Goal: Task Accomplishment & Management: Complete application form

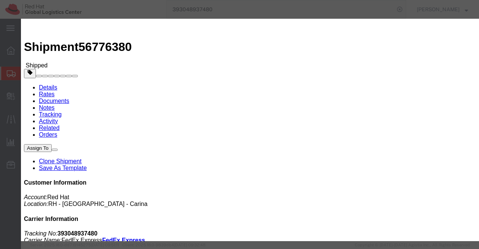
scroll to position [337, 0]
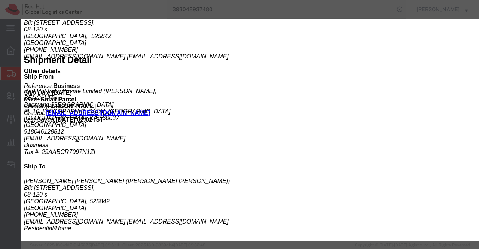
click icon "button"
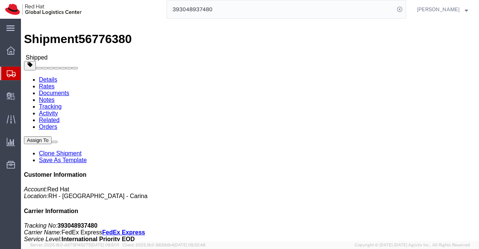
scroll to position [0, 0]
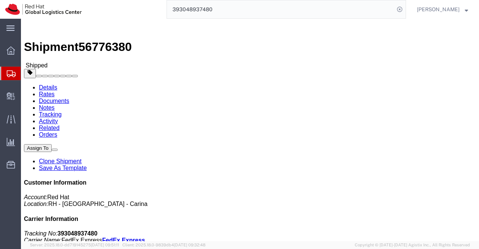
drag, startPoint x: 274, startPoint y: 97, endPoint x: 342, endPoint y: 95, distance: 68.5
click div "References Activity ID: Business Purchase Order: New Hire Kit for Associate Inv…"
drag, startPoint x: 275, startPoint y: 95, endPoint x: 342, endPoint y: 96, distance: 67.4
click p "Activity ID: Business Purchase Order: New Hire Kit for Associate Invoice Number…"
copy b "New Hire Kit for Associate"
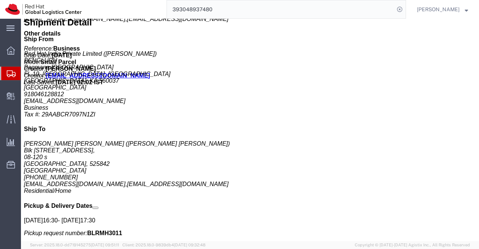
scroll to position [488, 0]
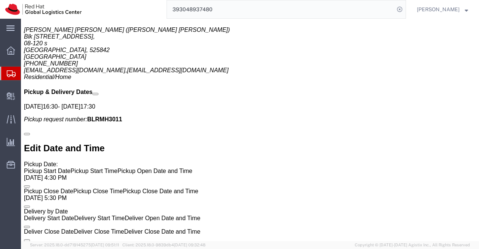
drag, startPoint x: 121, startPoint y: 143, endPoint x: 159, endPoint y: 144, distance: 38.2
click p "Message: New Hire Kit."
copy b "New Hire Kit."
click div "Handling Options Hold at Location Return Options Billing Cost Center: PPL Organ…"
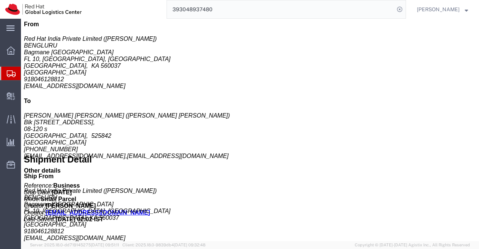
scroll to position [226, 0]
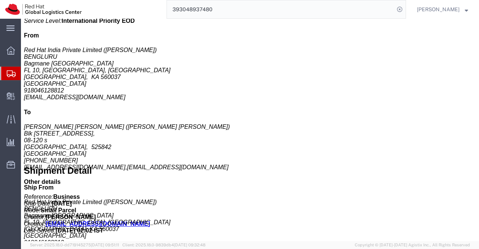
drag, startPoint x: 172, startPoint y: 144, endPoint x: 175, endPoint y: 138, distance: 6.5
click div "1 Your Packaging Total weight: 0.70 ( 5.00 dim ) KGS Tracking: 393048937480 Dim…"
click b "[GEOGRAPHIC_DATA]"
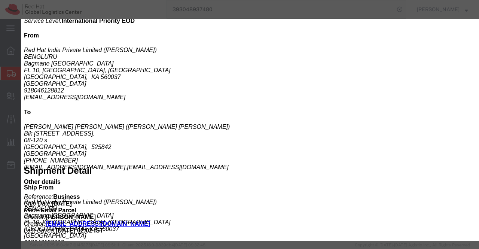
drag, startPoint x: 65, startPoint y: 32, endPoint x: 92, endPoint y: 34, distance: 27.4
click div "Product Name: Postcard Description: Red Hat Branded (Sample - not for resale, v…"
copy b "Postcard"
click div "Country: Singapore Import ID:"
drag, startPoint x: 272, startPoint y: 122, endPoint x: 249, endPoint y: 114, distance: 23.9
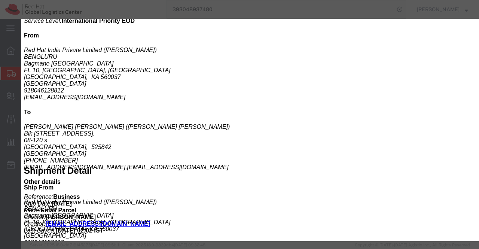
click h4 "Import Information"
drag, startPoint x: 28, startPoint y: 48, endPoint x: 100, endPoint y: 58, distance: 71.8
click div "Product Name: Postcard Description: Red Hat Branded (Sample - not for resale, v…"
copy b "Red Hat Branded (Sample - not for resale, value for customs purpose only)"
click icon "button"
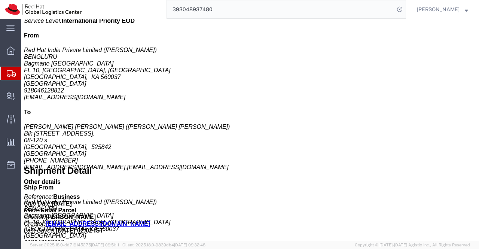
click h3 "Fedora Hat - 100% polyester"
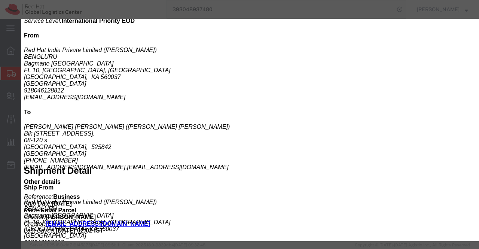
drag, startPoint x: 66, startPoint y: 33, endPoint x: 140, endPoint y: 36, distance: 74.2
click div "Product Name: Fedora Hat - 100% polyester Description: Red Hat Branded (Sample …"
copy b "Fedora Hat - 100% polyester"
click div "Product Name: Fedora Hat - 100% polyester Description: Red Hat Branded (Sample …"
drag, startPoint x: 29, startPoint y: 48, endPoint x: 102, endPoint y: 58, distance: 73.3
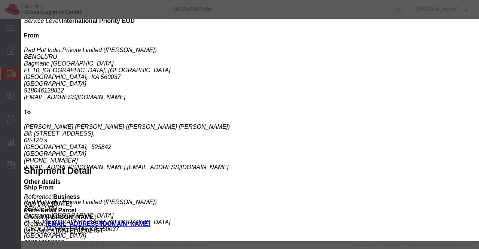
click b "Red Hat Branded (Sample - not for resale, value for customs purpose only)"
copy b "Red Hat Branded (Sample - not for resale, value for customs purpose only)"
drag, startPoint x: 351, startPoint y: 117, endPoint x: 404, endPoint y: 8, distance: 121.0
click h4 "Import Information"
drag, startPoint x: 431, startPoint y: 22, endPoint x: 382, endPoint y: 2, distance: 53.4
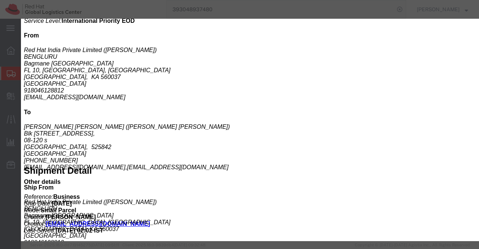
click icon "button"
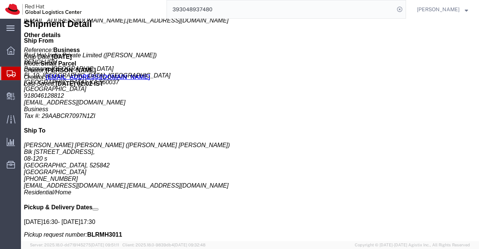
scroll to position [376, 0]
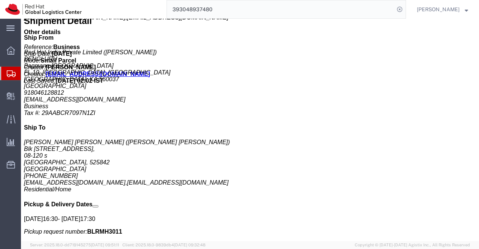
click b "0.29 USD"
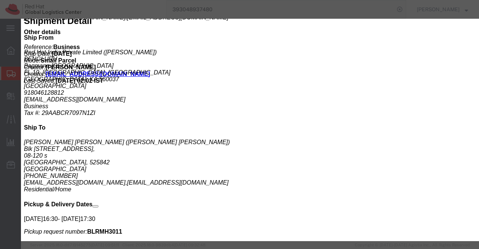
drag, startPoint x: 66, startPoint y: 33, endPoint x: 100, endPoint y: 33, distance: 34.4
click div "Product Name: Sticker Description: Red Hat Branded (Sample - not for resale, va…"
copy b "Sticker"
click div "Controlled: Shipment Controlled: HTS/Tariff Code:"
drag, startPoint x: 28, startPoint y: 48, endPoint x: 98, endPoint y: 58, distance: 69.9
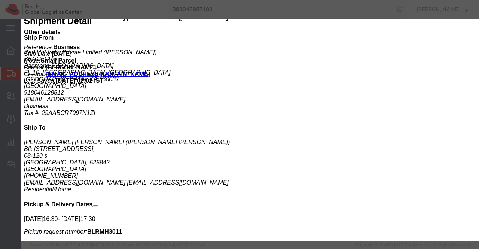
click div "Product Name: Sticker Description: Red Hat Branded (Sample - not for resale, va…"
copy b "Red Hat Branded (Sample - not for resale, value for customs purpose only)"
click icon "button"
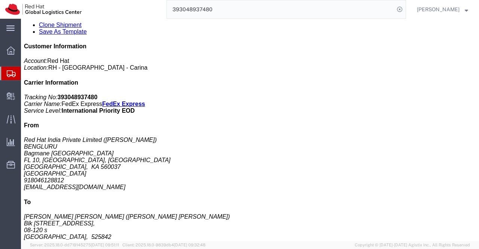
scroll to position [150, 0]
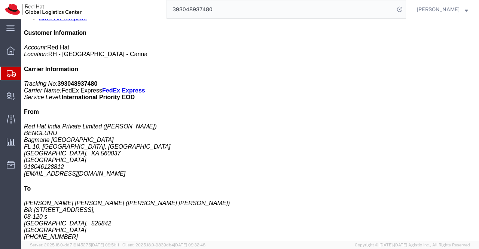
click b "0.69 USD"
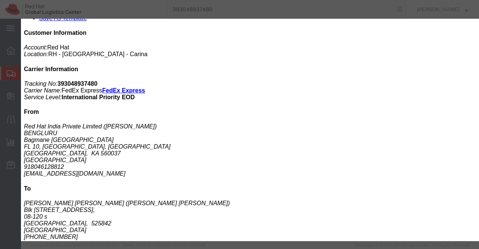
drag, startPoint x: 205, startPoint y: 95, endPoint x: 236, endPoint y: 98, distance: 30.5
click div "Controlled: Shipment Controlled: HTS/Tariff Code: 4817200000"
copy b "4817200000"
click icon "button"
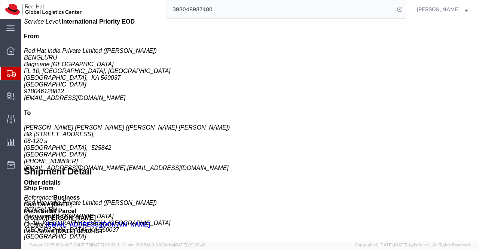
scroll to position [262, 0]
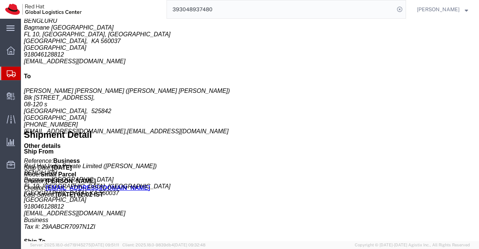
click p "Pieces: 1.00 Each"
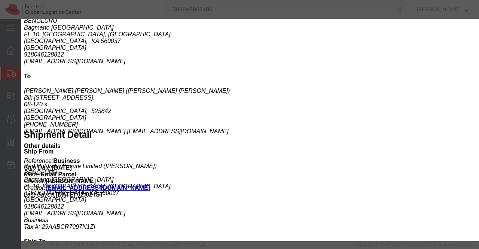
drag, startPoint x: 205, startPoint y: 97, endPoint x: 242, endPoint y: 98, distance: 37.1
click div "Controlled: Shipment Controlled: HTS/Tariff Code: 6505000000"
copy b "6505000000"
click icon "button"
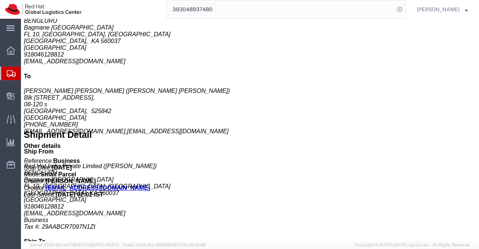
click div "Sticker Pieces: 1.00 Each Total value: 0.29 USD Country of Origin: United States"
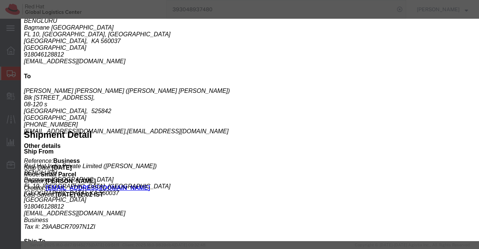
drag, startPoint x: 205, startPoint y: 96, endPoint x: 242, endPoint y: 97, distance: 36.7
click div "Controlled: Shipment Controlled: HTS/Tariff Code: 4908900000"
click icon "button"
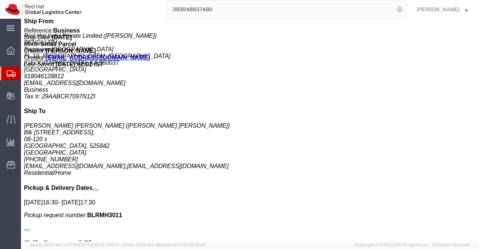
scroll to position [412, 0]
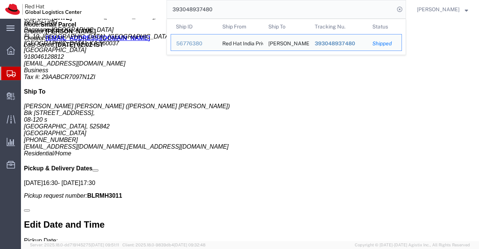
drag, startPoint x: 222, startPoint y: 6, endPoint x: 159, endPoint y: 9, distance: 62.9
click at [159, 9] on div "393048937480 Ship ID Ship From Ship To Tracking Nu. Status Ship ID 56776380 Shi…" at bounding box center [246, 9] width 319 height 19
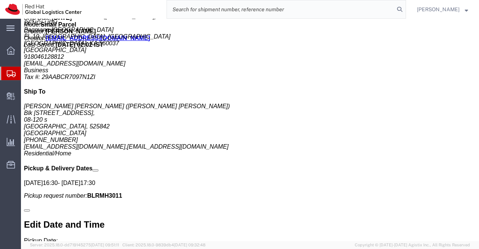
click at [190, 4] on input "search" at bounding box center [281, 9] width 228 height 18
paste input "393133969291"
type input "393133969291"
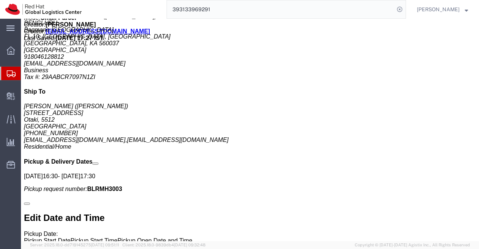
drag, startPoint x: 53, startPoint y: 27, endPoint x: 315, endPoint y: 184, distance: 305.3
click link "Rates"
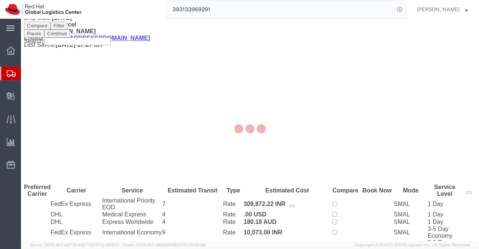
scroll to position [7, 0]
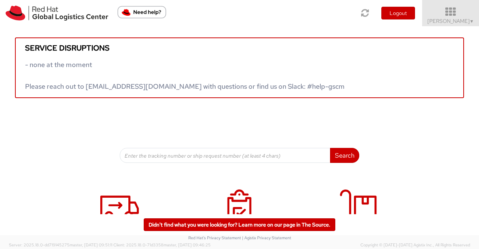
click at [470, 21] on span "▼" at bounding box center [472, 21] width 4 height 6
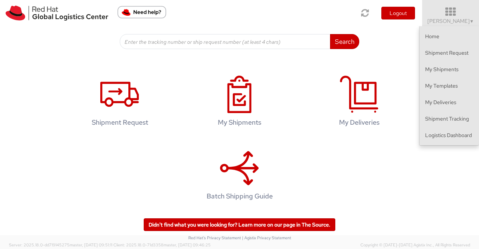
scroll to position [114, 0]
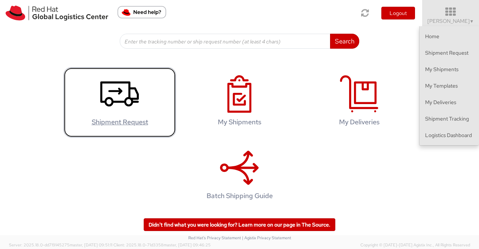
click at [112, 92] on use at bounding box center [119, 94] width 39 height 25
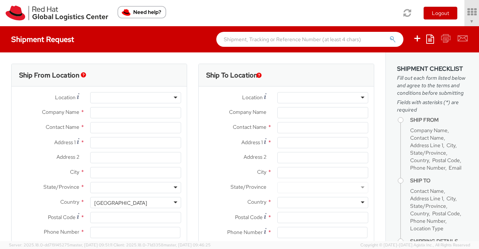
type input "Red Hat India Private Limited"
type input "[PERSON_NAME]"
type input "Bagmane Constellation Business Park"
type input "FL 10, East Tower, Carina Building"
type input "BANGALORE"
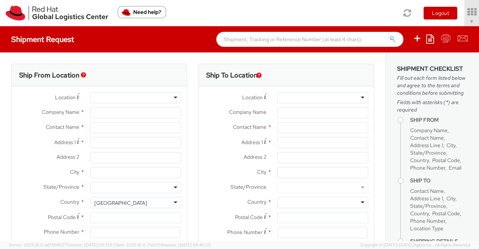
type input "560037"
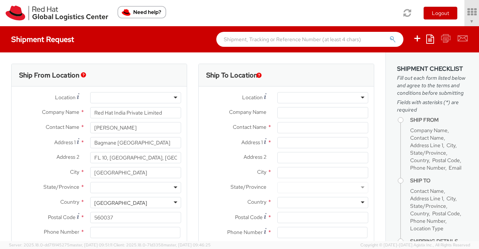
type input "918046128812"
type input "shansdah@redhat.com"
select select "CM"
select select "KGS"
select select "901"
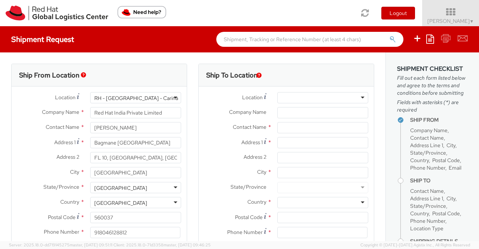
select select
click at [429, 38] on icon at bounding box center [430, 38] width 8 height 9
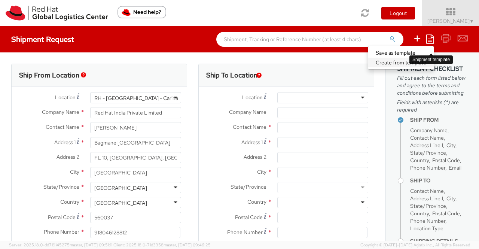
click at [400, 63] on link "Create from template" at bounding box center [400, 63] width 65 height 10
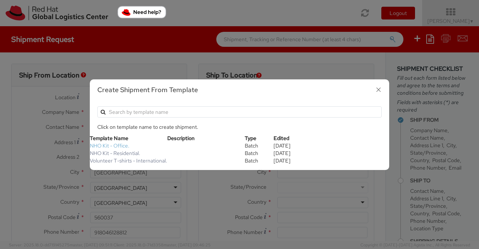
click at [105, 143] on link "NHO Kit - Office." at bounding box center [110, 145] width 40 height 7
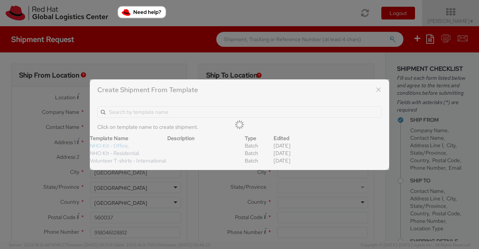
type input "[PERSON_NAME]"
type input "918067935000"
type textarea "New Hire Kit"
type input "New Hire Kit for Associate"
select select "OTHER"
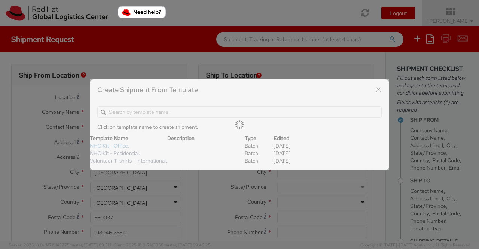
type input "1"
type input "35"
type input "30"
type input "15"
type input "0.7"
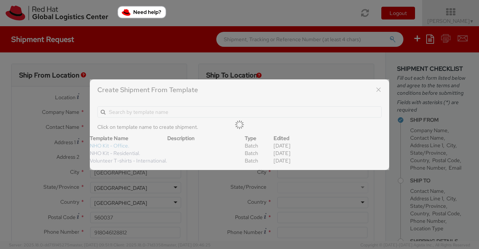
type input "Postcard"
select select "OTHER"
type input "0.69"
select select "805"
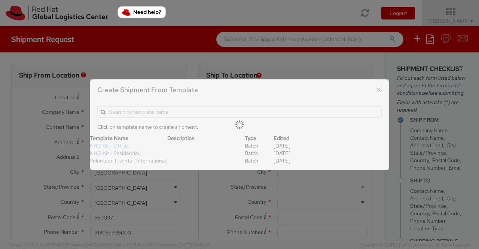
select select "OTHER"
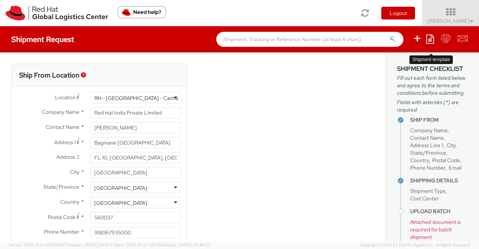
click at [430, 39] on icon at bounding box center [430, 38] width 8 height 9
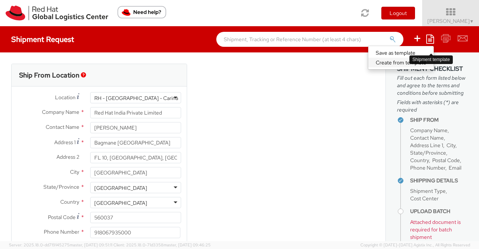
click at [394, 63] on link "Create from template" at bounding box center [400, 63] width 65 height 10
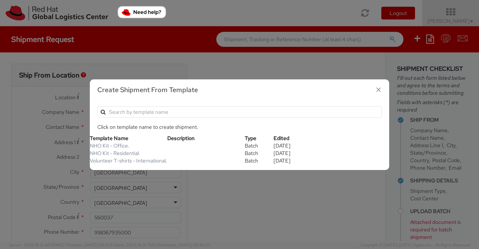
click at [376, 87] on icon "button" at bounding box center [378, 89] width 11 height 11
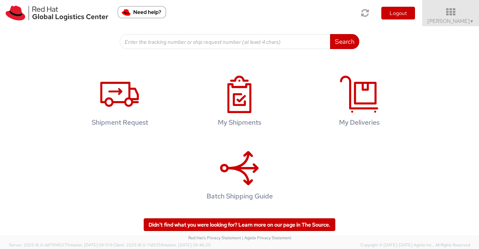
scroll to position [114, 0]
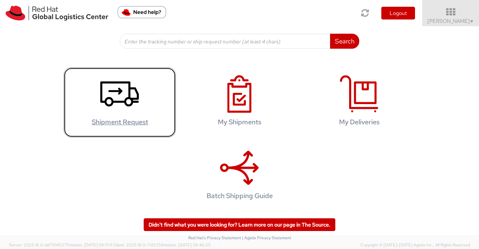
click at [109, 95] on icon at bounding box center [119, 93] width 39 height 37
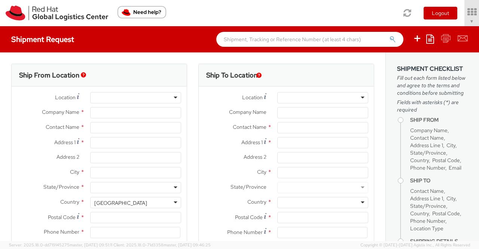
select select "901"
type input "Red Hat India Private Limited"
type input "[PERSON_NAME]"
type input "Bagmane Constellation Business Park"
type input "FL 10, East Tower, Carina Building"
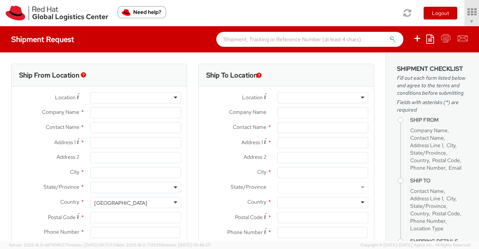
type input "BANGALORE"
type input "560037"
type input "918046128812"
type input "[EMAIL_ADDRESS][DOMAIN_NAME]"
select select "CM"
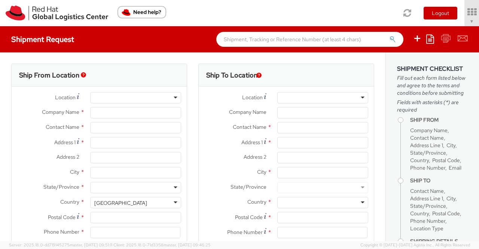
select select "KGS"
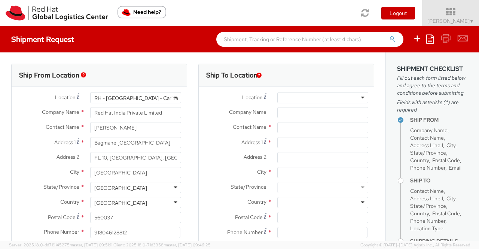
select select
drag, startPoint x: 144, startPoint y: 128, endPoint x: 92, endPoint y: 126, distance: 52.4
click at [92, 126] on input "[PERSON_NAME]" at bounding box center [135, 127] width 91 height 11
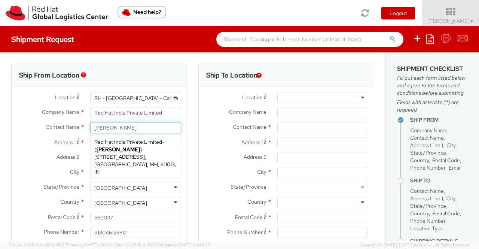
type input "[PERSON_NAME]"
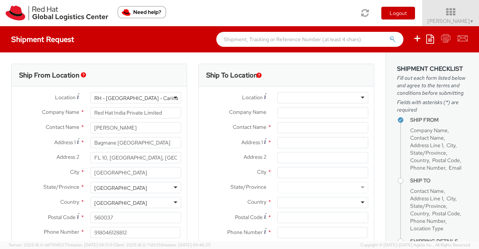
click at [30, 115] on label "Company Name *" at bounding box center [48, 112] width 73 height 10
click at [90, 115] on input "Red Hat India Private Limited" at bounding box center [135, 112] width 91 height 11
click at [290, 125] on input "text" at bounding box center [322, 127] width 91 height 11
paste input "Ryo Hatada"
type input "Ryo Hatada"
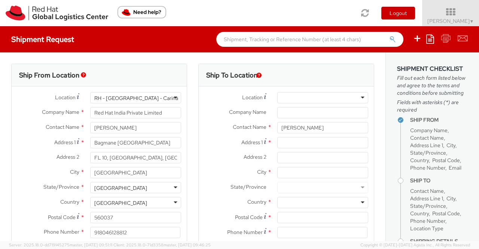
click at [189, 171] on div "Ship From Location Location * RH - Bangalore - Carina RH - Bangalore - Carina R…" at bounding box center [99, 175] width 187 height 223
click at [286, 141] on input "Address 1 *" at bounding box center [322, 142] width 91 height 11
paste input "Shibaura 4-13-3-1704"
type input "Shibaura 4-13-3-1704"
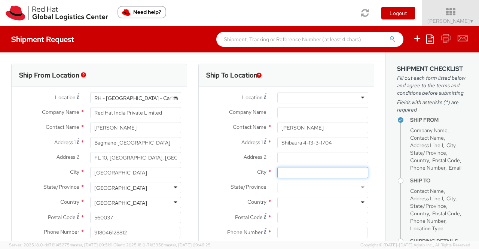
click at [281, 169] on input "City *" at bounding box center [322, 172] width 91 height 11
paste input "Minato-ku"
type input "Minato-ku"
click at [188, 181] on div "Ship From Location Location * RH - Bangalore - Carina RH - Bangalore - Carina R…" at bounding box center [99, 175] width 187 height 223
click at [317, 204] on div at bounding box center [322, 202] width 91 height 11
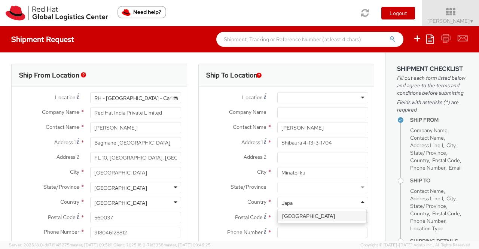
type input "Japan"
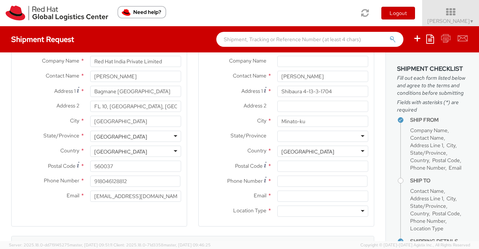
scroll to position [75, 0]
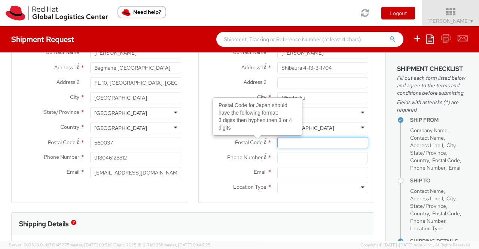
click at [295, 143] on input "Postal Code Postal Code for Japan should have the following format: 3 digits th…" at bounding box center [322, 142] width 91 height 11
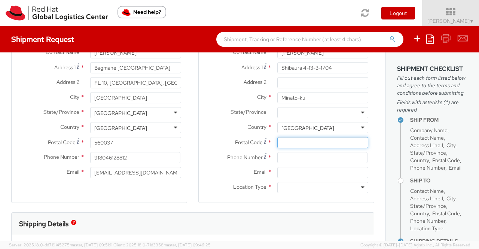
paste input "1080023"
type input "1080023"
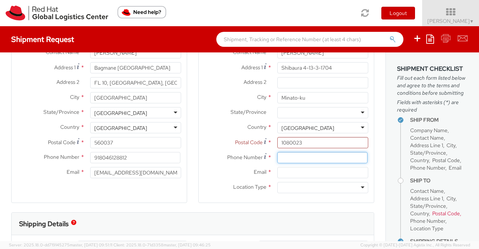
click at [323, 158] on input at bounding box center [322, 157] width 90 height 11
paste input "+81 8044131762"
type input "+81 8044131762"
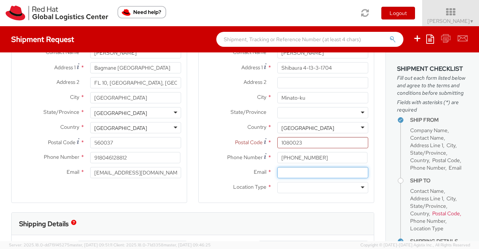
click at [293, 174] on input "Email *" at bounding box center [322, 172] width 91 height 11
paste input "rhatada@redhat.com"
type input "rhatada@redhat.com"
click at [357, 187] on div at bounding box center [322, 187] width 91 height 11
click at [193, 208] on div "Ship To Location Location * RH - Amsterdam - MSO RH - Amsterdam Data Center RH …" at bounding box center [286, 100] width 187 height 223
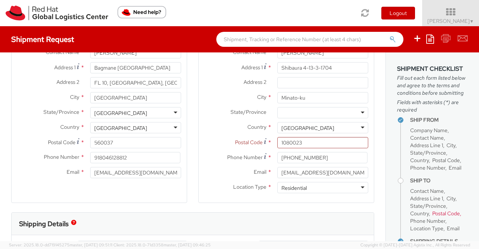
click at [184, 217] on div "Shipping Details" at bounding box center [193, 224] width 362 height 22
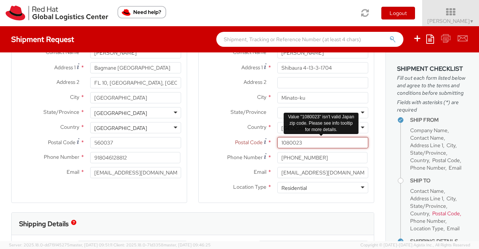
click at [311, 141] on input "1080023" at bounding box center [322, 142] width 91 height 11
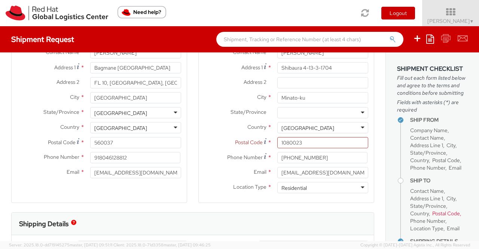
click at [216, 223] on div "Shipping Details" at bounding box center [193, 224] width 362 height 22
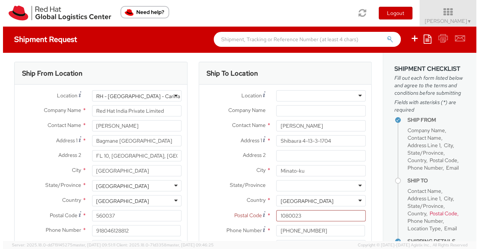
scroll to position [0, 0]
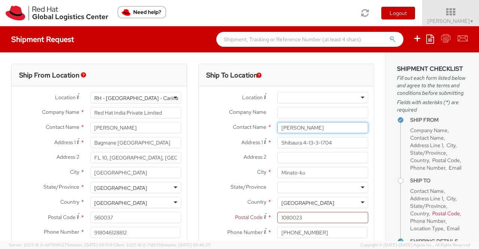
drag, startPoint x: 330, startPoint y: 129, endPoint x: 258, endPoint y: 126, distance: 71.9
click at [258, 126] on div "Contact Name * Ryo Hatada" at bounding box center [286, 127] width 175 height 11
paste input "Brad Milne"
type input "Brad Milne"
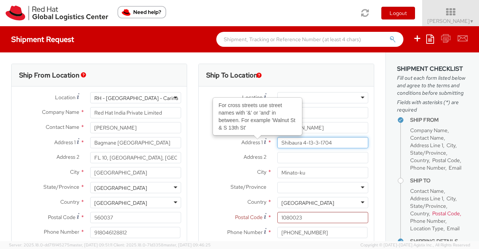
drag, startPoint x: 345, startPoint y: 142, endPoint x: 259, endPoint y: 143, distance: 86.1
click at [259, 143] on div "Address 1 For cross streets use street names with '&' or 'and' in between. For …" at bounding box center [286, 142] width 175 height 11
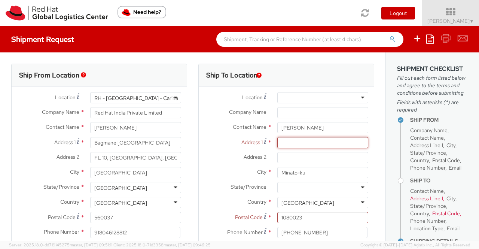
paste input "22D Bell St"
type input "22D Bell St"
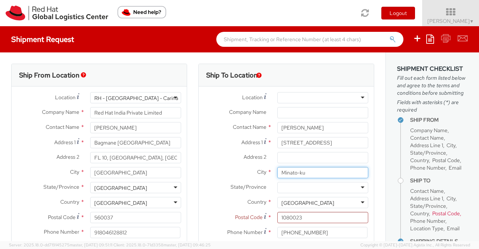
drag, startPoint x: 316, startPoint y: 174, endPoint x: 254, endPoint y: 174, distance: 61.4
click at [254, 174] on div "City * Minato-ku" at bounding box center [286, 172] width 175 height 11
paste input "Otaki"
type input "Otaki"
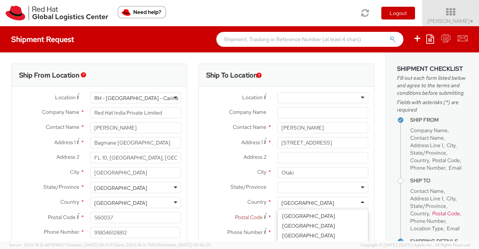
click at [302, 202] on div "[GEOGRAPHIC_DATA]" at bounding box center [322, 202] width 91 height 11
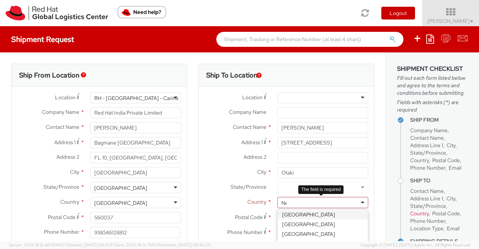
scroll to position [1, 0]
type input "New"
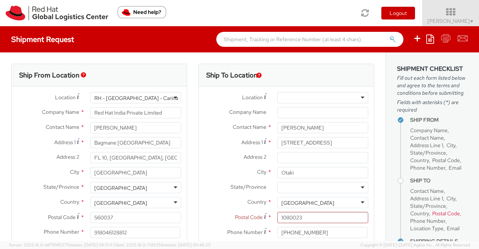
scroll to position [0, 0]
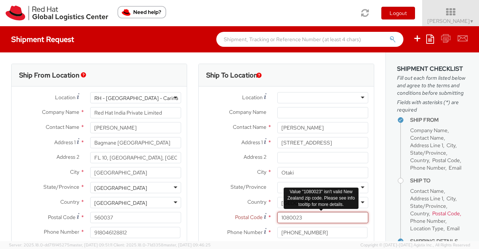
drag, startPoint x: 311, startPoint y: 216, endPoint x: 275, endPoint y: 216, distance: 35.9
click at [277, 216] on input "1080023" at bounding box center [322, 217] width 91 height 11
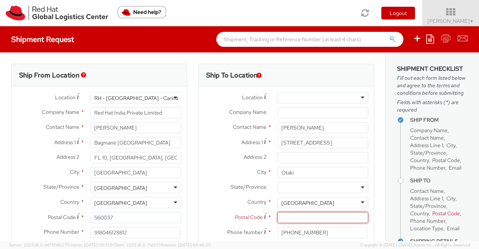
paste input "5512"
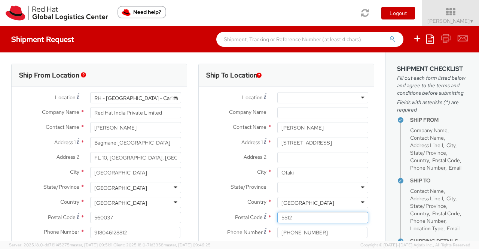
type input "5512"
drag, startPoint x: 324, startPoint y: 230, endPoint x: 270, endPoint y: 232, distance: 53.6
click at [272, 232] on div "+81 8044131762" at bounding box center [323, 232] width 102 height 11
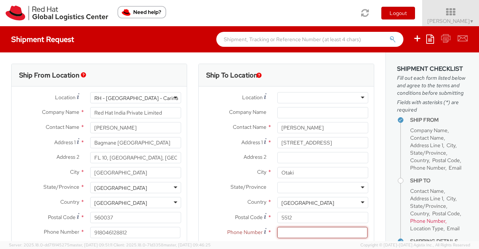
paste input "+6421581196"
type input "+6421581196"
click at [185, 223] on div "Ship From Location Location * RH - Bangalore - Carina RH - Bangalore - Carina R…" at bounding box center [99, 175] width 187 height 223
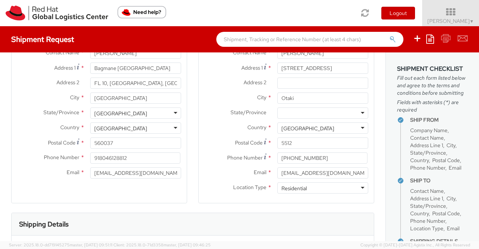
scroll to position [75, 0]
drag, startPoint x: 338, startPoint y: 171, endPoint x: 274, endPoint y: 172, distance: 64.4
click at [277, 172] on input "rhatada@redhat.com" at bounding box center [322, 172] width 91 height 11
paste input "brmilne@redhat.com"
type input "brmilne@redhat.com"
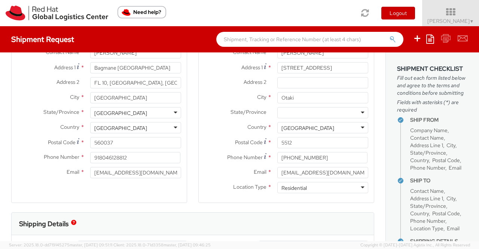
click at [214, 226] on div "Shipping Details" at bounding box center [193, 224] width 362 height 22
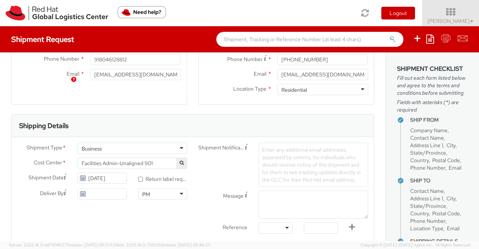
scroll to position [225, 0]
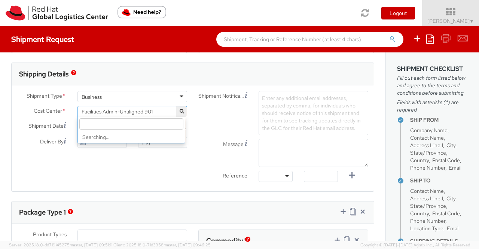
click at [164, 111] on span "Facilities Admin-Unaligned 901" at bounding box center [132, 111] width 101 height 7
click at [162, 123] on input "search" at bounding box center [131, 123] width 104 height 11
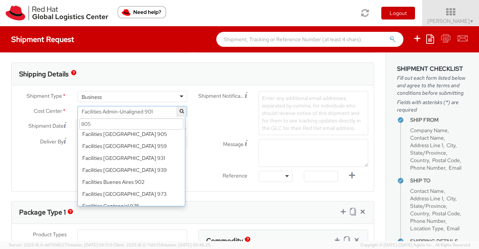
scroll to position [0, 0]
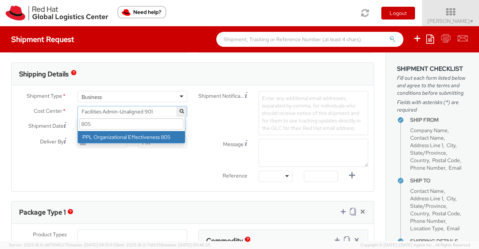
type input "805"
select select "805"
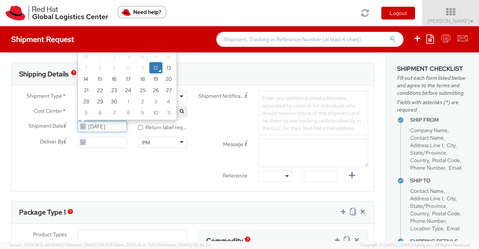
click at [101, 125] on input "[DATE]" at bounding box center [101, 126] width 49 height 11
click at [99, 77] on td "15" at bounding box center [99, 78] width 15 height 11
type input "[DATE]"
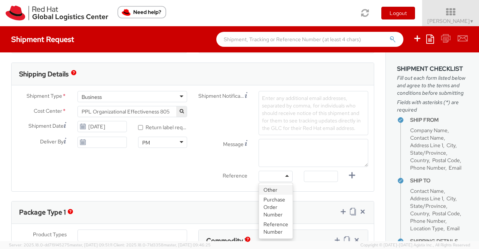
click at [283, 175] on div at bounding box center [276, 176] width 34 height 11
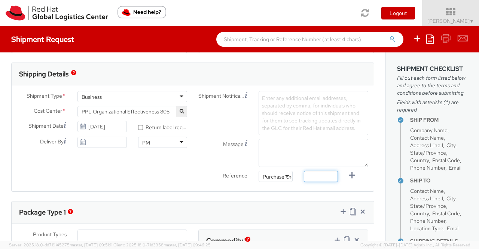
click at [318, 176] on input "text" at bounding box center [321, 176] width 34 height 11
paste input "brmilne@redhat.com"
type input "b"
paste input "New Hire Kit for Associate"
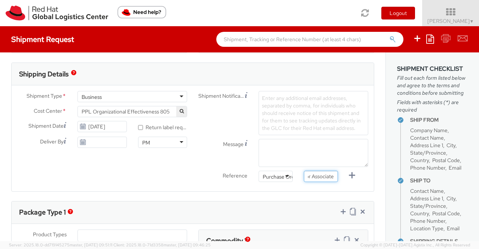
type input "New Hire Kit for Associate"
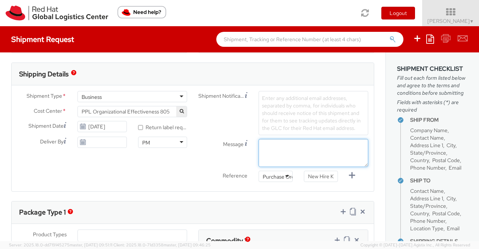
click at [310, 140] on textarea "Message" at bounding box center [314, 153] width 110 height 28
paste textarea "New Hire Kit."
type textarea "New Hire Kit."
click at [186, 191] on div "Ship From Location Location * RH - Bangalore - Carina RH - Bangalore - Carina R…" at bounding box center [192, 186] width 385 height 717
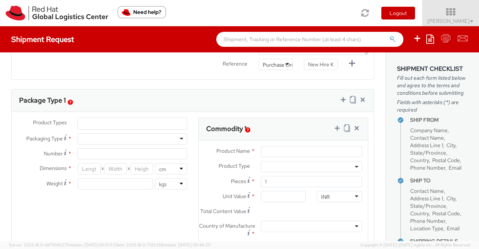
scroll to position [337, 0]
click at [138, 121] on ul at bounding box center [132, 123] width 109 height 11
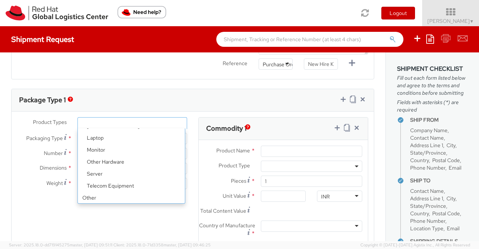
scroll to position [33, 0]
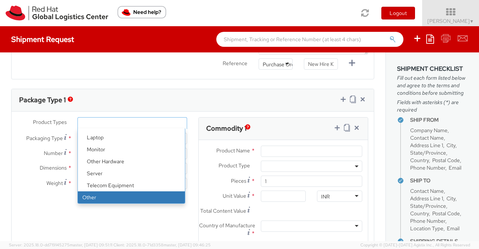
select select "OTHER"
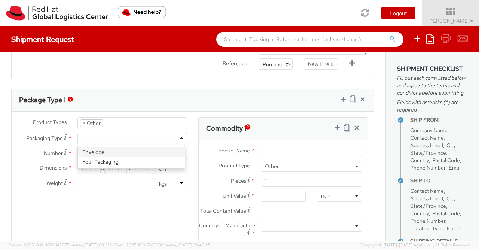
click at [180, 138] on div at bounding box center [132, 138] width 110 height 11
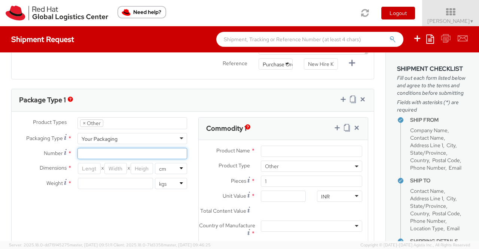
click at [92, 148] on input "Number *" at bounding box center [132, 153] width 110 height 11
type input "1"
click at [86, 219] on div "Product Types * Documents Docking Station Laptop Monitor Other Hardware Server …" at bounding box center [193, 199] width 362 height 164
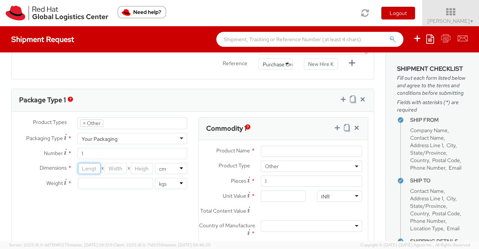
click at [83, 164] on input "number" at bounding box center [89, 168] width 22 height 11
type input "35"
click at [108, 166] on input "number" at bounding box center [115, 168] width 22 height 11
type input "30"
click at [141, 167] on input "number" at bounding box center [142, 168] width 22 height 11
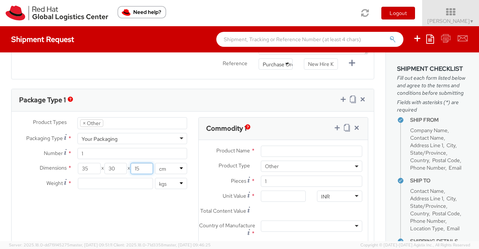
type input "15"
click at [122, 216] on div "Product Types * Documents Docking Station Laptop Monitor Other Hardware Server …" at bounding box center [193, 199] width 362 height 164
click at [100, 180] on input "number" at bounding box center [115, 183] width 75 height 11
type input "0.70"
drag, startPoint x: 100, startPoint y: 220, endPoint x: 87, endPoint y: 171, distance: 50.7
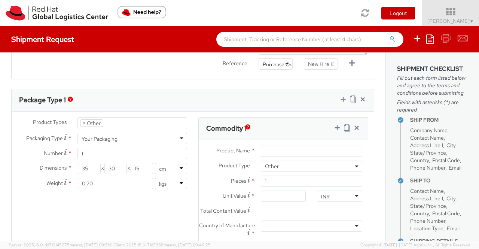
click at [99, 220] on div "Product Types * Documents Docking Station Laptop Monitor Other Hardware Server …" at bounding box center [193, 199] width 362 height 164
click at [275, 153] on input "Product Name *" at bounding box center [311, 151] width 101 height 11
paste input "Postcard"
type input "Postcard"
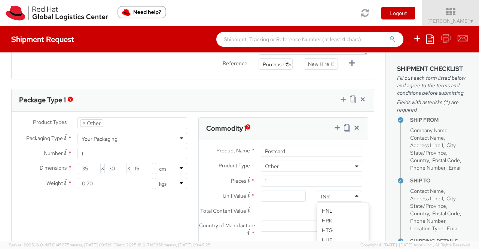
click at [349, 194] on div "INR" at bounding box center [339, 195] width 45 height 11
type input "USD"
click at [287, 194] on input "Unit Value *" at bounding box center [283, 195] width 45 height 11
type input "0.60"
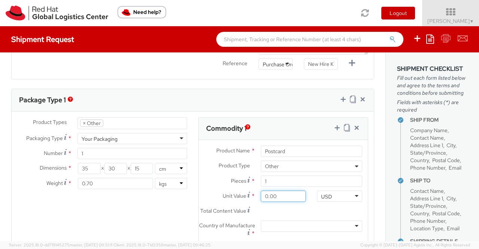
type input "0.60"
type input "0.69"
click at [322, 218] on div "Total Content Value * 0.69" at bounding box center [283, 212] width 169 height 15
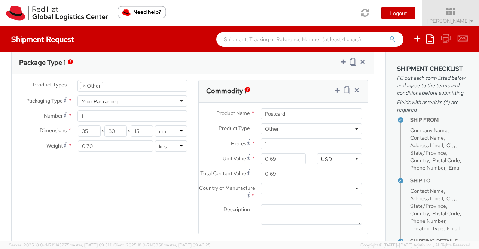
click at [351, 191] on div at bounding box center [311, 188] width 101 height 11
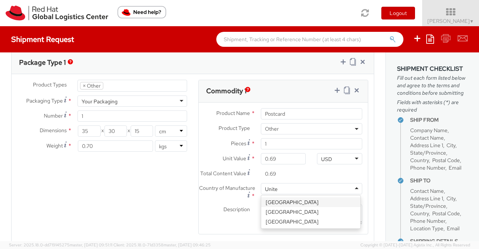
type input "United"
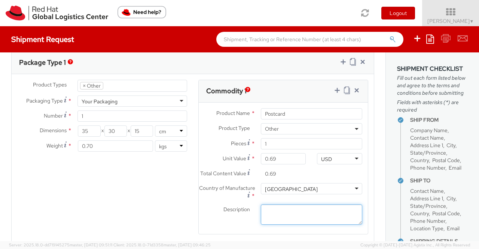
click at [299, 214] on textarea "Description *" at bounding box center [311, 214] width 101 height 21
paste textarea "Red Hat Branded (Sample - not for resale, value for customs purpose only)"
type textarea "Red Hat Branded (Sample - not for resale, value for customs purpose only)"
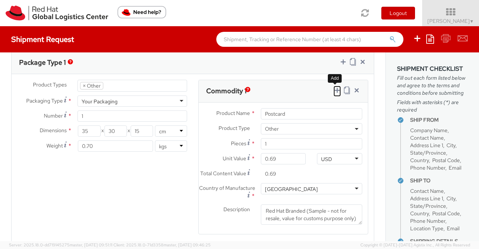
click at [333, 89] on icon at bounding box center [336, 89] width 7 height 7
select select
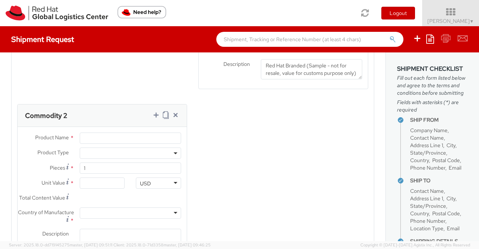
scroll to position [528, 0]
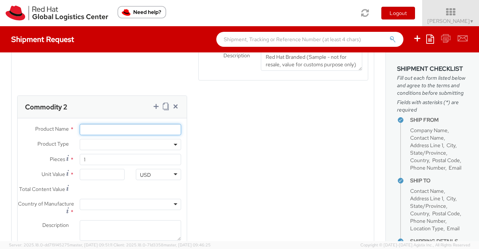
click at [128, 131] on input "Product Name *" at bounding box center [130, 129] width 101 height 11
paste input "Fedora Hat - 100% polyester"
type input "Fedora Hat - 100% polyester"
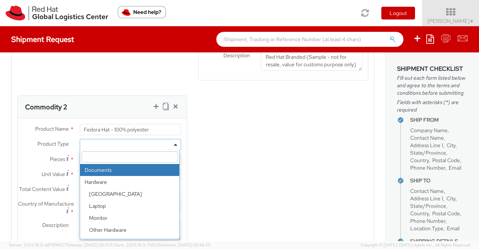
click at [140, 150] on span at bounding box center [130, 144] width 101 height 11
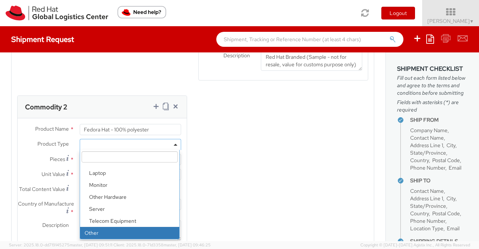
select select "OTHER"
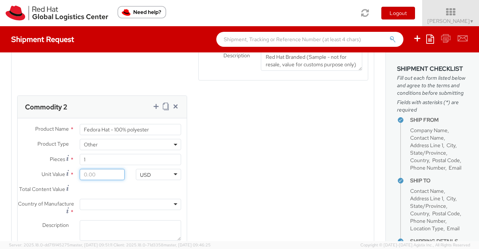
click at [97, 180] on input "Unit Value *" at bounding box center [102, 174] width 45 height 11
type input "1.00"
type input "18.00"
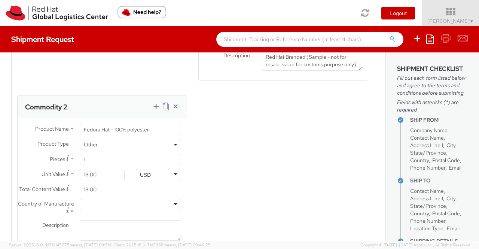
click at [173, 210] on div at bounding box center [130, 204] width 101 height 11
type input "Chin"
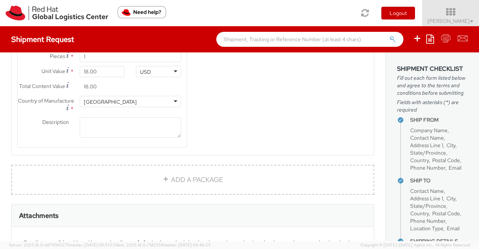
scroll to position [640, 0]
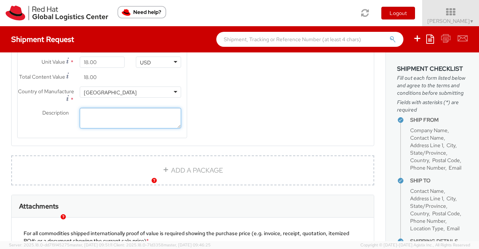
click at [122, 128] on textarea "Description *" at bounding box center [130, 118] width 101 height 21
paste textarea "Red Hat Branded (Sample - not for resale, value for customs purpose only)"
type textarea "Red Hat Branded (Sample - not for resale, value for customs purpose only)"
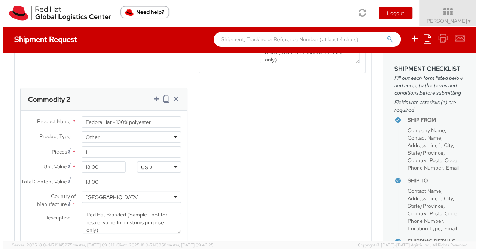
scroll to position [528, 0]
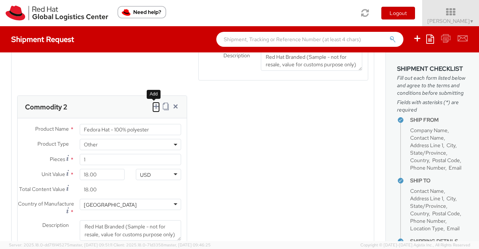
click at [153, 110] on icon at bounding box center [155, 106] width 7 height 7
select select
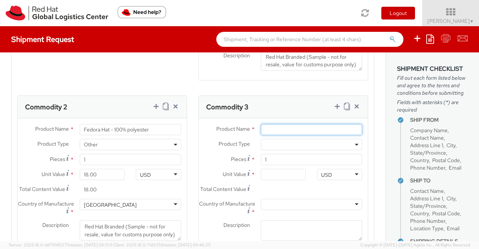
click at [290, 132] on input "Product Name *" at bounding box center [311, 129] width 101 height 11
paste input "Sticker"
type input "Sticker"
click at [294, 150] on span at bounding box center [311, 144] width 101 height 11
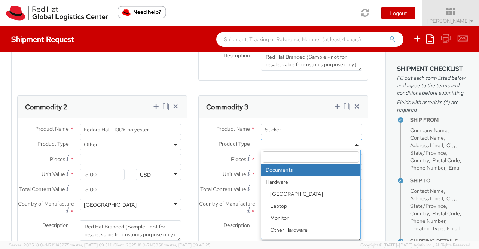
scroll to position [33, 0]
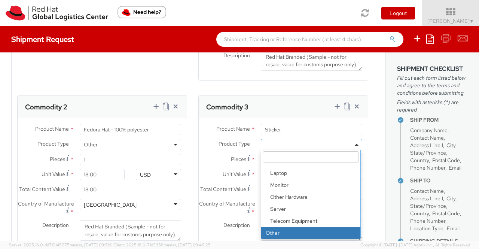
select select "OTHER"
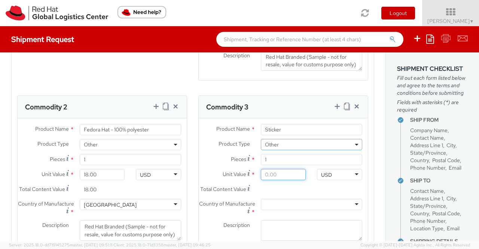
click at [273, 179] on input "Unit Value *" at bounding box center [283, 174] width 45 height 11
type input "0.20"
type input "0.29"
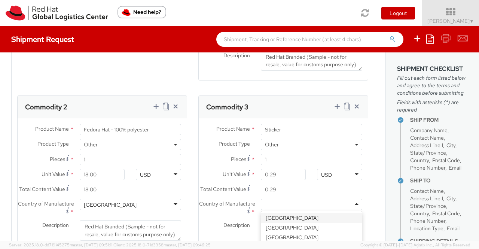
click at [351, 210] on div at bounding box center [311, 204] width 101 height 11
type input "Unite"
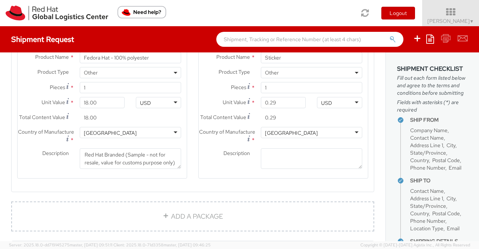
scroll to position [603, 0]
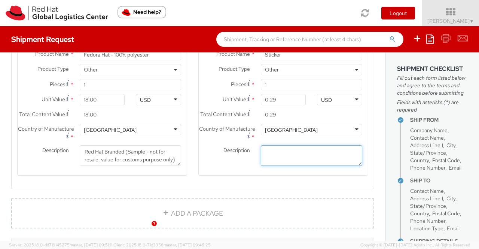
click at [286, 158] on textarea "Description *" at bounding box center [311, 155] width 101 height 21
paste textarea "Red Hat Branded (Sample - not for resale, value for customs purpose only)"
type textarea "Red Hat Branded (Sample - not for resale, value for customs purpose only)"
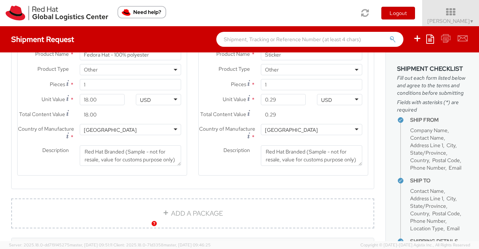
click at [229, 185] on agx-form-section "Commodity 3 Product Name * Sticker Product Type * Documents Docking Station Lap…" at bounding box center [283, 103] width 181 height 164
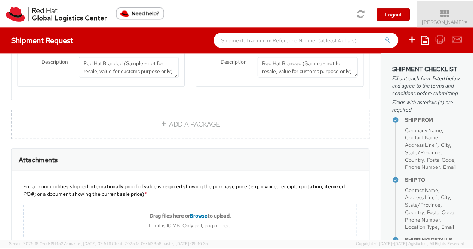
scroll to position [824, 0]
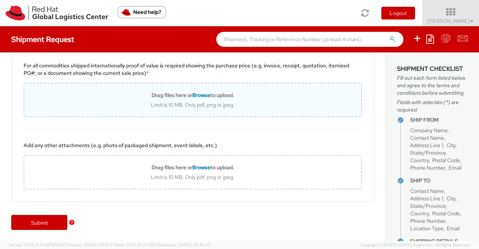
click at [204, 95] on span "Browse" at bounding box center [201, 95] width 18 height 7
type input "C:\fakepath\Value proof for NHO KIT.png"
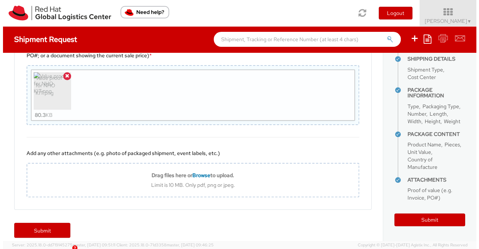
scroll to position [233, 0]
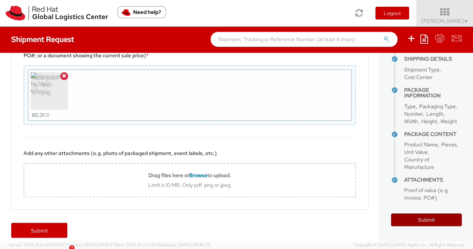
click at [421, 218] on button "Submit" at bounding box center [426, 219] width 71 height 13
type input "Brad Milne"
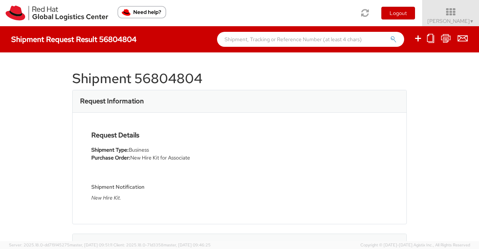
select select
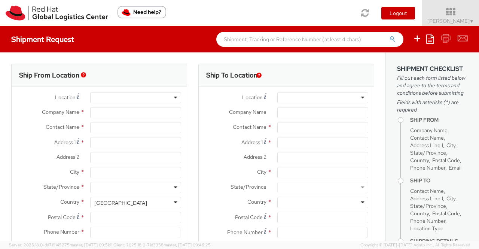
select select "901"
type input "Red Hat India Private Limited"
type input "[PERSON_NAME]"
type input "Bagmane [GEOGRAPHIC_DATA]"
type input "FL 10, [GEOGRAPHIC_DATA], [GEOGRAPHIC_DATA]"
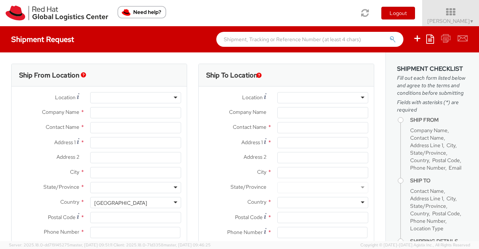
type input "[GEOGRAPHIC_DATA]"
type input "560037"
type input "918046128812"
type input "[EMAIL_ADDRESS][DOMAIN_NAME]"
select select "CM"
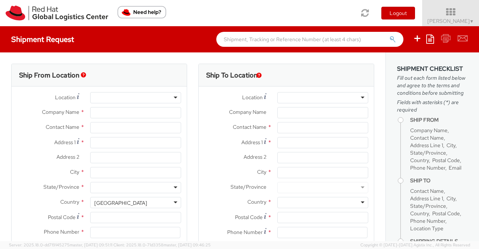
select select "KGS"
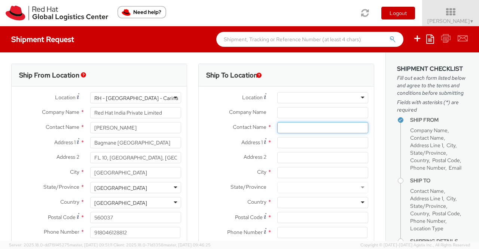
click at [290, 126] on input "text" at bounding box center [322, 127] width 91 height 11
paste input "Kotaro Matsumoto"
type input "Kotaro Matsumoto"
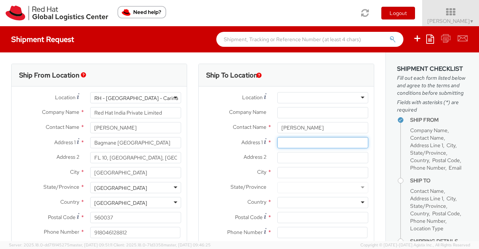
click at [292, 140] on input "Address 1 *" at bounding box center [322, 142] width 91 height 11
paste input "9-25-29 Kitakarasuyama"
type input "9-25-29 Kitakarasuyama"
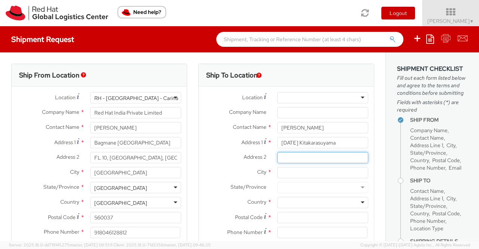
click at [317, 159] on input "Address 2 *" at bounding box center [322, 157] width 91 height 11
paste input "Rufule-Setagaya-Noru 206"
type input "Rufule-Setagaya-Noru 206"
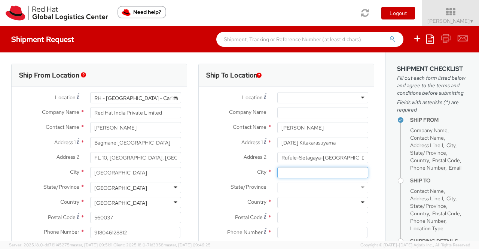
click at [296, 174] on input "City *" at bounding box center [322, 172] width 91 height 11
paste input "Setagaya-ku"
type input "Setagaya-ku"
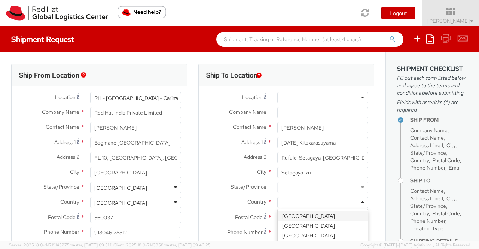
click at [296, 200] on div at bounding box center [322, 202] width 91 height 11
type input "[GEOGRAPHIC_DATA]"
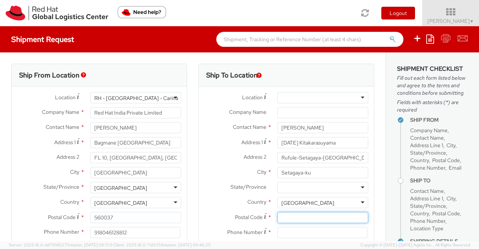
click at [334, 219] on input "Postal Code *" at bounding box center [322, 217] width 91 height 11
paste input "157-0061"
click at [288, 216] on input "157-0061" at bounding box center [322, 217] width 91 height 11
click at [201, 182] on div "City * Setagaya-ku" at bounding box center [286, 174] width 175 height 15
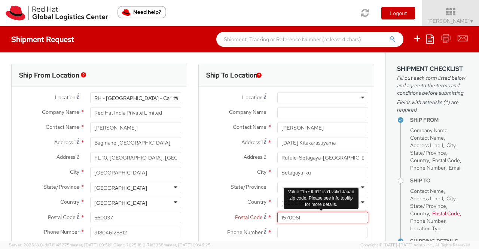
click at [284, 216] on input "1570061" at bounding box center [322, 217] width 91 height 11
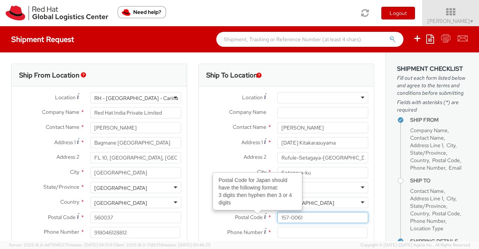
type input "157-0061"
click at [199, 207] on div "Country * Japan Japan Afghanistan Albania Algeria American Samoa Andorra Angola…" at bounding box center [286, 202] width 175 height 11
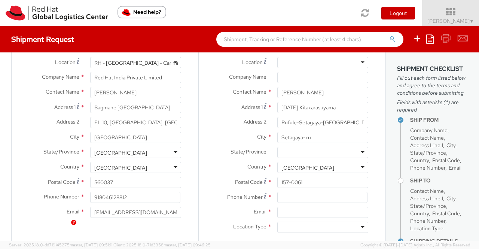
scroll to position [75, 0]
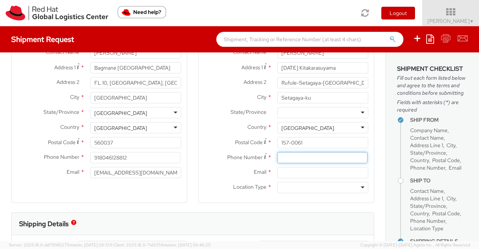
click at [301, 157] on input at bounding box center [322, 157] width 90 height 11
paste input "080-5677-1334"
type input "080-5677-1334"
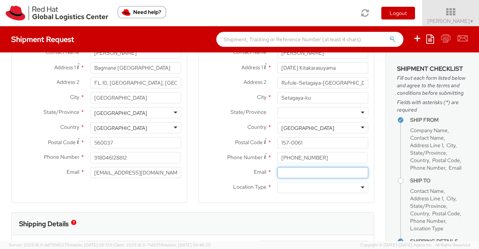
click at [288, 173] on input "Email *" at bounding box center [322, 172] width 91 height 11
paste input "kotmatsu@redhat.com"
type input "kotmatsu@redhat.com"
click at [358, 188] on div at bounding box center [322, 187] width 91 height 11
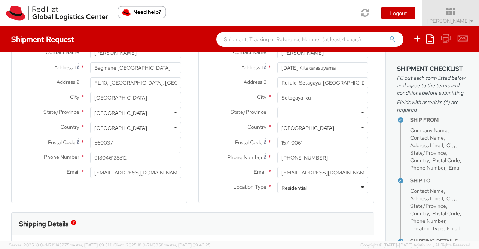
click at [208, 209] on div "Ship To Location Location * RH - Amsterdam - MSO RH - Amsterdam Data Center RH …" at bounding box center [286, 100] width 176 height 223
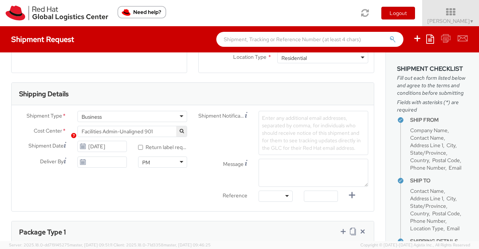
scroll to position [225, 0]
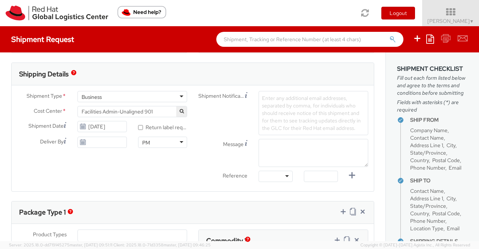
click at [179, 96] on div "Business" at bounding box center [132, 96] width 110 height 11
click at [83, 201] on div "Package Type 1" at bounding box center [193, 212] width 362 height 22
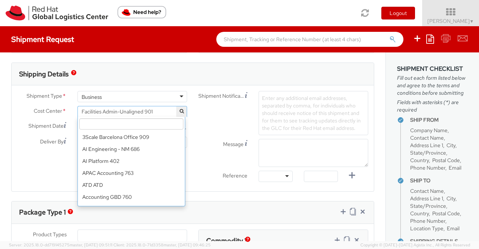
click at [159, 114] on span "Facilities Admin-Unaligned 901" at bounding box center [132, 111] width 101 height 7
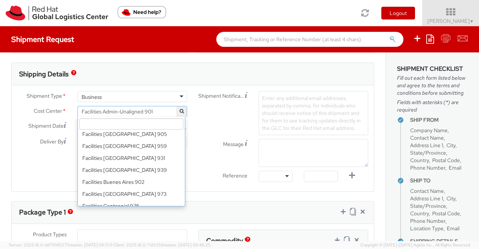
click at [156, 125] on input "search" at bounding box center [131, 123] width 104 height 11
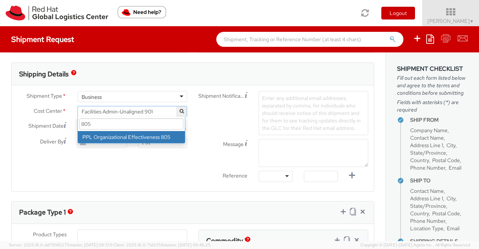
type input "805"
select select "805"
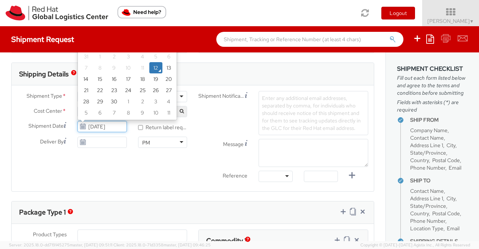
click at [104, 126] on input "[DATE]" at bounding box center [101, 126] width 49 height 11
click at [102, 80] on td "15" at bounding box center [99, 78] width 15 height 11
type input "[DATE]"
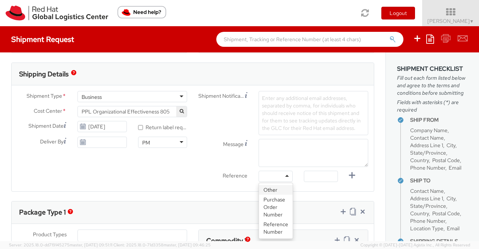
click at [283, 176] on div at bounding box center [276, 176] width 34 height 11
drag, startPoint x: 274, startPoint y: 202, endPoint x: 262, endPoint y: 203, distance: 12.4
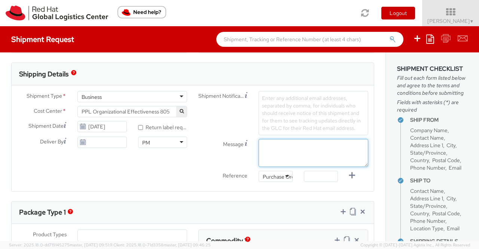
click at [266, 149] on textarea "Message" at bounding box center [314, 153] width 110 height 28
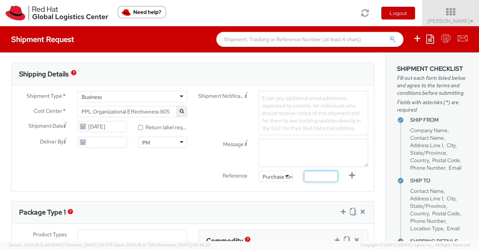
click at [304, 173] on input "text" at bounding box center [321, 176] width 34 height 11
paste input "New Hire Kit for Associate"
type input "New Hire Kit for Associate"
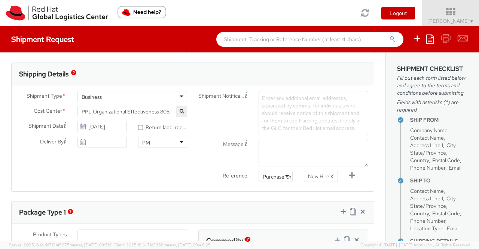
click at [194, 201] on div "Package Type 1" at bounding box center [193, 212] width 362 height 22
click at [289, 154] on textarea "Message" at bounding box center [314, 153] width 110 height 28
paste textarea "New Hire Kit."
type textarea "New Hire Kit."
click at [180, 158] on div "Shipment Type * Business Business Business Cost Center * Facilities Admin-Unali…" at bounding box center [193, 138] width 362 height 95
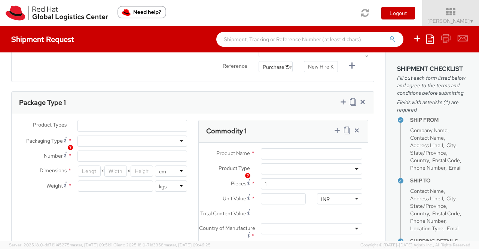
scroll to position [337, 0]
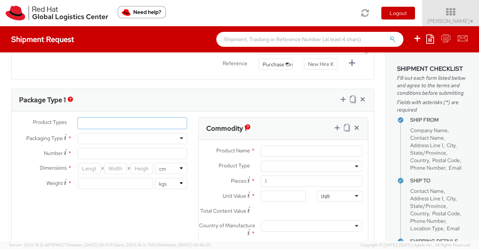
click at [113, 122] on ul at bounding box center [132, 123] width 109 height 11
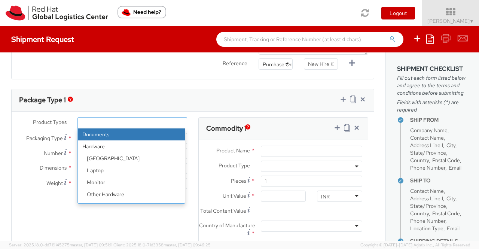
scroll to position [33, 0]
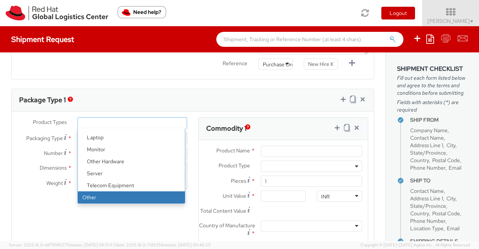
select select "OTHER"
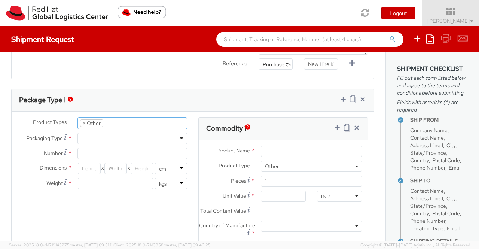
scroll to position [57, 0]
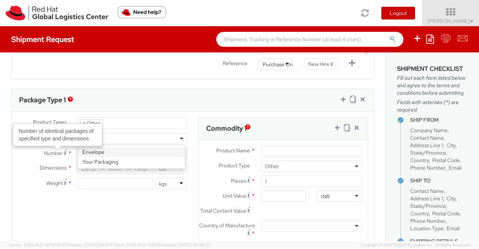
click at [131, 135] on div at bounding box center [132, 138] width 110 height 11
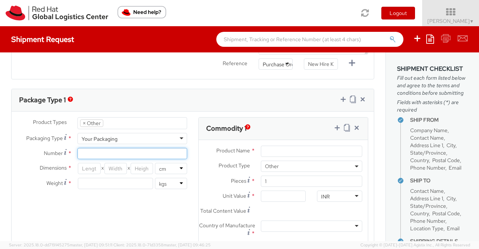
click at [137, 152] on input "Number *" at bounding box center [132, 153] width 110 height 11
type input "1"
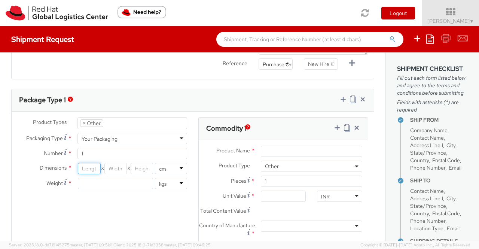
click at [93, 169] on input "number" at bounding box center [89, 168] width 22 height 11
type input "35"
click at [115, 169] on input "number" at bounding box center [115, 168] width 22 height 11
type input "30"
click at [134, 164] on input "number" at bounding box center [142, 168] width 22 height 11
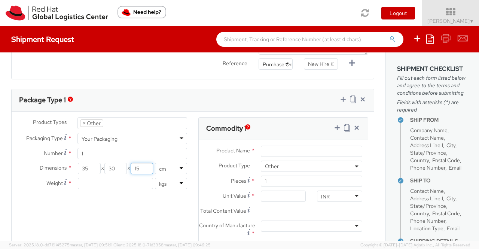
type input "15"
click at [123, 181] on input "number" at bounding box center [115, 183] width 75 height 11
type input "0.70"
click at [132, 204] on div "Product Types * Documents Docking Station Laptop Monitor Other Hardware Server …" at bounding box center [193, 199] width 362 height 164
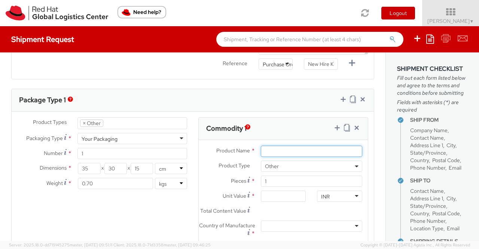
click at [306, 152] on input "Product Name *" at bounding box center [311, 151] width 101 height 11
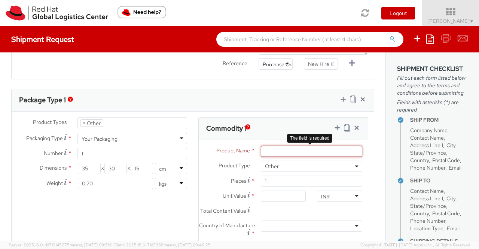
paste input "Postcard"
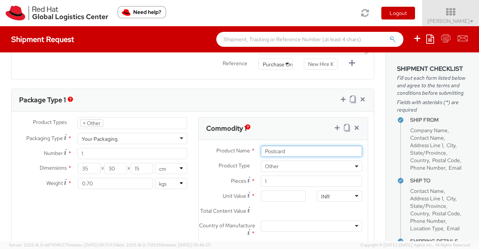
type input "Postcard"
click at [352, 194] on div "INR" at bounding box center [339, 195] width 45 height 11
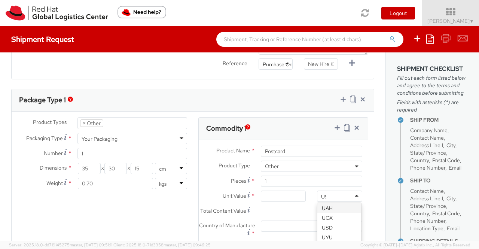
scroll to position [0, 0]
type input "USD"
click at [299, 194] on input "Unit Value *" at bounding box center [283, 195] width 45 height 11
type input "0.60"
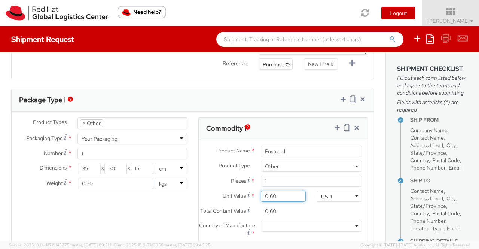
type input "0.69"
click at [292, 212] on input "0.69" at bounding box center [283, 210] width 45 height 11
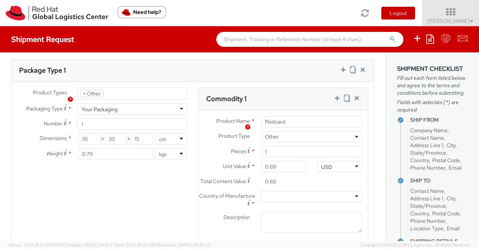
scroll to position [412, 0]
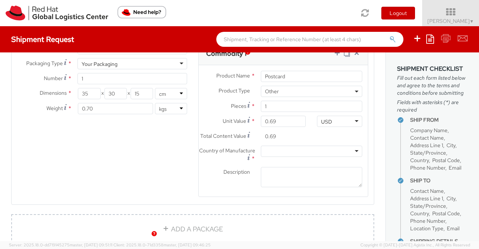
click at [352, 155] on div at bounding box center [311, 151] width 101 height 11
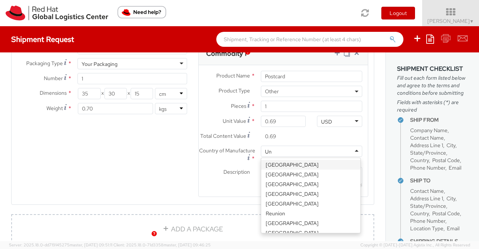
type input "Uni"
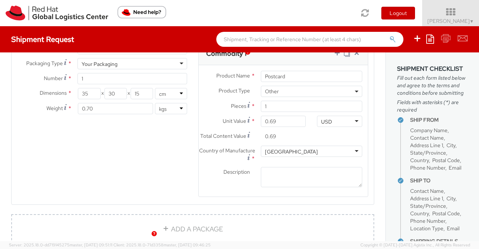
scroll to position [0, 0]
click at [332, 185] on textarea "Description *" at bounding box center [311, 177] width 101 height 21
paste textarea "Red Hat Branded (Sample - not for resale, value for customs purpose only)"
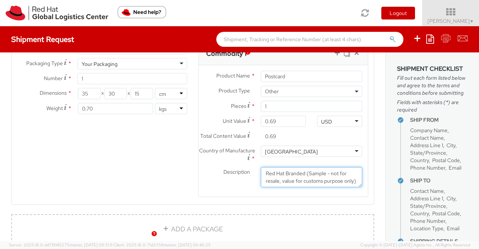
scroll to position [5, 0]
type textarea "Red Hat Branded (Sample - not for resale, value for customs purpose only)"
click at [189, 179] on div "Product Types * Documents Docking Station Laptop Monitor Other Hardware Server …" at bounding box center [193, 124] width 362 height 164
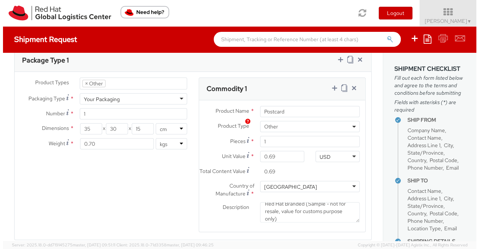
scroll to position [337, 0]
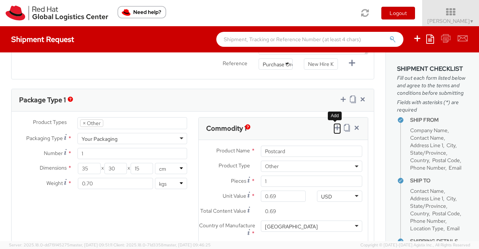
click at [333, 126] on icon at bounding box center [336, 127] width 7 height 7
select select
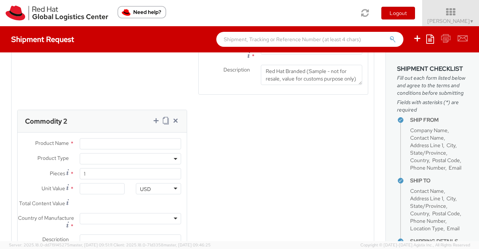
scroll to position [524, 0]
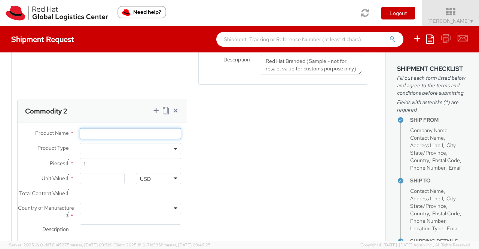
click at [94, 139] on input "Product Name *" at bounding box center [130, 133] width 101 height 11
paste input "Fedora Hat - 100% polyester"
type input "Fedora Hat - 100% polyester"
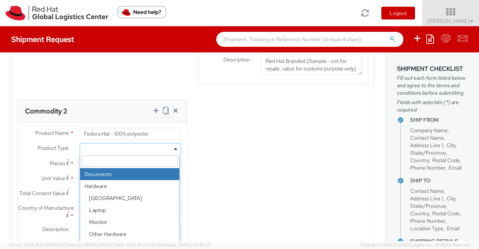
click at [174, 150] on b at bounding box center [176, 149] width 4 height 2
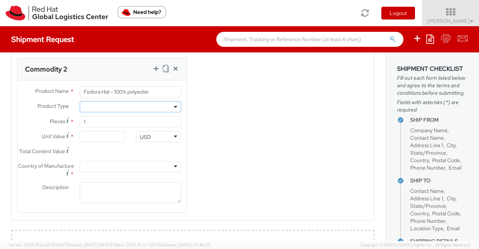
scroll to position [602, 0]
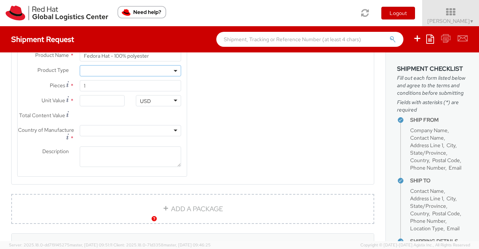
click at [172, 74] on span at bounding box center [130, 70] width 101 height 11
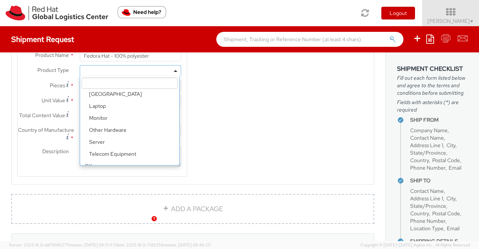
scroll to position [33, 0]
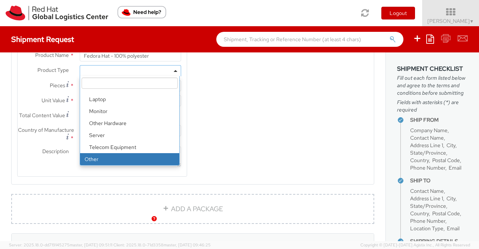
select select "OTHER"
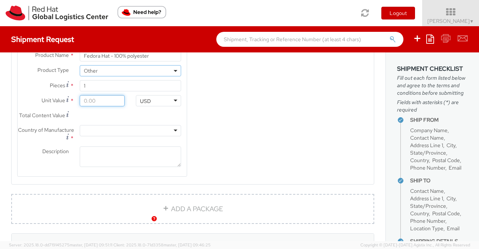
click at [95, 105] on input "Unit Value *" at bounding box center [102, 100] width 45 height 11
type input "1.00"
type input "18.00"
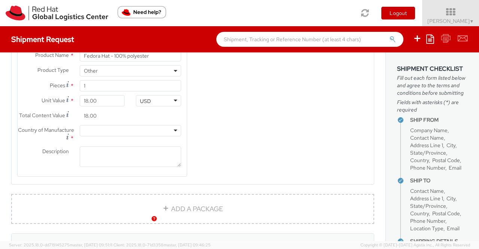
click at [193, 125] on div "Product Types * Documents Docking Station Laptop Monitor Other Hardware Server …" at bounding box center [193, 19] width 362 height 334
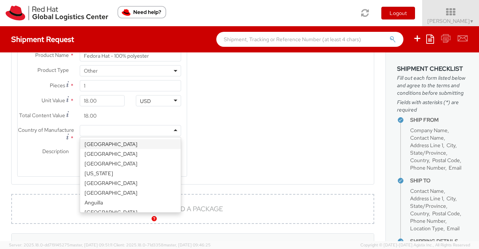
click at [170, 136] on div at bounding box center [130, 130] width 101 height 11
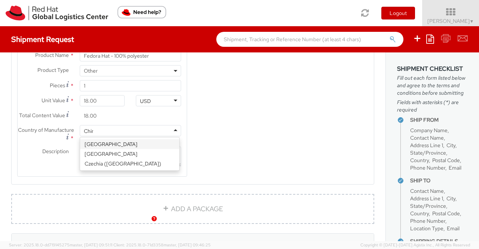
type input "[GEOGRAPHIC_DATA]"
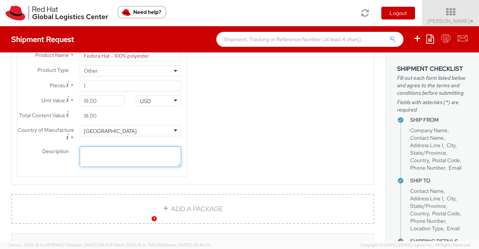
click at [96, 159] on textarea "Description *" at bounding box center [130, 156] width 101 height 21
paste textarea "Red Hat Branded (Sample - not for resale, value for customs purpose only)"
type textarea "Red Hat Branded (Sample - not for resale, value for customs purpose only)"
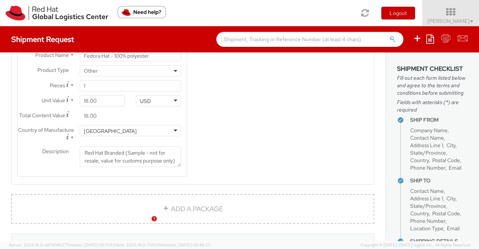
click at [239, 162] on div "Product Types * Documents Docking Station Laptop Monitor Other Hardware Server …" at bounding box center [193, 19] width 362 height 334
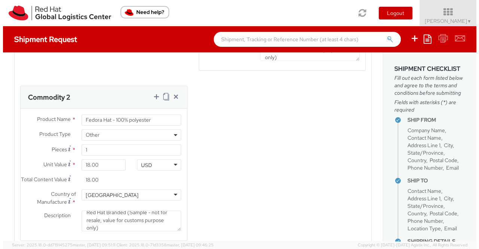
scroll to position [490, 0]
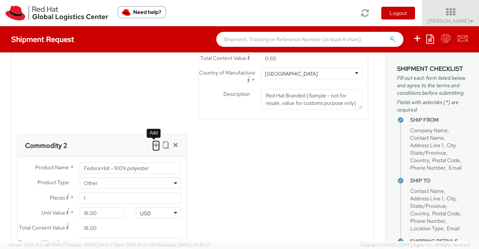
drag, startPoint x: 152, startPoint y: 150, endPoint x: 79, endPoint y: 105, distance: 85.7
click at [152, 149] on icon at bounding box center [155, 144] width 7 height 7
select select
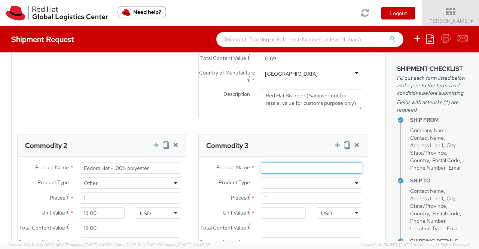
click at [277, 174] on input "Product Name *" at bounding box center [311, 167] width 101 height 11
paste input "Sticker"
type input "Sticker"
click at [355, 184] on b at bounding box center [357, 183] width 4 height 2
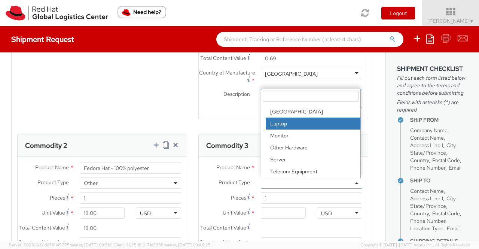
scroll to position [33, 0]
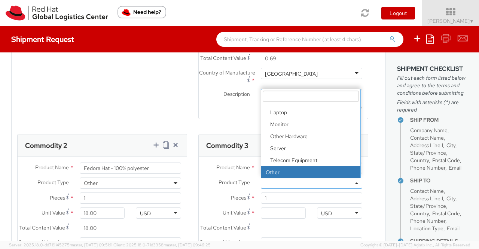
select select "OTHER"
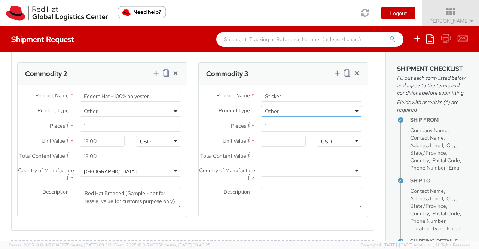
scroll to position [564, 0]
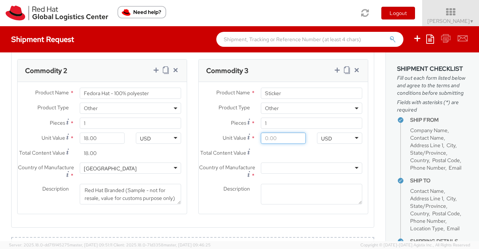
click at [271, 144] on input "Unit Value *" at bounding box center [283, 137] width 45 height 11
type input "0.20"
type input "0.29"
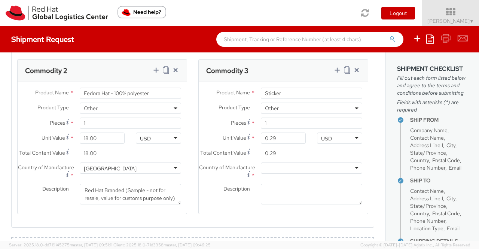
click at [352, 174] on div at bounding box center [311, 167] width 101 height 11
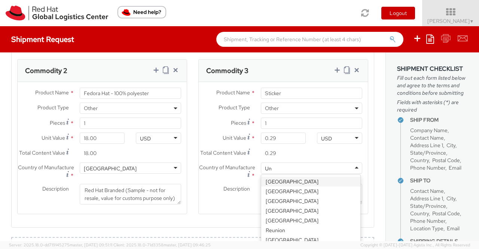
type input "Uni"
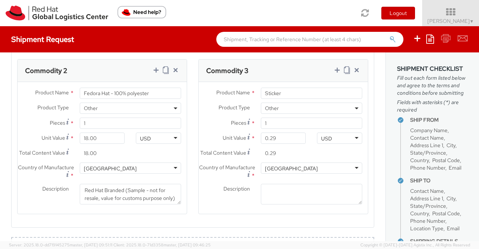
scroll to position [0, 0]
click at [289, 195] on textarea "Description *" at bounding box center [311, 194] width 101 height 21
paste textarea "Red Hat Branded (Sample - not for resale, value for customs purpose only)"
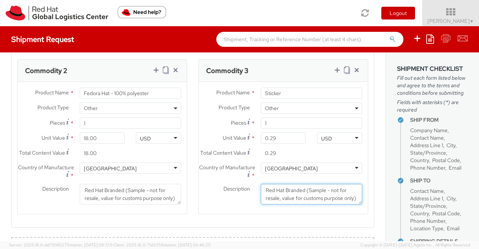
scroll to position [4, 0]
type textarea "Red Hat Branded (Sample - not for resale, value for customs purpose only)"
click at [209, 204] on div "Description * Red Hat Branded (Sample - not for resale, value for customs purpo…" at bounding box center [283, 194] width 169 height 21
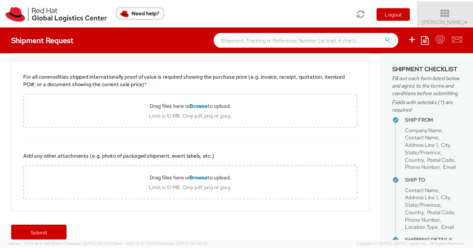
scroll to position [824, 0]
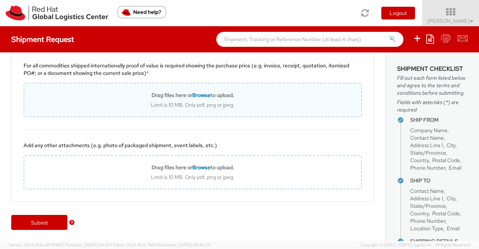
click at [192, 97] on span "Browse" at bounding box center [201, 95] width 18 height 7
type input "C:\fakepath\Value proof for NHO KIT.png"
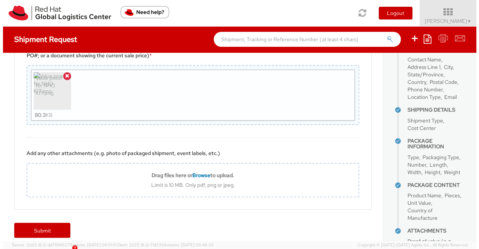
scroll to position [233, 0]
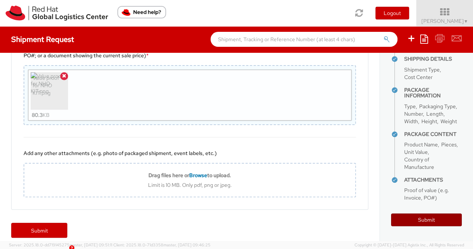
click at [424, 217] on button "Submit" at bounding box center [426, 219] width 71 height 13
type input "Kotaro Matsumoto"
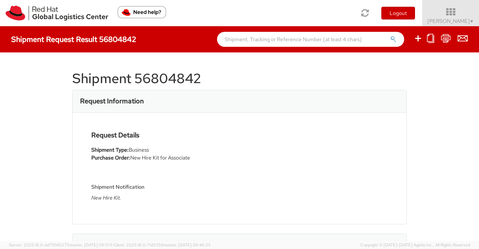
select select
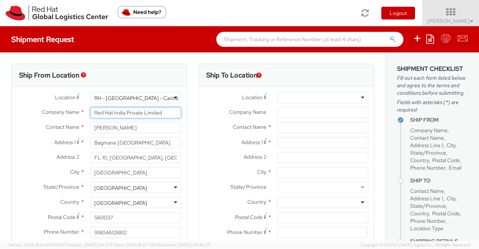
select select "901"
drag, startPoint x: 167, startPoint y: 112, endPoint x: 88, endPoint y: 115, distance: 78.3
click at [88, 115] on div "Red Hat India Private Limited" at bounding box center [136, 112] width 102 height 11
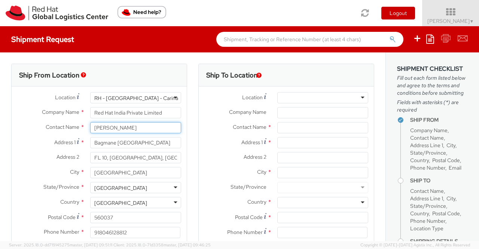
drag, startPoint x: 140, startPoint y: 125, endPoint x: 85, endPoint y: 128, distance: 54.7
click at [85, 128] on div "[PERSON_NAME]" at bounding box center [136, 127] width 102 height 11
type input "[PERSON_NAME]"
click at [129, 87] on div "Location * RH - Bangalore - Carina RH - Bangalore - Carina RH - Amsterdam - MSO…" at bounding box center [99, 174] width 175 height 176
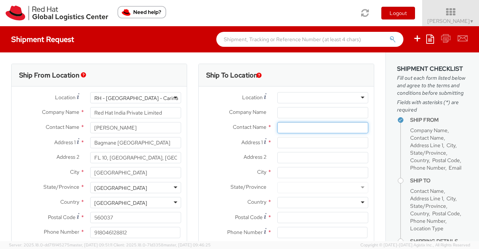
click at [295, 131] on input "text" at bounding box center [322, 127] width 91 height 11
paste input "Ryo Hatada"
type input "Ryo Hatada"
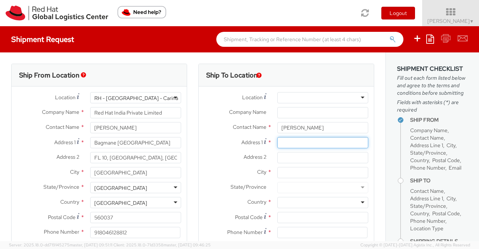
click at [306, 145] on input "Address 1 *" at bounding box center [322, 142] width 91 height 11
paste input "Shibaura 4-13-3-1704"
type input "Shibaura 4-13-3-1704"
click at [193, 176] on div "Ship To Location Location * RH - Amsterdam - MSO RH - Amsterdam Data Center RH …" at bounding box center [286, 175] width 187 height 223
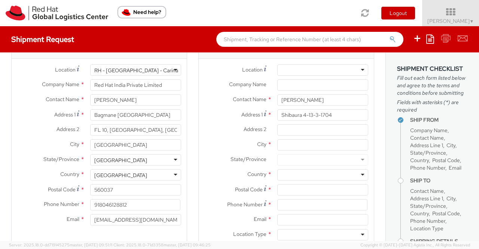
scroll to position [37, 0]
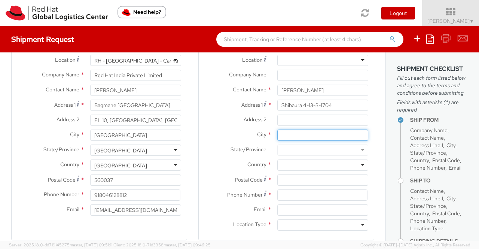
click at [289, 134] on input "City *" at bounding box center [322, 134] width 91 height 11
paste input "Minato-ku"
type input "Minato-ku"
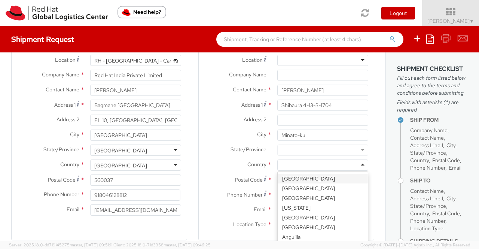
click at [293, 164] on div at bounding box center [322, 164] width 91 height 11
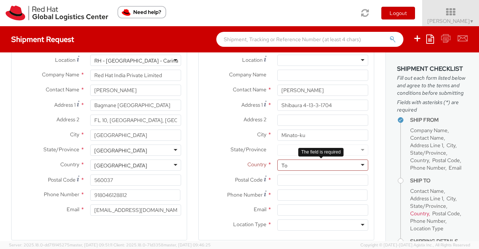
type input "T"
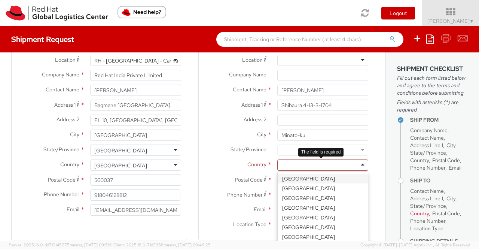
scroll to position [1780, 0]
type input "Ja"
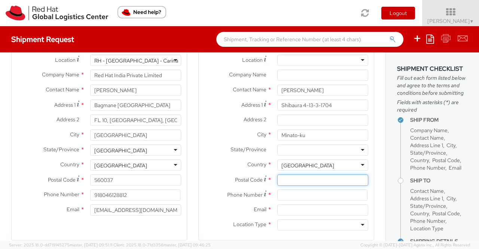
click at [287, 178] on input "Postal Code *" at bounding box center [322, 179] width 91 height 11
paste input "1080023"
click at [284, 179] on input "1080023" at bounding box center [322, 179] width 91 height 11
type input "108-0023"
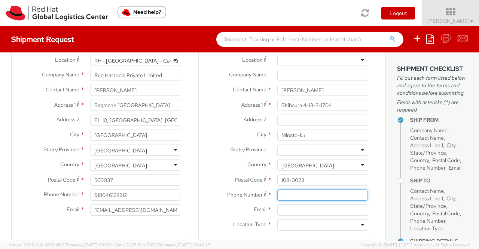
click at [284, 194] on input at bounding box center [322, 194] width 90 height 11
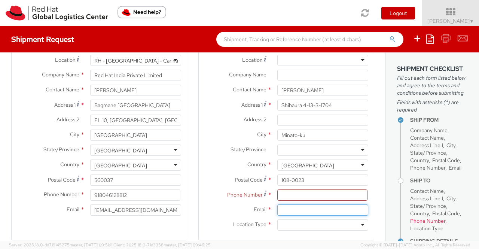
click at [305, 211] on input "Email *" at bounding box center [322, 209] width 91 height 11
paste input "+81 8044131762"
type input "+81 8044131762"
drag, startPoint x: 321, startPoint y: 211, endPoint x: 273, endPoint y: 210, distance: 47.9
click at [277, 210] on input "+81 8044131762" at bounding box center [322, 209] width 91 height 11
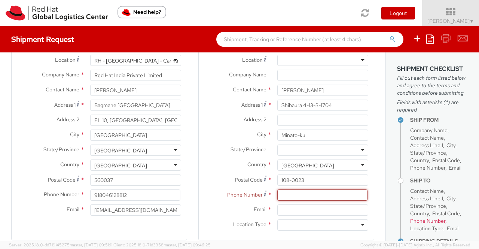
click at [291, 195] on input at bounding box center [322, 194] width 90 height 11
paste input "+81 8044131762"
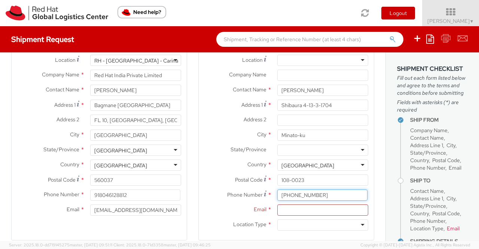
type input "+81 8044131762"
click at [198, 184] on div "Ship To Location Location * RH - Amsterdam - MSO RH - Amsterdam Data Center RH …" at bounding box center [286, 133] width 176 height 214
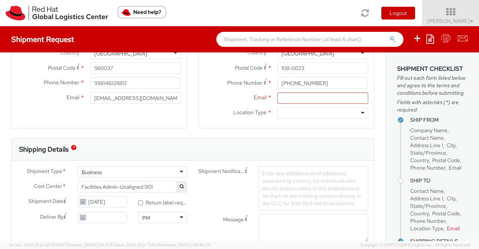
scroll to position [150, 0]
click at [302, 97] on input "Email *" at bounding box center [322, 97] width 91 height 11
paste input "rhatada@redhat.com"
type input "rhatada@redhat.com"
click at [201, 116] on label "Location Type *" at bounding box center [235, 112] width 73 height 10
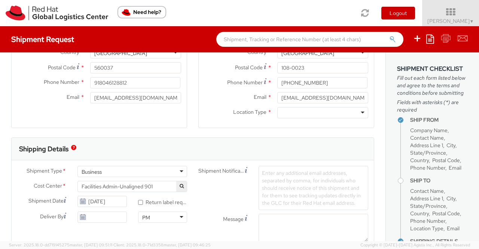
click at [357, 113] on div at bounding box center [322, 112] width 91 height 11
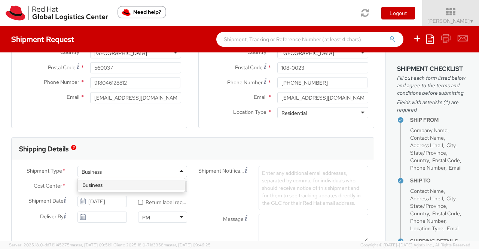
click at [177, 170] on div "Business" at bounding box center [132, 171] width 110 height 11
click at [202, 221] on label "Message" at bounding box center [223, 218] width 60 height 9
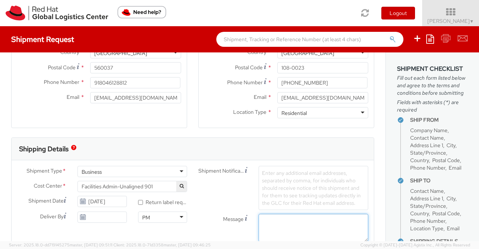
click at [259, 221] on textarea "Message" at bounding box center [314, 228] width 110 height 28
click at [159, 186] on span "Facilities Admin-Unaligned 901" at bounding box center [132, 186] width 101 height 7
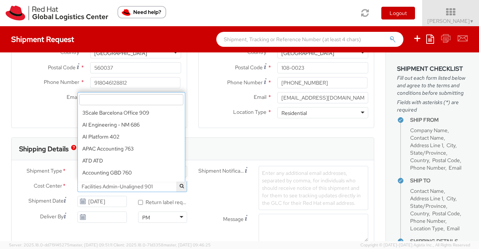
scroll to position [3219, 0]
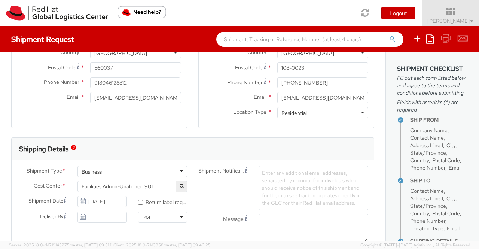
click at [228, 160] on div "Shipment Type * Business Business Business Cost Center * Facilities Admin-Unali…" at bounding box center [193, 213] width 362 height 106
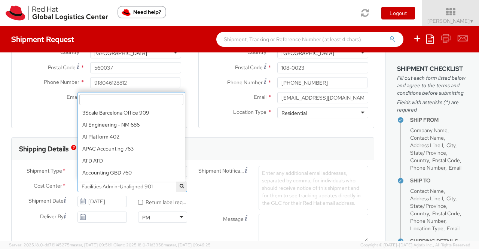
click at [142, 185] on span "Facilities Admin-Unaligned 901" at bounding box center [132, 186] width 101 height 7
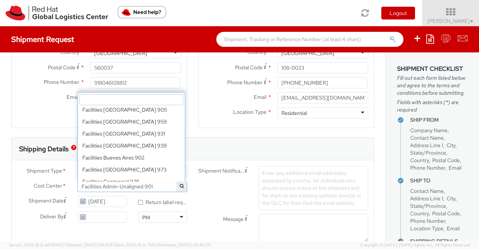
click at [115, 100] on input "search" at bounding box center [131, 99] width 104 height 11
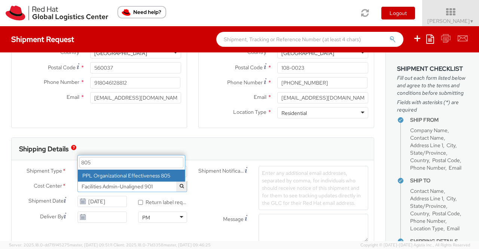
type input "805"
select select "805"
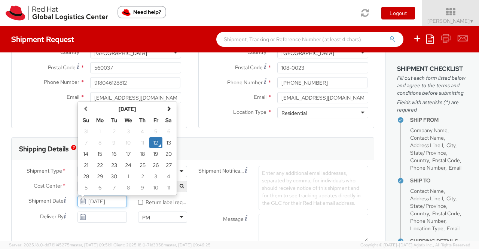
click at [119, 199] on input "[DATE]" at bounding box center [101, 201] width 49 height 11
click at [101, 156] on td "15" at bounding box center [99, 153] width 15 height 11
type input "[DATE]"
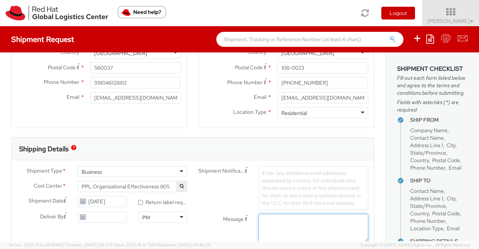
click at [276, 220] on textarea "Message" at bounding box center [314, 228] width 110 height 28
paste textarea "New Hire Kit."
type textarea "New Hire Kit."
click at [198, 222] on div "Message New Hire Kit." at bounding box center [283, 228] width 181 height 28
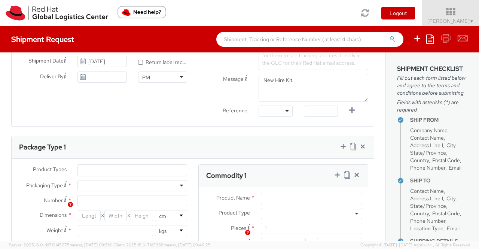
scroll to position [225, 0]
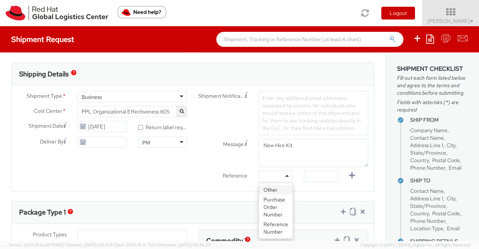
click at [284, 174] on div at bounding box center [276, 176] width 34 height 11
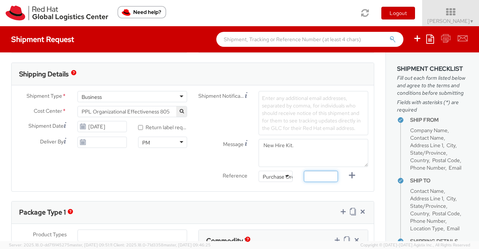
click at [305, 171] on input "text" at bounding box center [321, 176] width 34 height 11
paste input "New Hire Kit for Associate"
type input "New Hire Kit for Associate"
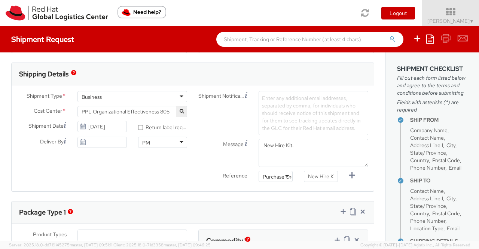
click at [191, 189] on div "Shipment Type * Business Business Business Cost Center * Facilities Admin-Unali…" at bounding box center [193, 138] width 362 height 106
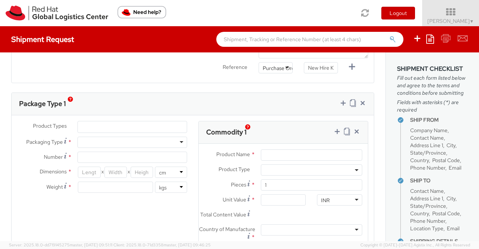
scroll to position [337, 0]
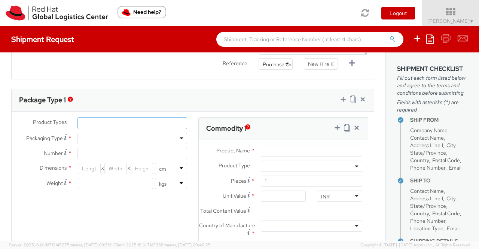
click at [138, 124] on ul at bounding box center [132, 123] width 109 height 11
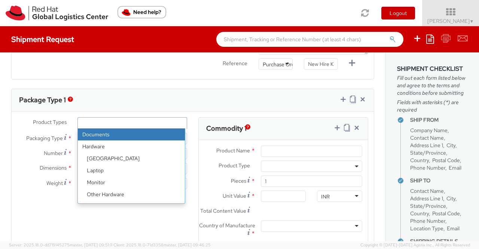
scroll to position [33, 0]
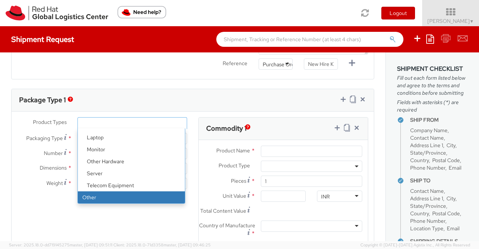
select select "OTHER"
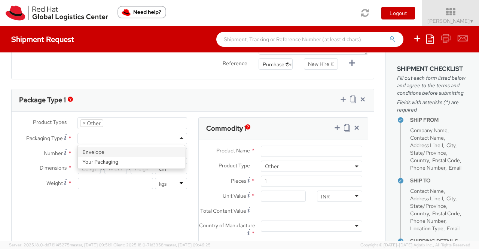
click at [106, 137] on div at bounding box center [132, 138] width 110 height 11
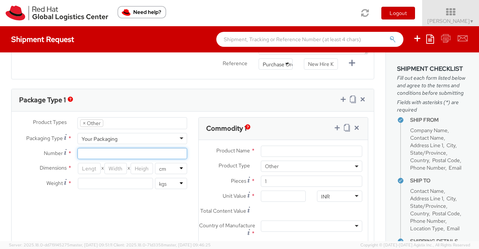
click at [114, 148] on input "Number *" at bounding box center [132, 153] width 110 height 11
type input "1"
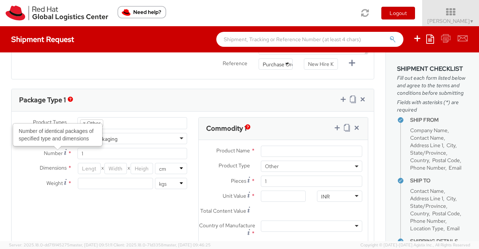
click at [69, 203] on div "Product Types * Documents Docking Station Laptop Monitor Other Hardware Server …" at bounding box center [193, 199] width 362 height 164
click at [90, 168] on input "number" at bounding box center [89, 168] width 22 height 11
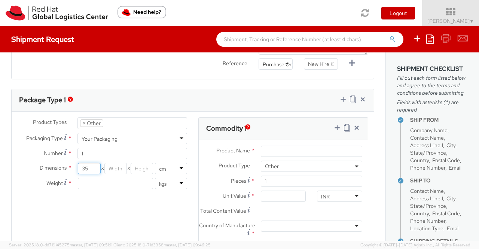
type input "35"
click at [116, 168] on input "number" at bounding box center [115, 168] width 22 height 11
type input "30"
click at [141, 167] on input "number" at bounding box center [142, 168] width 22 height 11
type input "15"
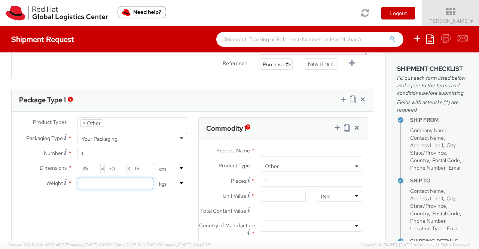
click at [119, 185] on input "number" at bounding box center [115, 183] width 75 height 11
type input "0.70"
click at [144, 207] on div "Product Types * Documents Docking Station Laptop Monitor Other Hardware Server …" at bounding box center [193, 199] width 362 height 164
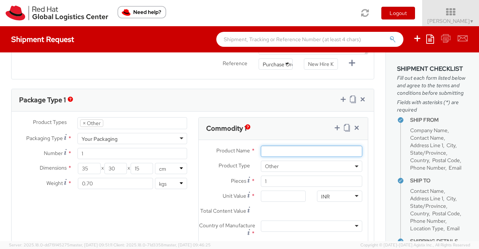
click at [295, 149] on input "Product Name *" at bounding box center [311, 151] width 101 height 11
paste input "Postcard"
type input "Postcard"
click at [332, 193] on div "INR" at bounding box center [339, 195] width 45 height 11
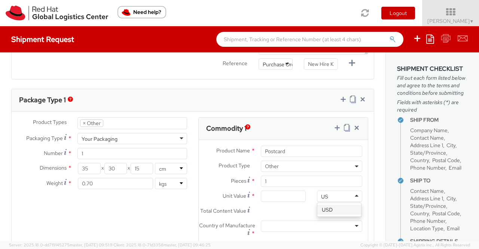
scroll to position [0, 0]
type input "USD"
click at [263, 196] on input "Unit Value *" at bounding box center [283, 195] width 45 height 11
type input "0.60"
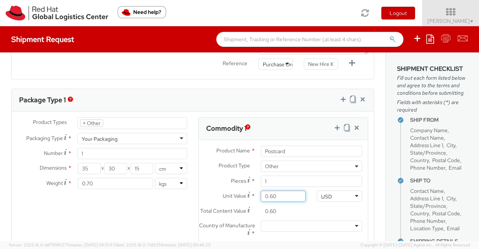
type input "0.69"
click at [312, 211] on div "Total Content Value * 0.69" at bounding box center [283, 212] width 169 height 15
click at [350, 229] on div at bounding box center [311, 225] width 101 height 11
type input "United"
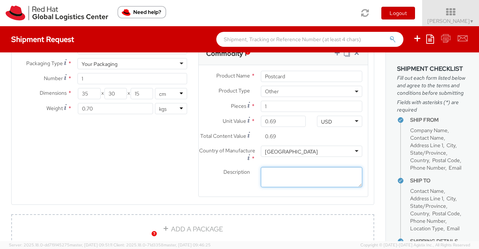
click at [293, 178] on textarea "Description *" at bounding box center [311, 177] width 101 height 21
paste textarea "Red Hat Branded (Sample - not for resale, value for customs purpose only)"
type textarea "Red Hat Branded (Sample - not for resale, value for customs purpose only)"
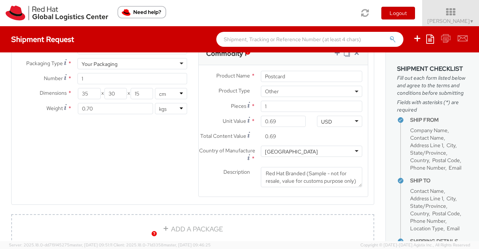
click at [288, 207] on agx-form-section "Commodity 1 Product Name * Postcard Product Type * Documents Docking Station La…" at bounding box center [283, 124] width 181 height 164
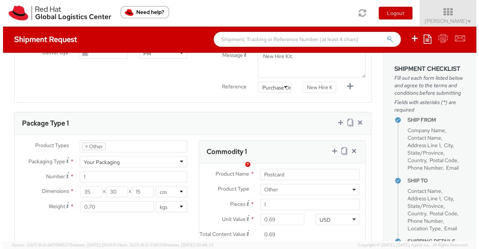
scroll to position [307, 0]
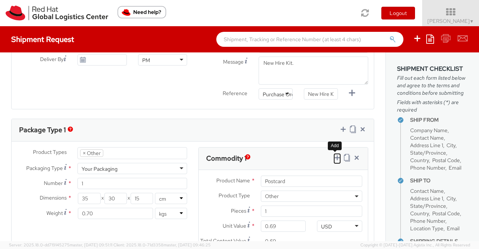
drag, startPoint x: 333, startPoint y: 154, endPoint x: 315, endPoint y: 130, distance: 29.4
click at [333, 154] on icon at bounding box center [336, 157] width 7 height 7
select select
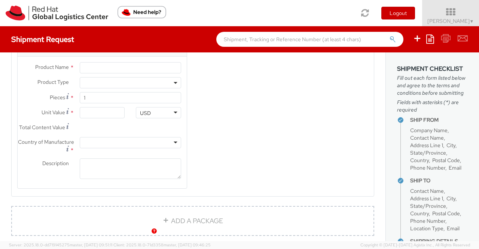
scroll to position [544, 0]
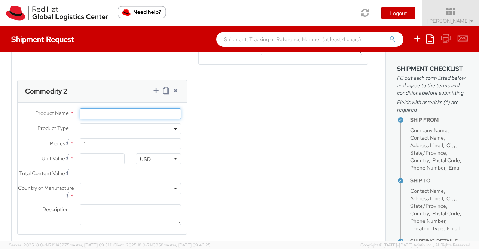
click at [81, 116] on input "Product Name *" at bounding box center [130, 113] width 101 height 11
paste input "Fedora Hat - 100% polyester"
type input "Fedora Hat - 100% polyester"
click at [175, 132] on span at bounding box center [175, 128] width 1 height 11
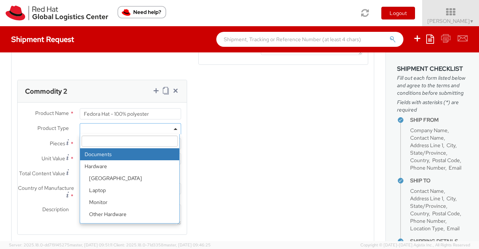
scroll to position [33, 0]
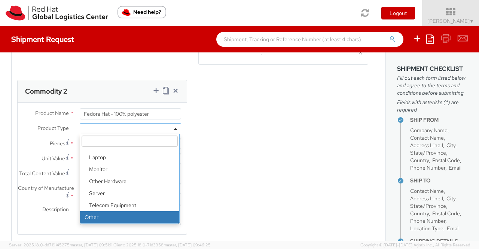
select select "OTHER"
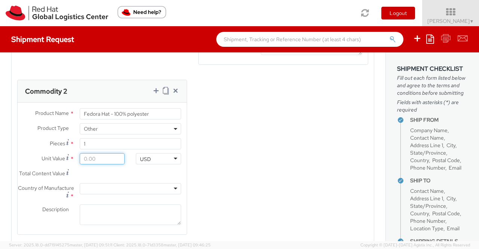
click at [118, 164] on input "Unit Value *" at bounding box center [102, 158] width 45 height 11
type input "1.00"
type input "18.00"
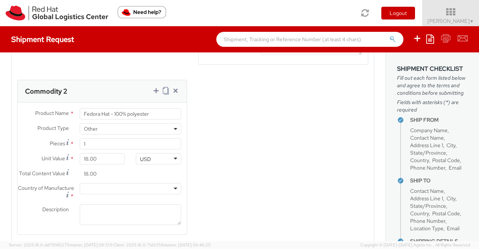
click at [201, 218] on div "Product Types * Documents Docking Station Laptop Monitor Other Hardware Server …" at bounding box center [193, 77] width 362 height 334
click at [174, 194] on div at bounding box center [130, 188] width 101 height 11
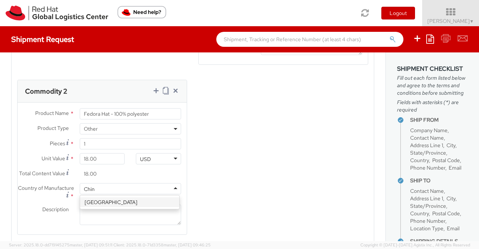
type input "[GEOGRAPHIC_DATA]"
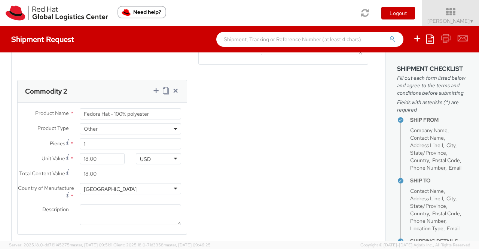
scroll to position [0, 0]
click at [156, 222] on textarea "Description *" at bounding box center [130, 214] width 101 height 21
paste textarea "Red Hat Branded (Sample - not for resale, value for customs purpose only)"
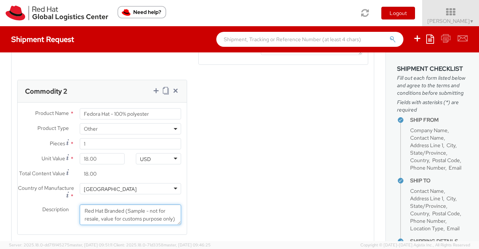
scroll to position [4, 0]
type textarea "Red Hat Branded (Sample - not for resale, value for customs purpose only)"
click at [242, 192] on div "Product Types * Documents Docking Station Laptop Monitor Other Hardware Server …" at bounding box center [193, 77] width 362 height 334
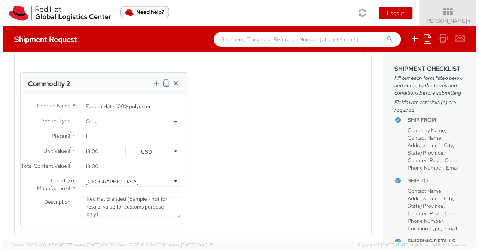
scroll to position [544, 0]
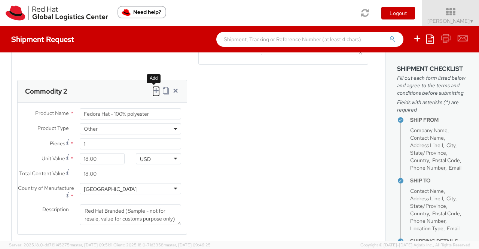
click at [152, 94] on icon at bounding box center [155, 90] width 7 height 7
select select
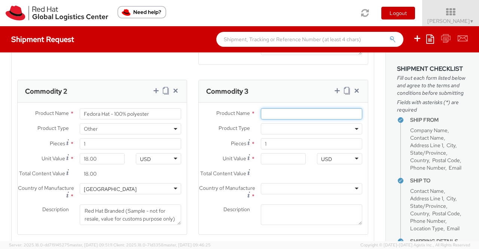
click at [288, 118] on input "Product Name *" at bounding box center [311, 113] width 101 height 11
paste input "Sticker"
type input "Sticker"
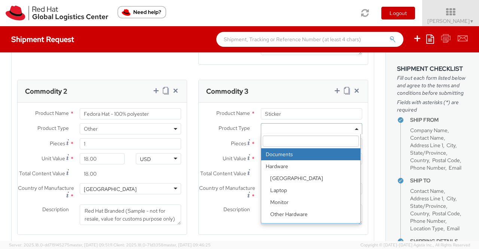
click at [353, 133] on span at bounding box center [311, 128] width 101 height 11
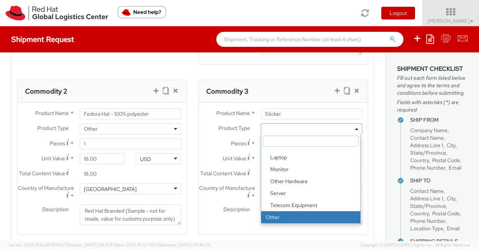
select select "OTHER"
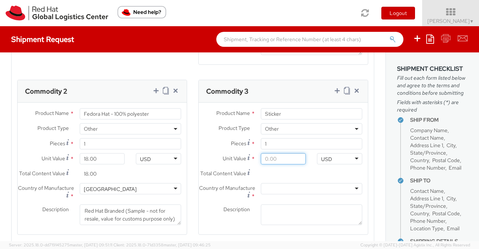
click at [294, 163] on input "Unit Value *" at bounding box center [283, 158] width 45 height 11
type input "0.20"
type input "0.29"
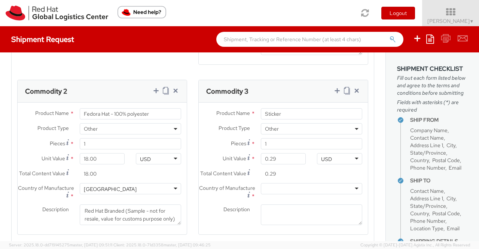
click at [350, 194] on div at bounding box center [311, 188] width 101 height 11
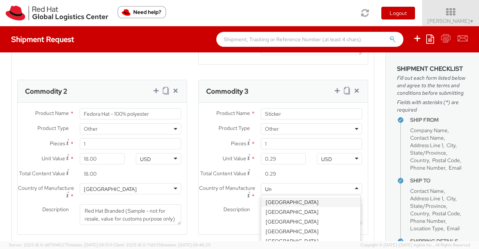
type input "Uni"
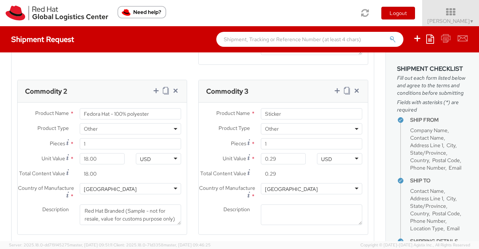
scroll to position [0, 0]
click at [277, 225] on textarea "Description *" at bounding box center [311, 214] width 101 height 21
paste textarea "Red Hat Branded (Sample - not for resale, value for customs purpose only)"
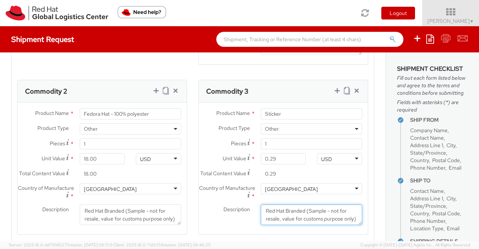
scroll to position [4, 0]
type textarea "Red Hat Branded (Sample - not for resale, value for customs purpose only)"
click at [231, 225] on div "Description * Red Hat Branded (Sample - not for resale, value for customs purpo…" at bounding box center [283, 214] width 169 height 21
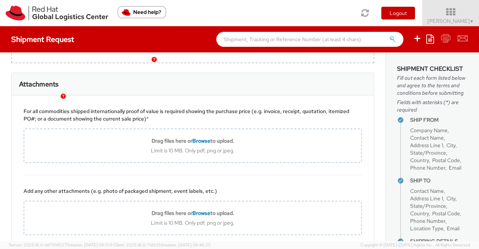
scroll to position [768, 0]
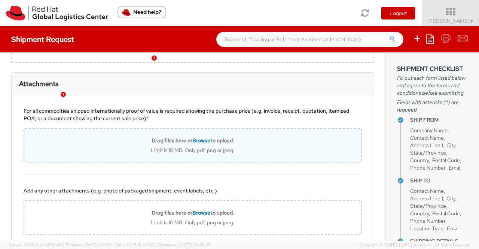
click at [199, 144] on span "Browse" at bounding box center [201, 140] width 18 height 7
type input "C:\fakepath\Value proof for NHO KIT.png"
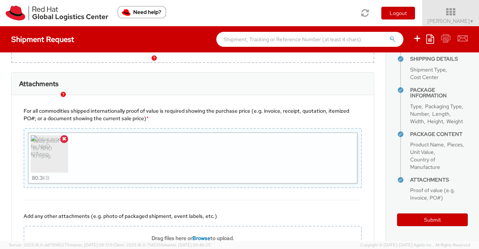
scroll to position [233, 0]
click at [436, 222] on button "Submit" at bounding box center [432, 219] width 71 height 13
type input "Ryo Hatada"
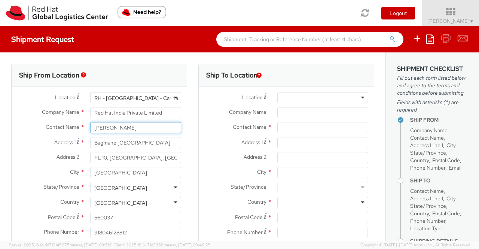
drag, startPoint x: 139, startPoint y: 129, endPoint x: 89, endPoint y: 127, distance: 49.8
click at [90, 127] on input "[PERSON_NAME]" at bounding box center [135, 127] width 91 height 11
click at [170, 80] on div "Ship From Location" at bounding box center [99, 75] width 175 height 22
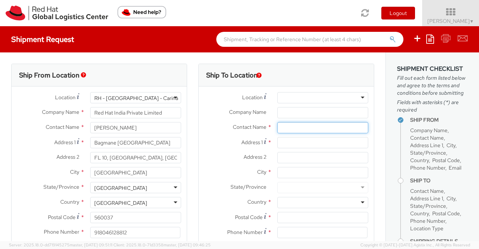
click at [307, 127] on input "text" at bounding box center [322, 127] width 91 height 11
paste input "Dongwoon Kim"
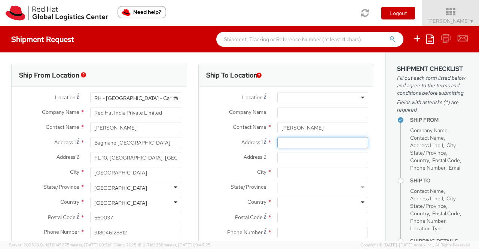
click at [310, 142] on input "Address 1 *" at bounding box center [322, 142] width 91 height 11
paste input "403-1005, 207 Ohyeon-ro, Gangbuk-gu"
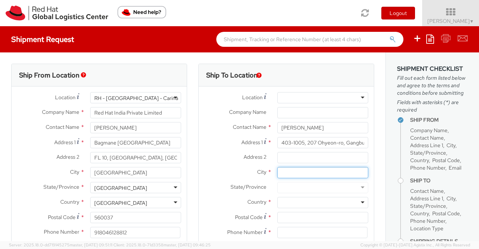
click at [286, 171] on input "City *" at bounding box center [322, 172] width 91 height 11
paste input "Seoul"
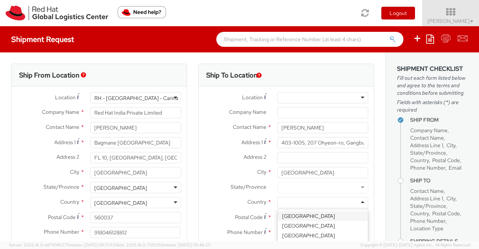
click at [291, 201] on div at bounding box center [322, 202] width 91 height 11
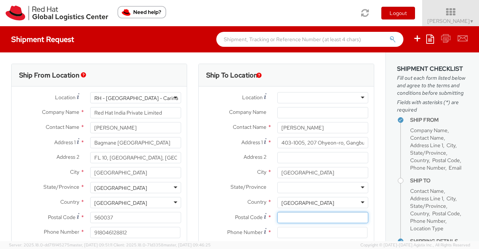
click at [291, 220] on input "Postal Code *" at bounding box center [322, 217] width 91 height 11
paste input "01145"
click at [186, 184] on div "Ship From Location Location * RH - Bangalore - Carina RH - Bangalore - Carina R…" at bounding box center [99, 175] width 187 height 223
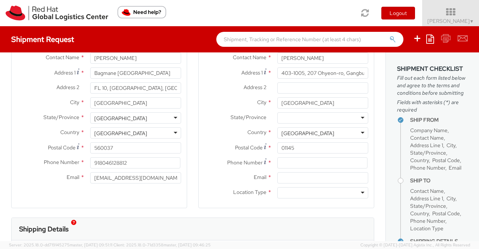
scroll to position [75, 0]
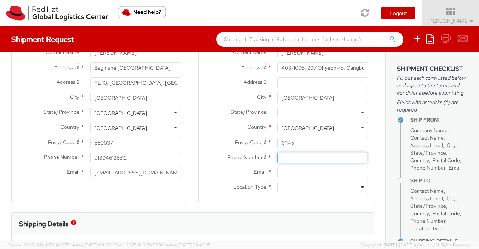
click at [316, 157] on input at bounding box center [322, 157] width 90 height 11
paste input "+821062133921"
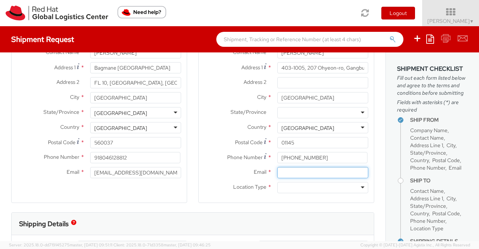
click at [292, 170] on input "Email *" at bounding box center [322, 172] width 91 height 11
paste input "donkim@redhat.com"
click at [357, 188] on div at bounding box center [322, 187] width 91 height 11
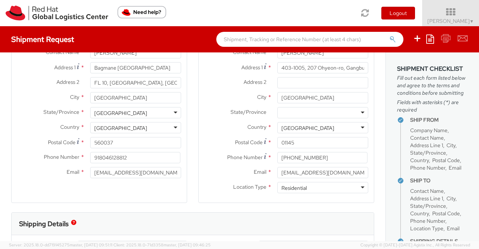
click at [217, 214] on div "Shipping Details" at bounding box center [193, 224] width 362 height 22
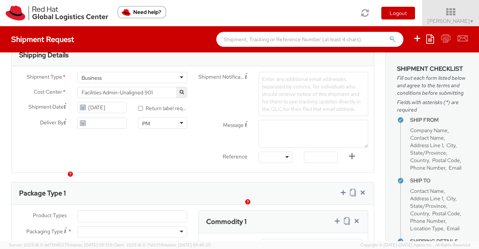
scroll to position [262, 0]
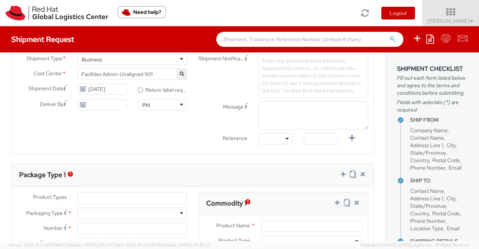
click at [159, 77] on span "Facilities Admin-Unaligned 901" at bounding box center [132, 73] width 110 height 11
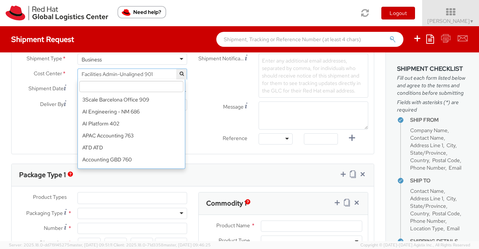
scroll to position [3219, 0]
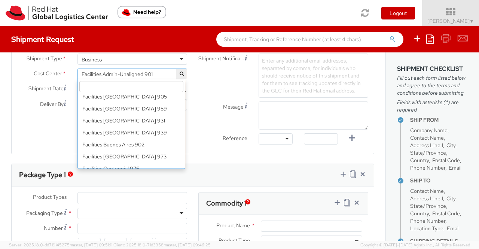
click at [104, 85] on input "search" at bounding box center [131, 86] width 104 height 11
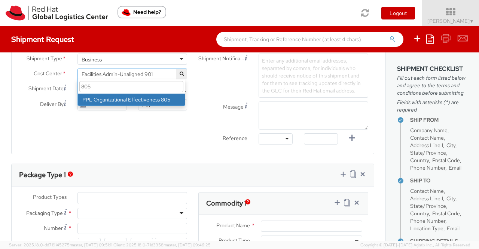
drag, startPoint x: 107, startPoint y: 98, endPoint x: 100, endPoint y: 82, distance: 17.4
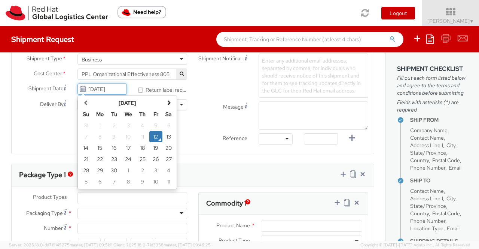
click at [100, 88] on input "[DATE]" at bounding box center [101, 88] width 49 height 11
click at [100, 148] on td "15" at bounding box center [99, 147] width 15 height 11
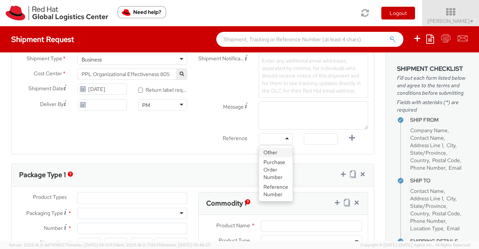
click at [281, 137] on div at bounding box center [276, 138] width 34 height 11
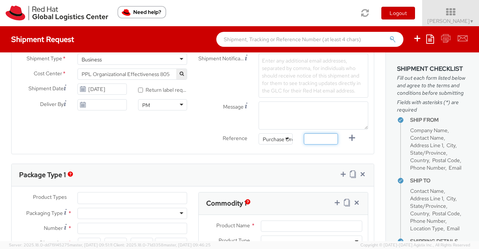
click at [323, 140] on input "text" at bounding box center [321, 138] width 34 height 11
paste input "New Hire Kit for Associate"
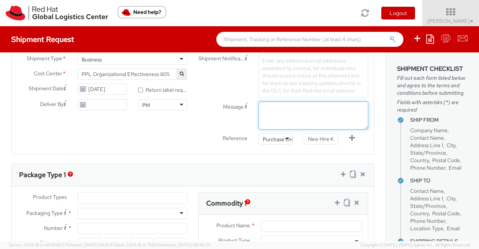
click at [267, 118] on textarea "Message" at bounding box center [314, 115] width 110 height 28
paste textarea "New Hire Kit."
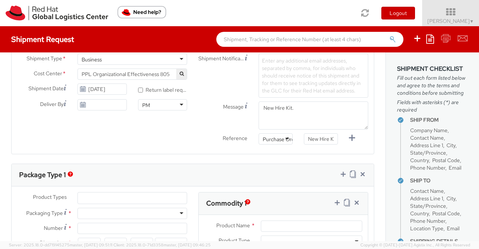
click at [168, 151] on div "Shipment Type * Business Business Business Cost Center * Facilities Admin-Unali…" at bounding box center [193, 101] width 362 height 106
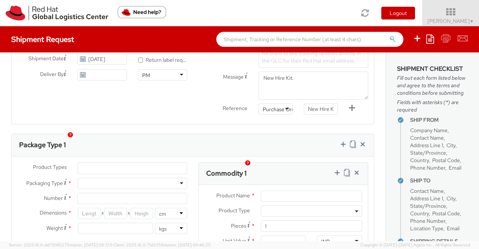
scroll to position [374, 0]
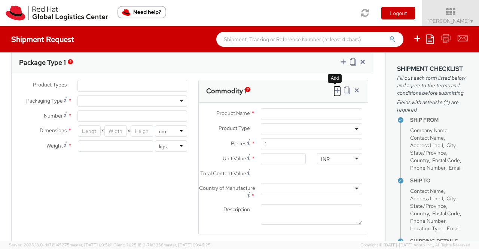
click at [333, 92] on icon at bounding box center [336, 89] width 7 height 7
click at [113, 82] on ul at bounding box center [132, 85] width 109 height 11
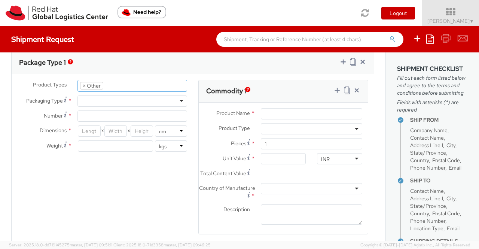
click at [109, 100] on div at bounding box center [132, 100] width 110 height 11
click at [128, 115] on input "Number *" at bounding box center [132, 115] width 110 height 11
click at [91, 131] on input "number" at bounding box center [89, 130] width 22 height 11
click at [114, 131] on input "number" at bounding box center [115, 130] width 22 height 11
click at [138, 131] on input "number" at bounding box center [142, 130] width 22 height 11
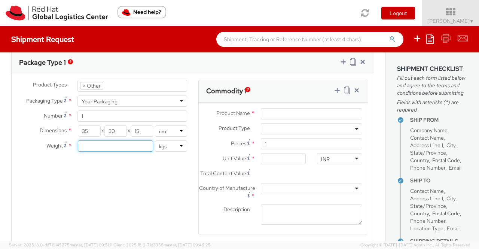
click at [118, 141] on input "number" at bounding box center [115, 145] width 75 height 11
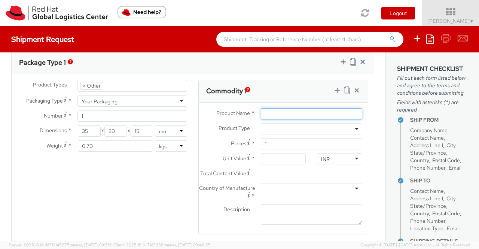
click at [269, 108] on input "Product Name *" at bounding box center [311, 113] width 101 height 11
paste input "Postcard"
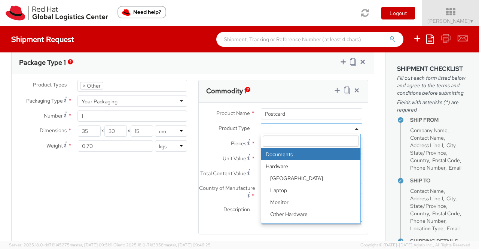
click at [278, 126] on span at bounding box center [311, 128] width 101 height 11
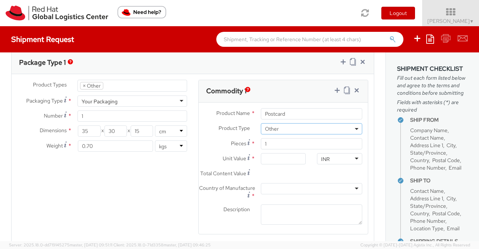
scroll to position [573, 0]
click at [337, 158] on div "INR" at bounding box center [339, 158] width 45 height 11
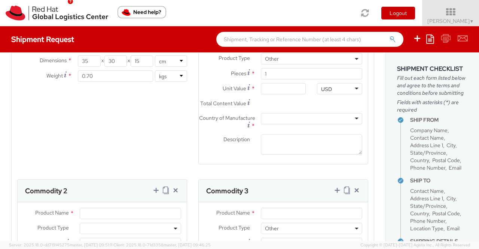
scroll to position [449, 0]
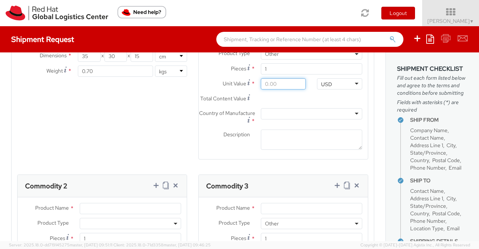
click at [272, 80] on input "Unit Value *" at bounding box center [283, 83] width 45 height 11
click at [207, 103] on label "Total Content Value *" at bounding box center [227, 98] width 57 height 10
click at [261, 104] on input "0.69" at bounding box center [283, 98] width 45 height 11
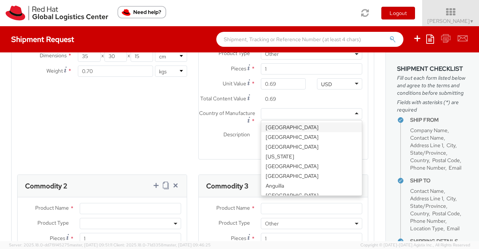
click at [287, 118] on div at bounding box center [311, 113] width 101 height 11
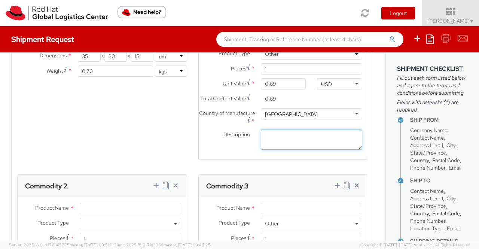
click at [296, 141] on textarea "Description *" at bounding box center [311, 139] width 101 height 21
paste textarea "Red Hat Branded (Sample - not for resale, value for customs purpose only)"
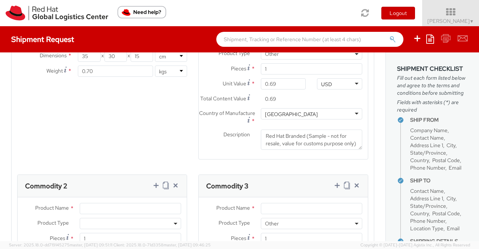
click at [138, 145] on div "Product Types * Documents Docking Station Laptop Monitor Other Hardware Server …" at bounding box center [193, 174] width 362 height 339
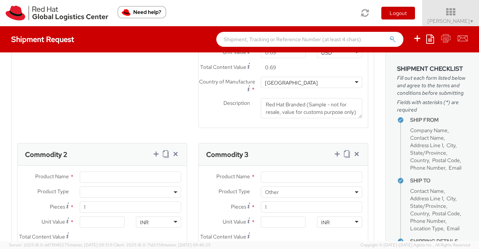
scroll to position [561, 0]
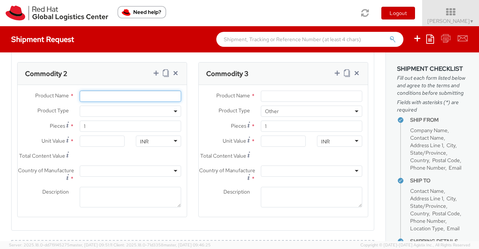
click at [94, 98] on input "Product Name *" at bounding box center [130, 96] width 101 height 11
paste input "Fedora Hat - 100% polyester"
click at [115, 112] on span at bounding box center [130, 111] width 101 height 11
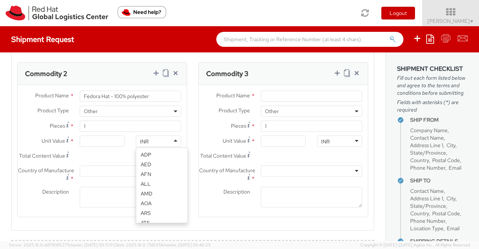
scroll to position [573, 0]
click at [156, 142] on div "INR" at bounding box center [158, 140] width 45 height 11
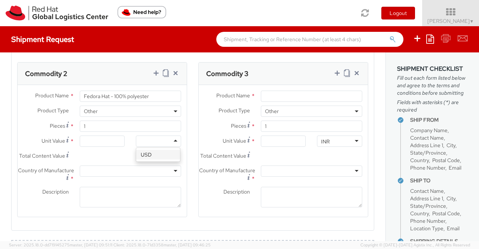
scroll to position [0, 0]
click at [118, 144] on input "Unit Value *" at bounding box center [102, 140] width 45 height 11
click at [138, 165] on div "Total Content Value * 18.00" at bounding box center [102, 157] width 169 height 15
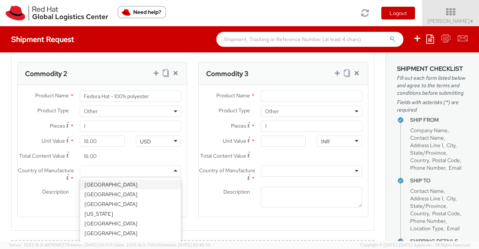
click at [172, 177] on div at bounding box center [130, 170] width 101 height 11
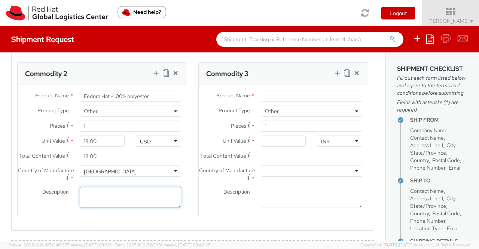
click at [135, 205] on textarea "Description *" at bounding box center [130, 197] width 101 height 21
paste textarea "Red Hat Branded (Sample - not for resale, value for customs purpose only)"
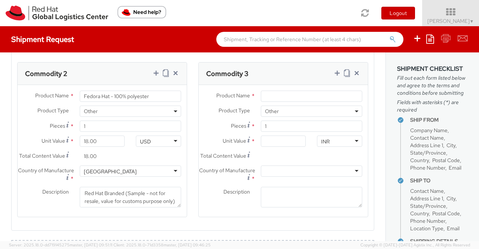
click at [185, 226] on agx-form-section "Commodity 2 Product Name * Fedora Hat - 100% polyester Product Type * Documents…" at bounding box center [102, 144] width 181 height 164
click at [283, 97] on input "Product Name *" at bounding box center [311, 96] width 101 height 11
paste input "Sticker"
click at [336, 147] on div "INR" at bounding box center [339, 140] width 45 height 11
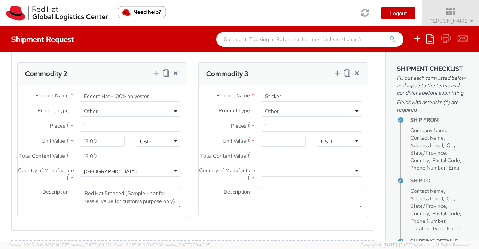
scroll to position [0, 0]
click at [281, 147] on input "Unit Value *" at bounding box center [283, 140] width 45 height 11
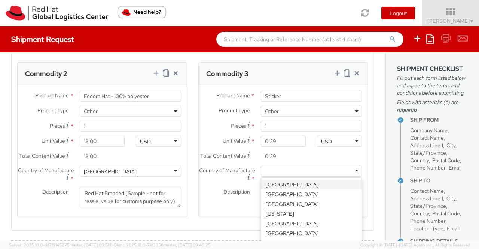
click at [302, 177] on div at bounding box center [311, 170] width 101 height 11
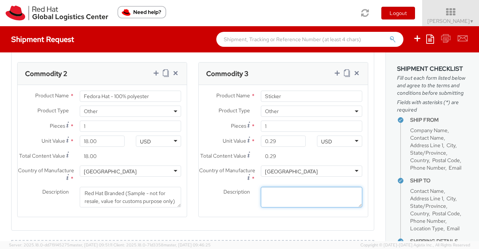
click at [301, 205] on textarea "Description *" at bounding box center [311, 197] width 101 height 21
paste textarea "Red Hat Branded (Sample - not for resale, value for customs purpose only)"
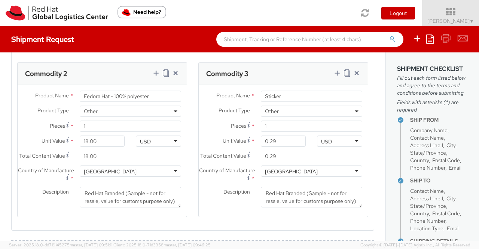
click at [217, 207] on div "Description * Red Hat Branded (Sample - not for resale, value for customs purpo…" at bounding box center [283, 197] width 169 height 21
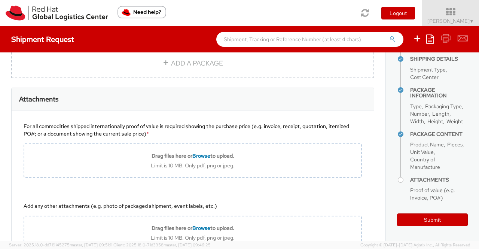
scroll to position [786, 0]
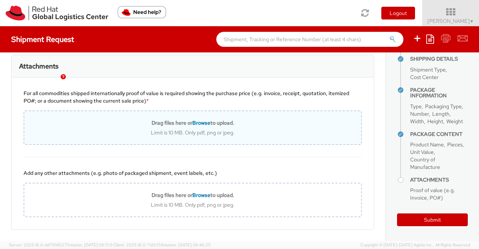
click at [195, 126] on span "Browse" at bounding box center [201, 122] width 18 height 7
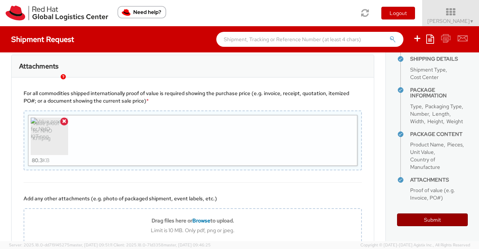
click at [438, 218] on button "Submit" at bounding box center [432, 219] width 71 height 13
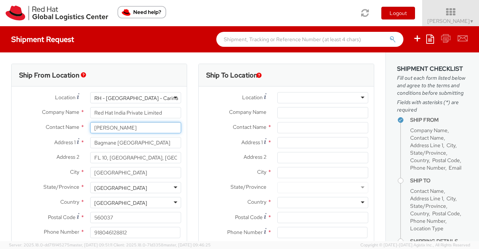
drag, startPoint x: 136, startPoint y: 126, endPoint x: 93, endPoint y: 125, distance: 43.4
click at [93, 125] on input "[PERSON_NAME]" at bounding box center [135, 127] width 91 height 11
click at [144, 71] on div "Ship From Location" at bounding box center [99, 75] width 175 height 22
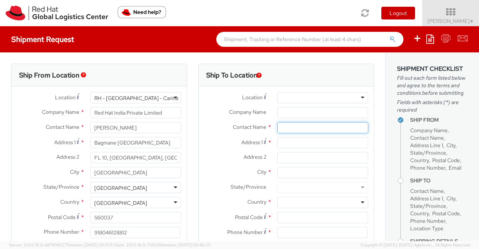
click at [281, 130] on input "text" at bounding box center [322, 127] width 91 height 11
paste input "Benjamin Cracknell"
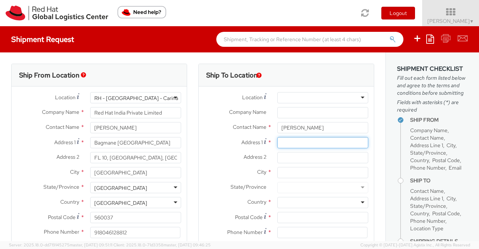
click at [307, 145] on input "Address 1 *" at bounding box center [322, 142] width 91 height 11
paste input "Unit 308/15 Thompson st"
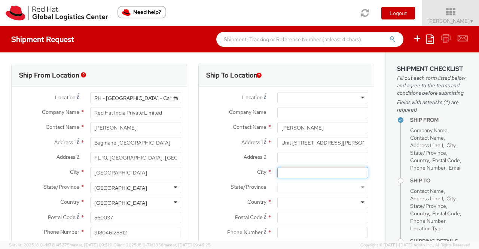
click at [297, 173] on input "City *" at bounding box center [322, 172] width 91 height 11
paste input "Kensington"
click at [294, 202] on div at bounding box center [322, 202] width 91 height 11
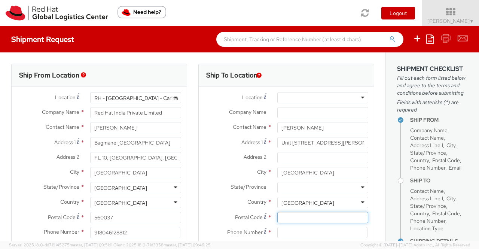
click at [296, 219] on input "Postal Code *" at bounding box center [322, 217] width 91 height 11
paste input "3031"
click at [311, 230] on input at bounding box center [322, 232] width 90 height 11
paste input "+61 420232944"
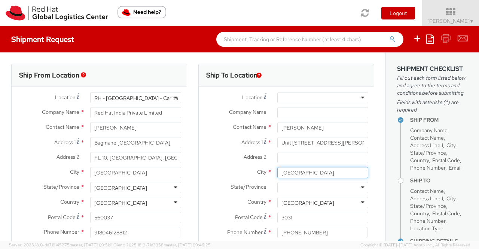
click at [194, 181] on div "Ship To Location Location * RH - Amsterdam - MSO RH - Amsterdam Data Center RH …" at bounding box center [286, 175] width 187 height 223
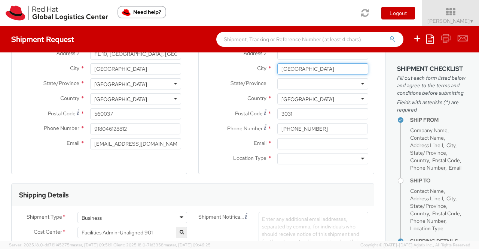
scroll to position [112, 0]
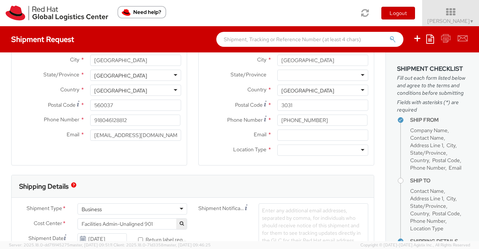
click at [193, 154] on div "Ship To Location Location * RH - Amsterdam - MSO RH - Amsterdam Data Center RH …" at bounding box center [286, 62] width 187 height 223
click at [302, 135] on input "Email *" at bounding box center [322, 134] width 91 height 11
paste input "bcrackne@redhat.com"
click at [313, 150] on div at bounding box center [322, 149] width 91 height 11
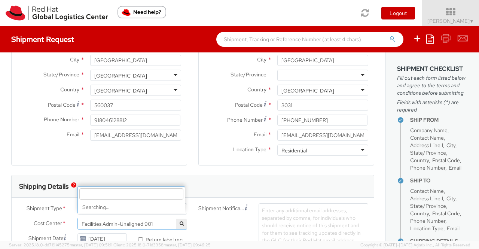
click at [165, 221] on span "Facilities Admin-Unaligned 901" at bounding box center [132, 223] width 101 height 7
click at [161, 193] on input "search" at bounding box center [131, 193] width 104 height 11
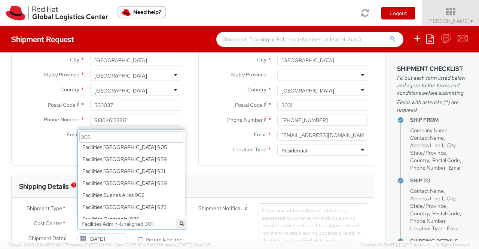
scroll to position [0, 0]
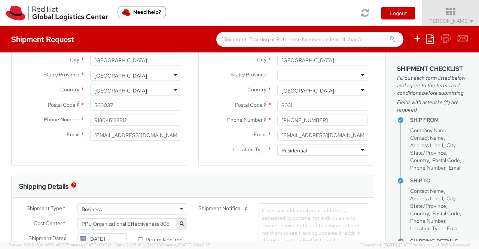
click at [211, 225] on div "Shipment Notification Enter any additional email addresses, separated by comma,…" at bounding box center [283, 225] width 181 height 44
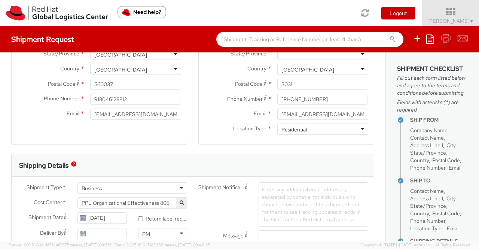
scroll to position [187, 0]
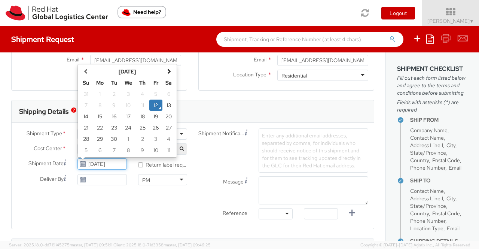
click at [101, 163] on input "[DATE]" at bounding box center [101, 163] width 49 height 11
click at [100, 116] on td "15" at bounding box center [99, 116] width 15 height 11
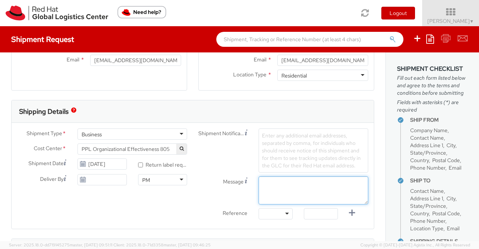
click at [270, 186] on textarea "Message" at bounding box center [314, 190] width 110 height 28
paste textarea "New Hire Kit."
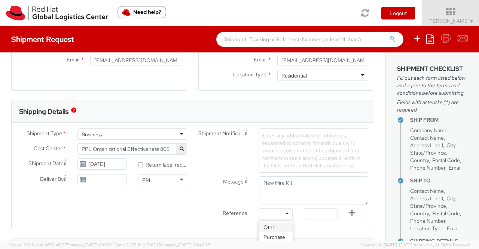
click at [281, 212] on div at bounding box center [276, 213] width 34 height 11
click at [312, 211] on input "text" at bounding box center [321, 213] width 34 height 11
paste input "New Hire Kit for Associate"
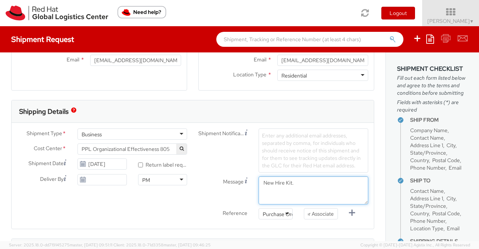
scroll to position [0, 0]
click at [188, 198] on div "Shipment Type * Business Business Business Cost Center * Facilities Admin-Unali…" at bounding box center [193, 175] width 362 height 95
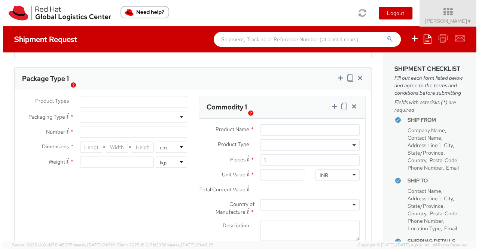
scroll to position [351, 0]
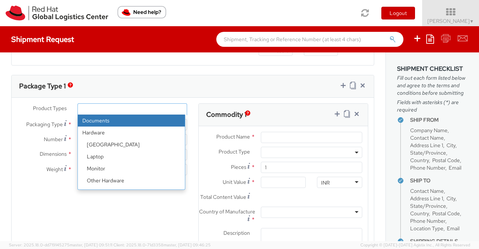
click at [93, 104] on ul at bounding box center [132, 109] width 109 height 11
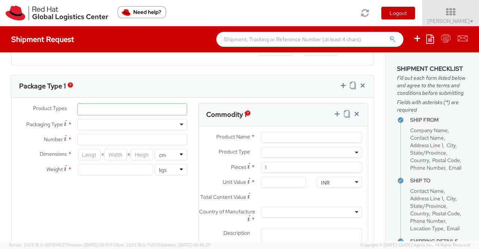
click at [98, 107] on ul at bounding box center [132, 109] width 109 height 11
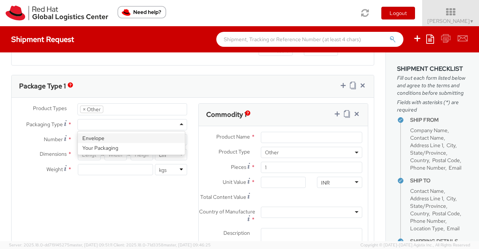
click at [94, 122] on div at bounding box center [132, 124] width 110 height 11
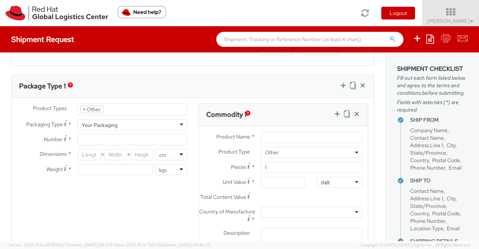
click at [107, 132] on div "Product Types * Documents Docking Station Laptop Monitor Other Hardware Server …" at bounding box center [102, 142] width 181 height 79
click at [104, 139] on input "Number *" at bounding box center [132, 139] width 110 height 11
click at [85, 157] on input "number" at bounding box center [89, 154] width 22 height 11
click at [112, 149] on input "number" at bounding box center [115, 154] width 22 height 11
click at [137, 150] on input "number" at bounding box center [142, 154] width 22 height 11
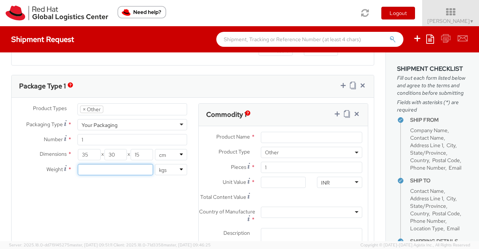
click at [144, 165] on input "number" at bounding box center [115, 169] width 75 height 11
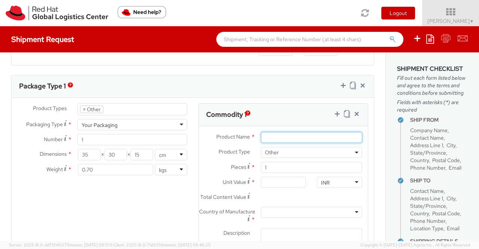
click at [290, 132] on input "Product Name *" at bounding box center [311, 137] width 101 height 11
paste input "Postcard"
click at [350, 179] on div "INR" at bounding box center [339, 182] width 45 height 11
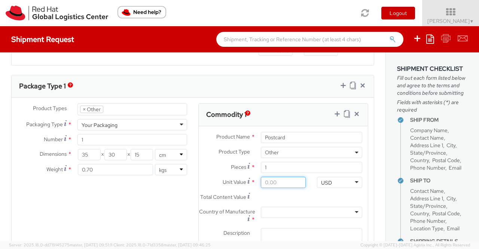
click at [271, 181] on input "Unit Value *" at bounding box center [283, 182] width 45 height 11
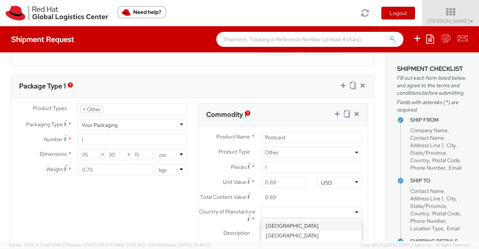
click at [287, 215] on div at bounding box center [311, 212] width 101 height 11
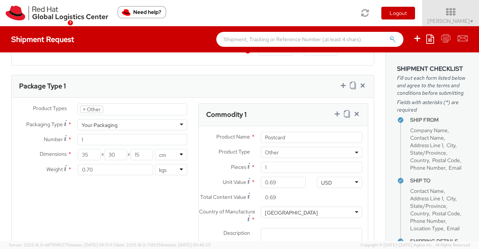
scroll to position [475, 0]
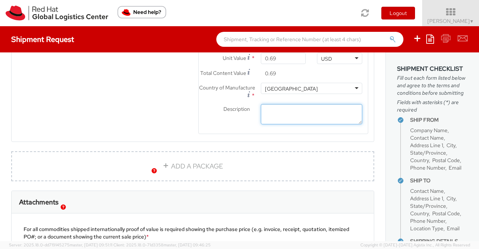
click at [280, 121] on textarea "Description *" at bounding box center [311, 114] width 101 height 21
paste textarea "Red Hat Branded (Sample - not for resale, value for customs purpose only)"
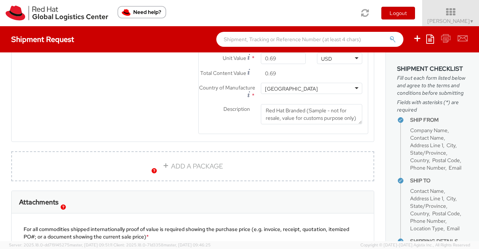
click at [157, 131] on div "Product Types * Documents Docking Station Laptop Monitor Other Hardware Server …" at bounding box center [193, 61] width 362 height 164
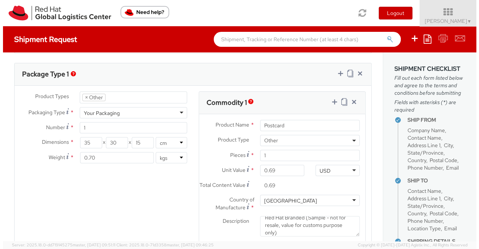
scroll to position [362, 0]
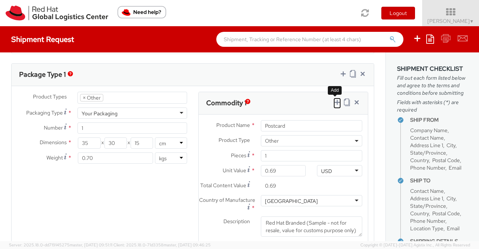
click at [333, 102] on icon at bounding box center [336, 101] width 7 height 7
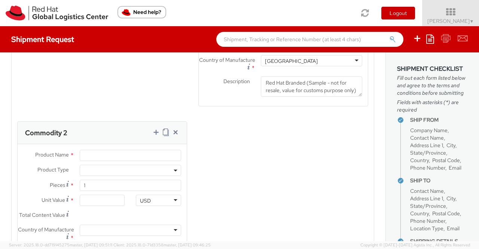
scroll to position [512, 0]
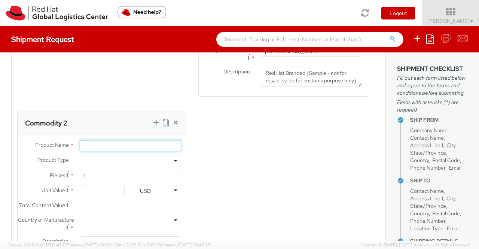
click at [97, 151] on input "Product Name *" at bounding box center [130, 145] width 101 height 11
paste input "Fedora Hat - 100% polyester"
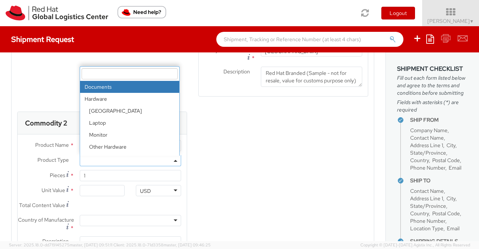
click at [108, 166] on span at bounding box center [130, 160] width 101 height 11
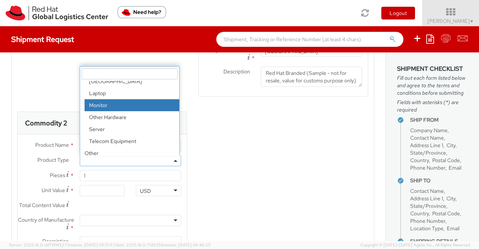
scroll to position [33, 0]
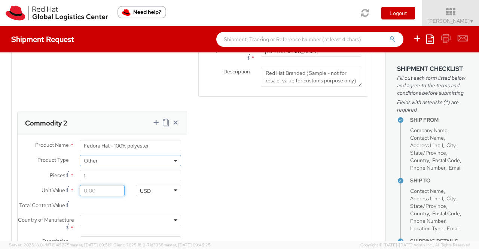
click at [100, 196] on input "Unit Value *" at bounding box center [102, 190] width 45 height 11
click at [218, 194] on div "Product Types * Documents Docking Station Laptop Monitor Other Hardware Server …" at bounding box center [193, 109] width 362 height 334
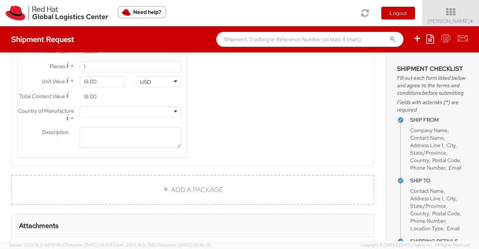
scroll to position [624, 0]
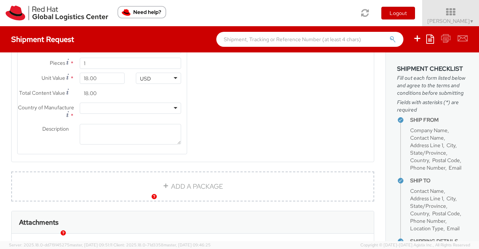
click at [141, 114] on div at bounding box center [130, 108] width 101 height 11
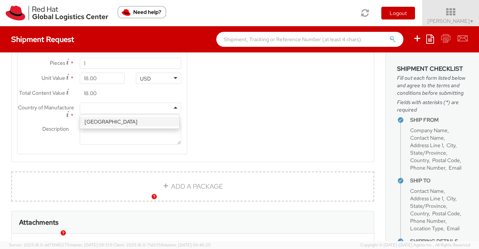
scroll to position [0, 0]
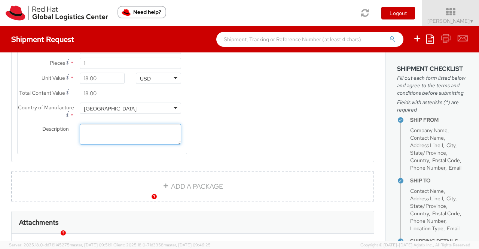
click at [125, 141] on textarea "Description *" at bounding box center [130, 134] width 101 height 21
paste textarea "Red Hat Branded (Sample - not for resale, value for customs purpose only)"
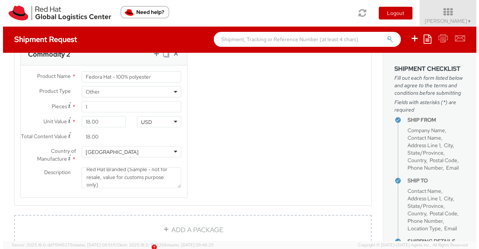
scroll to position [549, 0]
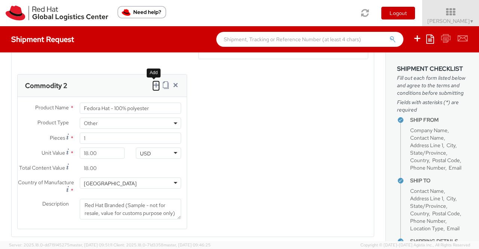
click at [152, 89] on icon at bounding box center [155, 84] width 7 height 7
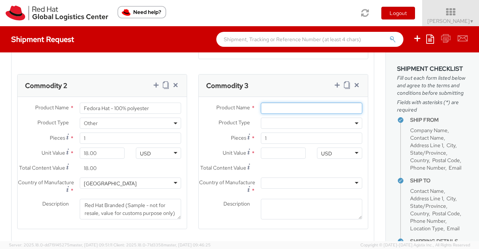
click at [284, 112] on input "Product Name *" at bounding box center [311, 108] width 101 height 11
paste input "Sticker"
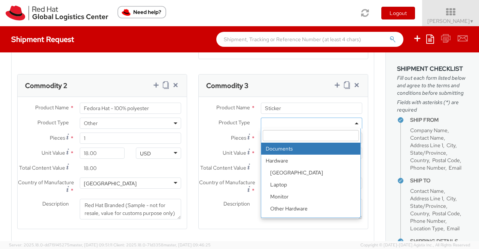
click at [293, 125] on span at bounding box center [311, 123] width 101 height 11
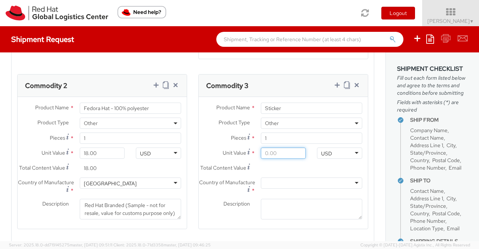
click at [284, 159] on input "Unit Value *" at bounding box center [283, 152] width 45 height 11
click at [290, 170] on input "0.29" at bounding box center [283, 167] width 45 height 11
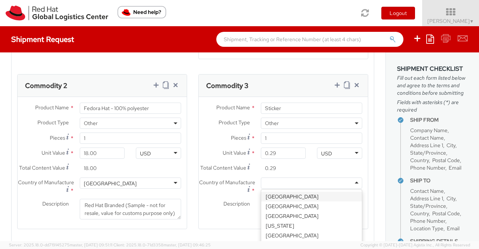
click at [350, 189] on div at bounding box center [311, 182] width 101 height 11
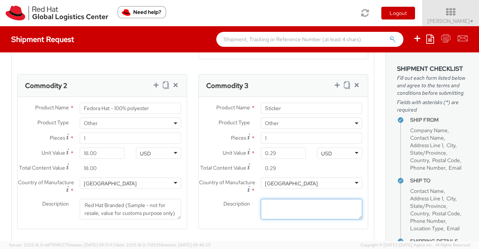
click at [296, 212] on textarea "Description *" at bounding box center [311, 209] width 101 height 21
paste textarea "Red Hat Branded (Sample - not for resale, value for customs purpose only)"
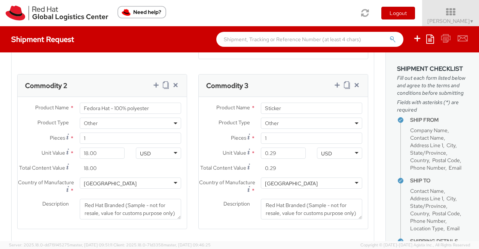
click at [217, 219] on div "Description * Red Hat Branded (Sample - not for resale, value for customs purpo…" at bounding box center [283, 209] width 169 height 21
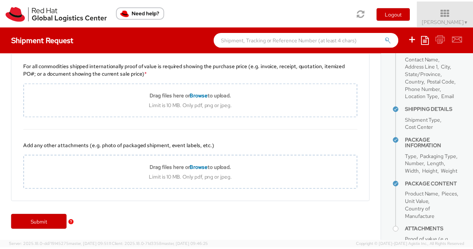
scroll to position [233, 0]
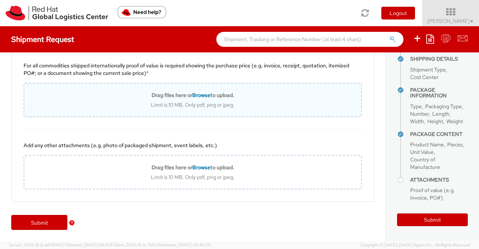
click at [197, 95] on span "Browse" at bounding box center [201, 95] width 18 height 7
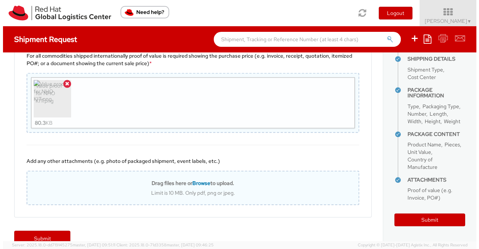
scroll to position [831, 0]
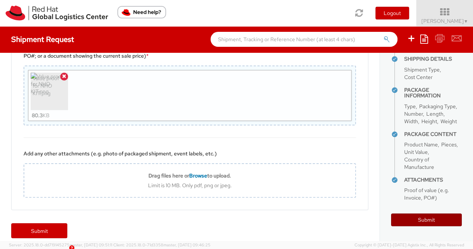
click at [414, 219] on button "Submit" at bounding box center [426, 219] width 71 height 13
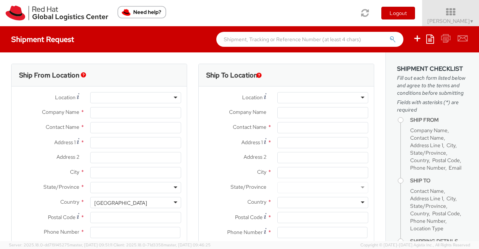
click at [342, 5] on div "Toggle navigation Logout Sumitra Hansdah ▼ Home Shipment Request My Shipments M…" at bounding box center [239, 13] width 479 height 26
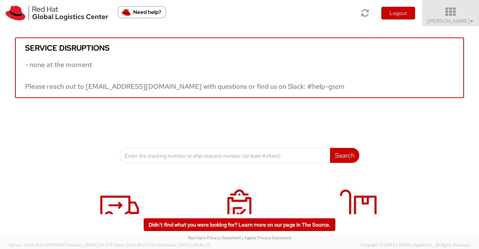
click at [472, 20] on span "▼" at bounding box center [472, 21] width 4 height 6
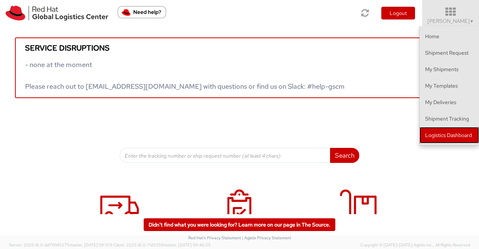
click at [452, 134] on link "Logistics Dashboard" at bounding box center [450, 135] width 60 height 16
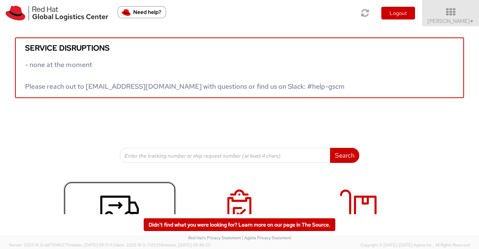
click at [119, 208] on icon at bounding box center [119, 207] width 39 height 37
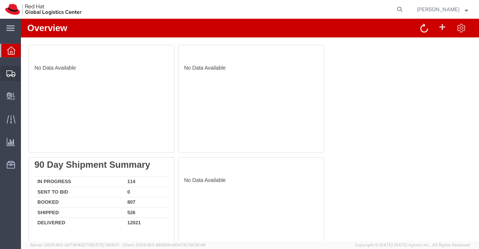
click at [0, 0] on span "Shipment Manager" at bounding box center [0, 0] width 0 height 0
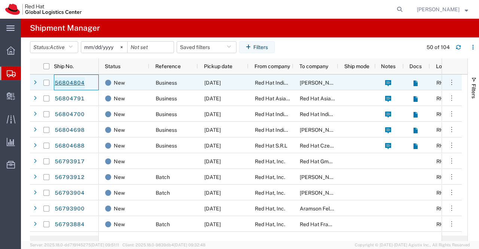
click at [66, 83] on link "56804804" at bounding box center [69, 83] width 31 height 12
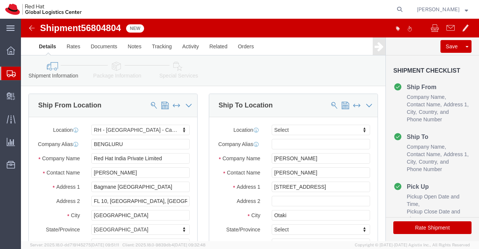
select select "37925"
select select
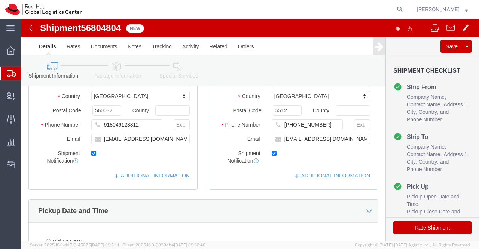
scroll to position [150, 0]
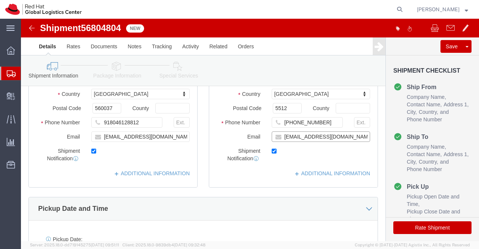
click input "[EMAIL_ADDRESS][DOMAIN_NAME]"
paste input "[EMAIL_ADDRESS][DOMAIN_NAME]"
type input "[EMAIL_ADDRESS][DOMAIN_NAME],[EMAIL_ADDRESS][DOMAIN_NAME]"
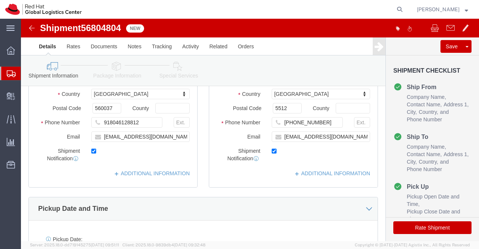
drag, startPoint x: 246, startPoint y: 155, endPoint x: 248, endPoint y: 152, distance: 4.0
click div "Location My Profile Location [GEOGRAPHIC_DATA] - [GEOGRAPHIC_DATA] - [GEOGRAPHI…"
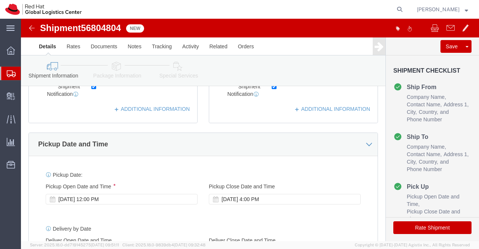
scroll to position [225, 0]
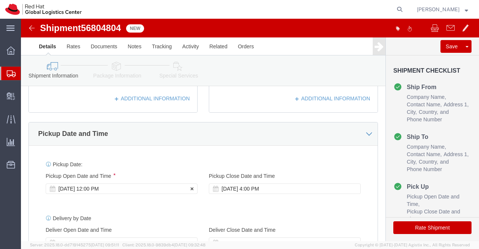
click div "[DATE] 12:00 PM"
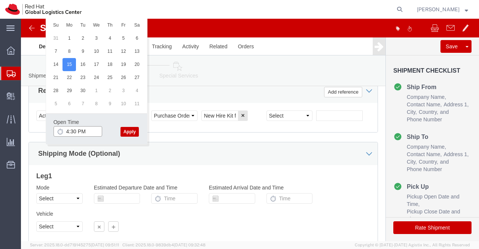
type input "4:30 PM"
click button "Apply"
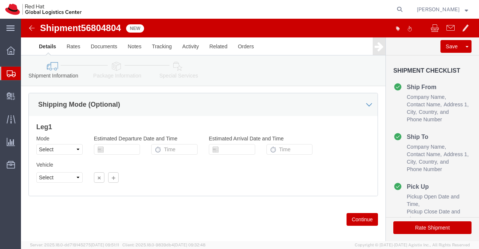
scroll to position [485, 0]
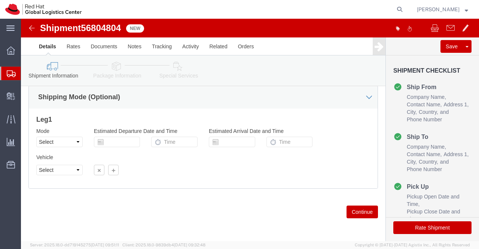
click icon
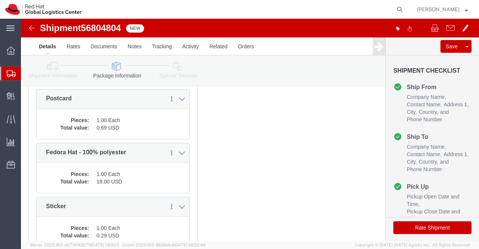
scroll to position [150, 0]
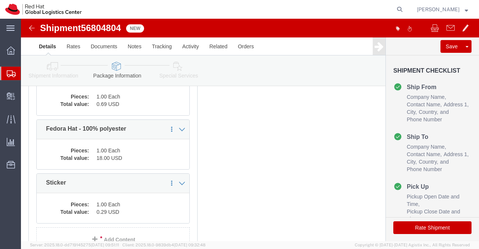
click dd "0.69 USD"
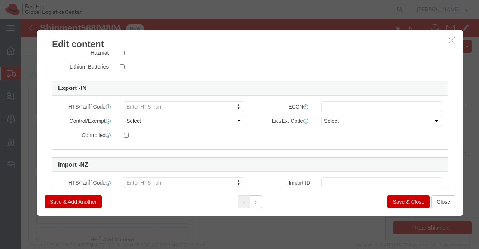
scroll to position [219, 0]
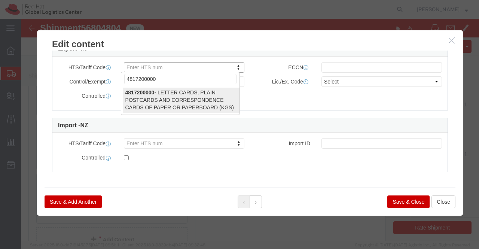
type input "4817200000"
select select "KGS"
type input "4817200000"
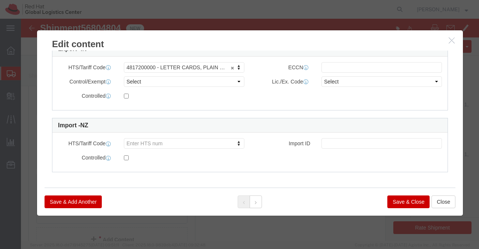
click button "Save & Close"
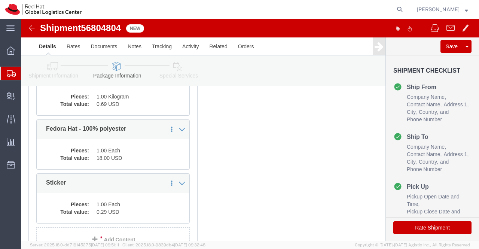
click dd "1.00 Kilogram"
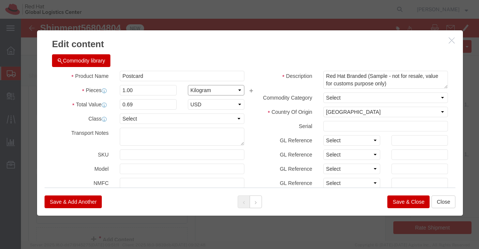
click select "Select Bag Barrels 100Board Feet Bottle Box Blister Pack Carats Can Capsule Car…"
select select "EA"
click select "Select Bag Barrels 100Board Feet Bottle Box Blister Pack Carats Can Capsule Car…"
click button "Save & Close"
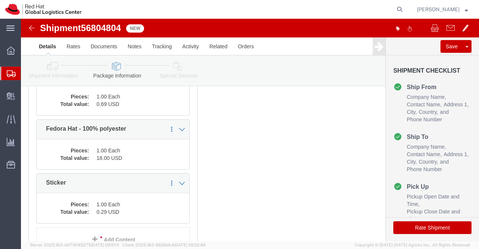
click dd "1.00 Each"
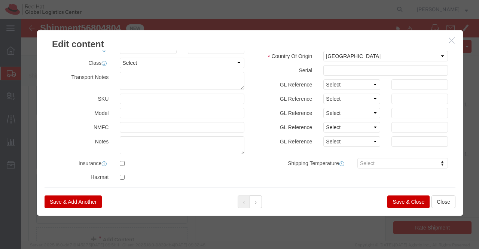
scroll to position [0, 0]
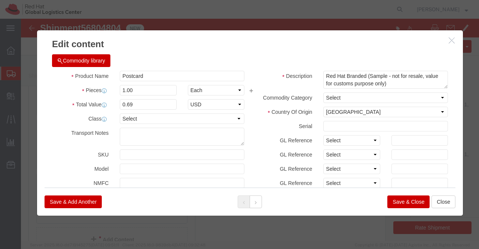
click button "Save & Close"
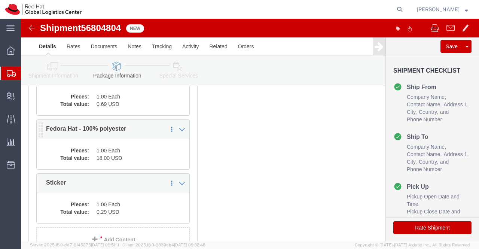
click dd "18.00 USD"
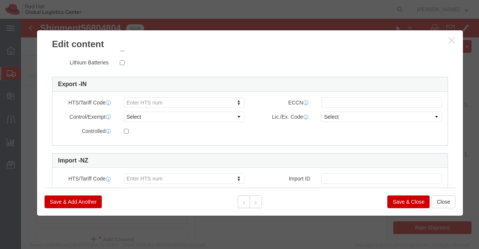
scroll to position [187, 0]
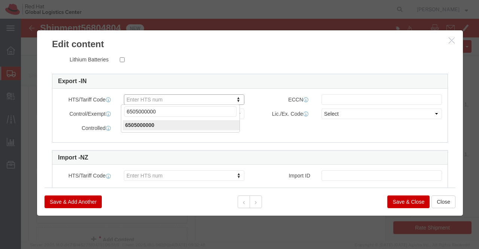
type input "6505000000"
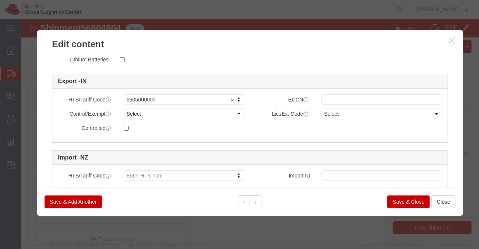
click button "Save & Close"
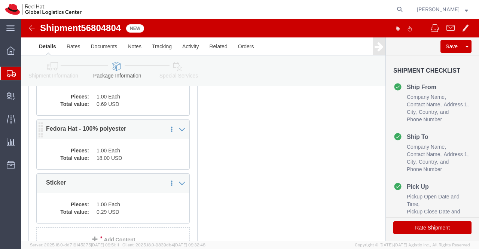
click dd "18.00 USD"
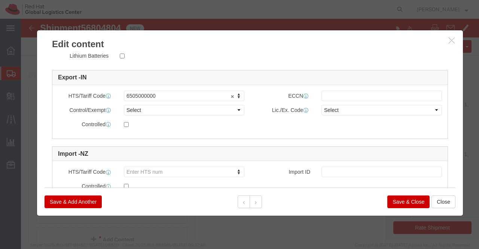
scroll to position [219, 0]
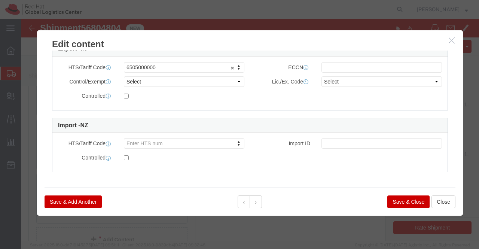
click button "Save & Close"
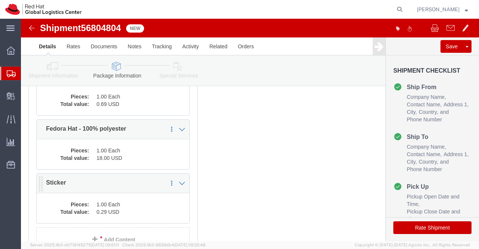
click dd "0.29 USD"
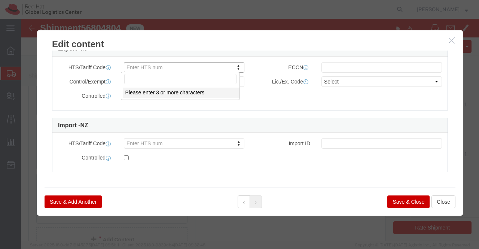
click input "text"
type input "4908900000"
select select "KGS"
type input "4908900000"
click button "Save & Close"
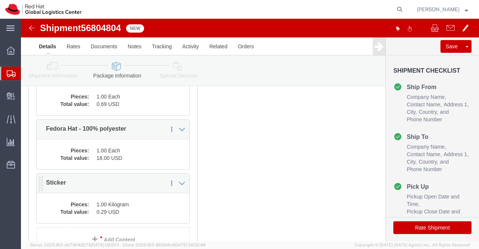
click dd "1.00 Kilogram"
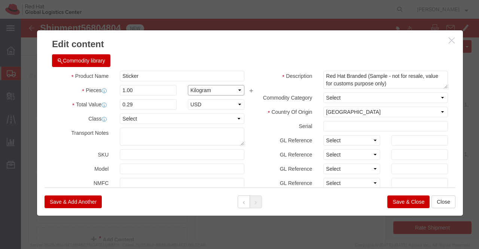
click select "Select Bag Barrels 100Board Feet Bottle Box Blister Pack Carats Can Capsule Car…"
select select "EA"
click select "Select Bag Barrels 100Board Feet Bottle Box Blister Pack Carats Can Capsule Car…"
click button "Save & Close"
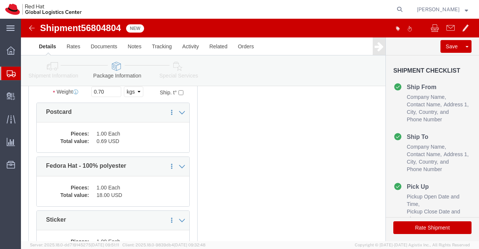
scroll to position [106, 0]
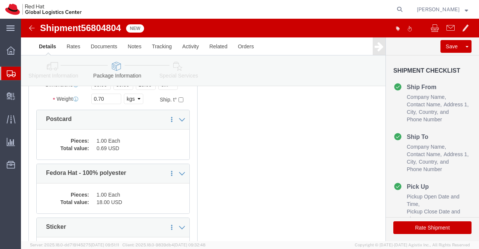
drag, startPoint x: 156, startPoint y: 47, endPoint x: 151, endPoint y: 50, distance: 5.7
click icon
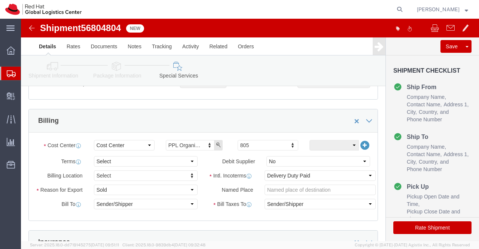
scroll to position [150, 0]
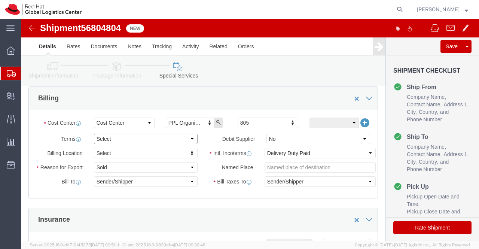
click select "Select Free of Charge Free of Cost NET 30 NET 45 NET 60 See Comment"
select select "FREE_OF_COST"
click select "Select Free of Charge Free of Cost NET 30 NET 45 NET 60 See Comment"
click select "Select Gift Personal Effects Repair/Warranty Return Sample Sold Temporary/Not S…"
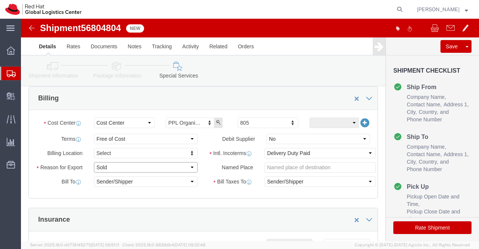
select select "SAMPLE"
click select "Select Gift Personal Effects Repair/Warranty Return Sample Sold Temporary/Not S…"
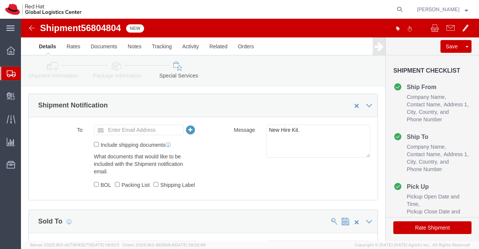
scroll to position [337, 0]
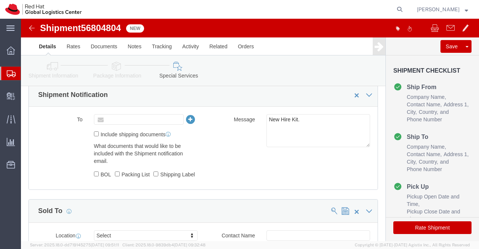
click input "text"
paste input "4908900000"
click div
type input "Enter Email Address"
drag, startPoint x: 127, startPoint y: 98, endPoint x: 118, endPoint y: 98, distance: 9.0
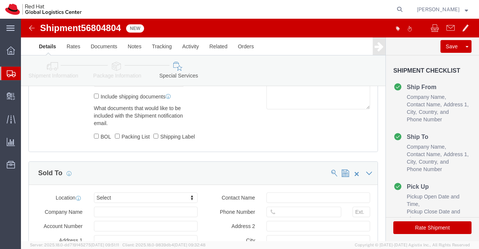
scroll to position [449, 0]
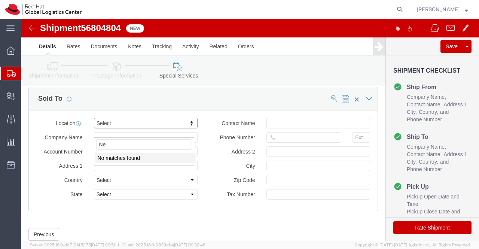
type input "N"
click input "NewZ"
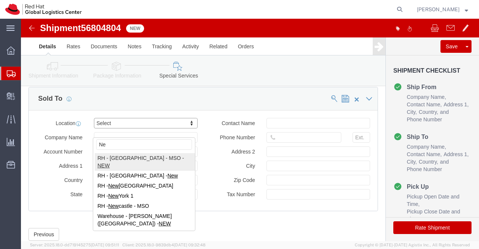
type input "N"
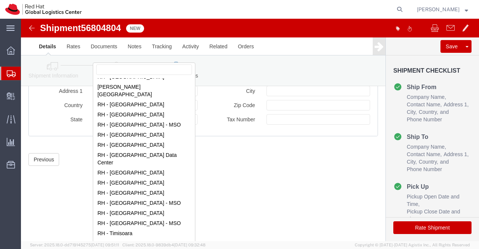
scroll to position [480, 0]
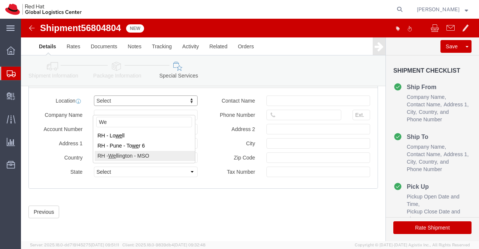
type input "We"
select select "50312"
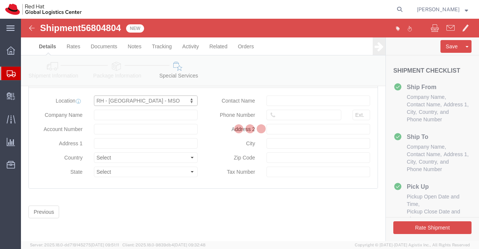
type input "30 Waring Taylor Street"
select select "NZ"
type input "Private Office WT - 1.06"
type input "WELLINGTON"
type input "6011"
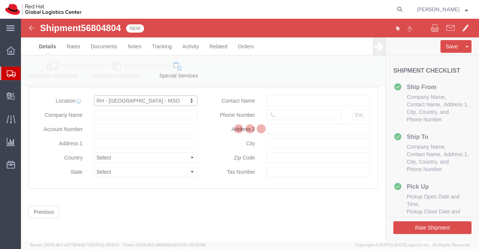
type input "106-682-473"
type input "Red Hat New Zealand"
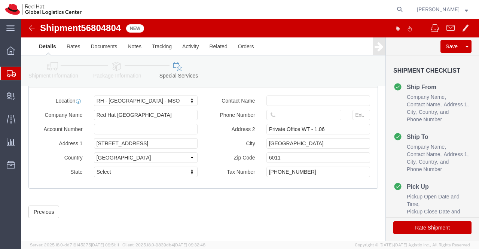
click icon
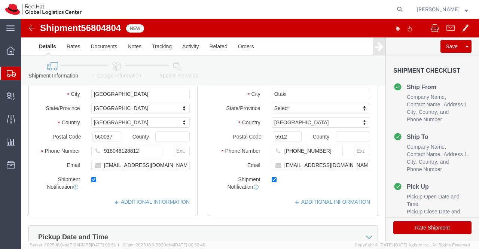
scroll to position [73, 0]
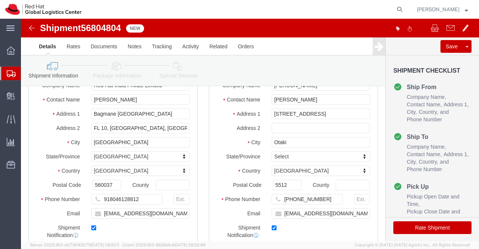
click icon
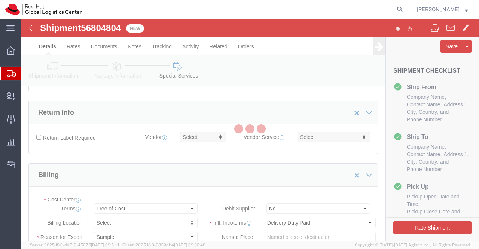
select select "COSTCENTER"
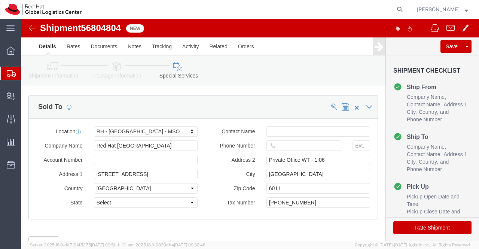
scroll to position [447, 0]
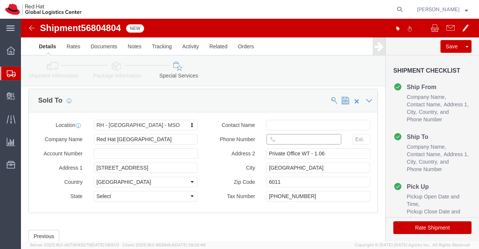
click input "text"
paste input "+6421581196"
type input "+6421581196"
click div "Previous Continue"
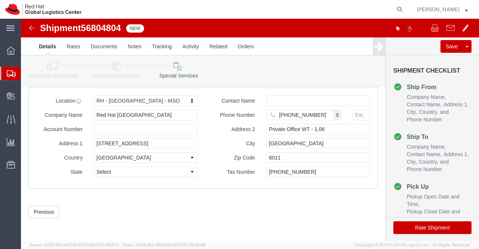
scroll to position [480, 0]
click button "Rate Shipment"
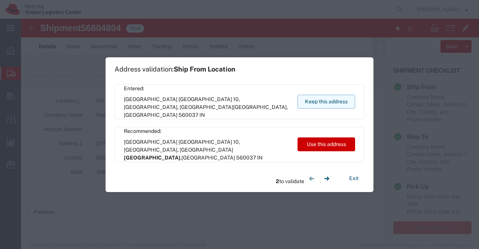
click at [336, 100] on button "Keep this address" at bounding box center [327, 102] width 58 height 14
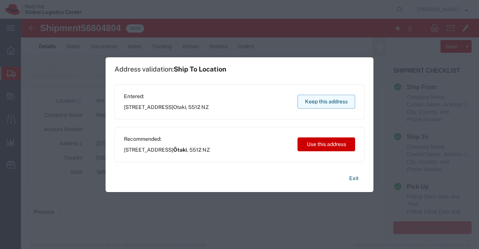
drag, startPoint x: 322, startPoint y: 101, endPoint x: 301, endPoint y: 82, distance: 28.6
click at [322, 101] on button "Keep this address" at bounding box center [327, 102] width 58 height 14
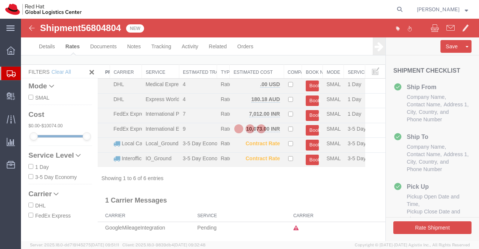
scroll to position [4, 0]
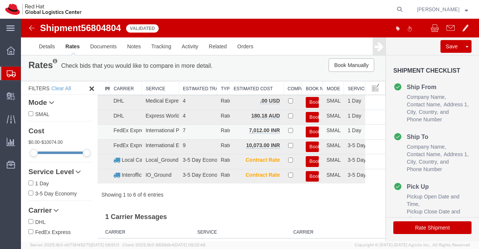
click at [306, 131] on button "Book" at bounding box center [312, 131] width 13 height 11
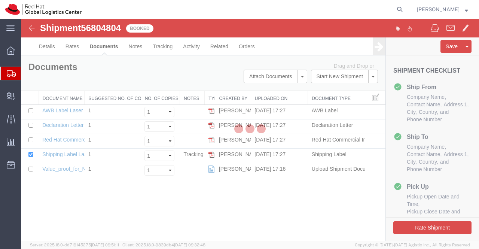
scroll to position [0, 0]
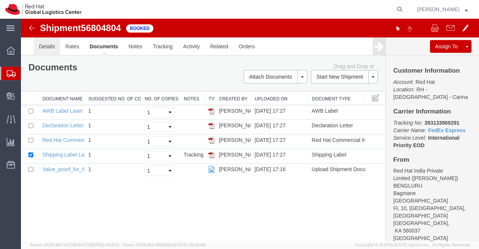
click at [47, 45] on link "Details" at bounding box center [47, 46] width 27 height 18
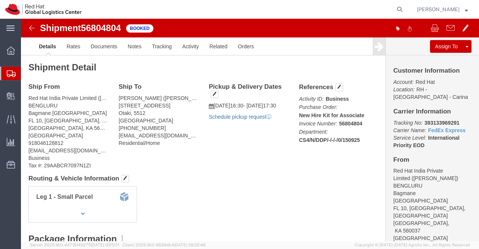
click link "Schedule pickup request"
drag, startPoint x: 399, startPoint y: 103, endPoint x: 439, endPoint y: 103, distance: 39.3
click p "Tracking No: 393133969291 Carrier Name: FedEx Express FedEx Express Service Lev…"
copy b "393133969291"
click div "Leg 1 - Small Parcel"
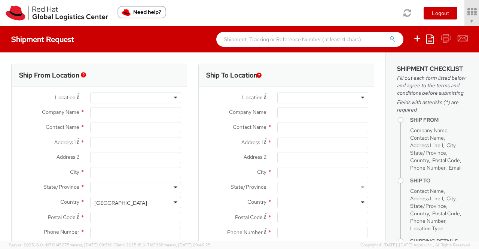
select select "901"
type input "Red Hat India Private Limited"
type input "[PERSON_NAME]"
type input "Bagmane [GEOGRAPHIC_DATA]"
type input "FL 10, [GEOGRAPHIC_DATA], [GEOGRAPHIC_DATA]"
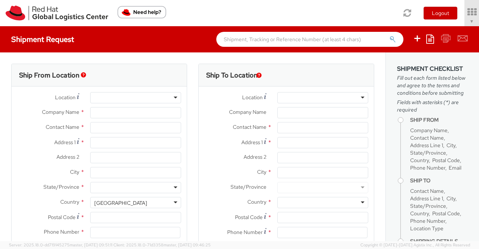
type input "[GEOGRAPHIC_DATA]"
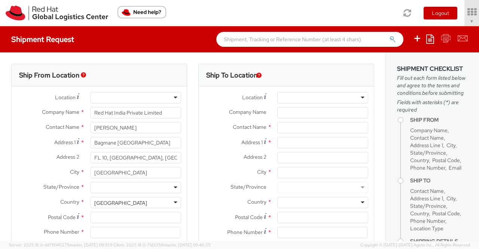
type input "560037"
type input "918046128812"
type input "[EMAIL_ADDRESS][DOMAIN_NAME]"
select select "CM"
select select "KGS"
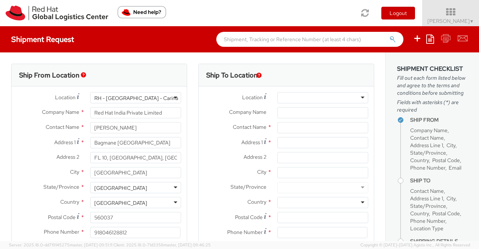
select select
drag, startPoint x: 138, startPoint y: 125, endPoint x: 88, endPoint y: 121, distance: 51.1
click at [88, 125] on div "[PERSON_NAME]" at bounding box center [136, 127] width 102 height 11
type input "Pallav Sen Gupta"
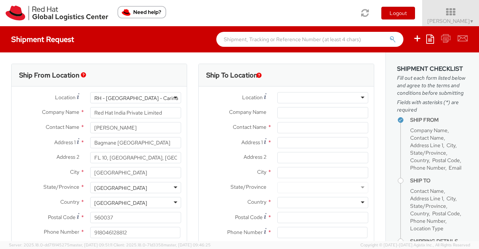
click at [117, 75] on div "Ship From Location" at bounding box center [99, 75] width 175 height 22
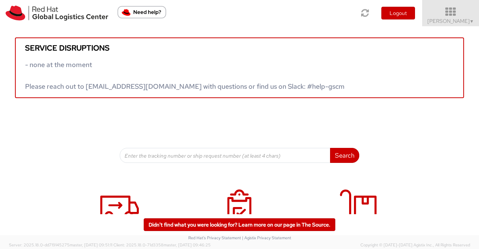
click at [458, 19] on span "[PERSON_NAME] ▼" at bounding box center [450, 21] width 47 height 7
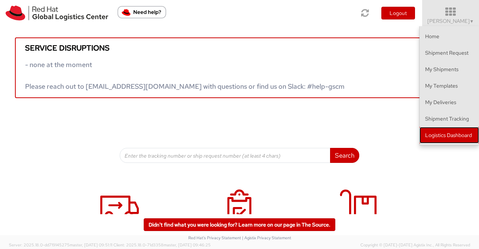
click at [450, 138] on link "Logistics Dashboard" at bounding box center [450, 135] width 60 height 16
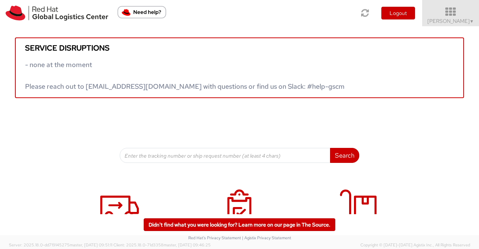
click at [470, 21] on span "▼" at bounding box center [472, 21] width 4 height 6
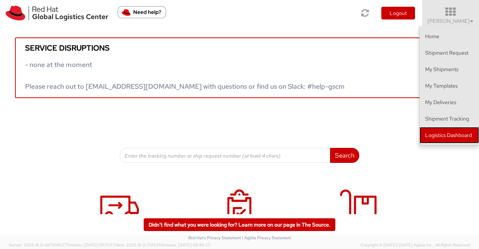
click at [459, 134] on link "Logistics Dashboard" at bounding box center [450, 135] width 60 height 16
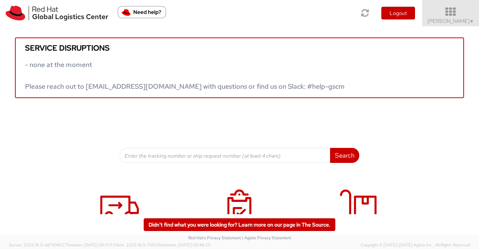
click at [472, 20] on span "▼" at bounding box center [472, 21] width 4 height 6
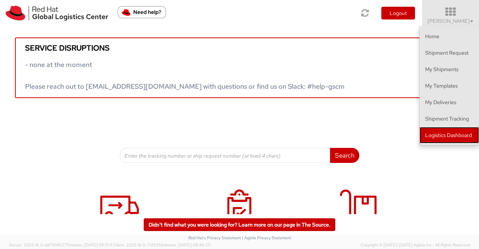
click at [464, 134] on link "Logistics Dashboard" at bounding box center [450, 135] width 60 height 16
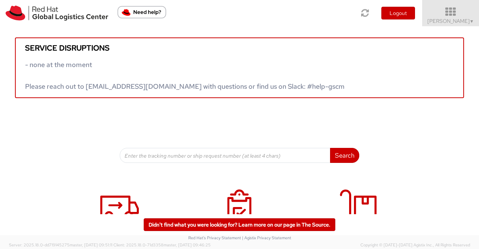
click at [472, 19] on span "▼" at bounding box center [472, 21] width 4 height 6
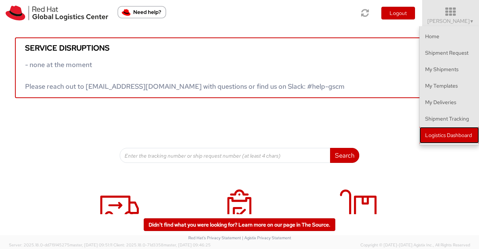
click at [441, 136] on link "Logistics Dashboard" at bounding box center [450, 135] width 60 height 16
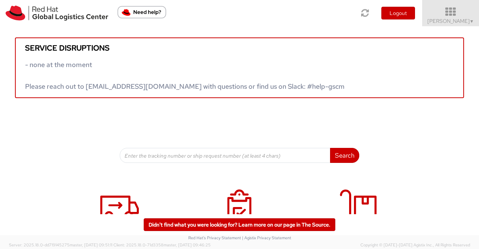
click at [459, 21] on span "[PERSON_NAME] ▼" at bounding box center [450, 21] width 47 height 7
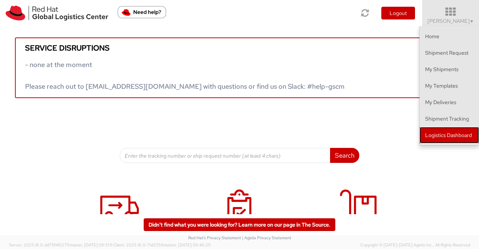
click at [445, 129] on link "Logistics Dashboard" at bounding box center [450, 135] width 60 height 16
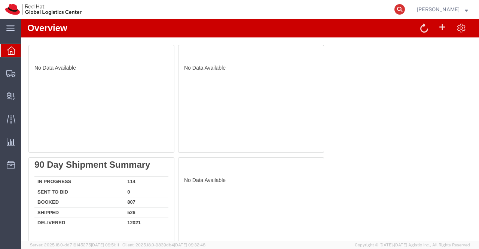
click at [400, 7] on icon at bounding box center [399, 9] width 10 height 10
paste input "393048937480"
type input "393048937480"
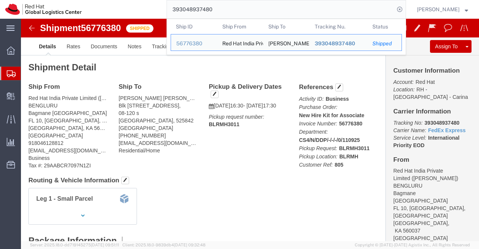
click div "References Activity ID: Business Purchase Order: New Hire Kit for Associate Inv…"
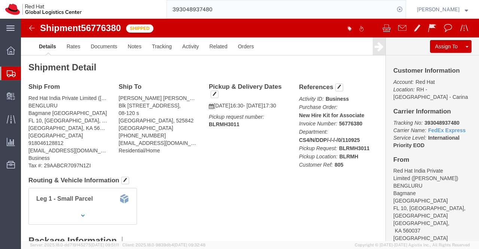
drag, startPoint x: 274, startPoint y: 97, endPoint x: 340, endPoint y: 95, distance: 66.3
click div "References Activity ID: Business Purchase Order: New Hire Kit for Associate Inv…"
click div "Leg 1 - Small Parcel"
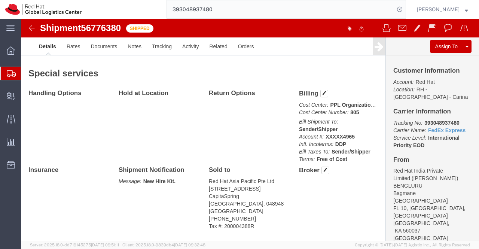
scroll to position [488, 0]
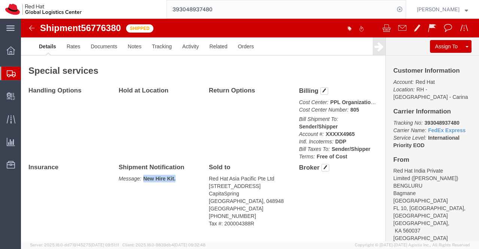
drag, startPoint x: 121, startPoint y: 143, endPoint x: 166, endPoint y: 143, distance: 44.9
click p "Message: New Hire Kit."
copy b "New Hire Kit."
click div "Handling Options Hold at Location Return Options Billing Cost Center: PPL Organ…"
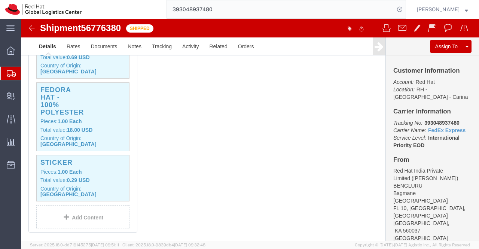
scroll to position [151, 0]
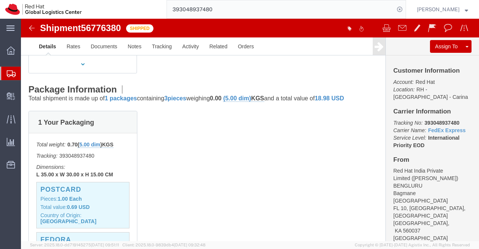
click div "1 Your Packaging Total weight: 0.70 ( 5.00 dim ) KGS Tracking: 393048937480 Dim…"
click b "1.00"
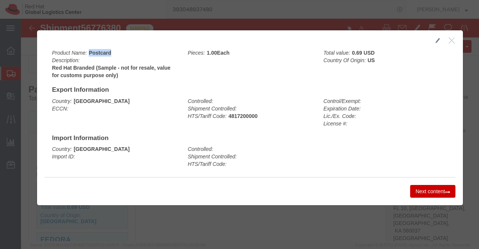
drag, startPoint x: 65, startPoint y: 33, endPoint x: 94, endPoint y: 33, distance: 28.4
click div "Product Name: Postcard Description: Red Hat Branded (Sample - not for resale, v…"
copy b "Postcard"
click div "Country: Singapore Import ID:"
drag, startPoint x: 93, startPoint y: 83, endPoint x: 46, endPoint y: 73, distance: 48.4
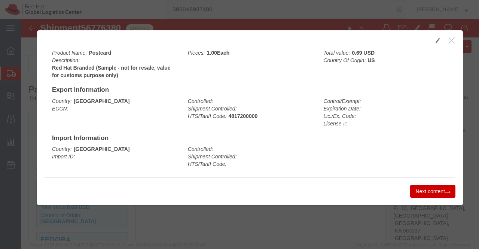
click div "Country: India ECCN:"
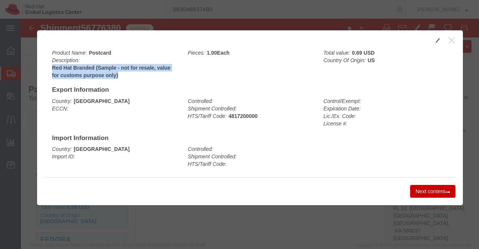
drag, startPoint x: 28, startPoint y: 48, endPoint x: 102, endPoint y: 56, distance: 74.2
click div "Product Name: Postcard Description: Red Hat Branded (Sample - not for resale, v…"
copy b "Red Hat Branded (Sample - not for resale, value for customs purpose only)"
click div
click button "Next content"
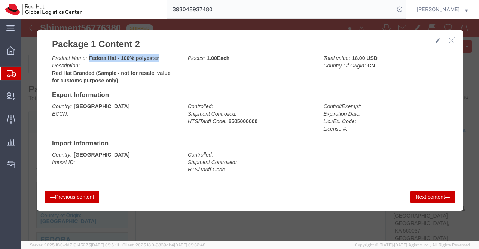
drag, startPoint x: 66, startPoint y: 39, endPoint x: 147, endPoint y: 42, distance: 80.9
click div "Product Name: Fedora Hat - 100% polyester Description: Red Hat Branded (Sample …"
copy b "Fedora Hat - 100% polyester"
click h4 "Import Information"
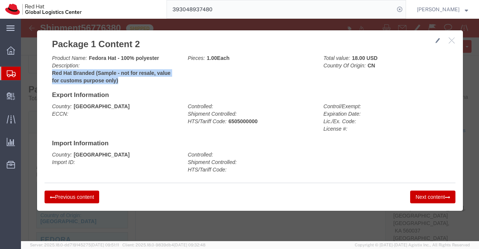
drag, startPoint x: 29, startPoint y: 54, endPoint x: 100, endPoint y: 61, distance: 70.7
click b "Red Hat Branded (Sample - not for resale, value for customs purpose only)"
copy b "Red Hat Branded (Sample - not for resale, value for customs purpose only)"
click button "Next content"
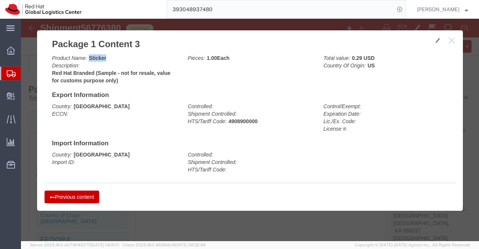
drag, startPoint x: 65, startPoint y: 39, endPoint x: 97, endPoint y: 40, distance: 32.2
click div "Product Name: Sticker Description: Red Hat Branded (Sample - not for resale, va…"
copy b "Sticker"
click div "Country: Singapore Import ID:"
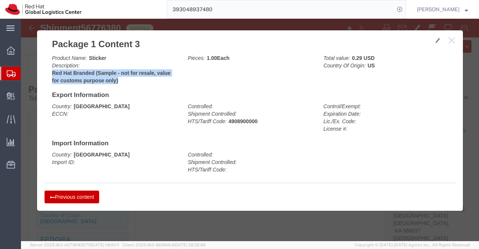
drag, startPoint x: 29, startPoint y: 53, endPoint x: 98, endPoint y: 62, distance: 69.4
click b "Red Hat Branded (Sample - not for resale, value for customs purpose only)"
copy b "Red Hat Branded (Sample - not for resale, value for customs purpose only)"
click button "Previous content"
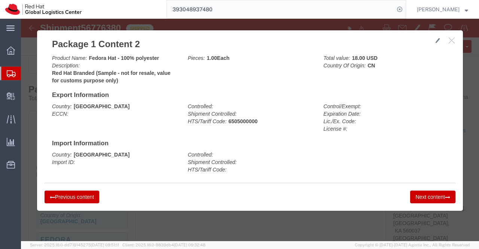
click button "Previous content"
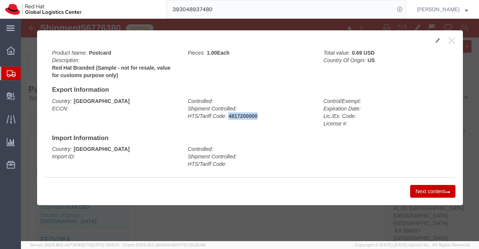
drag, startPoint x: 205, startPoint y: 96, endPoint x: 247, endPoint y: 97, distance: 41.5
click div "Controlled: Shipment Controlled: HTS/Tariff Code: 4817200000"
copy b "4817200000"
click div "Product Name: Postcard Description: Red Hat Branded (Sample - not for resale, v…"
click button "Next content"
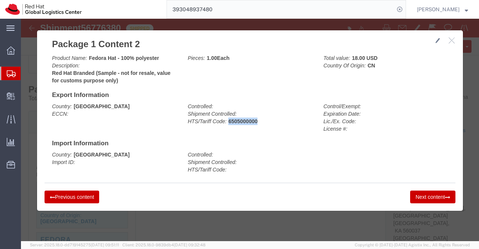
drag, startPoint x: 205, startPoint y: 101, endPoint x: 242, endPoint y: 103, distance: 37.1
click div "Controlled: Shipment Controlled: HTS/Tariff Code: 6505000000"
copy b "6505000000"
click button "Next content"
drag, startPoint x: 205, startPoint y: 103, endPoint x: 241, endPoint y: 104, distance: 35.6
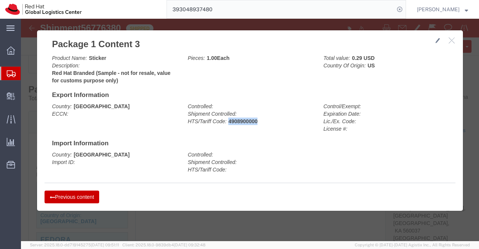
click div "Controlled: Shipment Controlled: HTS/Tariff Code: 4908900000"
copy b "4908900000"
click icon "button"
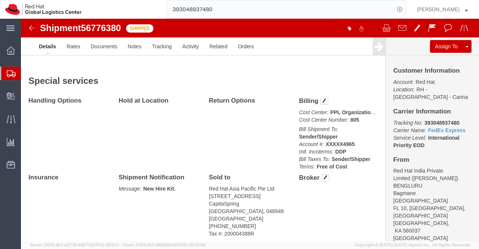
scroll to position [488, 0]
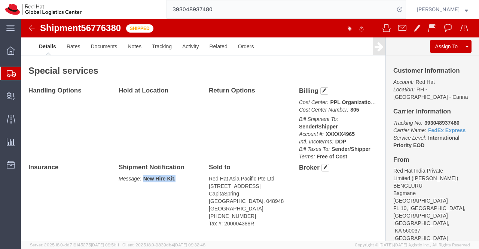
drag, startPoint x: 120, startPoint y: 143, endPoint x: 158, endPoint y: 145, distance: 38.6
click p "Message: New Hire Kit."
click div "Handling Options Hold at Location Return Options Billing Cost Center: PPL Organ…"
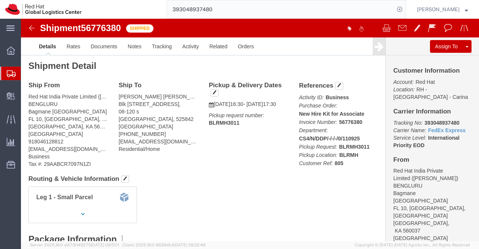
scroll to position [0, 0]
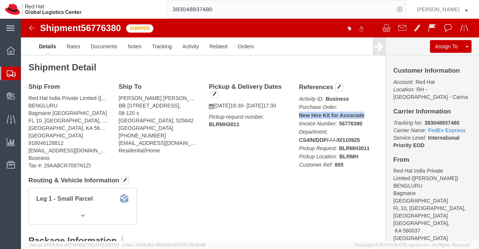
drag, startPoint x: 275, startPoint y: 97, endPoint x: 350, endPoint y: 98, distance: 74.9
click p "Activity ID: Business Purchase Order: New Hire Kit for Associate Invoice Number…"
click h4 "Routing & Vehicle Information"
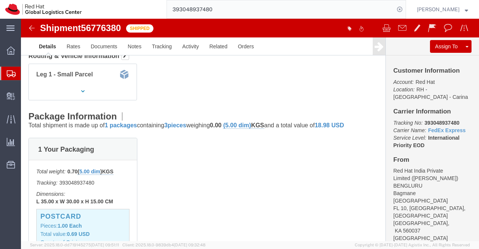
scroll to position [187, 0]
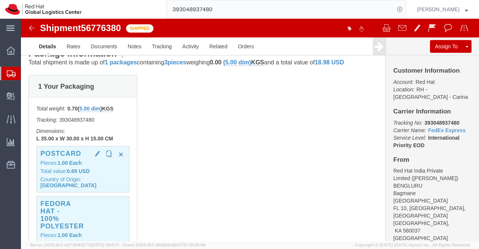
click h3 "Postcard"
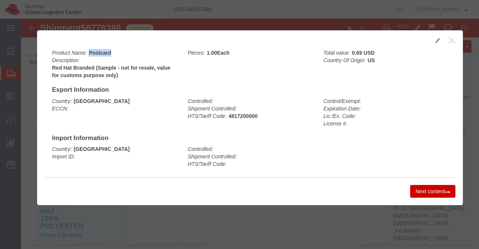
drag, startPoint x: 65, startPoint y: 34, endPoint x: 98, endPoint y: 34, distance: 33.3
click div "Product Name: Postcard Description: Red Hat Branded (Sample - not for resale, v…"
click div "Country: India ECCN: Controlled: Shipment Controlled: HTS/Tariff Code: 48172000…"
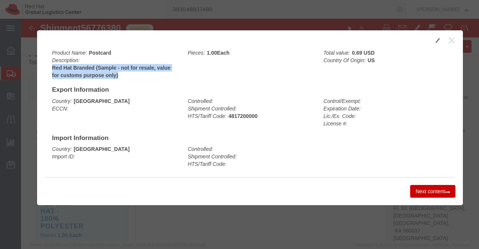
drag, startPoint x: 30, startPoint y: 47, endPoint x: 116, endPoint y: 57, distance: 87.0
click b "Red Hat Branded (Sample - not for resale, value for customs purpose only)"
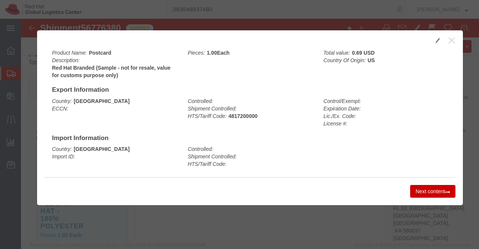
click div "Country: Singapore Import ID: Controlled: Shipment Controlled: HTS/Tariff Code:"
click button "Next content"
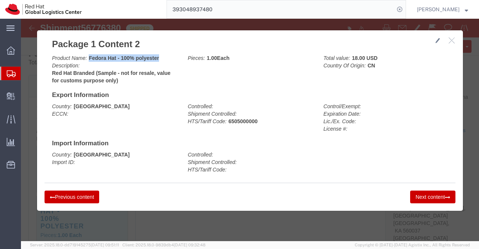
drag, startPoint x: 65, startPoint y: 38, endPoint x: 137, endPoint y: 39, distance: 72.2
click div "Product Name: Fedora Hat - 100% polyester Description: Red Hat Branded (Sample …"
click div "Country: India ECCN: Controlled: Shipment Controlled: HTS/Tariff Code: 65050000…"
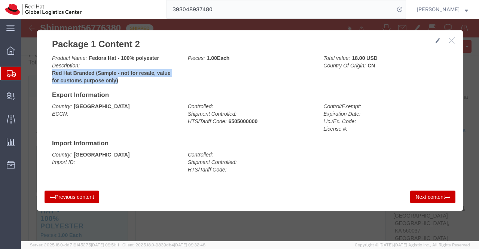
drag, startPoint x: 29, startPoint y: 54, endPoint x: 103, endPoint y: 62, distance: 73.8
click b "Red Hat Branded (Sample - not for resale, value for customs purpose only)"
click button "Next content"
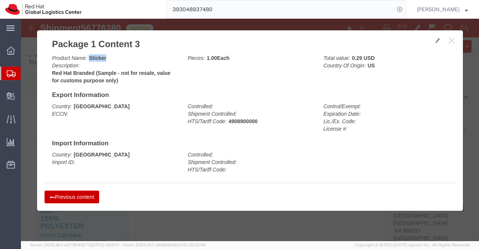
drag, startPoint x: 65, startPoint y: 37, endPoint x: 107, endPoint y: 41, distance: 42.1
click div "Product Name: Sticker Description: Red Hat Branded (Sample - not for resale, va…"
click div "Country: Singapore Import ID: Controlled: Shipment Controlled: HTS/Tariff Code:"
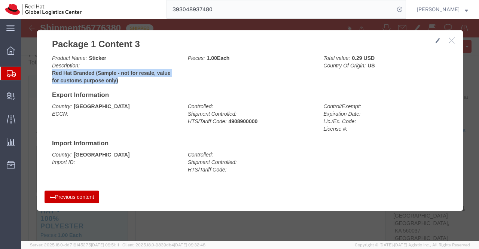
drag, startPoint x: 28, startPoint y: 54, endPoint x: 97, endPoint y: 62, distance: 68.6
click div "Product Name: Sticker Description: Red Hat Branded (Sample - not for resale, va…"
click button "Previous content"
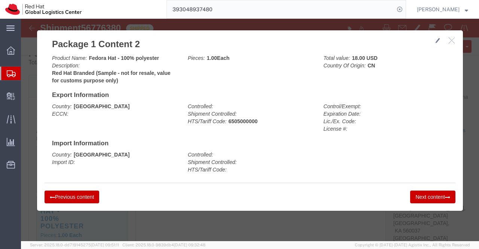
click button "Previous content"
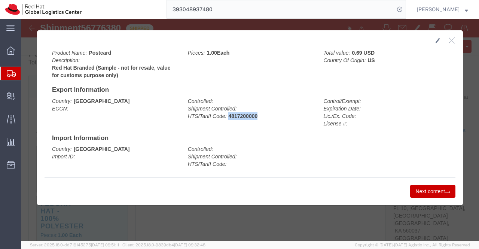
drag, startPoint x: 204, startPoint y: 96, endPoint x: 248, endPoint y: 98, distance: 43.4
click div "Controlled: Shipment Controlled: HTS/Tariff Code: 4817200000"
click button "Next content"
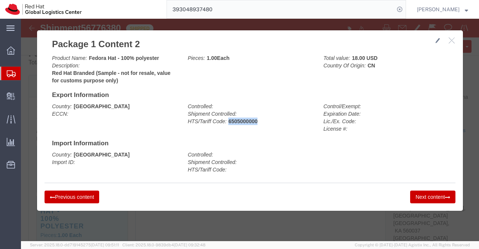
drag, startPoint x: 205, startPoint y: 102, endPoint x: 243, endPoint y: 101, distance: 37.1
click div "Controlled: Shipment Controlled: HTS/Tariff Code: 6505000000"
click button "Next content"
drag, startPoint x: 204, startPoint y: 102, endPoint x: 254, endPoint y: 103, distance: 50.2
click div "Controlled: Shipment Controlled: HTS/Tariff Code: 4908900000"
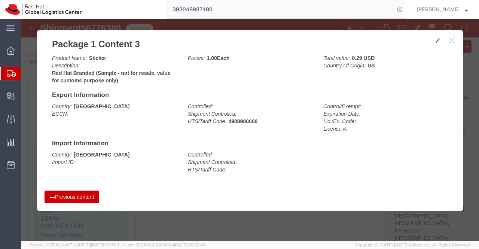
click h2 "Package 1 Content 3"
click icon "button"
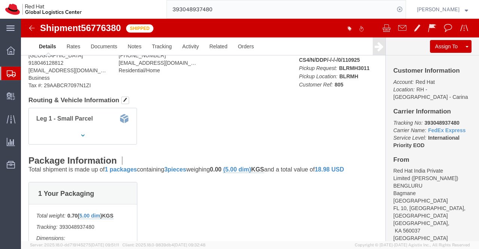
scroll to position [37, 0]
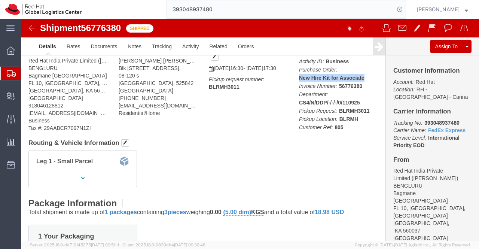
drag, startPoint x: 274, startPoint y: 59, endPoint x: 342, endPoint y: 59, distance: 68.1
click div "References Activity ID: Business Purchase Order: New Hire Kit for Associate Inv…"
click div "Leg 1 - Small Parcel"
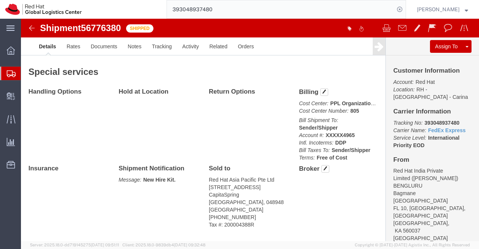
scroll to position [488, 0]
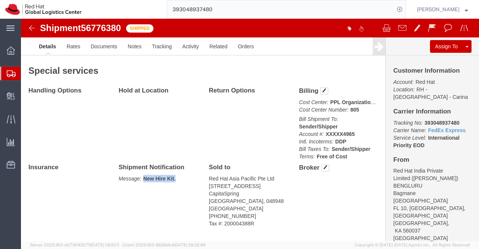
drag, startPoint x: 122, startPoint y: 143, endPoint x: 156, endPoint y: 143, distance: 34.4
click p "Message: New Hire Kit."
click div "Handling Options Hold at Location Return Options Billing Cost Center: PPL Organ…"
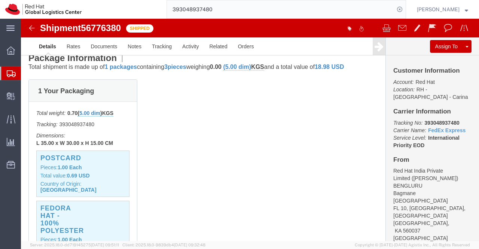
scroll to position [225, 0]
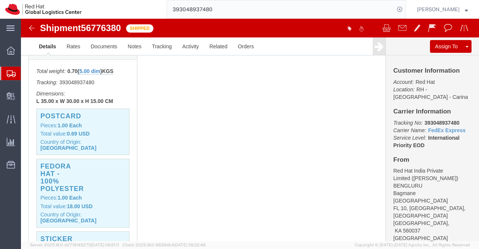
click div "1 Your Packaging Total weight: 0.70 ( 5.00 dim ) KGS Tracking: 393048937480 Dim…"
click b "1.00"
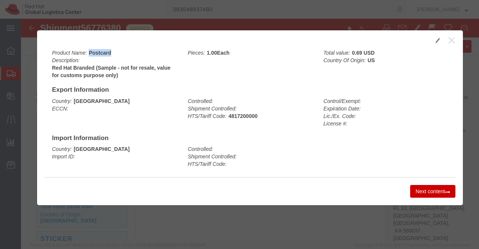
drag, startPoint x: 65, startPoint y: 33, endPoint x: 100, endPoint y: 35, distance: 34.5
click div "Product Name: Postcard Description: Red Hat Branded (Sample - not for resale, v…"
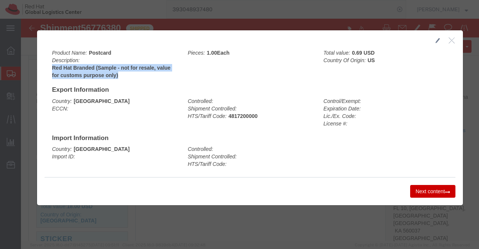
drag, startPoint x: 29, startPoint y: 49, endPoint x: 102, endPoint y: 57, distance: 73.0
click b "Red Hat Branded (Sample - not for resale, value for customs purpose only)"
click button "Next content"
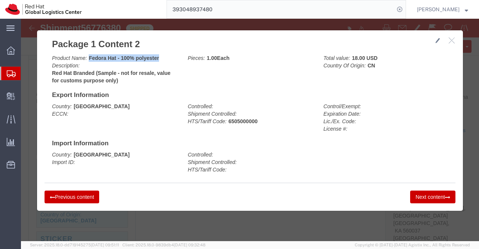
drag, startPoint x: 65, startPoint y: 38, endPoint x: 137, endPoint y: 37, distance: 71.9
click div "Product Name: Fedora Hat - 100% polyester Description: Red Hat Branded (Sample …"
click h4 "Import Information"
click div "Country: India ECCN: Controlled: Shipment Controlled: HTS/Tariff Code: 65050000…"
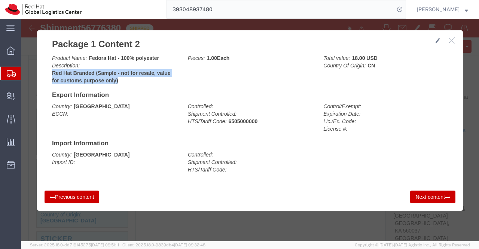
drag, startPoint x: 29, startPoint y: 53, endPoint x: 96, endPoint y: 60, distance: 67.0
click b "Red Hat Branded (Sample - not for resale, value for customs purpose only)"
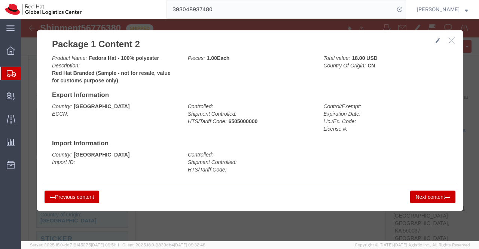
click div "Previous content Next content"
click button "Next content"
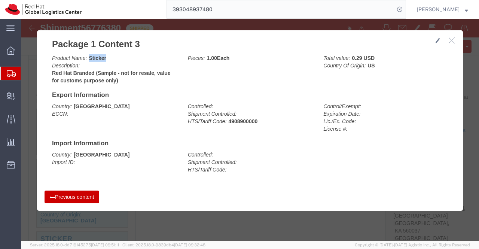
drag, startPoint x: 65, startPoint y: 38, endPoint x: 93, endPoint y: 38, distance: 27.7
click div "Product Name: Sticker Description: Red Hat Branded (Sample - not for resale, va…"
click div "Country: Singapore Import ID: Controlled: Shipment Controlled: HTS/Tariff Code:"
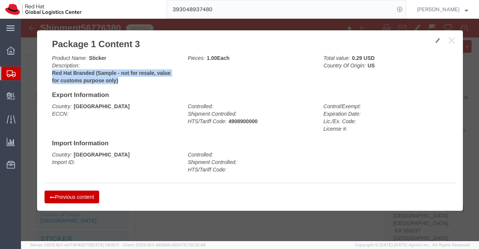
drag, startPoint x: 28, startPoint y: 54, endPoint x: 100, endPoint y: 61, distance: 72.6
click div "Product Name: Sticker Description: Red Hat Branded (Sample - not for resale, va…"
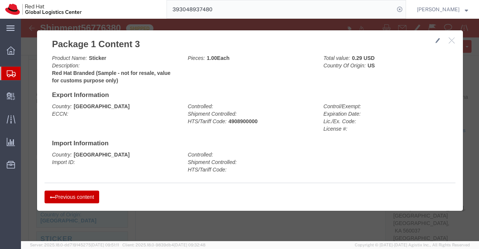
drag, startPoint x: 320, startPoint y: 128, endPoint x: 233, endPoint y: 121, distance: 87.1
click h4 "Import Information"
drag, startPoint x: 205, startPoint y: 101, endPoint x: 234, endPoint y: 101, distance: 28.1
click b "4908900000"
click button "Previous content"
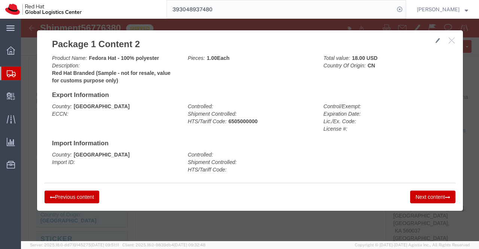
click button "Previous content"
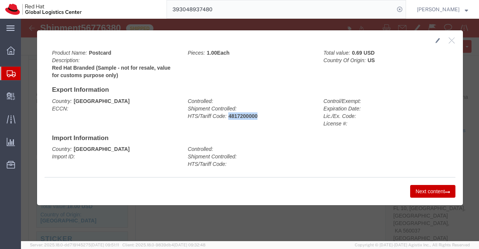
drag, startPoint x: 206, startPoint y: 97, endPoint x: 241, endPoint y: 98, distance: 35.6
click div "Controlled: Shipment Controlled: HTS/Tariff Code: 4817200000"
click button "Next content"
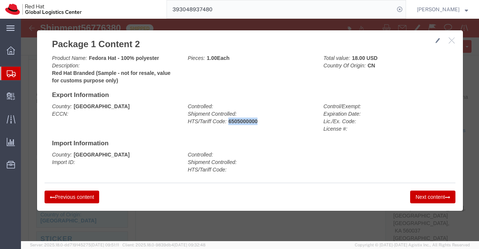
drag, startPoint x: 204, startPoint y: 103, endPoint x: 236, endPoint y: 101, distance: 31.8
click div "Controlled: Shipment Controlled: HTS/Tariff Code: 6505000000"
click button "Next content"
drag, startPoint x: 205, startPoint y: 101, endPoint x: 250, endPoint y: 105, distance: 45.1
click div "Controlled: Shipment Controlled: HTS/Tariff Code: 4908900000"
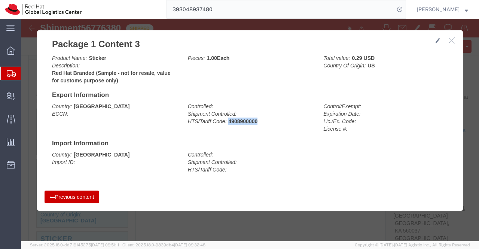
click button "button"
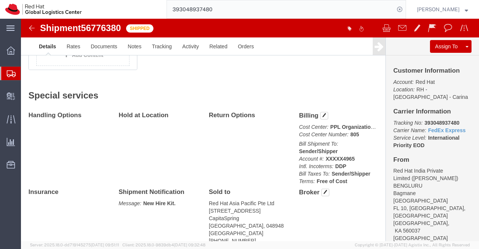
scroll to position [487, 0]
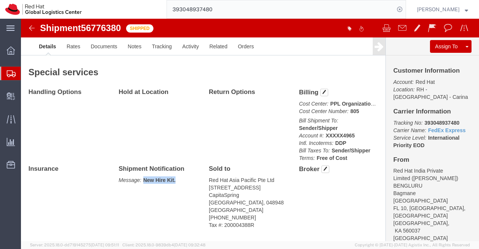
drag, startPoint x: 122, startPoint y: 145, endPoint x: 158, endPoint y: 146, distance: 36.3
click p "Message: New Hire Kit."
click div "Handling Options Hold at Location Return Options Billing Cost Center: PPL Organ…"
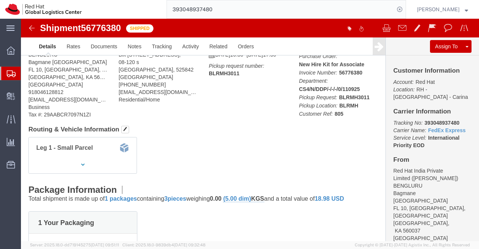
scroll to position [37, 0]
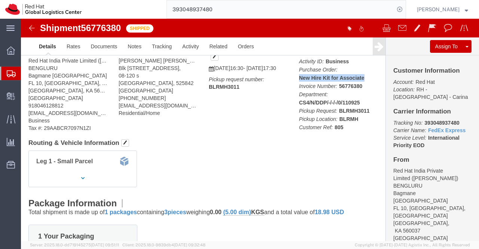
drag, startPoint x: 275, startPoint y: 58, endPoint x: 346, endPoint y: 59, distance: 71.1
click p "Activity ID: Business Purchase Order: New Hire Kit for Associate Invoice Number…"
click div "Shipment Detail Ship From Red Hat India Private Limited (Pallav Sen Gupta) BENG…"
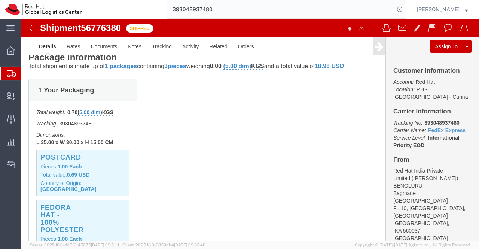
scroll to position [187, 0]
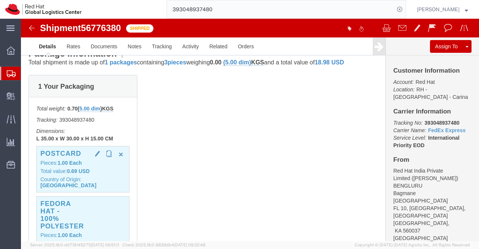
click p "Pieces: 1.00 Each"
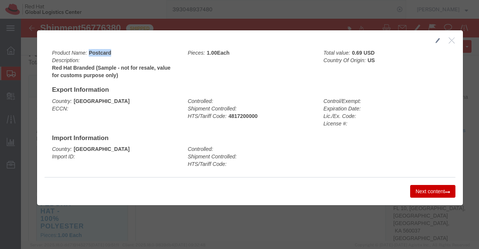
drag, startPoint x: 65, startPoint y: 32, endPoint x: 90, endPoint y: 36, distance: 25.3
click div "Product Name: Postcard Description: Red Hat Branded (Sample - not for resale, v…"
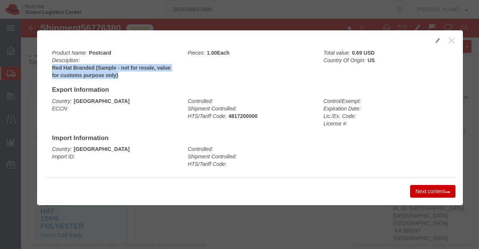
drag, startPoint x: 29, startPoint y: 47, endPoint x: 94, endPoint y: 57, distance: 65.5
click b "Red Hat Branded (Sample - not for resale, value for customs purpose only)"
click button "Next content"
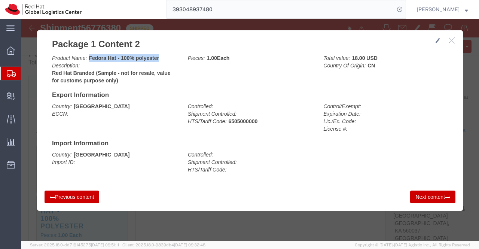
drag, startPoint x: 65, startPoint y: 38, endPoint x: 137, endPoint y: 37, distance: 71.5
click div "Product Name: Fedora Hat - 100% polyester Description: Red Hat Branded (Sample …"
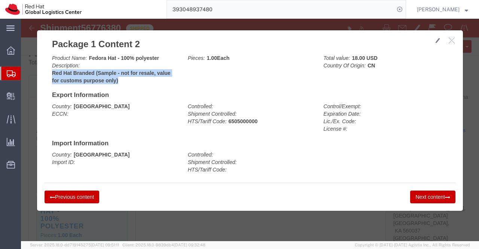
drag, startPoint x: 28, startPoint y: 53, endPoint x: 102, endPoint y: 58, distance: 73.5
click div "Product Name: Fedora Hat - 100% polyester Description: Red Hat Branded (Sample …"
click button "Next content"
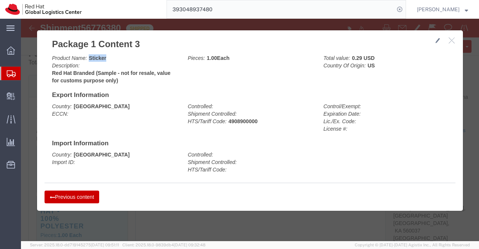
drag, startPoint x: 65, startPoint y: 37, endPoint x: 104, endPoint y: 39, distance: 38.9
click div "Product Name: Sticker Description: Red Hat Branded (Sample - not for resale, va…"
click div "Controlled: Shipment Controlled: HTS/Tariff Code:"
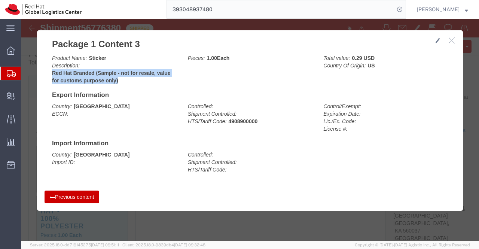
drag, startPoint x: 28, startPoint y: 53, endPoint x: 96, endPoint y: 60, distance: 67.7
click b "Red Hat Branded (Sample - not for resale, value for customs purpose only)"
click icon
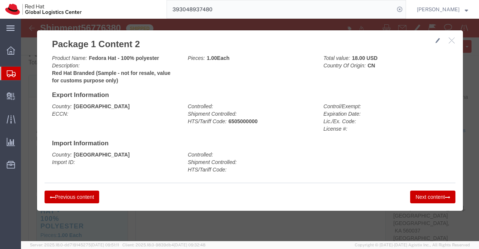
click icon
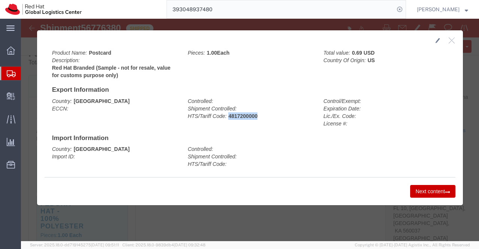
drag, startPoint x: 205, startPoint y: 96, endPoint x: 251, endPoint y: 97, distance: 45.7
click div "Controlled: Shipment Controlled: HTS/Tariff Code: 4817200000"
click button "Next content"
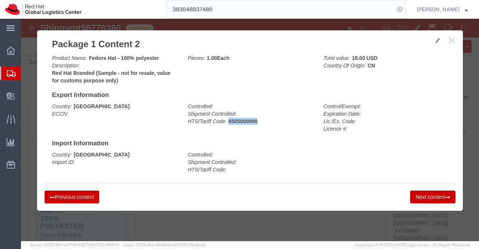
drag, startPoint x: 205, startPoint y: 103, endPoint x: 235, endPoint y: 104, distance: 30.7
click div "Controlled: Shipment Controlled: HTS/Tariff Code: 6505000000"
click button "Next content"
drag, startPoint x: 206, startPoint y: 102, endPoint x: 245, endPoint y: 105, distance: 39.0
click div "Controlled: Shipment Controlled: HTS/Tariff Code: 4908900000"
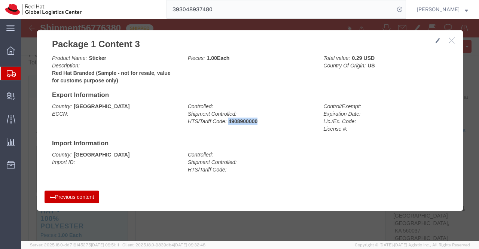
click icon "button"
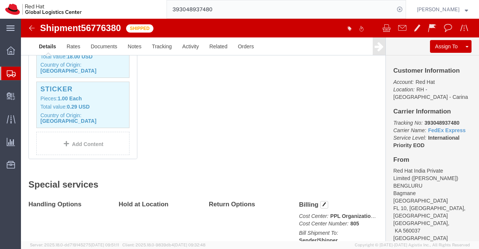
scroll to position [488, 0]
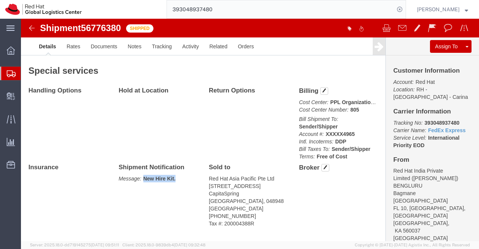
drag, startPoint x: 121, startPoint y: 144, endPoint x: 165, endPoint y: 141, distance: 43.9
click p "Message: New Hire Kit."
click div "Handling Options Hold at Location Return Options Billing Cost Center: PPL Organ…"
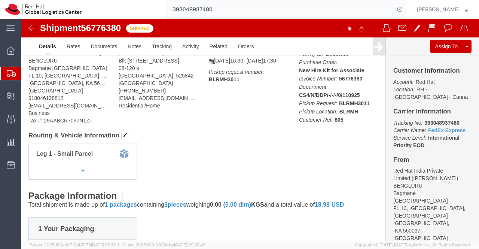
scroll to position [39, 0]
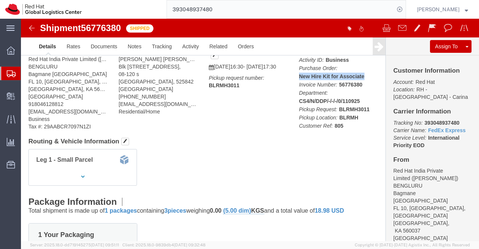
drag, startPoint x: 275, startPoint y: 57, endPoint x: 342, endPoint y: 60, distance: 67.4
click p "Activity ID: Business Purchase Order: New Hire Kit for Associate Invoice Number…"
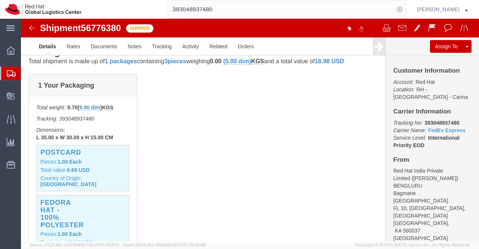
scroll to position [189, 0]
click p "Pieces: 1.00 Each"
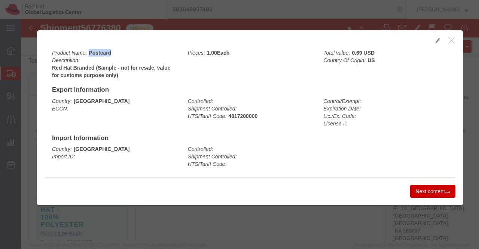
drag, startPoint x: 65, startPoint y: 31, endPoint x: 94, endPoint y: 36, distance: 28.4
click div "Product Name: Postcard Description: Red Hat Branded (Sample - not for resale, v…"
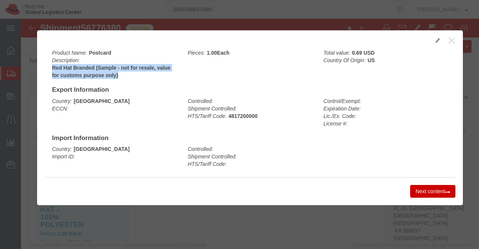
drag, startPoint x: 28, startPoint y: 48, endPoint x: 97, endPoint y: 57, distance: 69.5
click div "Product Name: Postcard Description: Red Hat Branded (Sample - not for resale, v…"
click button "Next content"
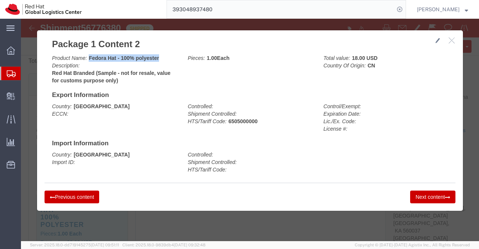
drag, startPoint x: 65, startPoint y: 39, endPoint x: 135, endPoint y: 40, distance: 70.7
click div "Product Name: Fedora Hat - 100% polyester Description: Red Hat Branded (Sample …"
click div "Country: India ECCN: Controlled: Shipment Controlled: HTS/Tariff Code: 65050000…"
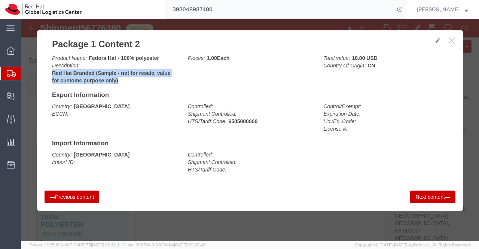
drag, startPoint x: 28, startPoint y: 53, endPoint x: 98, endPoint y: 63, distance: 71.1
click div "Product Name: Fedora Hat - 100% polyester Description: Red Hat Branded (Sample …"
click button "Next content"
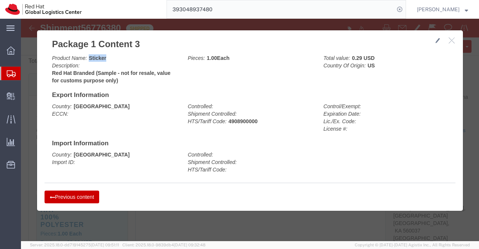
drag, startPoint x: 65, startPoint y: 38, endPoint x: 86, endPoint y: 40, distance: 21.0
click div "Product Name: Sticker Description: Red Hat Branded (Sample - not for resale, va…"
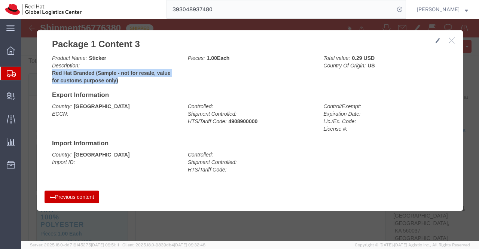
drag, startPoint x: 28, startPoint y: 55, endPoint x: 103, endPoint y: 63, distance: 75.3
click b "Red Hat Branded (Sample - not for resale, value for customs purpose only)"
click button "Previous content"
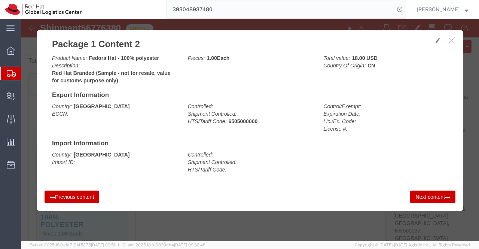
click button "Previous content"
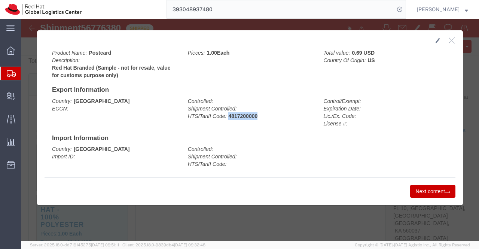
drag, startPoint x: 204, startPoint y: 97, endPoint x: 246, endPoint y: 97, distance: 41.9
click div "Controlled: Shipment Controlled: HTS/Tariff Code: 4817200000"
click button "Next content"
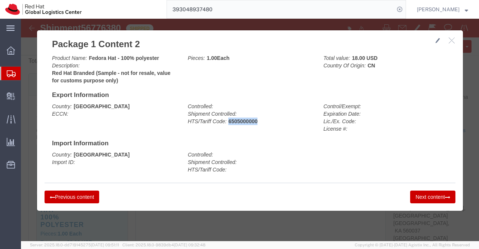
drag, startPoint x: 205, startPoint y: 103, endPoint x: 235, endPoint y: 101, distance: 29.6
click div "Controlled: Shipment Controlled: HTS/Tariff Code: 6505000000"
click button "Next content"
drag, startPoint x: 205, startPoint y: 104, endPoint x: 237, endPoint y: 101, distance: 31.2
click div "Controlled: Shipment Controlled: HTS/Tariff Code: 4908900000"
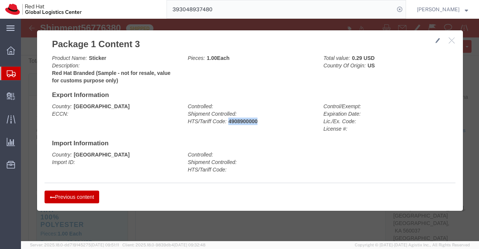
click icon "button"
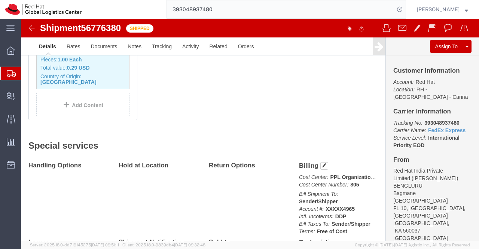
scroll to position [488, 0]
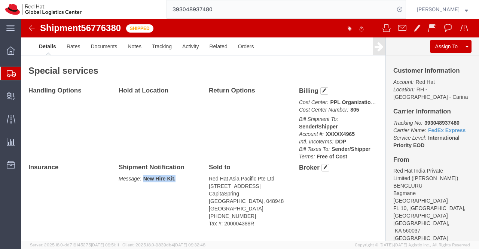
drag, startPoint x: 121, startPoint y: 143, endPoint x: 156, endPoint y: 144, distance: 35.6
click p "Message: New Hire Kit."
click div "Handling Options Hold at Location Return Options Billing Cost Center: PPL Organ…"
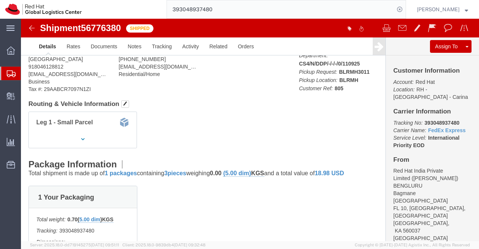
scroll to position [0, 0]
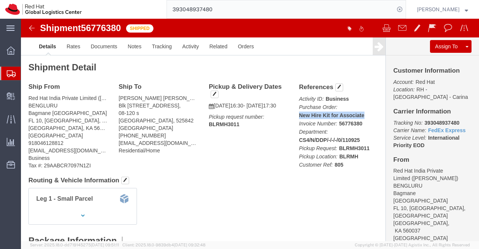
drag, startPoint x: 274, startPoint y: 95, endPoint x: 341, endPoint y: 98, distance: 66.3
click div "References Activity ID: Business Purchase Order: New Hire Kit for Associate Inv…"
click div "Leg 1 - Small Parcel"
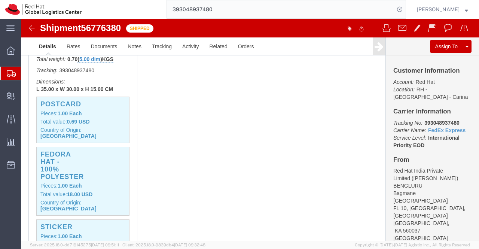
scroll to position [262, 0]
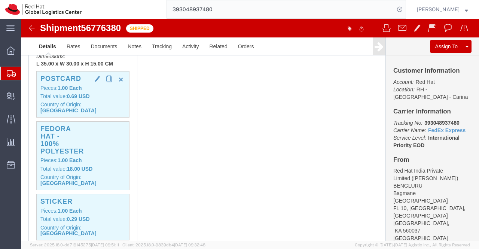
click b "Each"
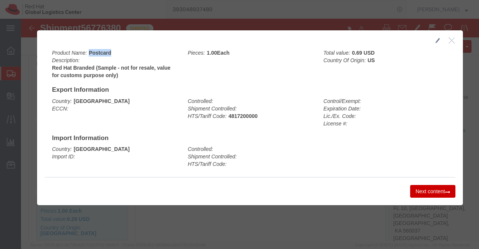
drag, startPoint x: 65, startPoint y: 33, endPoint x: 101, endPoint y: 36, distance: 36.4
click div "Product Name: Postcard Description: Red Hat Branded (Sample - not for resale, v…"
click div "Controlled: Shipment Controlled: HTS/Tariff Code:"
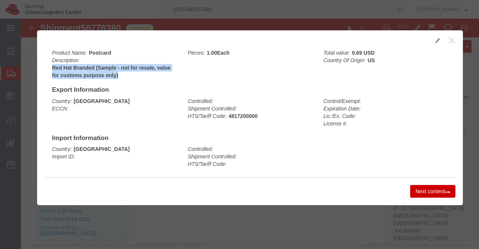
drag, startPoint x: 29, startPoint y: 48, endPoint x: 100, endPoint y: 60, distance: 71.6
click b "Red Hat Branded (Sample - not for resale, value for customs purpose only)"
click button "Next content"
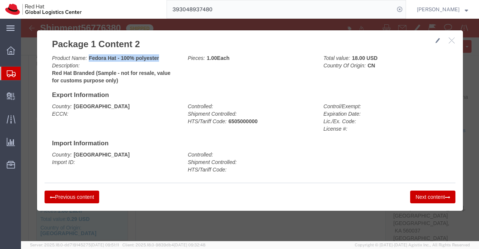
drag, startPoint x: 65, startPoint y: 39, endPoint x: 140, endPoint y: 42, distance: 74.9
click div "Product Name: Fedora Hat - 100% polyester Description: Red Hat Branded (Sample …"
click div "Country: Singapore Import ID: Controlled: Shipment Controlled: HTS/Tariff Code:"
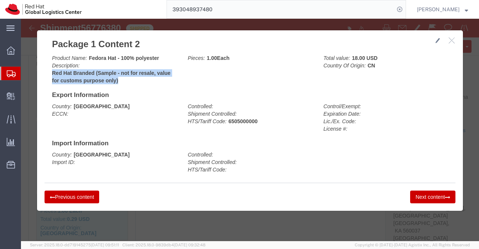
drag, startPoint x: 29, startPoint y: 54, endPoint x: 95, endPoint y: 64, distance: 67.4
click b "Red Hat Branded (Sample - not for resale, value for customs purpose only)"
drag, startPoint x: 399, startPoint y: 176, endPoint x: 178, endPoint y: 135, distance: 224.2
click button "Next content"
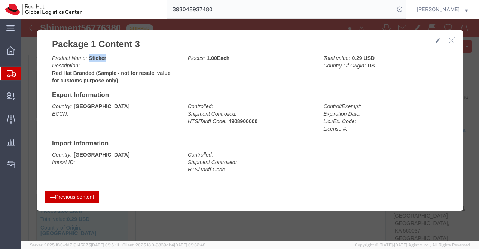
drag, startPoint x: 64, startPoint y: 38, endPoint x: 86, endPoint y: 41, distance: 21.9
click div "Product Name: Sticker Description: Red Hat Branded (Sample - not for resale, va…"
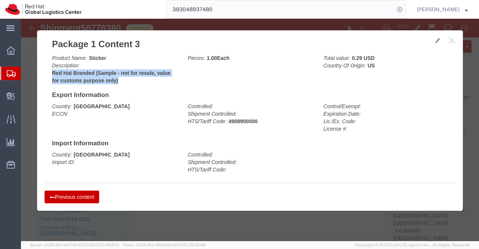
drag, startPoint x: 28, startPoint y: 54, endPoint x: 97, endPoint y: 60, distance: 69.6
click div "Product Name: Sticker Description: Red Hat Branded (Sample - not for resale, va…"
click icon
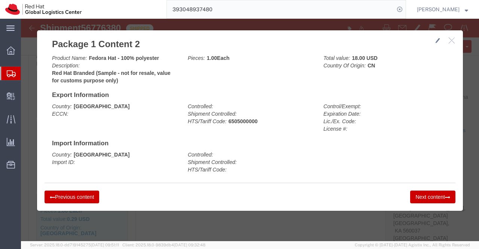
click icon
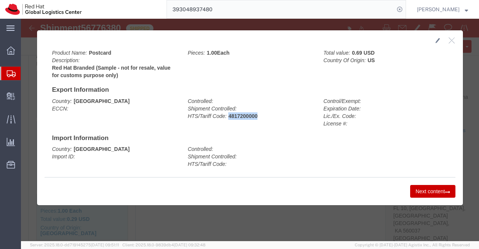
drag, startPoint x: 204, startPoint y: 96, endPoint x: 248, endPoint y: 97, distance: 43.4
click div "Controlled: Shipment Controlled: HTS/Tariff Code: 4817200000"
click button "Next content"
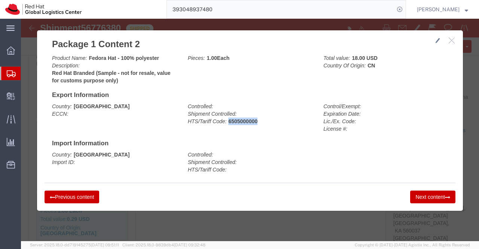
drag, startPoint x: 205, startPoint y: 102, endPoint x: 236, endPoint y: 102, distance: 30.7
click div "Controlled: Shipment Controlled: HTS/Tariff Code: 6505000000"
click button "Next content"
drag, startPoint x: 204, startPoint y: 101, endPoint x: 238, endPoint y: 103, distance: 33.7
click div "Controlled: Shipment Controlled: HTS/Tariff Code: 4908900000"
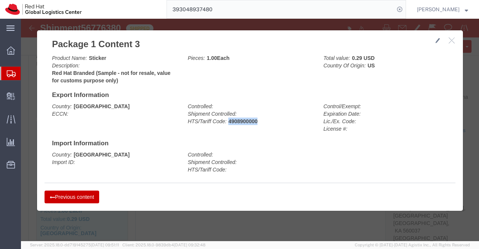
click icon "button"
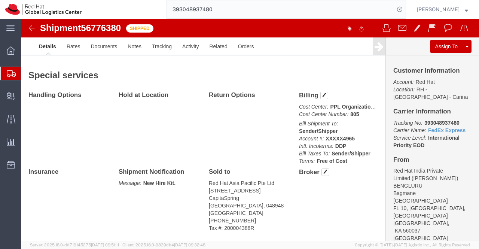
scroll to position [488, 0]
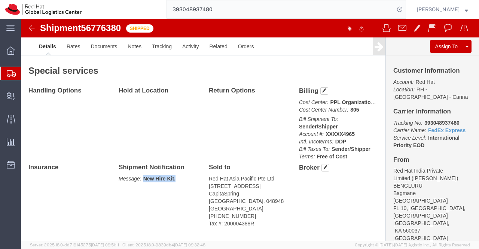
drag, startPoint x: 121, startPoint y: 143, endPoint x: 156, endPoint y: 145, distance: 35.3
click p "Message: New Hire Kit."
click div "Handling Options Hold at Location Return Options Billing Cost Center: PPL Organ…"
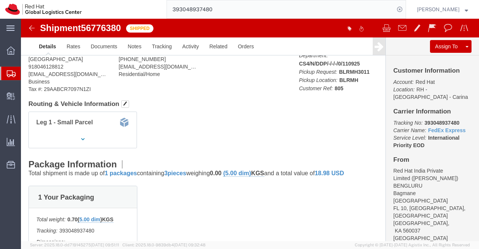
scroll to position [1, 0]
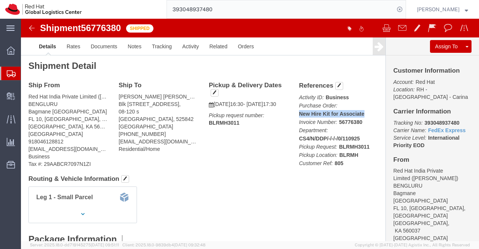
drag, startPoint x: 274, startPoint y: 95, endPoint x: 341, endPoint y: 98, distance: 66.7
click div "References Activity ID: Business Purchase Order: New Hire Kit for Associate Inv…"
click div "Leg 1 - Small Parcel"
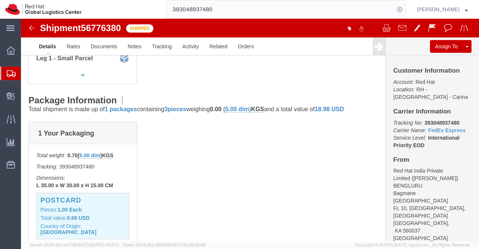
scroll to position [189, 0]
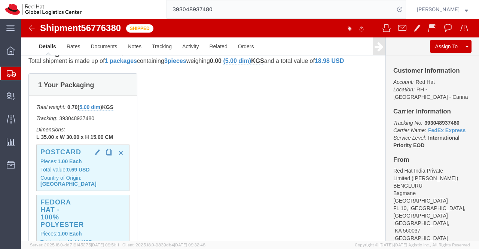
click b "Each"
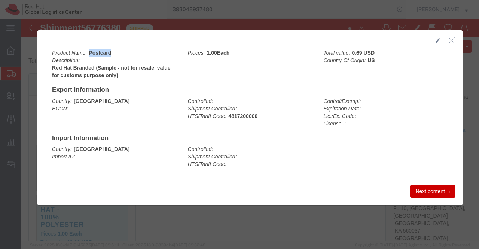
drag, startPoint x: 67, startPoint y: 33, endPoint x: 108, endPoint y: 33, distance: 41.2
click div "Product Name: Postcard Description: Red Hat Branded (Sample - not for resale, v…"
click div "Controlled: Shipment Controlled: HTS/Tariff Code: 4817200000"
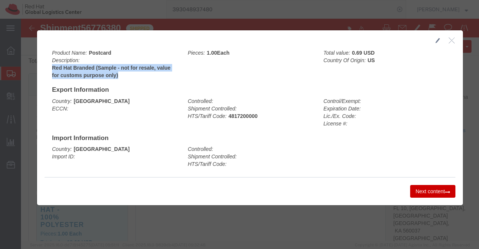
drag, startPoint x: 28, startPoint y: 48, endPoint x: 102, endPoint y: 60, distance: 74.3
click div "Product Name: Postcard Description: Red Hat Branded (Sample - not for resale, v…"
drag, startPoint x: 398, startPoint y: 173, endPoint x: 349, endPoint y: 109, distance: 80.8
click button "Next content"
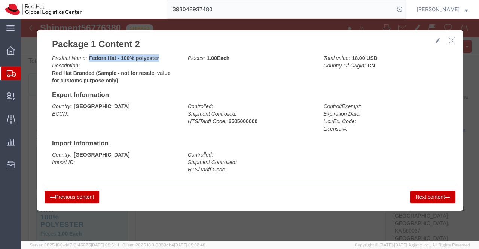
drag, startPoint x: 66, startPoint y: 38, endPoint x: 138, endPoint y: 42, distance: 72.0
click div "Product Name: Fedora Hat - 100% polyester Description: Red Hat Branded (Sample …"
click div "Controlled: Shipment Controlled: HTS/Tariff Code:"
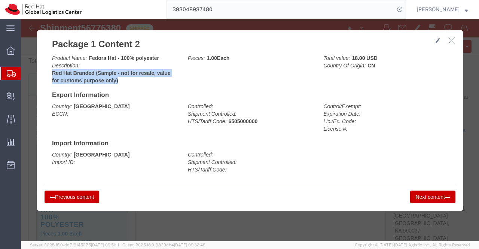
drag, startPoint x: 27, startPoint y: 53, endPoint x: 107, endPoint y: 63, distance: 80.3
click div "Product Name: Fedora Hat - 100% polyester Description: Red Hat Branded (Sample …"
click button "Next content"
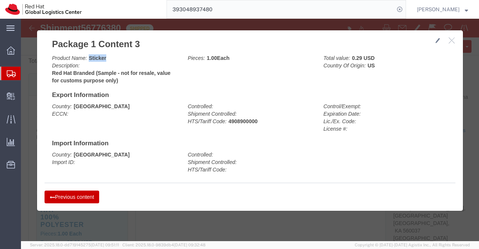
drag, startPoint x: 65, startPoint y: 37, endPoint x: 92, endPoint y: 39, distance: 26.6
click div "Product Name: Sticker Description: Red Hat Branded (Sample - not for resale, va…"
click div "Country: Singapore Import ID:"
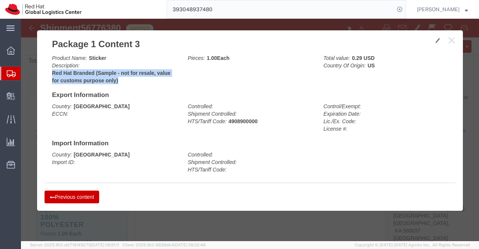
drag, startPoint x: 29, startPoint y: 55, endPoint x: 101, endPoint y: 62, distance: 72.6
click b "Red Hat Branded (Sample - not for resale, value for customs purpose only)"
click button "Previous content"
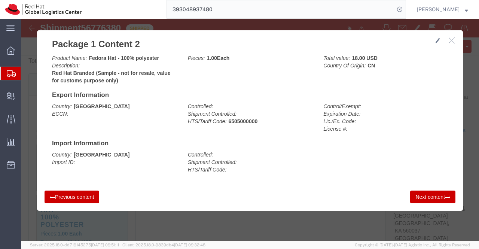
click button "Previous content"
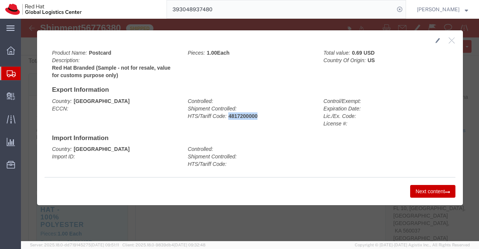
drag, startPoint x: 205, startPoint y: 97, endPoint x: 248, endPoint y: 96, distance: 43.1
click div "Controlled: Shipment Controlled: HTS/Tariff Code: 4817200000"
click button "Next content"
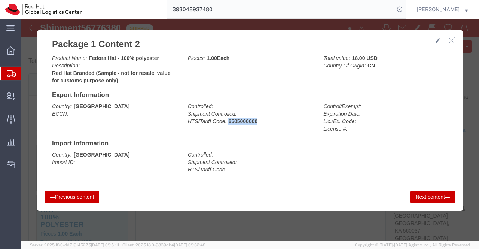
drag, startPoint x: 205, startPoint y: 102, endPoint x: 249, endPoint y: 104, distance: 44.2
click div "Controlled: Shipment Controlled: HTS/Tariff Code: 6505000000"
click button "Next content"
drag, startPoint x: 205, startPoint y: 103, endPoint x: 234, endPoint y: 103, distance: 28.4
click b "4908900000"
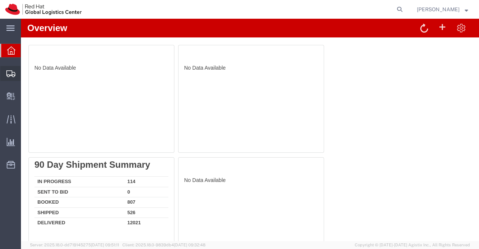
click at [0, 0] on span "Shipment Manager" at bounding box center [0, 0] width 0 height 0
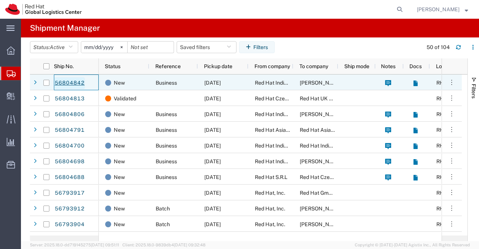
click at [65, 81] on link "56804842" at bounding box center [69, 83] width 31 height 12
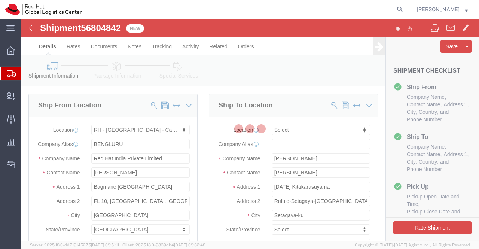
select select "37925"
select select
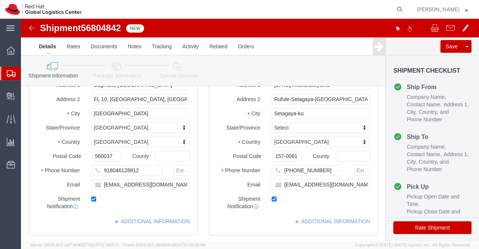
scroll to position [150, 0]
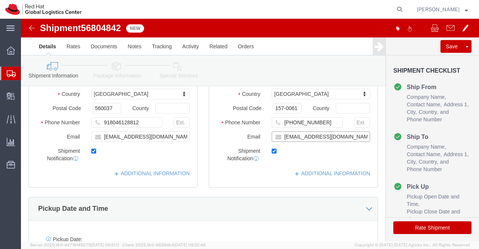
click input "kotmatsu@redhat.com"
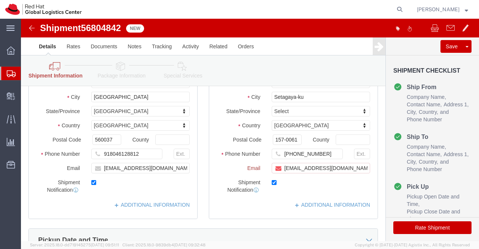
scroll to position [181, 0]
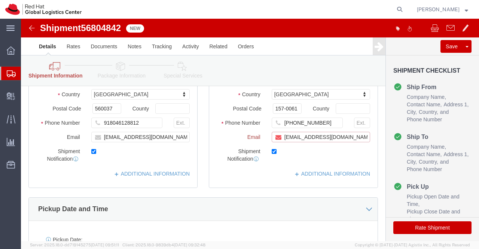
paste input "[EMAIL_ADDRESS][DOMAIN_NAME]"
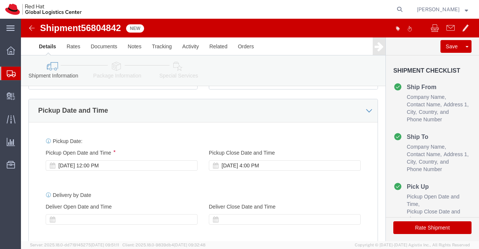
scroll to position [262, 0]
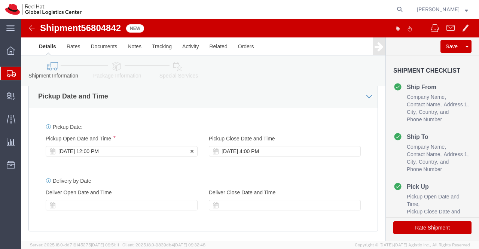
type input "kotmatsu@redhat.com,apaclogistics@redhat.com"
click div "[DATE] 12:00 PM"
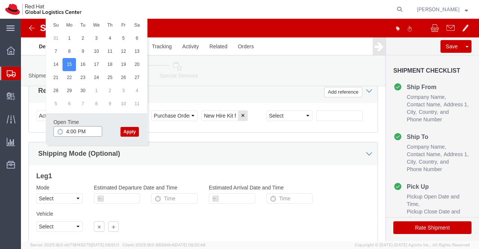
click input "4:00 PM"
type input "4:30 PM"
click button "Apply"
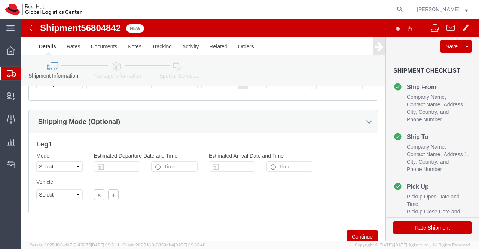
scroll to position [485, 0]
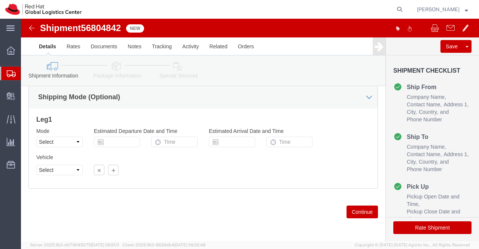
click icon
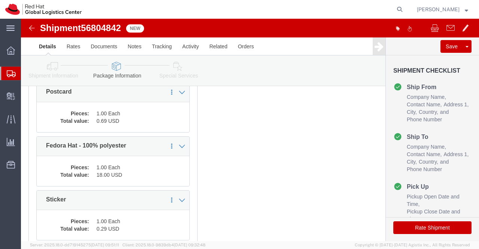
scroll to position [187, 0]
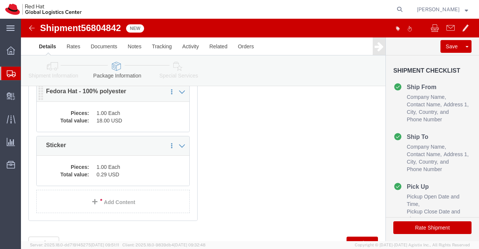
click dd "18.00 USD"
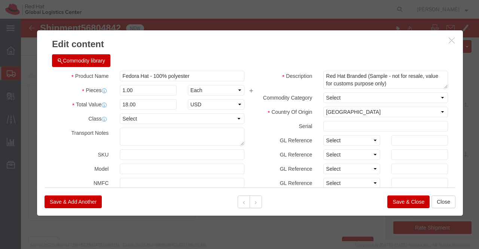
drag, startPoint x: 430, startPoint y: 23, endPoint x: 204, endPoint y: 1, distance: 226.7
click icon "button"
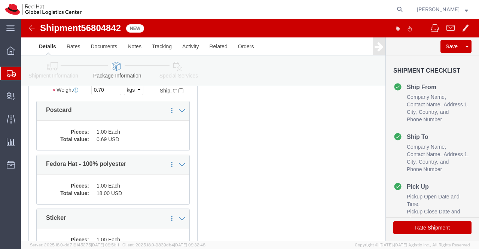
scroll to position [112, 0]
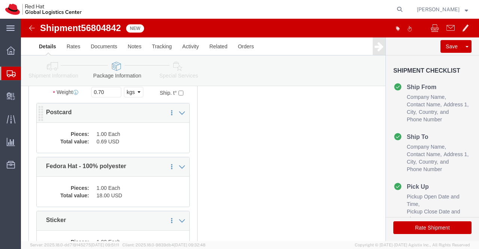
click dd "0.69 USD"
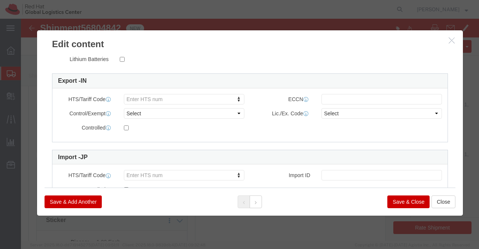
scroll to position [219, 0]
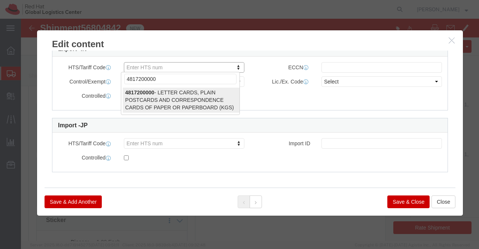
type input "4817200000"
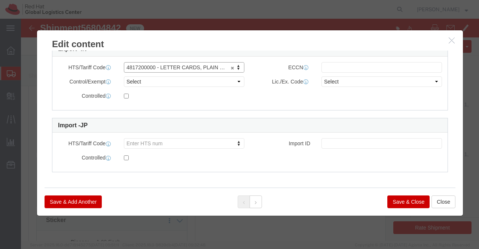
select select "KGS"
type input "4817200000"
click button "Save & Close"
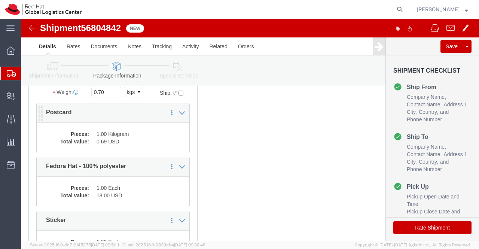
click dd "1.00 Kilogram"
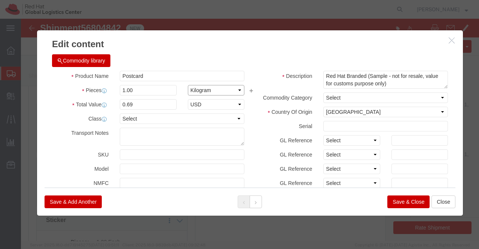
click select "Select Bag Barrels 100Board Feet Bottle Box Blister Pack Carats Can Capsule Car…"
select select "EA"
click select "Select Bag Barrels 100Board Feet Bottle Box Blister Pack Carats Can Capsule Car…"
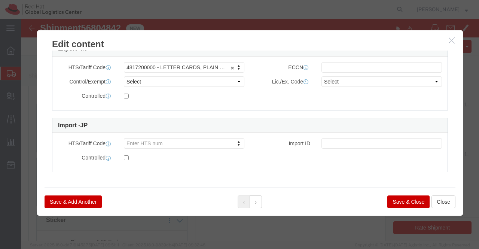
click button "Save & Close"
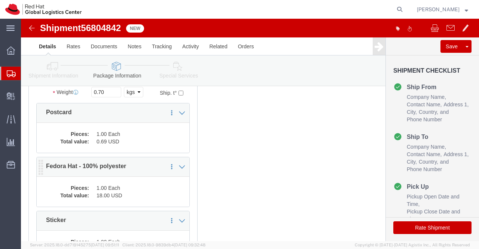
click dd "18.00 USD"
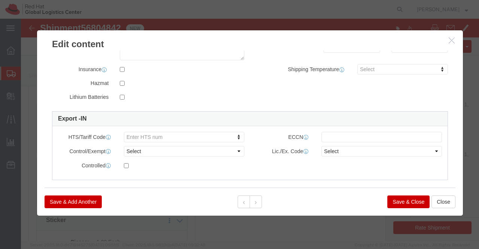
scroll to position [187, 0]
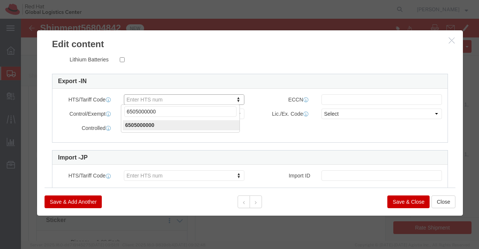
type input "6505000000"
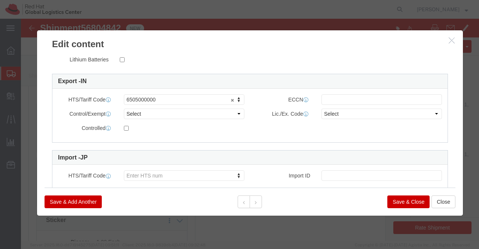
click button "Save & Close"
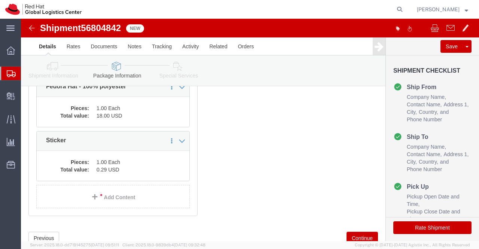
scroll to position [180, 0]
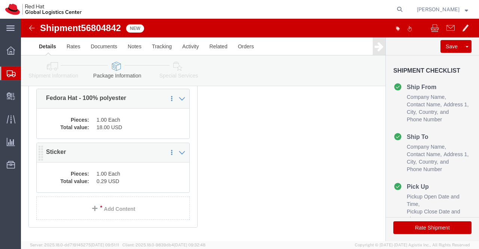
click dd "1.00 Each"
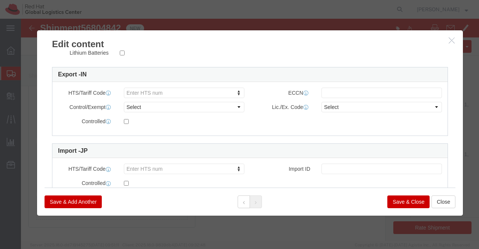
scroll to position [203, 0]
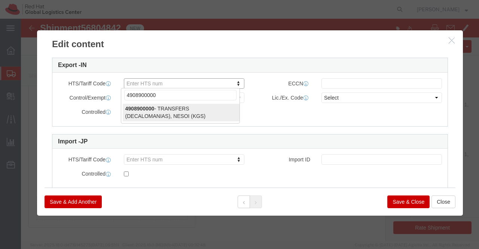
type input "4908900000"
select select "KGS"
type input "4908900000"
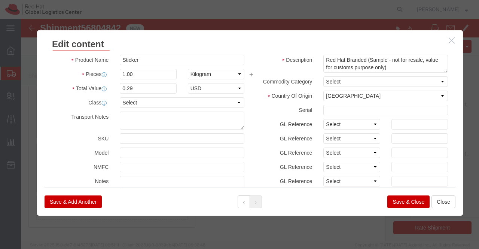
scroll to position [0, 0]
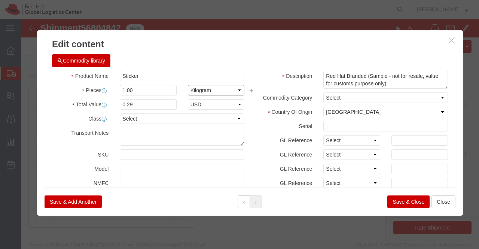
click select "Select Bag Barrels 100Board Feet Bottle Box Blister Pack Carats Can Capsule Car…"
select select "EA"
click select "Select Bag Barrels 100Board Feet Bottle Box Blister Pack Carats Can Capsule Car…"
click button "Save & Close"
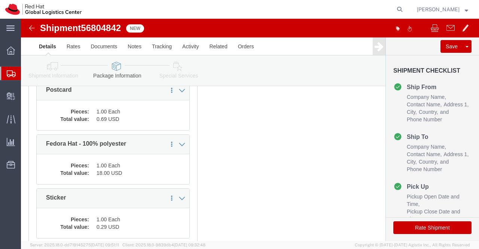
scroll to position [68, 0]
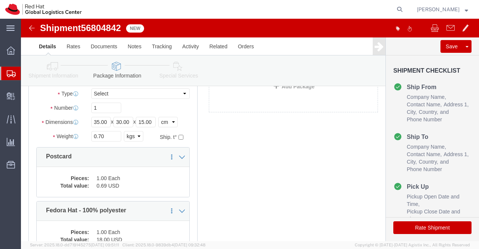
click icon
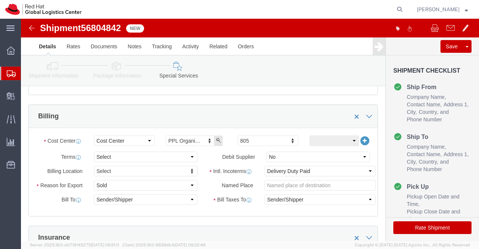
scroll to position [150, 0]
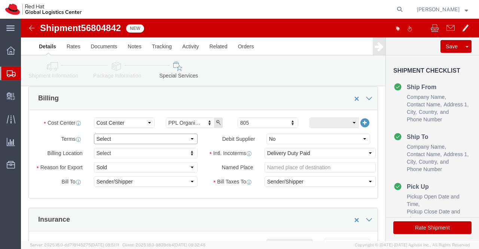
click select "Select Free of Charge Free of Cost NET 30 NET 45 NET 60 See Comment"
select select "FREE_OF_COST"
click select "Select Free of Charge Free of Cost NET 30 NET 45 NET 60 See Comment"
click select "Select Gift Personal Effects Repair/Warranty Return Sample Sold Temporary/Not S…"
select select "SAMPLE"
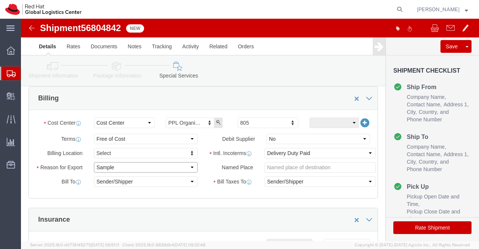
click select "Select Gift Personal Effects Repair/Warranty Return Sample Sold Temporary/Not S…"
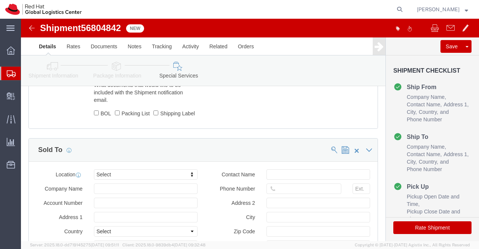
scroll to position [412, 0]
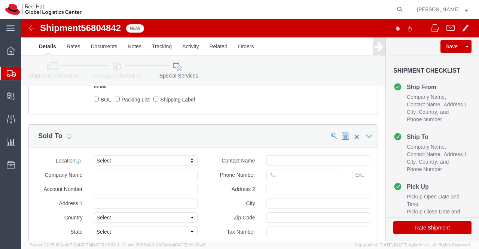
click icon
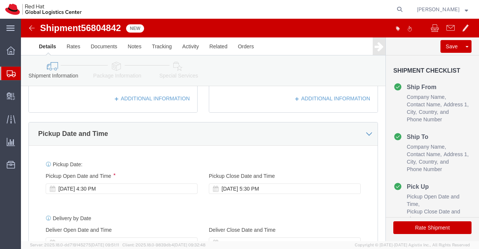
scroll to position [374, 0]
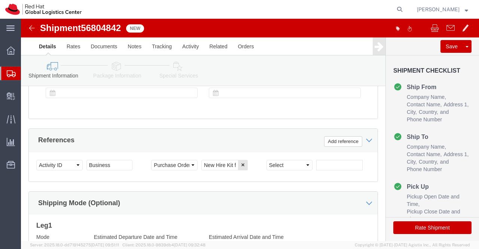
click icon
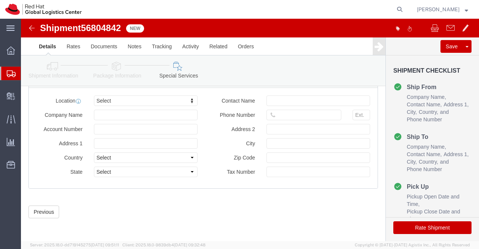
scroll to position [480, 0]
type input "J"
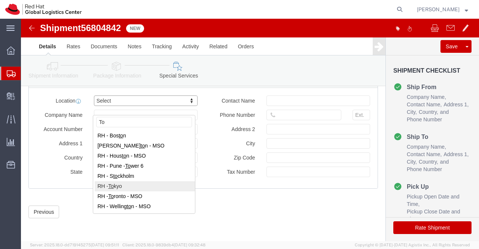
type input "To"
select select "38034"
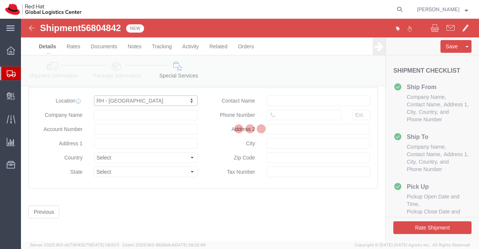
type input "Ebisu Neonate 8F"
select select "JP"
type input "813 5798 8500"
type input "1-18 Ebisu 4-chome Shibuya-ku"
type input "TOKYO"
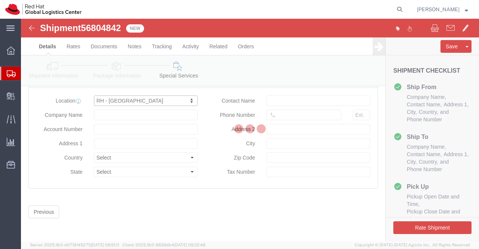
type input "150-0013"
type input "2011001054148"
type input "Red Hat, KK"
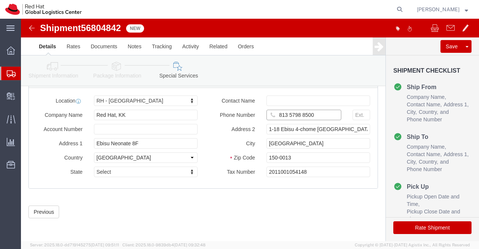
drag, startPoint x: 298, startPoint y: 97, endPoint x: 256, endPoint y: 98, distance: 42.0
click input "813 5798 8500"
paste input "080-5677-1334"
type input "080-5677-1334"
click div "Previous Continue"
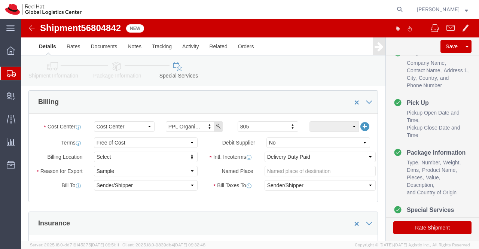
scroll to position [143, 0]
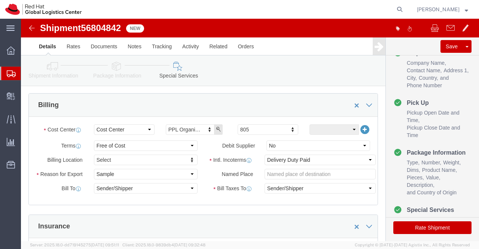
click button "Rate Shipment"
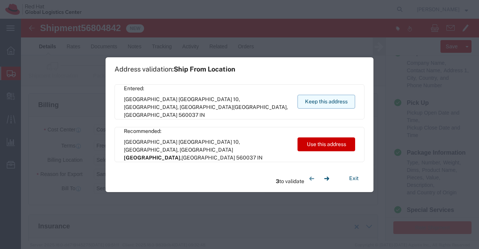
click at [329, 101] on button "Keep this address" at bounding box center [327, 102] width 58 height 14
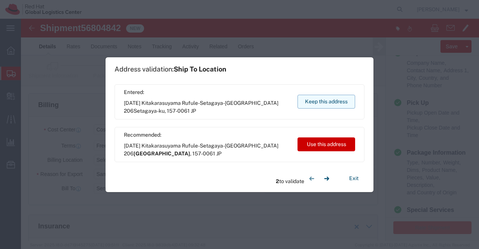
click at [319, 103] on button "Keep this address" at bounding box center [327, 102] width 58 height 14
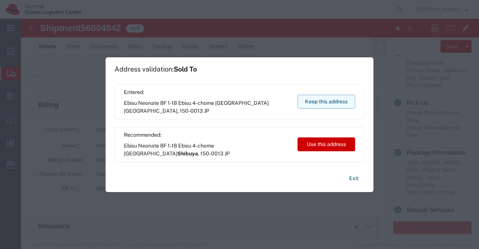
click at [321, 101] on button "Keep this address" at bounding box center [327, 102] width 58 height 14
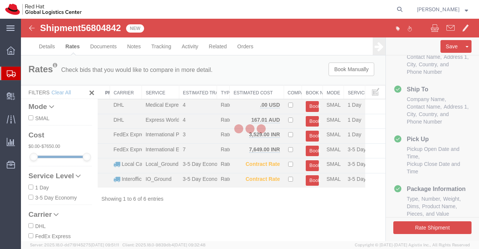
scroll to position [63, 0]
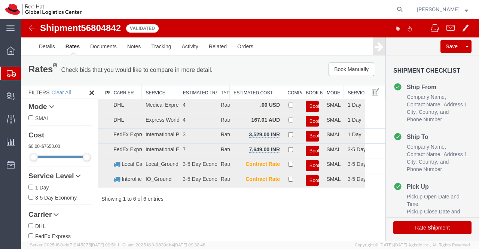
click at [259, 216] on div "Shipment 56804842 6 of 6 Validated Details Rates Documents Notes Tracking Activ…" at bounding box center [250, 130] width 458 height 223
click at [49, 47] on link "Details" at bounding box center [47, 46] width 27 height 18
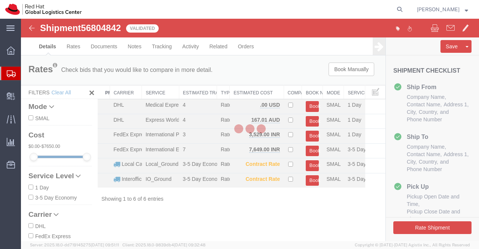
select select "37925"
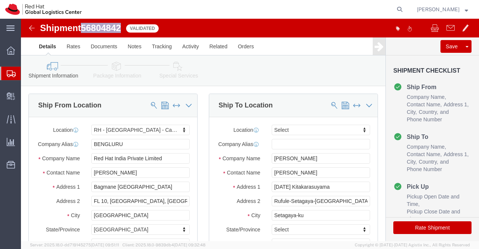
drag, startPoint x: 103, startPoint y: 9, endPoint x: 64, endPoint y: 10, distance: 38.6
click div "Shipment 56804842 6 of 6 Validated"
copy span "56804842"
click at [6, 50] on div at bounding box center [10, 50] width 21 height 15
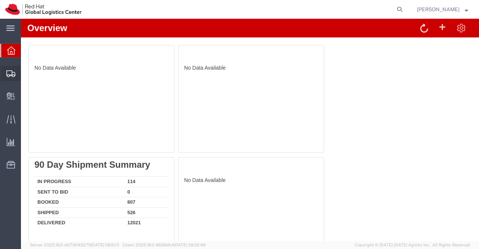
click at [0, 0] on span "Shipment Manager" at bounding box center [0, 0] width 0 height 0
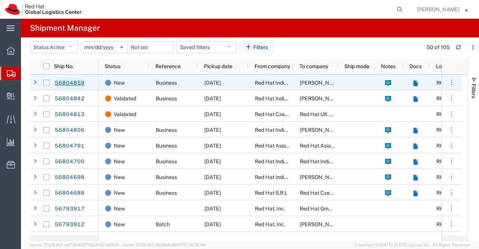
click at [64, 82] on link "56804859" at bounding box center [69, 83] width 31 height 12
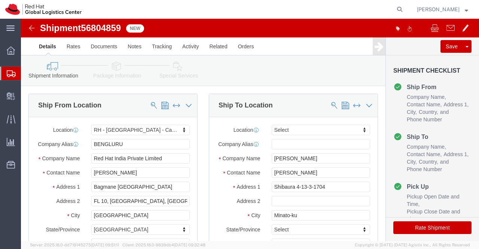
select select "37925"
select select
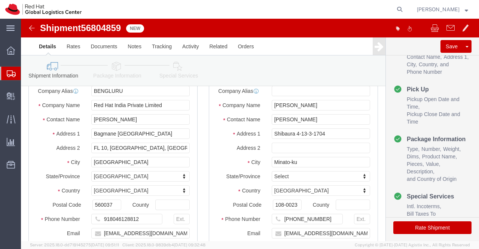
scroll to position [142, 0]
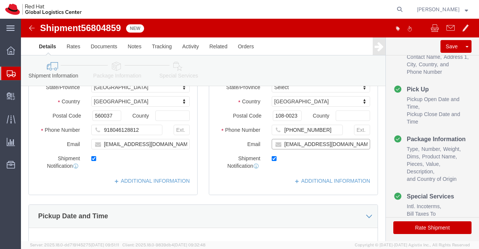
click input "rhatada@redhat.com"
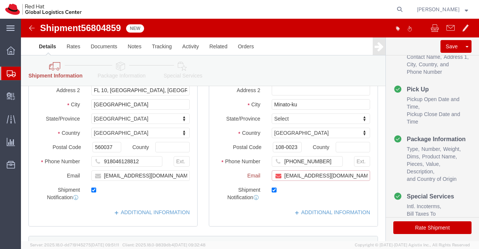
scroll to position [173, 0]
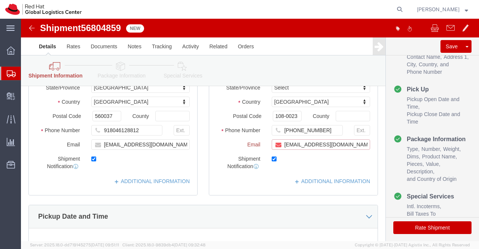
paste input "apaclogistics@redhat.com"
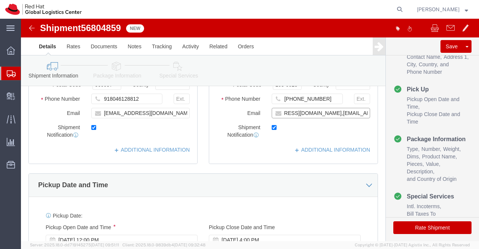
scroll to position [142, 0]
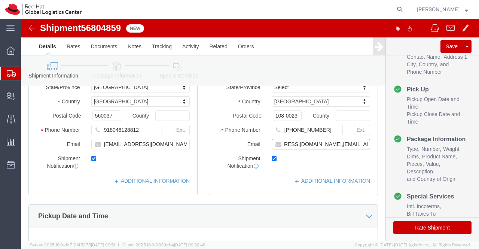
type input "rhatada@redhat.com,apaclogistics@redhat.com"
click div "Pickup Date and Time"
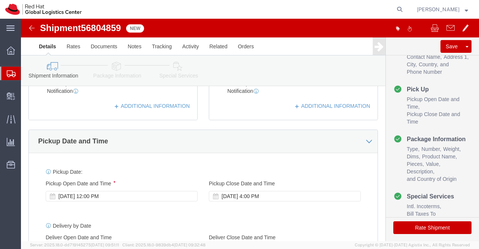
scroll to position [254, 0]
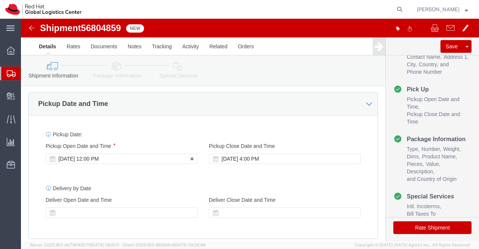
click div "Sep 15 2025 12:00 PM"
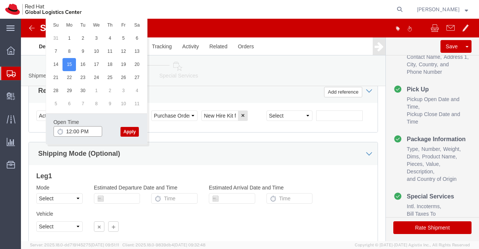
click input "12:00 PM"
type input "4:30 PM"
drag, startPoint x: 112, startPoint y: 112, endPoint x: 131, endPoint y: 118, distance: 20.3
click button "Apply"
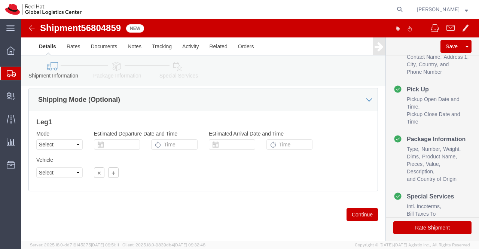
scroll to position [485, 0]
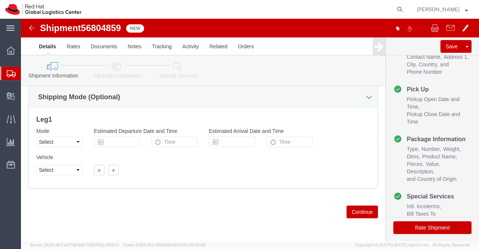
click icon
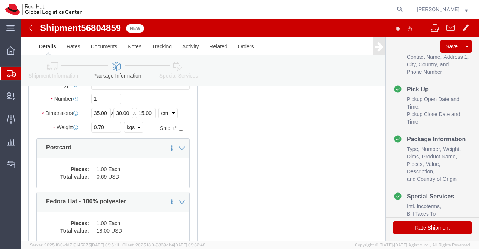
scroll to position [100, 0]
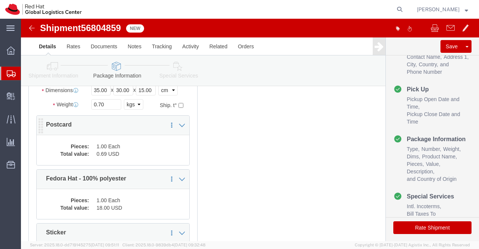
click dl "Pieces: 1.00 Each Total value: 0.69 USD"
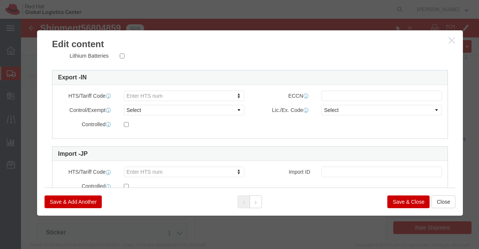
scroll to position [206, 0]
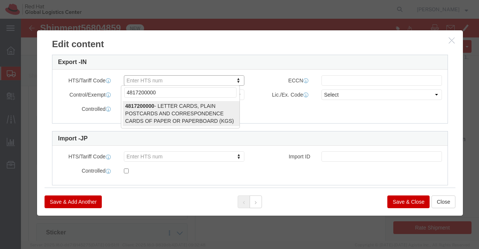
type input "4817200000"
select select "KGS"
type input "4817200000"
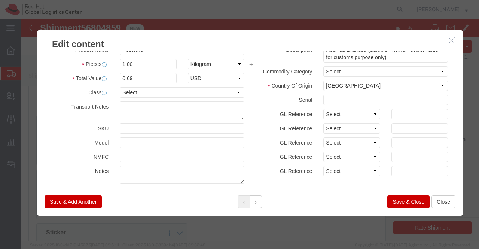
scroll to position [0, 0]
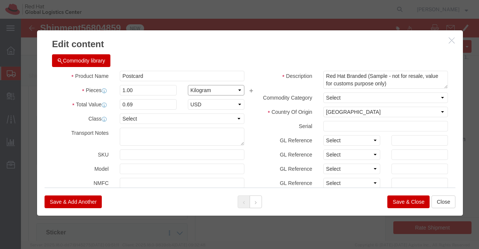
click select "Select Bag Barrels 100Board Feet Bottle Box Blister Pack Carats Can Capsule Car…"
select select "EA"
click select "Select Bag Barrels 100Board Feet Bottle Box Blister Pack Carats Can Capsule Car…"
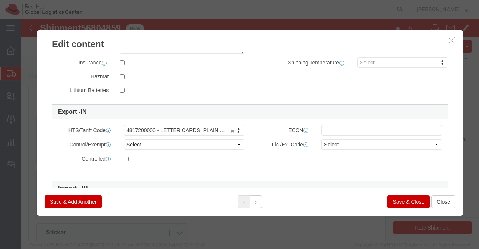
scroll to position [219, 0]
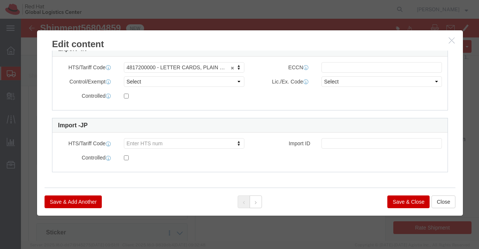
click button "Save & Close"
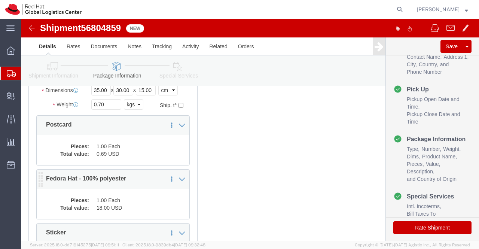
click dd "18.00 USD"
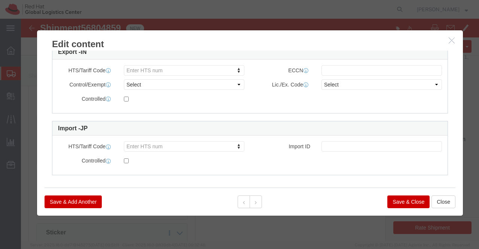
scroll to position [216, 0]
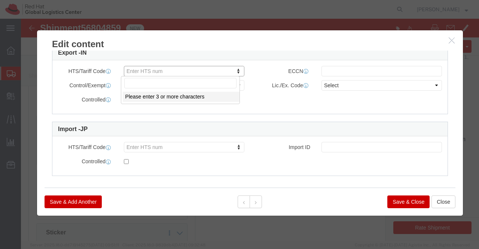
click input "text"
type input "6505000000"
click button "Save & Close"
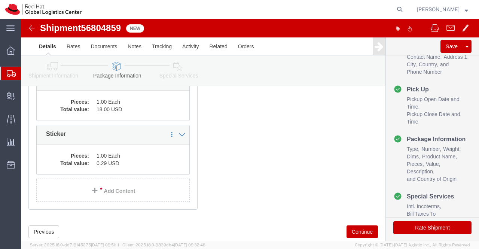
scroll to position [212, 0]
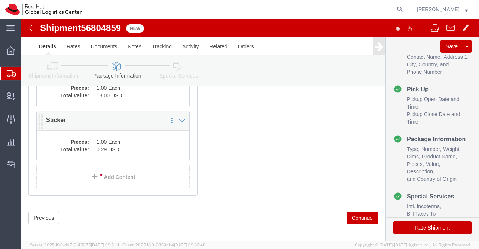
click dl "Pieces: 1.00 Each Total value: 0.29 USD"
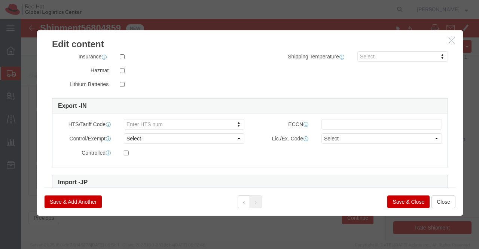
scroll to position [219, 0]
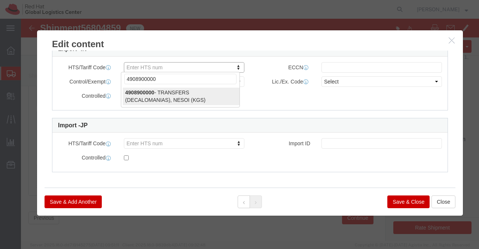
type input "4908900000"
select select "KGS"
type input "4908900000"
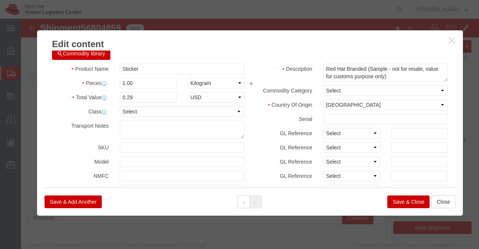
scroll to position [0, 0]
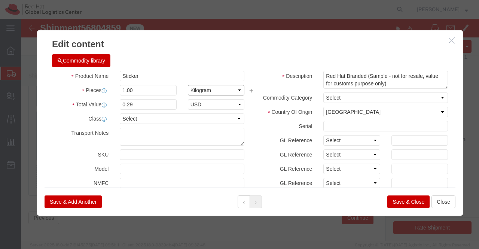
click select "Select Bag Barrels 100Board Feet Bottle Box Blister Pack Carats Can Capsule Car…"
select select "EA"
click select "Select Bag Barrels 100Board Feet Bottle Box Blister Pack Carats Can Capsule Car…"
click button "Save & Close"
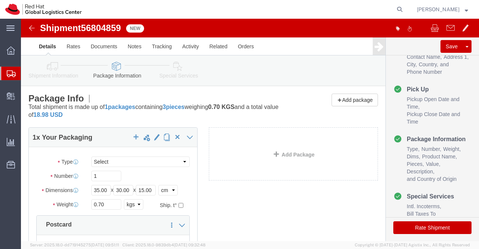
click icon
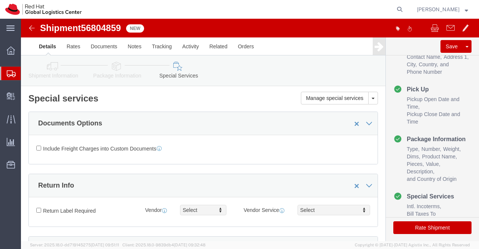
click icon
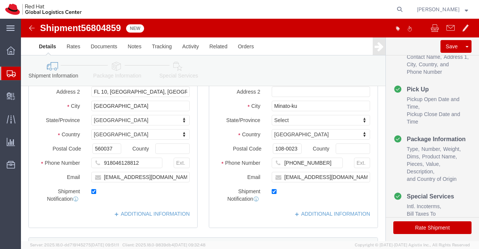
scroll to position [150, 0]
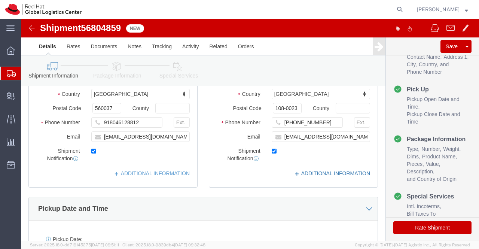
click link "ADDITIONAL INFORMATION"
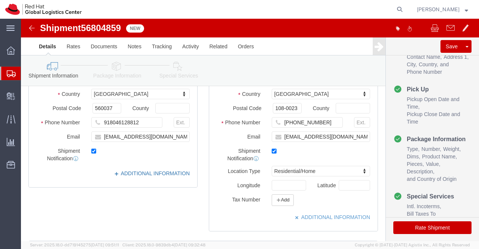
click link "ADDITIONAL INFORMATION"
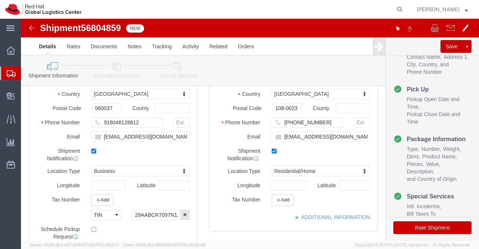
click icon
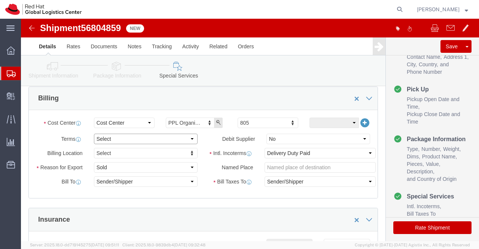
click select "Select Free of Charge Free of Cost NET 30 NET 45 NET 60 See Comment"
select select "FREE_OF_COST"
click select "Select Free of Charge Free of Cost NET 30 NET 45 NET 60 See Comment"
click select "Select Gift Personal Effects Repair/Warranty Return Sample Sold Temporary/Not S…"
select select "SAMPLE"
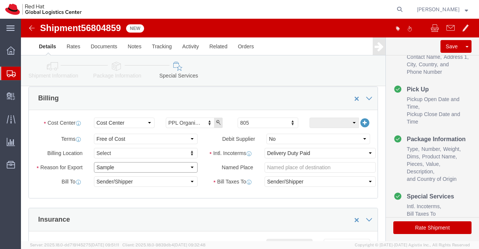
click select "Select Gift Personal Effects Repair/Warranty Return Sample Sold Temporary/Not S…"
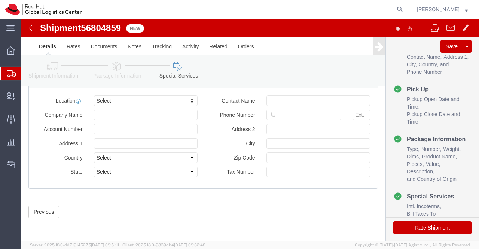
scroll to position [480, 0]
type input "Tok"
select select "38034"
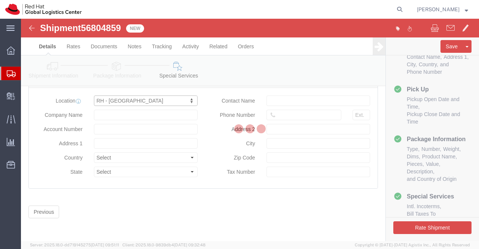
type input "Ebisu Neonate 8F"
select select "JP"
type input "813 5798 8500"
type input "1-18 Ebisu 4-chome Shibuya-ku"
type input "TOKYO"
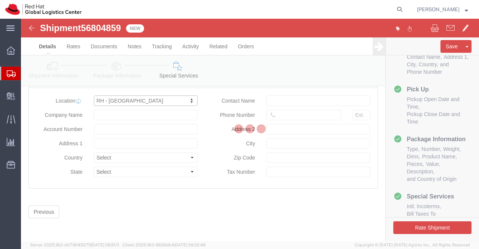
type input "150-0013"
type input "2011001054148"
type input "Red Hat, KK"
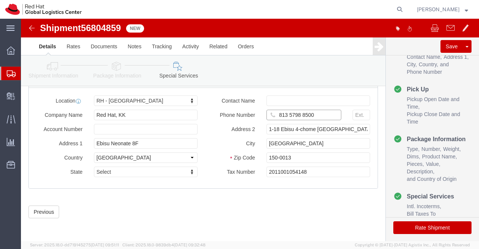
drag, startPoint x: 294, startPoint y: 97, endPoint x: 252, endPoint y: 97, distance: 41.5
click input "813 5798 8500"
paste input "+81 8044131762"
type input "+81 8044131762"
click div "Previous Continue"
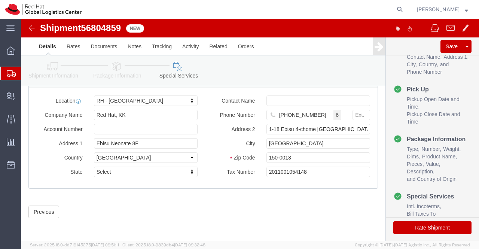
click button "Rate Shipment"
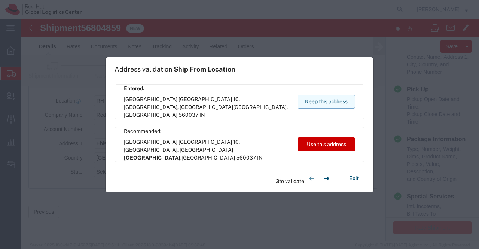
click at [329, 103] on button "Keep this address" at bounding box center [327, 102] width 58 height 14
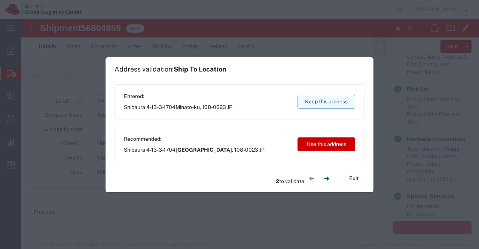
click at [325, 103] on button "Keep this address" at bounding box center [327, 102] width 58 height 14
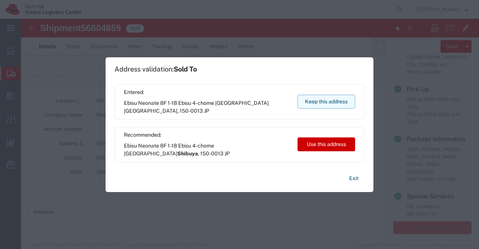
click at [317, 101] on button "Keep this address" at bounding box center [327, 102] width 58 height 14
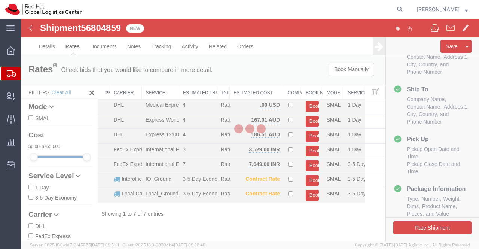
scroll to position [63, 0]
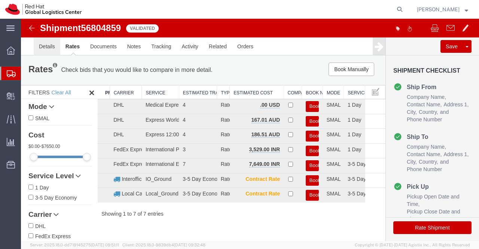
click at [53, 48] on link "Details" at bounding box center [47, 46] width 27 height 18
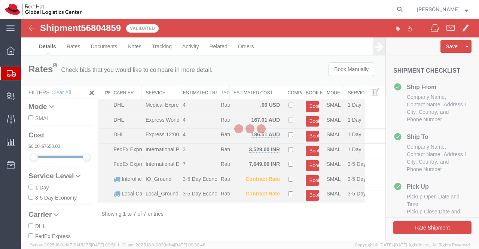
select select "37925"
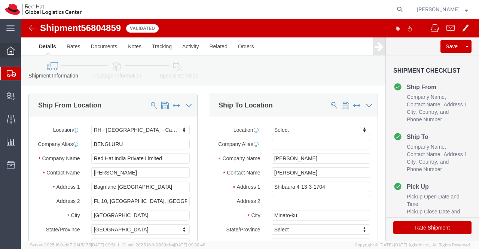
click at [10, 48] on icon at bounding box center [11, 50] width 8 height 8
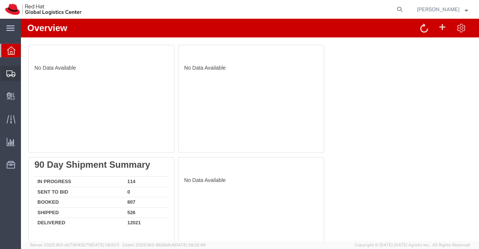
click at [0, 0] on span "Shipment Manager" at bounding box center [0, 0] width 0 height 0
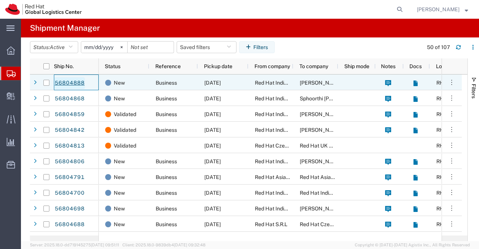
click at [61, 82] on link "56804888" at bounding box center [69, 83] width 31 height 12
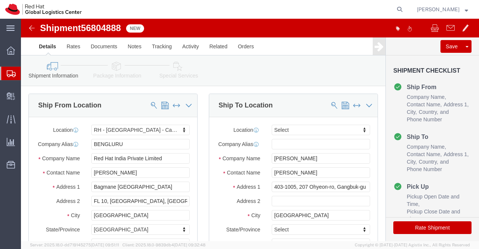
select select "37925"
select select
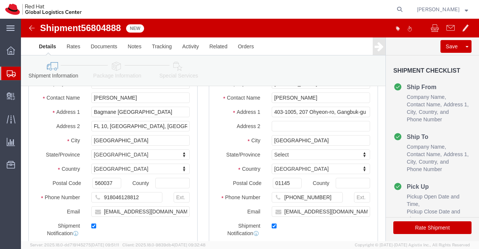
scroll to position [112, 0]
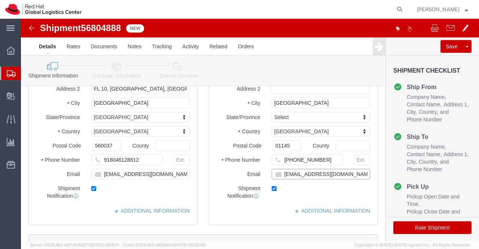
click input "donkim@redhat.com"
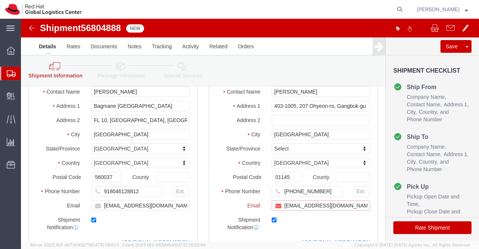
scroll to position [143, 0]
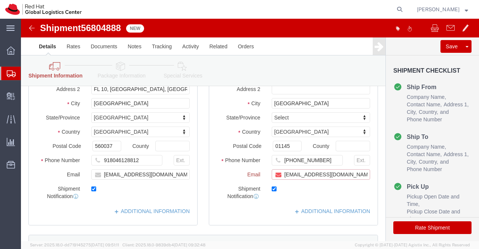
paste input "apaclogistics@redhat.com"
type input "donkim@redhat.com,apaclogistics@redhat.com"
click div "ADDITIONAL INFORMATION"
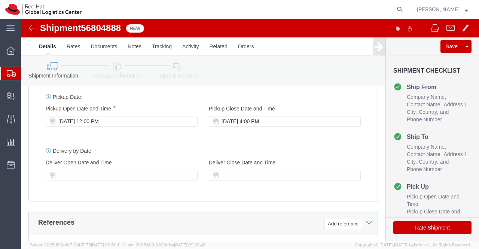
scroll to position [299, 0]
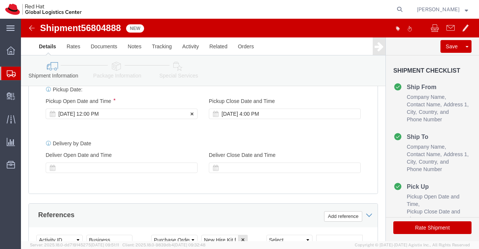
click div "Sep 15 2025 12:00 PM"
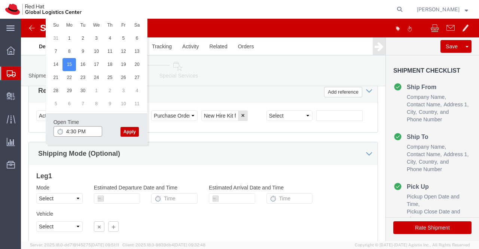
type input "4:30 PM"
click button "Apply"
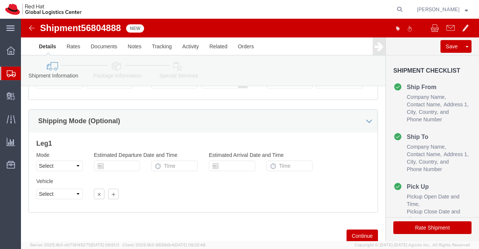
scroll to position [485, 0]
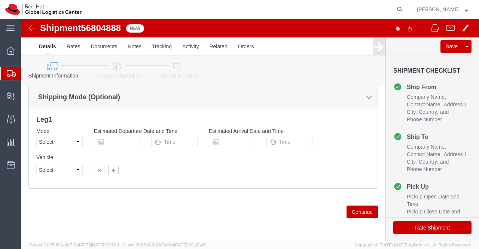
click icon
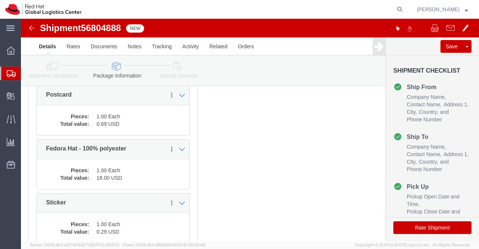
scroll to position [100, 0]
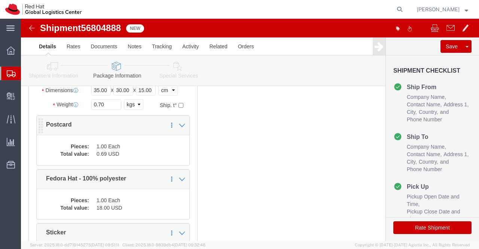
click dd "1.00 Each"
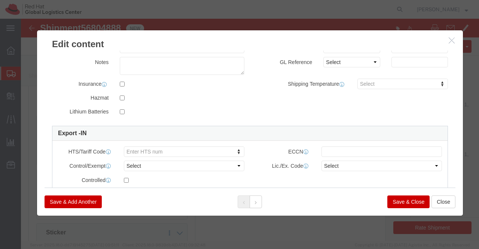
scroll to position [219, 0]
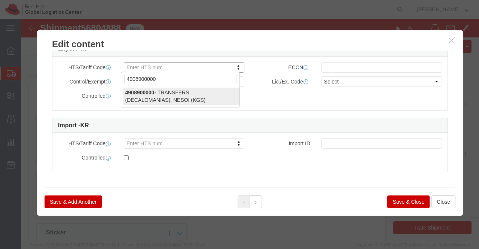
type input "4908900000"
select select "KGS"
type input "4908900000"
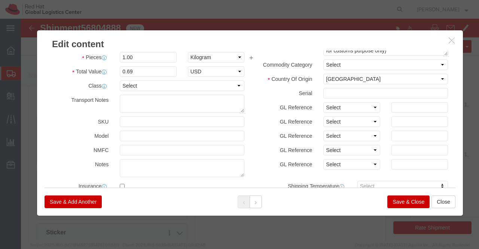
scroll to position [32, 0]
click select "Select Bag Barrels 100Board Feet Bottle Box Blister Pack Carats Can Capsule Car…"
select select "EA"
click select "Select Bag Barrels 100Board Feet Bottle Box Blister Pack Carats Can Capsule Car…"
click button "Save & Close"
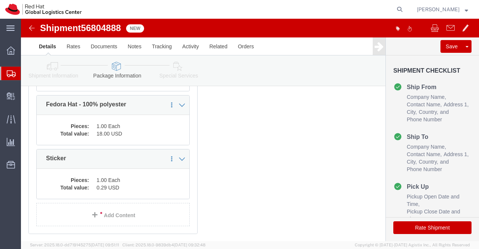
scroll to position [175, 0]
click dd "1.00 Each"
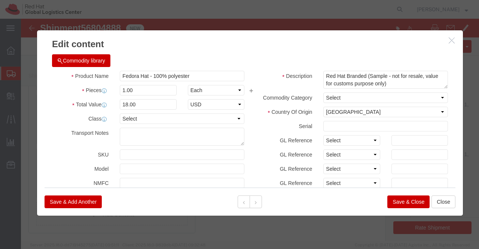
click icon "button"
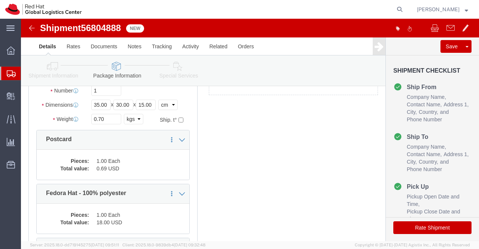
scroll to position [63, 0]
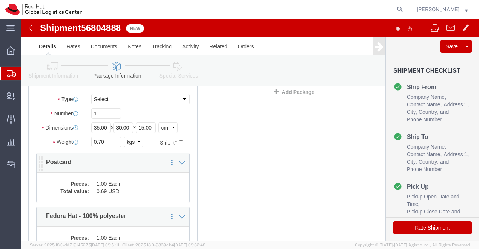
click div "1 x Your Packaging Package Type Select Case(s) Crate(s) Envelope Large Box Medi…"
click dd "1.00 Each"
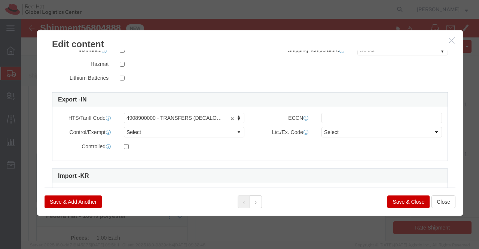
scroll to position [209, 0]
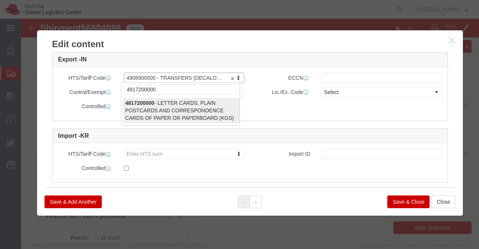
type input "4817200000"
drag, startPoint x: 193, startPoint y: 92, endPoint x: 135, endPoint y: 82, distance: 58.5
select select "KGS"
type input "4817200000"
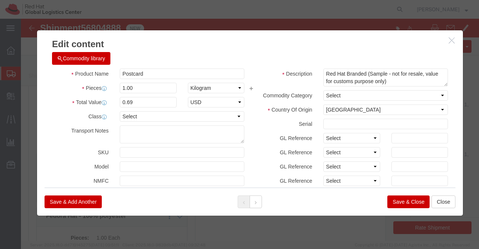
scroll to position [0, 0]
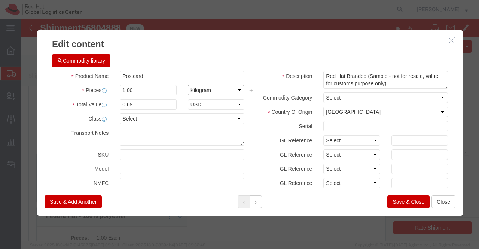
click select "Select Bag Barrels 100Board Feet Bottle Box Blister Pack Carats Can Capsule Car…"
select select "EA"
click select "Select Bag Barrels 100Board Feet Bottle Box Blister Pack Carats Can Capsule Car…"
click button "Save & Close"
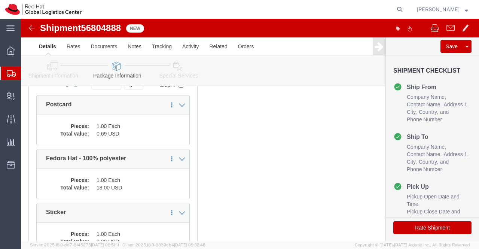
scroll to position [137, 0]
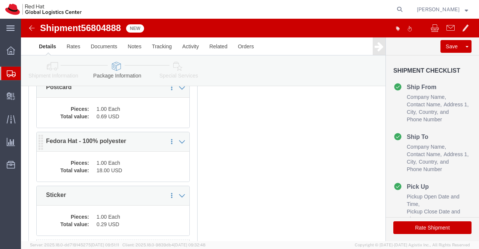
click dd "18.00 USD"
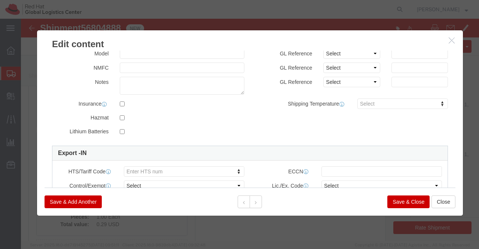
scroll to position [169, 0]
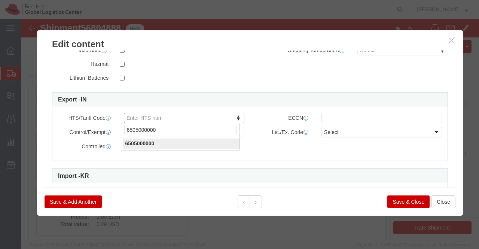
type input "6505000000"
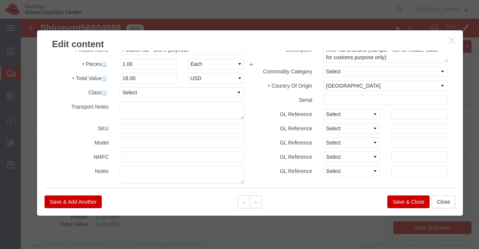
scroll to position [19, 0]
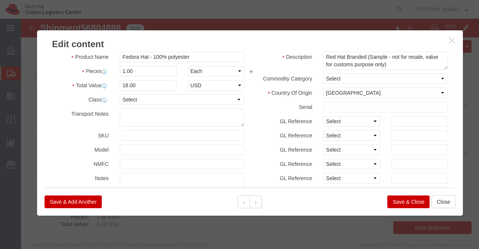
click button "Save & Close"
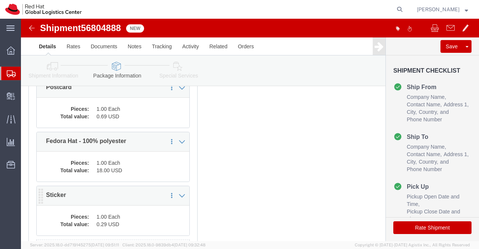
click dd "1.00 Each"
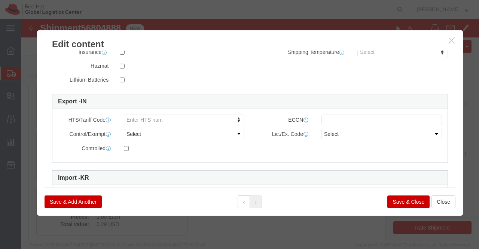
scroll to position [164, 0]
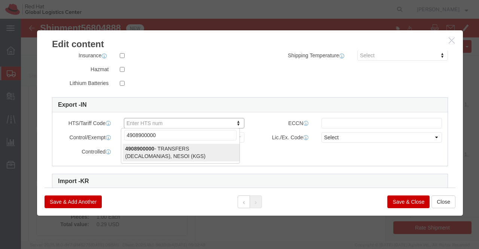
type input "4908900000"
select select "KGS"
type input "4908900000"
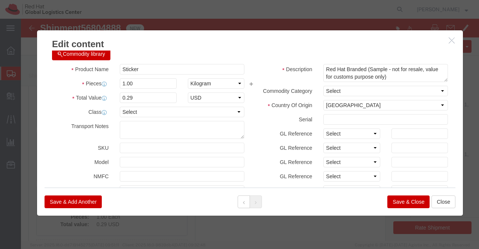
scroll to position [0, 0]
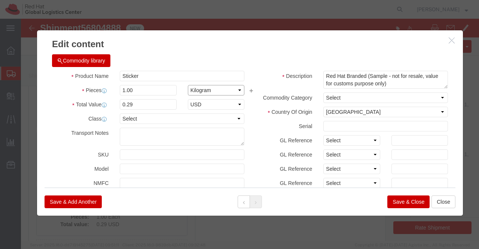
click select "Select Bag Barrels 100Board Feet Bottle Box Blister Pack Carats Can Capsule Car…"
select select "EA"
click select "Select Bag Barrels 100Board Feet Bottle Box Blister Pack Carats Can Capsule Car…"
click button "Save & Close"
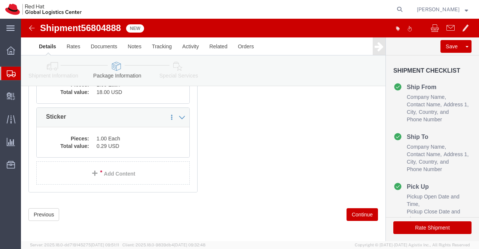
scroll to position [218, 0]
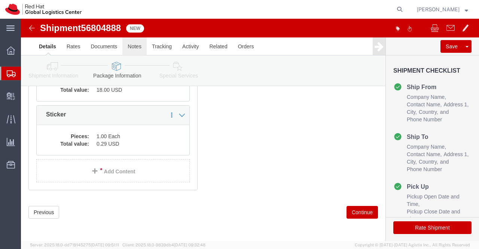
drag, startPoint x: 157, startPoint y: 48, endPoint x: 107, endPoint y: 28, distance: 53.2
click icon
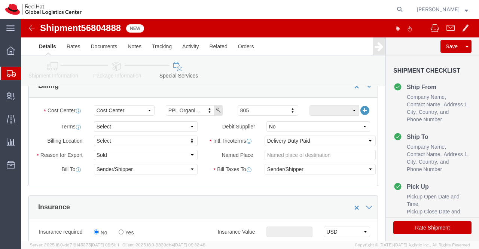
scroll to position [106, 0]
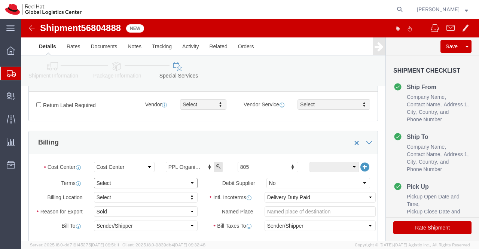
click select "Select Free of Charge Free of Cost NET 30 NET 45 NET 60 See Comment"
select select "FREE_OF_COST"
click select "Select Free of Charge Free of Cost NET 30 NET 45 NET 60 See Comment"
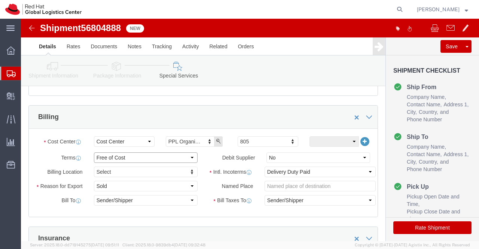
scroll to position [143, 0]
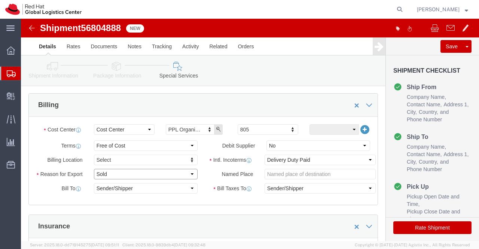
click select "Select Gift Personal Effects Repair/Warranty Return Sample Sold Temporary/Not S…"
select select "SAMPLE"
click select "Select Gift Personal Effects Repair/Warranty Return Sample Sold Temporary/Not S…"
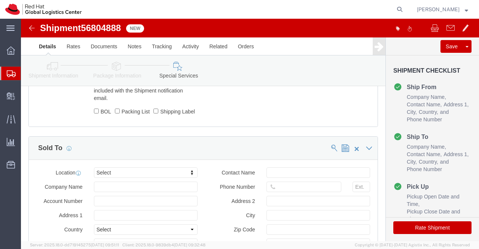
scroll to position [442, 0]
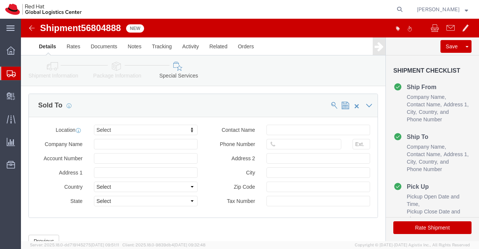
click icon
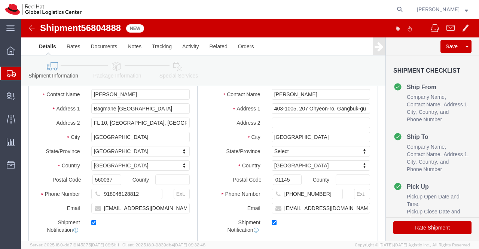
scroll to position [73, 0]
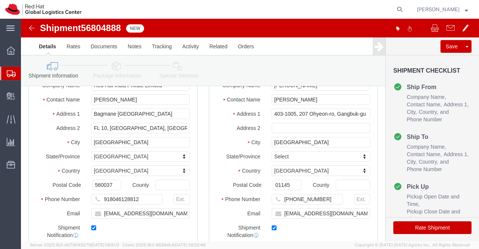
click icon
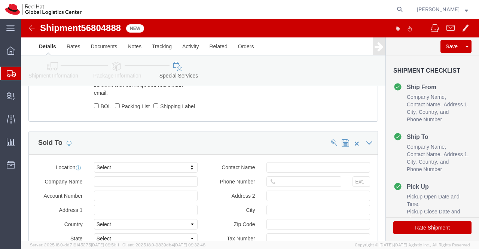
scroll to position [447, 0]
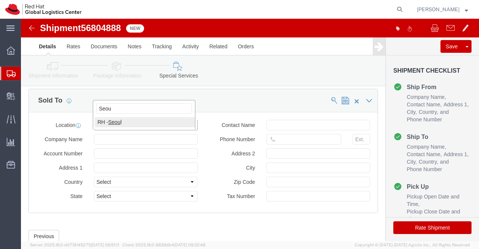
type input "Seou"
select select "65851"
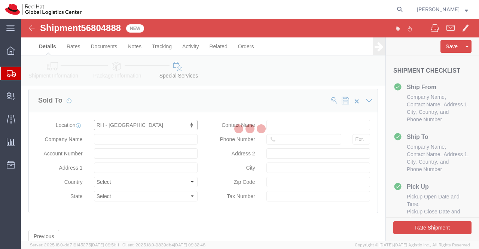
type input "9F, Three IFC, 10 Gukje-geumyung-ro"
select select "KR"
type input "82 02 6410 8127"
type input "Yeongdeungpo-gu"
type input "SEOUL"
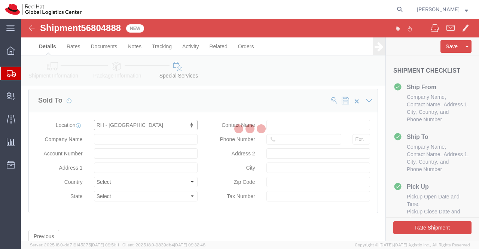
type input "07326"
type input "214-84-03362"
type input "Red Hat Limited, Korea Branch"
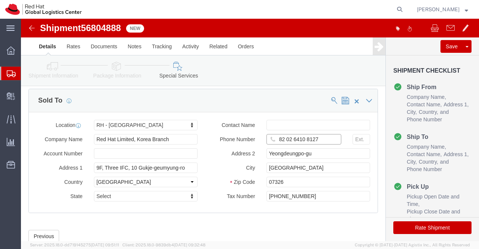
drag, startPoint x: 254, startPoint y: 128, endPoint x: 308, endPoint y: 129, distance: 53.1
click input "82 02 6410 8127"
paste input "+821062133921"
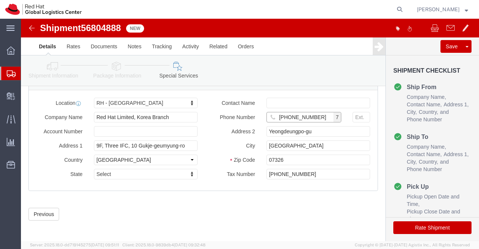
scroll to position [480, 0]
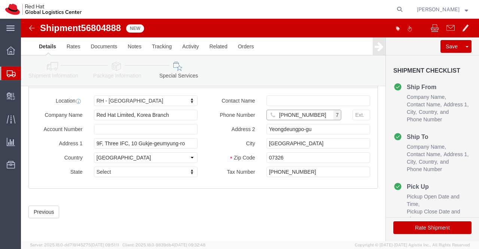
type input "+821062133921"
click button "Rate Shipment"
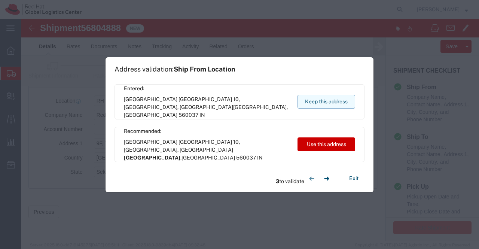
click button "Keep this address"
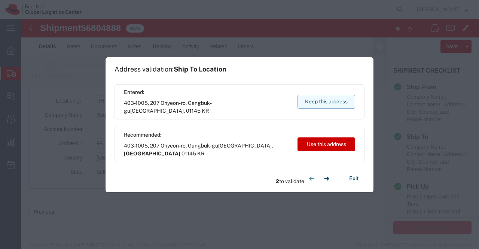
drag, startPoint x: 333, startPoint y: 101, endPoint x: 150, endPoint y: 105, distance: 183.4
click button "Keep this address"
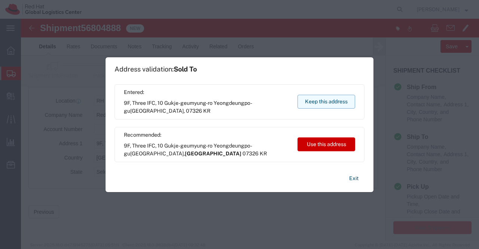
click button "Keep this address"
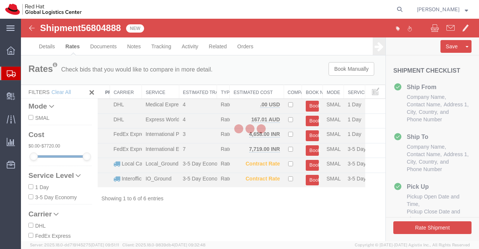
scroll to position [0, 0]
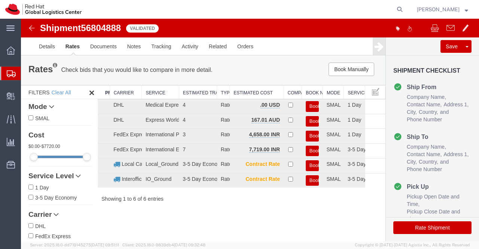
click img
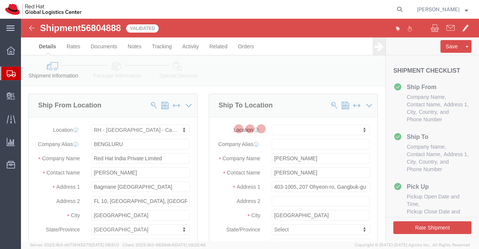
select select "37925"
select select
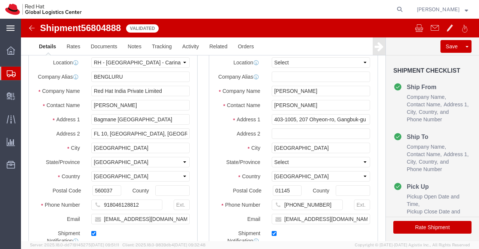
select select "37925"
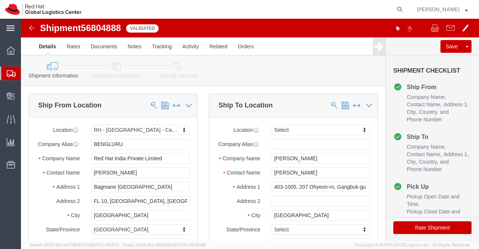
click icon
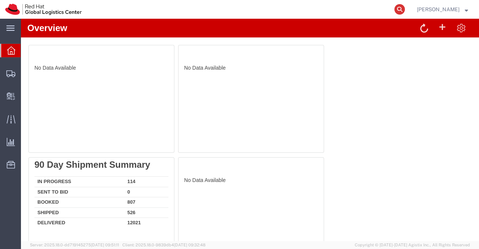
click at [396, 7] on icon at bounding box center [399, 9] width 10 height 10
paste input "393133969291"
type input "393133969291"
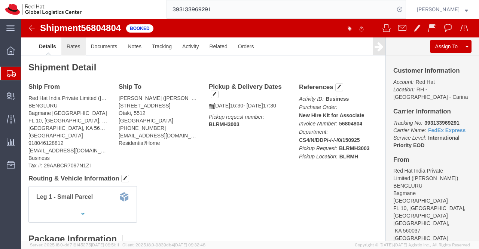
click link "Rates"
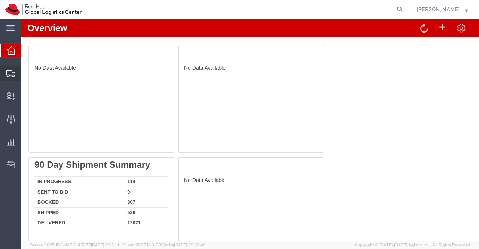
click at [0, 0] on span "Shipment Manager" at bounding box center [0, 0] width 0 height 0
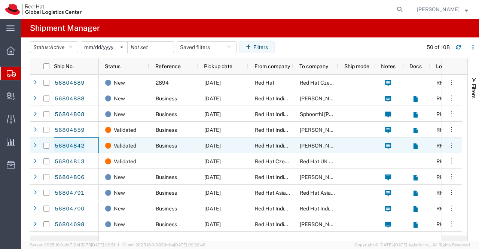
click at [75, 147] on link "56804842" at bounding box center [69, 146] width 31 height 12
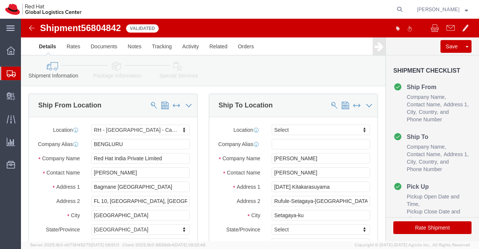
select select "37925"
select select
drag, startPoint x: 127, startPoint y: 161, endPoint x: 61, endPoint y: 161, distance: 66.6
click div "Contact Name [PERSON_NAME]"
type input "[PERSON_NAME]"
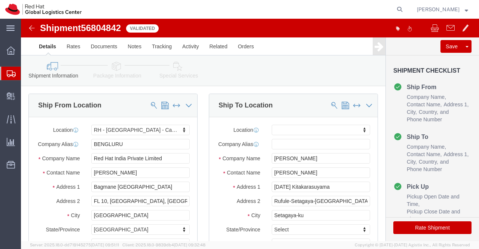
click div "Shipment Information Package Information Special Services"
click icon
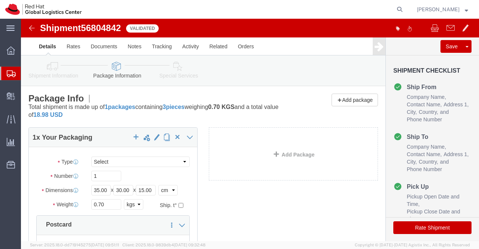
click icon
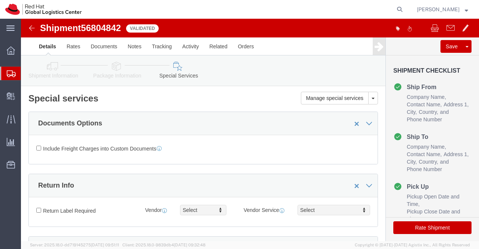
select select "COSTCENTER"
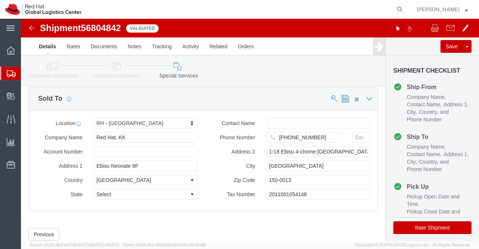
scroll to position [480, 0]
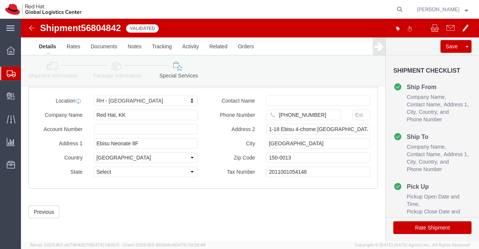
click button "Rate Shipment"
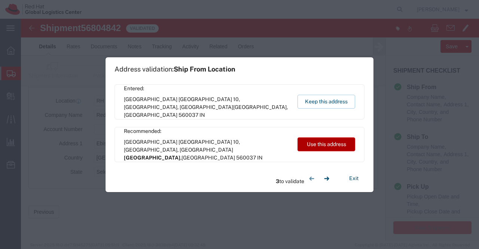
click at [341, 146] on button "Use this address" at bounding box center [327, 144] width 58 height 14
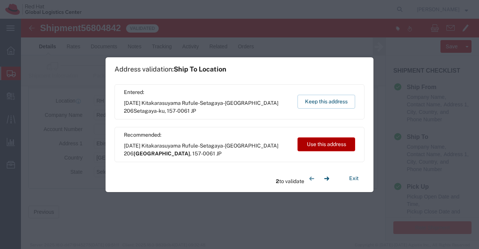
click at [323, 142] on button "Use this address" at bounding box center [327, 144] width 58 height 14
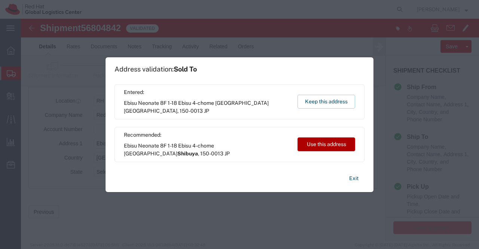
click at [324, 140] on button "Use this address" at bounding box center [327, 144] width 58 height 14
type input "Shibuya"
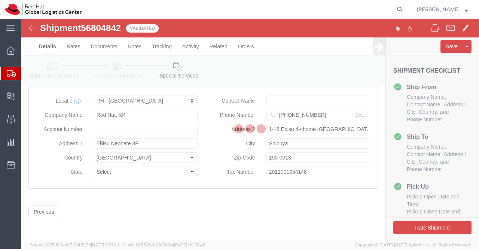
scroll to position [0, 0]
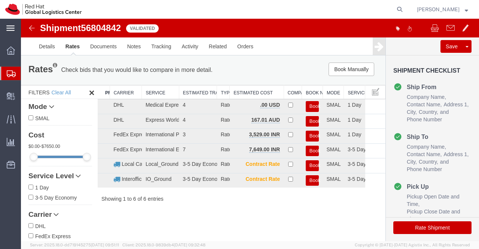
click at [11, 25] on icon at bounding box center [10, 28] width 8 height 6
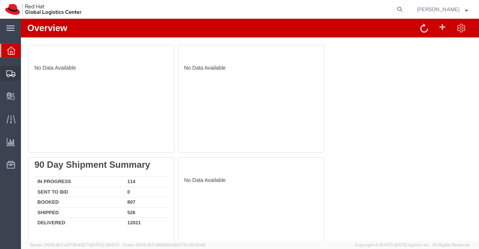
click at [0, 0] on span "Shipment Manager" at bounding box center [0, 0] width 0 height 0
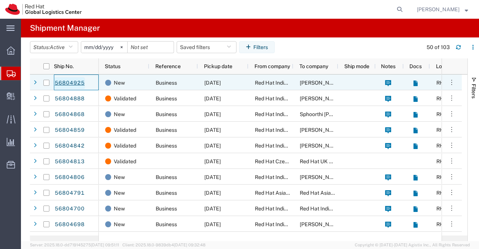
click at [74, 82] on link "56804925" at bounding box center [69, 83] width 31 height 12
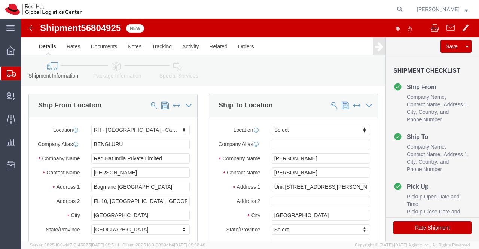
select select "37925"
select select
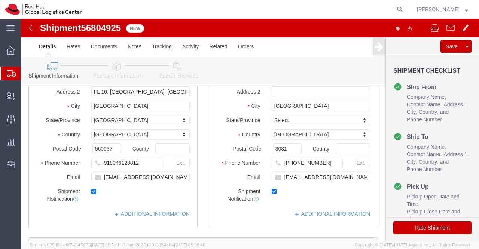
scroll to position [112, 0]
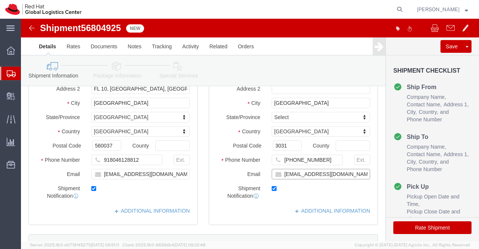
click input "[EMAIL_ADDRESS][DOMAIN_NAME]"
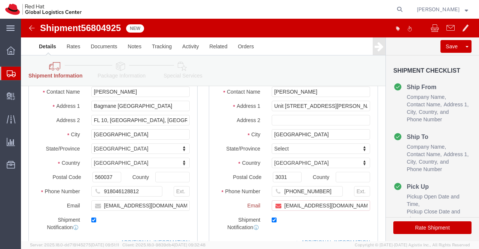
scroll to position [143, 0]
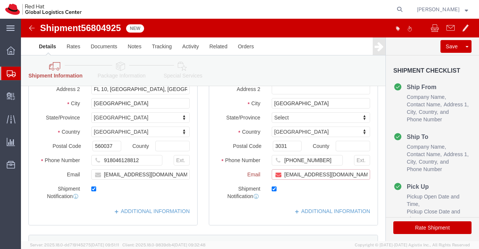
paste input "[EMAIL_ADDRESS][DOMAIN_NAME]"
type input "[EMAIL_ADDRESS][DOMAIN_NAME],[EMAIL_ADDRESS][DOMAIN_NAME]"
click div "Ship From Location Location [GEOGRAPHIC_DATA] - [GEOGRAPHIC_DATA] - Carina My P…"
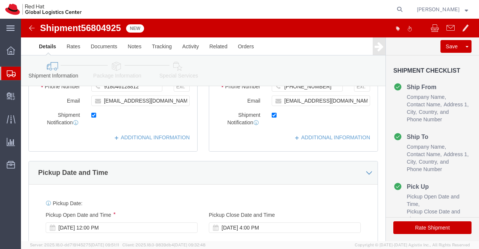
scroll to position [187, 0]
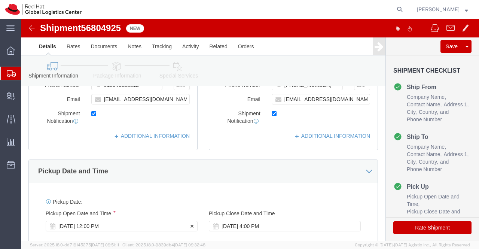
click div "[DATE] 12:00 PM"
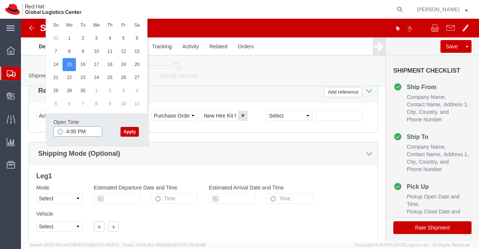
click input "4:00 PM"
type input "4:30 PM"
click button "Apply"
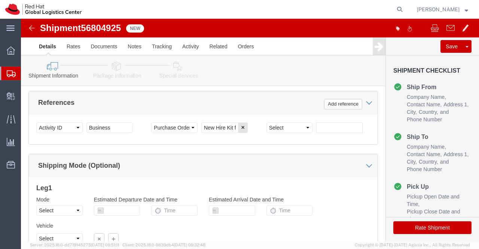
scroll to position [461, 0]
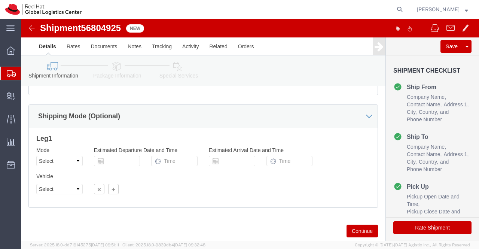
click icon
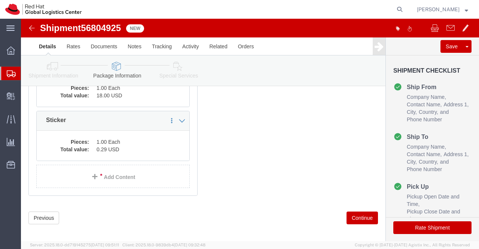
scroll to position [100, 0]
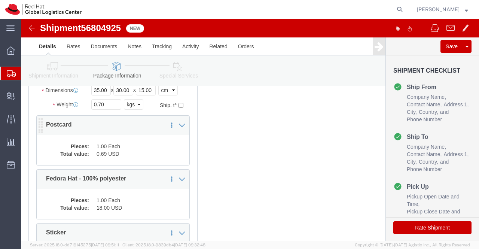
click dd "1.00 Each"
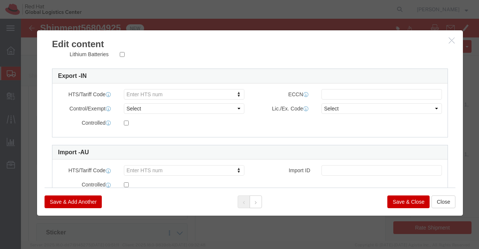
scroll to position [219, 0]
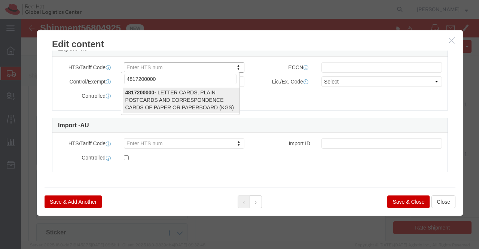
type input "4817200000"
select select "KGS"
type input "4817200000"
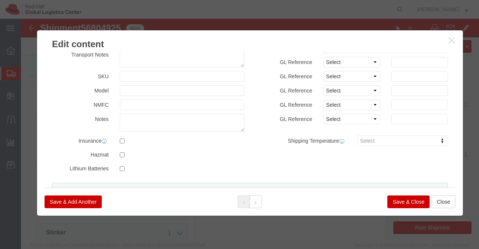
scroll to position [32, 0]
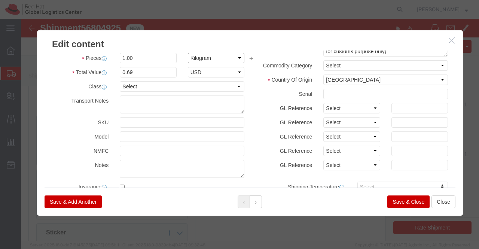
click select "Select Bag Barrels 100Board Feet Bottle Box Blister Pack Carats Can Capsule Car…"
select select "EA"
click select "Select Bag Barrels 100Board Feet Bottle Box Blister Pack Carats Can Capsule Car…"
click button "Save & Close"
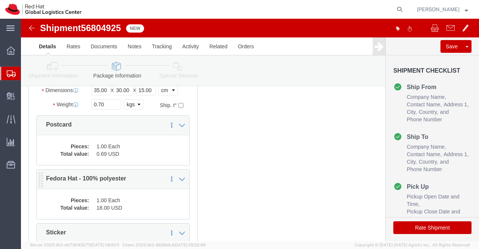
click dd "1.00 Each"
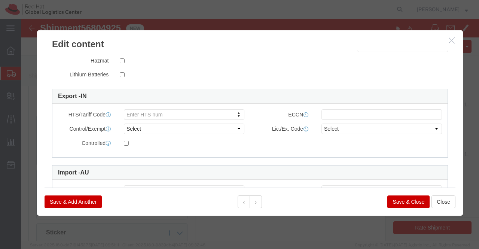
scroll to position [169, 0]
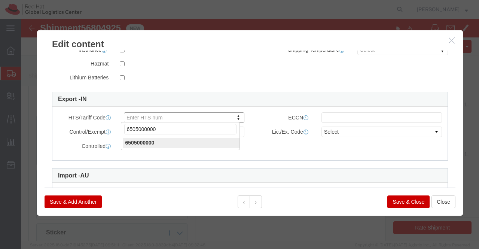
type input "6505000000"
click button "Save & Close"
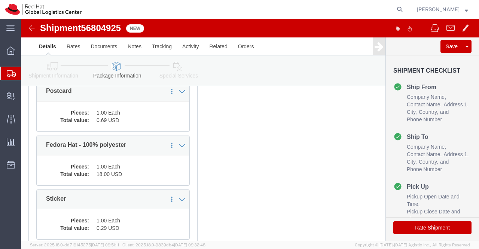
scroll to position [175, 0]
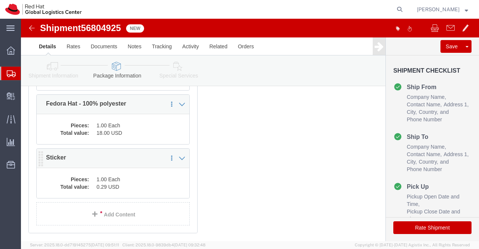
click dd "0.29 USD"
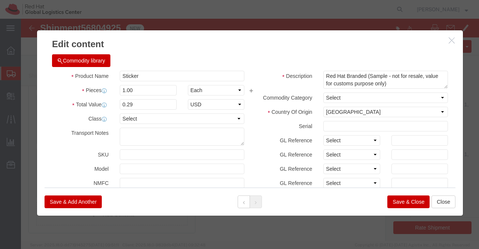
drag, startPoint x: 435, startPoint y: 77, endPoint x: 445, endPoint y: 123, distance: 46.6
click div "Edit content Commodity library Product Name Sticker Pieces 1.00 Select Bag Barr…"
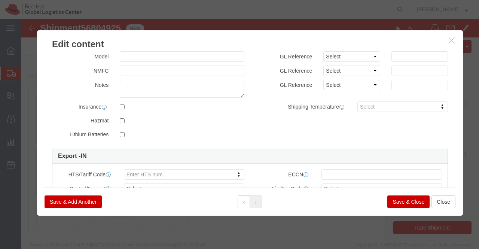
scroll to position [156, 0]
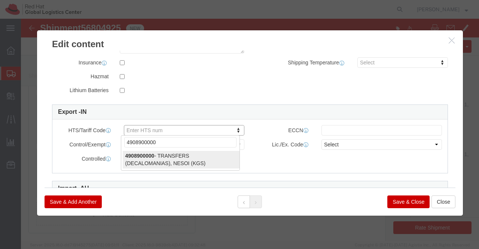
type input "4908900000"
select select "KGS"
type input "4908900000"
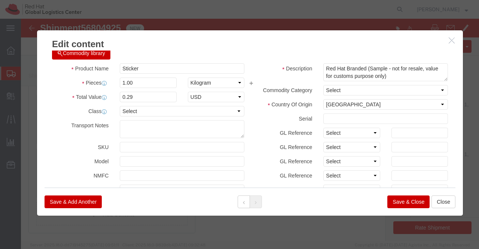
scroll to position [7, 0]
click select "Select Bag Barrels 100Board Feet Bottle Box Blister Pack Carats Can Capsule Car…"
select select "EA"
click select "Select Bag Barrels 100Board Feet Bottle Box Blister Pack Carats Can Capsule Car…"
click button "Save & Close"
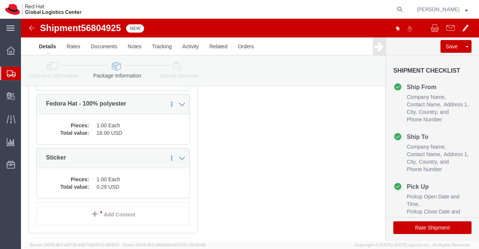
click icon
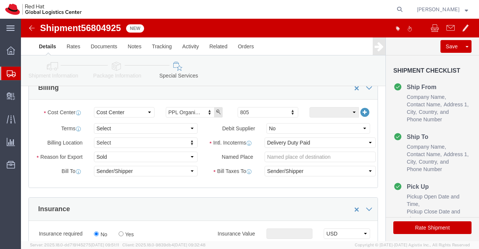
scroll to position [137, 0]
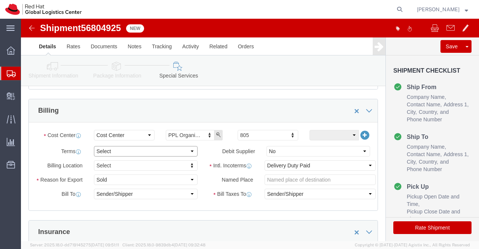
click select "Select Free of Charge Free of Cost NET 30 NET 45 NET 60 See Comment"
select select "FREE_OF_COST"
click select "Select Free of Charge Free of Cost NET 30 NET 45 NET 60 See Comment"
click select "Select Gift Personal Effects Repair/Warranty Return Sample Sold Temporary/Not S…"
select select "SAMPLE"
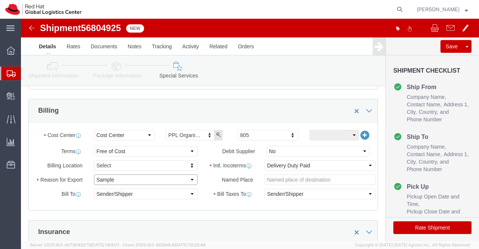
click select "Select Gift Personal Effects Repair/Warranty Return Sample Sold Temporary/Not S…"
click div "Manage special services Handling Options Documents Options Hold at Location Ret…"
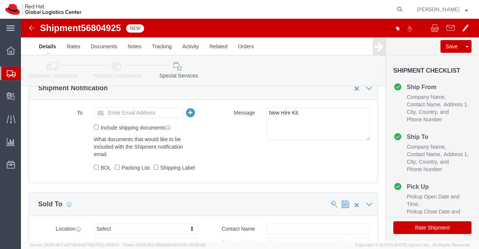
scroll to position [362, 0]
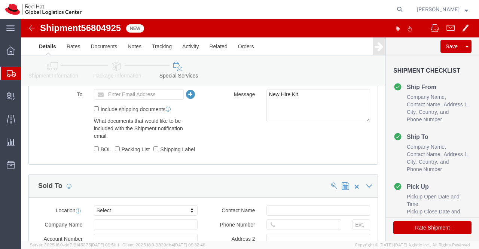
click link "Shipment Information"
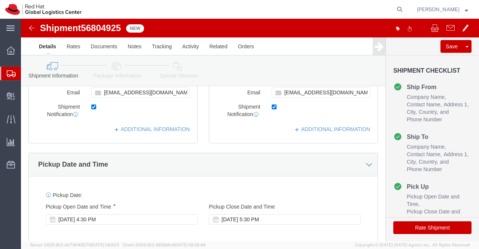
scroll to position [175, 0]
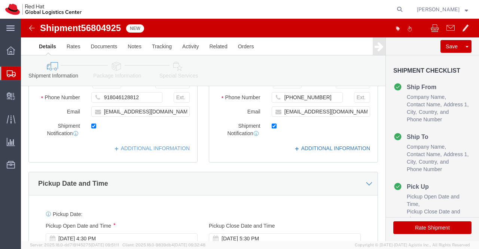
click link "ADDITIONAL INFORMATION"
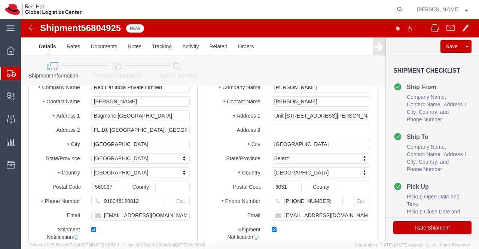
scroll to position [63, 0]
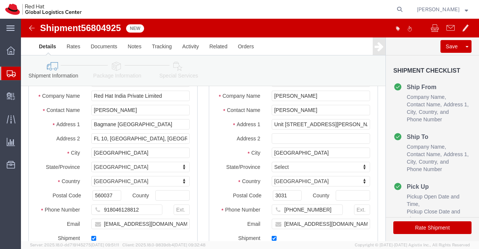
click icon
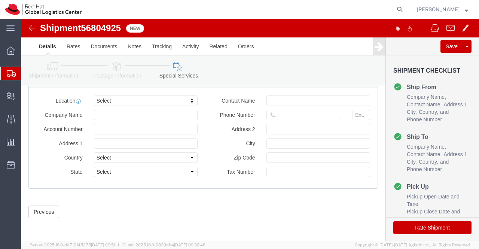
scroll to position [480, 0]
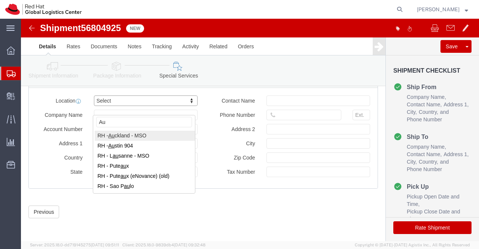
type input "A"
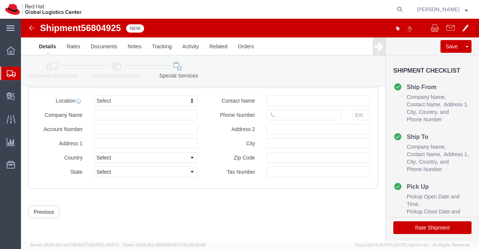
click icon
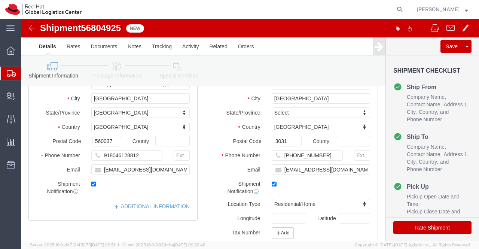
scroll to position [79, 0]
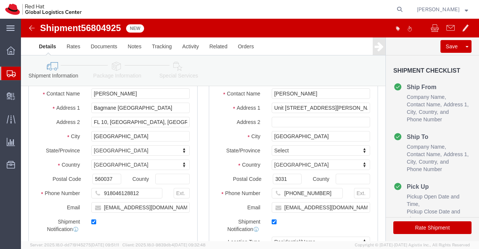
click icon
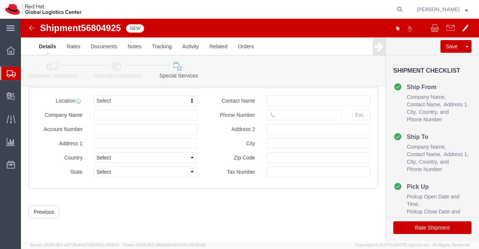
scroll to position [480, 0]
type input "Can"
select select "37938"
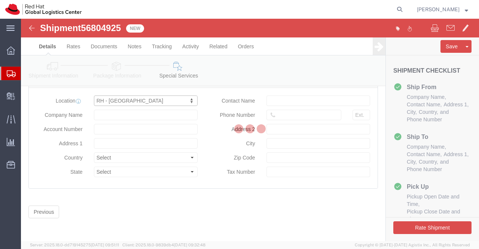
type input "[GEOGRAPHIC_DATA], Level 11"
select select "AU"
type input "61 2 6145 2810"
type input "[STREET_ADDRESS][PERSON_NAME]"
type input "[GEOGRAPHIC_DATA]"
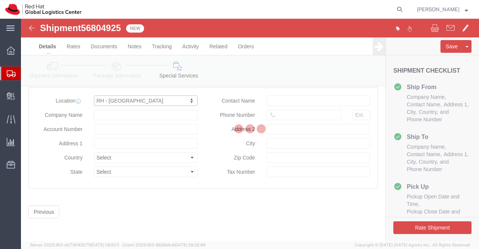
type input "2601"
type input "35 090 438 485"
type input "Red Hat Asia-Pacific Pty. Ltd."
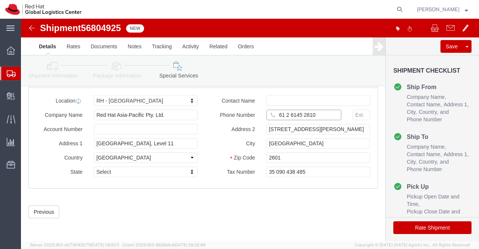
drag, startPoint x: 300, startPoint y: 97, endPoint x: 256, endPoint y: 98, distance: 43.8
click input "61 2 6145 2810"
paste input "[PHONE_NUMBER]"
type input "[PHONE_NUMBER]"
click div "Previous Continue"
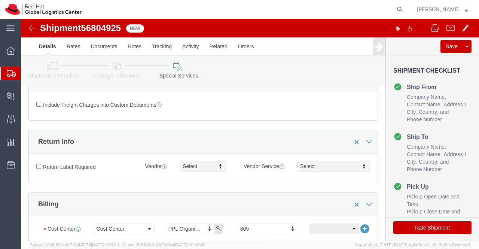
scroll to position [0, 0]
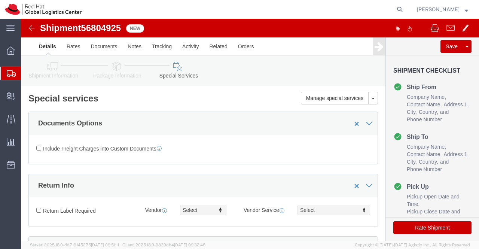
click button "Rate Shipment"
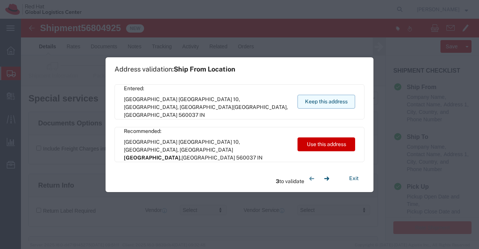
click at [342, 103] on button "Keep this address" at bounding box center [327, 102] width 58 height 14
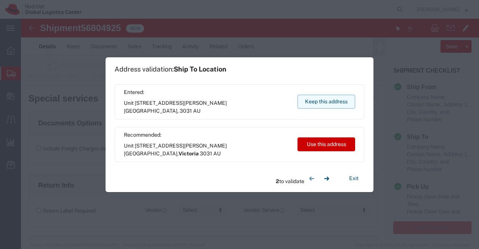
click at [337, 102] on button "Keep this address" at bounding box center [327, 102] width 58 height 14
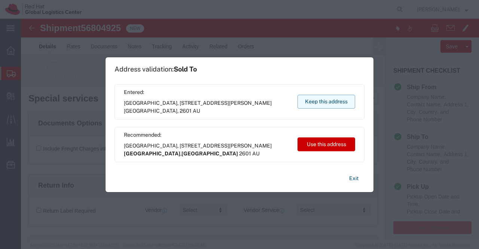
click at [326, 98] on button "Keep this address" at bounding box center [327, 102] width 58 height 14
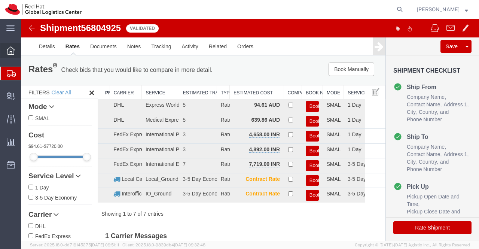
click at [12, 48] on icon at bounding box center [11, 50] width 8 height 8
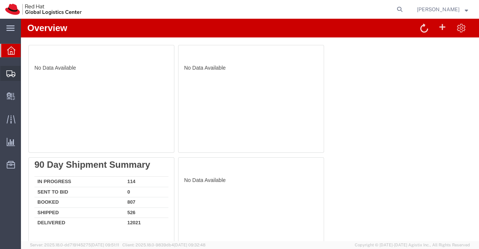
click at [0, 0] on span "Shipment Manager" at bounding box center [0, 0] width 0 height 0
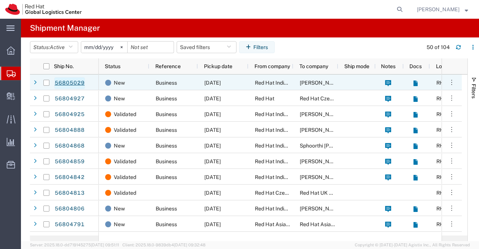
click at [65, 80] on link "56805029" at bounding box center [69, 83] width 31 height 12
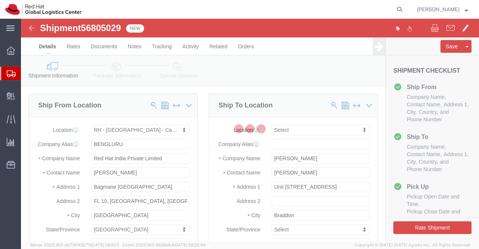
select select "37925"
select select
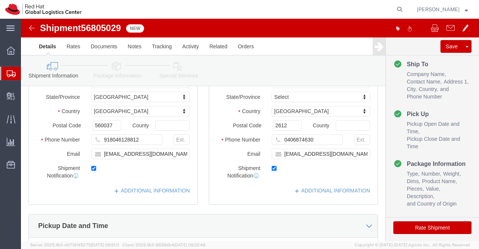
scroll to position [131, 0]
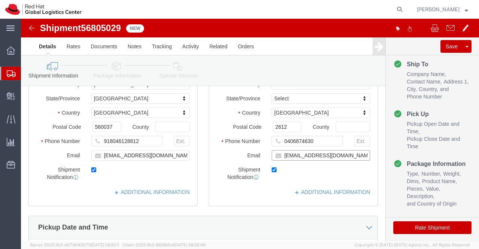
click input "[EMAIL_ADDRESS][DOMAIN_NAME]"
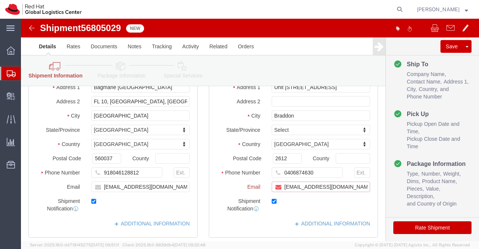
scroll to position [162, 0]
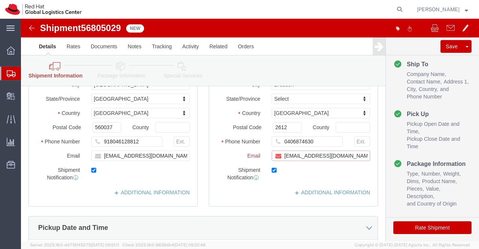
paste input "apaclogistics@redhat.com"
type input "ptarde@redhat.com,apaclogistics@redhat.com"
click div "Ship To Location Location My Profile Location RH - Amsterdam - MSO RH - Amsterd…"
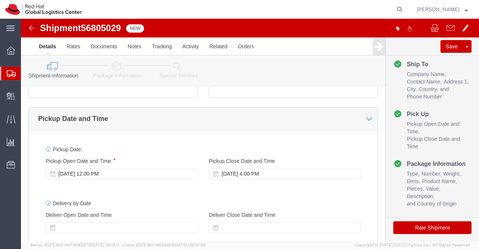
scroll to position [243, 0]
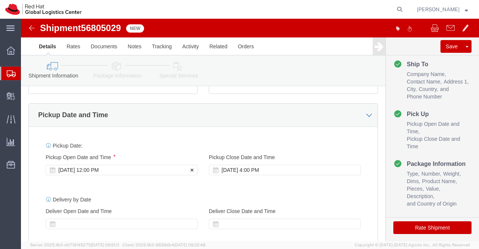
click div "Sep 15 2025 12:00 PM"
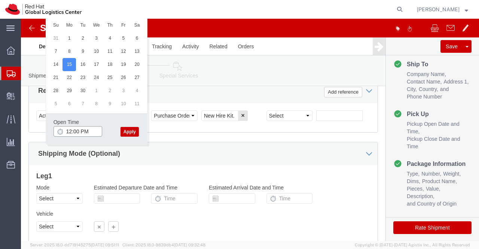
click input "12:00 PM"
click input "4:00 PM"
type input "4:30 PM"
click button "Apply"
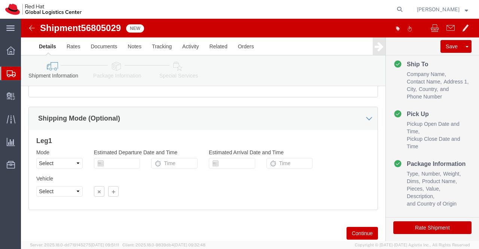
scroll to position [485, 0]
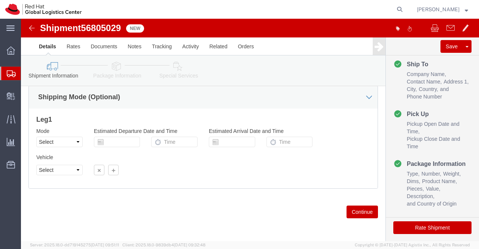
click icon
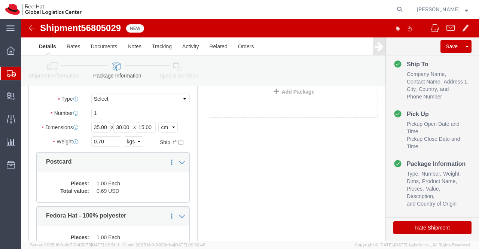
scroll to position [63, 0]
click dd "0.69 USD"
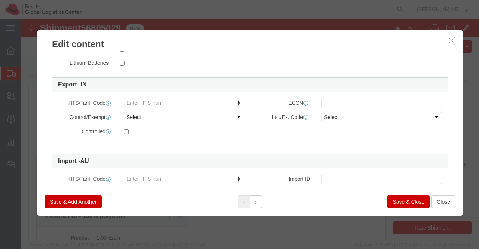
scroll to position [208, 0]
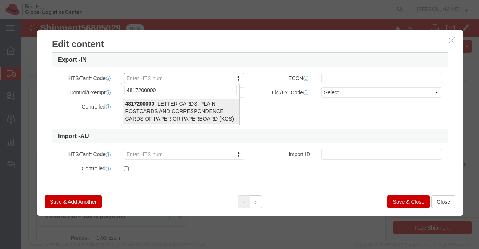
type input "4817200000"
select select "KGS"
type input "4817200000"
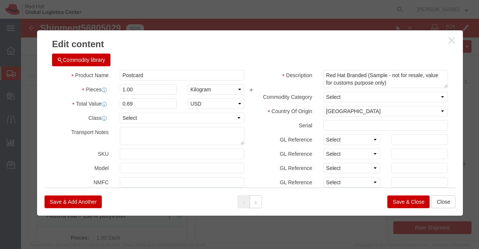
scroll to position [0, 0]
click select "Select Bag Barrels 100Board Feet Bottle Box Blister Pack Carats Can Capsule Car…"
select select "EA"
click select "Select Bag Barrels 100Board Feet Bottle Box Blister Pack Carats Can Capsule Car…"
click button "Save & Close"
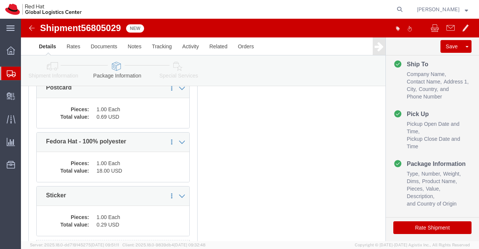
scroll to position [137, 0]
click dd "1.00 Each"
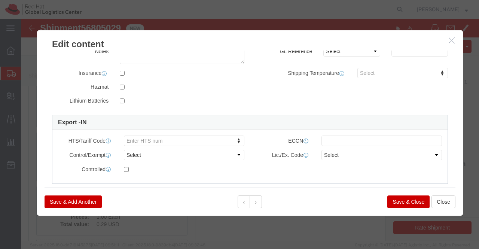
scroll to position [179, 0]
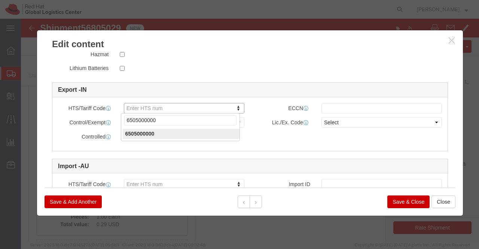
type input "6505000000"
click button "Save & Close"
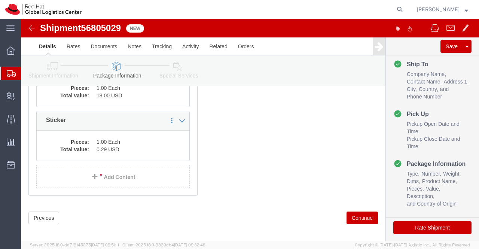
scroll to position [218, 0]
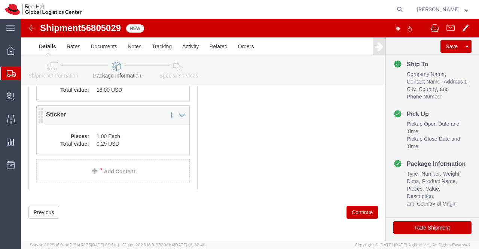
click dd "0.29 USD"
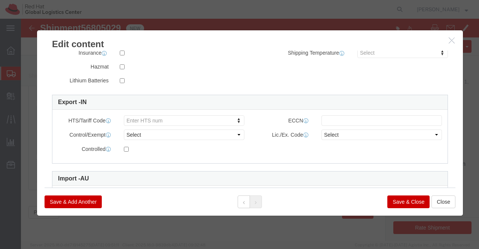
scroll to position [170, 0]
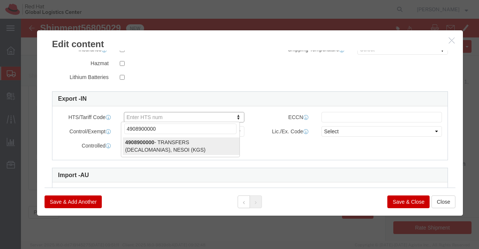
type input "4908900000"
select select "KGS"
type input "4908900000"
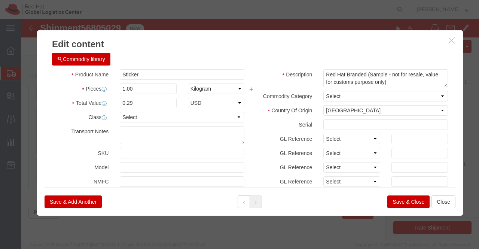
scroll to position [0, 0]
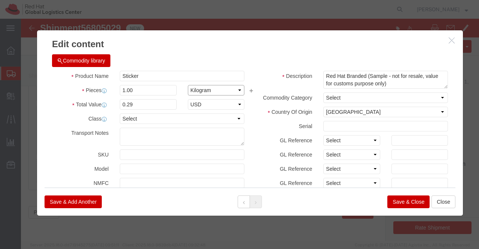
click select "Select Bag Barrels 100Board Feet Bottle Box Blister Pack Carats Can Capsule Car…"
select select "EA"
click select "Select Bag Barrels 100Board Feet Bottle Box Blister Pack Carats Can Capsule Car…"
click button "Save & Close"
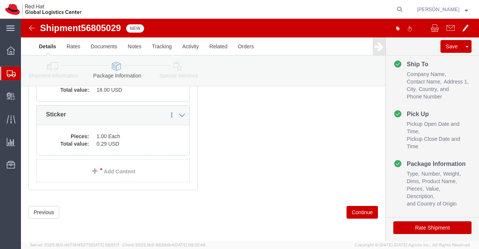
click icon
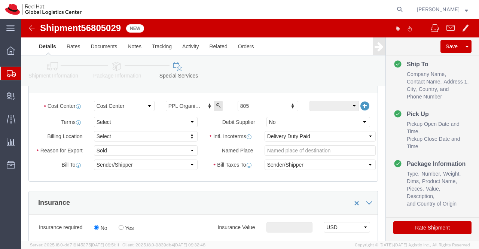
scroll to position [143, 0]
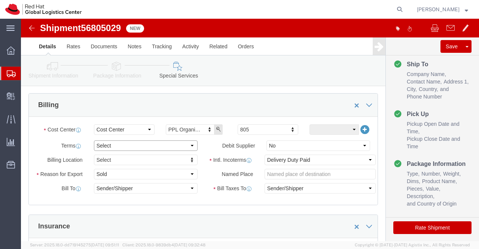
click select "Select Free of Charge Free of Cost NET 30 NET 45 NET 60 See Comment"
select select "FREE_OF_COST"
click select "Select Free of Charge Free of Cost NET 30 NET 45 NET 60 See Comment"
click select "Select Gift Personal Effects Repair/Warranty Return Sample Sold Temporary/Not S…"
select select "SAMPLE"
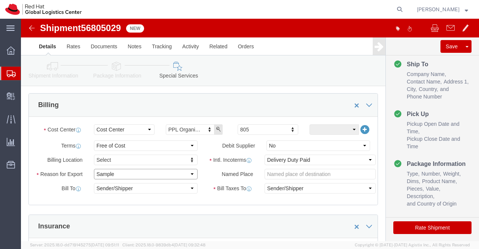
click select "Select Gift Personal Effects Repair/Warranty Return Sample Sold Temporary/Not S…"
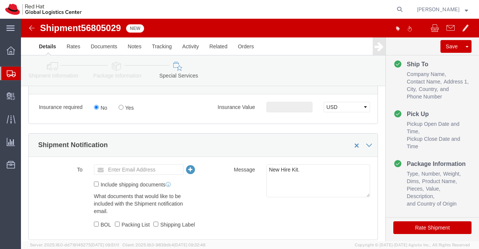
scroll to position [293, 0]
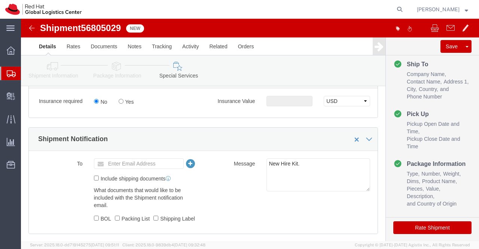
click icon
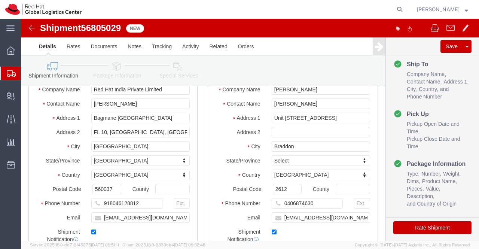
scroll to position [68, 0]
click icon
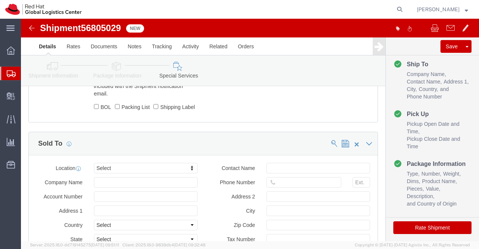
scroll to position [442, 0]
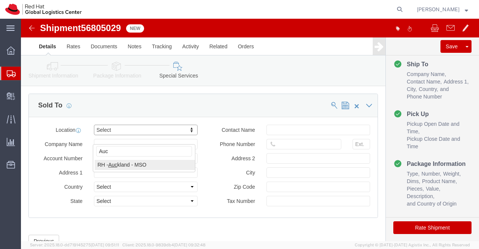
type input "Auc"
select select "38422"
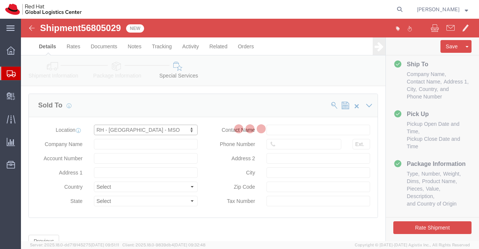
type input "11 Britomart Place"
select select "NZ"
type input "+64 9-601 8905"
type input "The Generator, level 10"
type input "AUCKLAND"
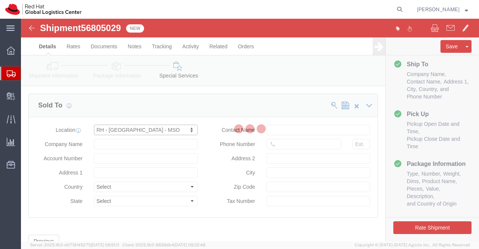
type input "1010"
type input "106-682-473"
type input "Red Hat New Zealand Limited"
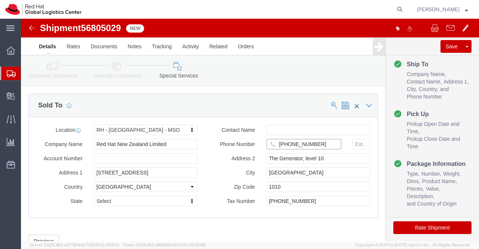
drag, startPoint x: 295, startPoint y: 134, endPoint x: 238, endPoint y: 134, distance: 57.3
click div "+64 9-601 8905"
paste input "0406874630"
type input "0406874630"
click div "Location RH - Auckland - MSO Select My Profile Location RH - Amsterdam - MSO RH…"
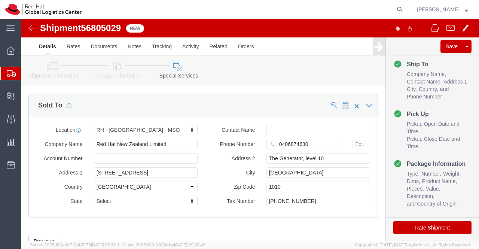
scroll to position [480, 0]
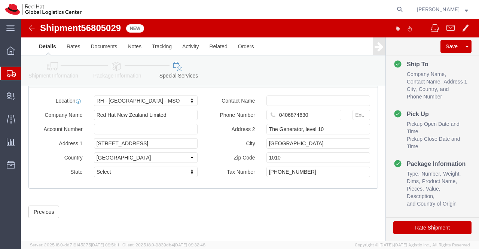
click button "Rate Shipment"
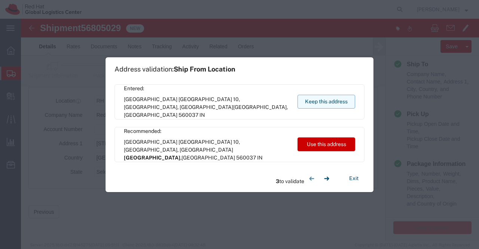
click at [316, 98] on button "Keep this address" at bounding box center [327, 102] width 58 height 14
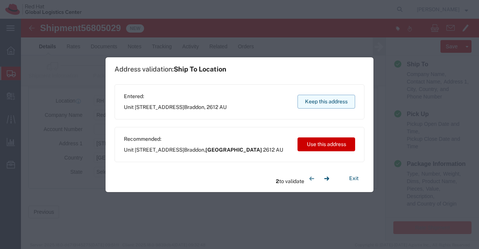
click at [317, 103] on button "Keep this address" at bounding box center [327, 102] width 58 height 14
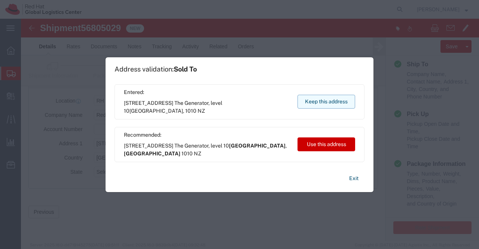
drag, startPoint x: 317, startPoint y: 97, endPoint x: 296, endPoint y: 77, distance: 28.3
click at [317, 97] on button "Keep this address" at bounding box center [327, 102] width 58 height 14
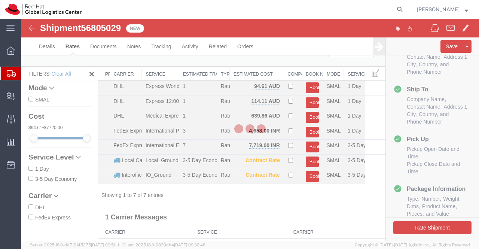
scroll to position [63, 0]
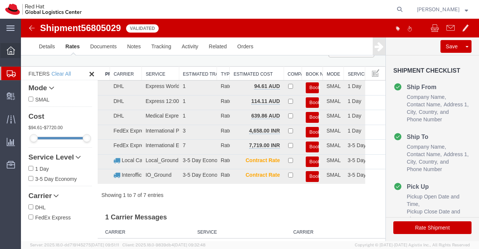
click at [12, 52] on icon at bounding box center [11, 50] width 8 height 8
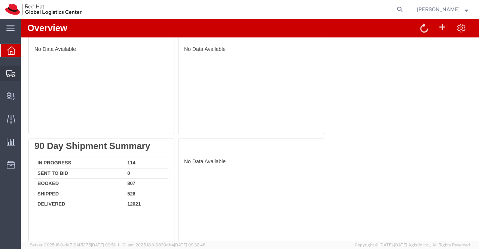
click at [0, 0] on span "Shipment Manager" at bounding box center [0, 0] width 0 height 0
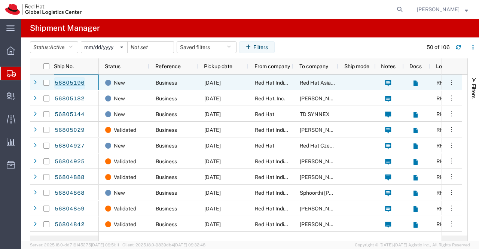
click at [61, 83] on link "56805196" at bounding box center [69, 83] width 31 height 12
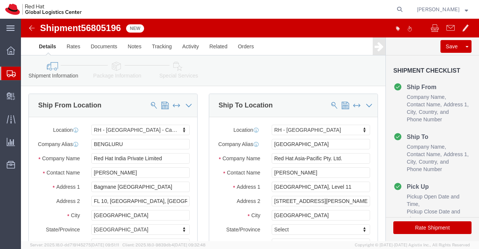
select select "37925"
select select "37938"
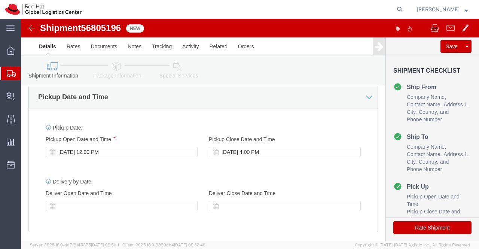
scroll to position [262, 0]
click div "Sep 15 2025 12:00 PM"
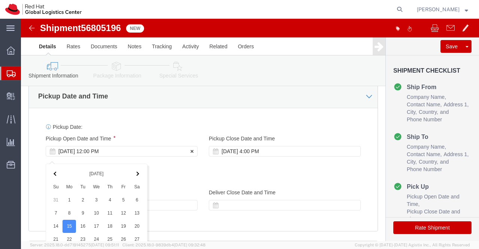
scroll to position [424, 0]
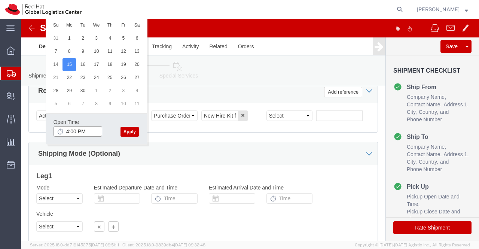
click input "4:00 PM"
type input "4:30 PM"
click button "Apply"
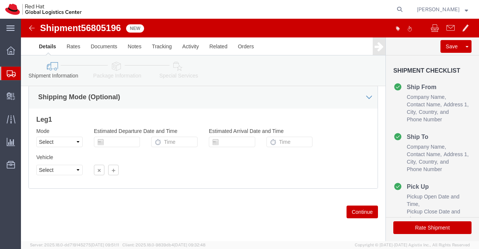
scroll to position [485, 0]
click icon
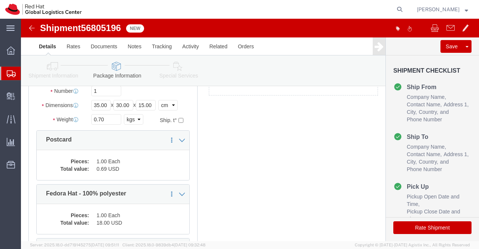
scroll to position [63, 0]
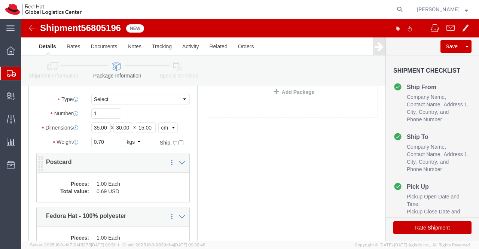
click dd "1.00 Each"
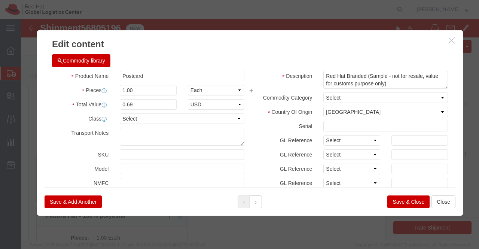
click icon "button"
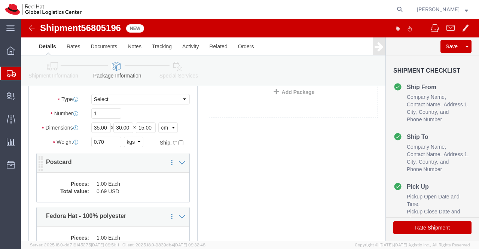
click dd "0.69 USD"
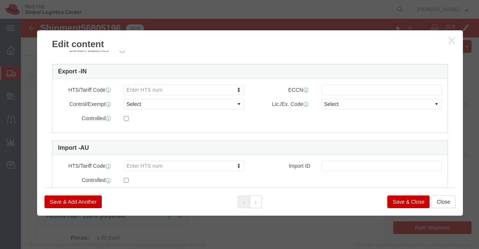
scroll to position [197, 0]
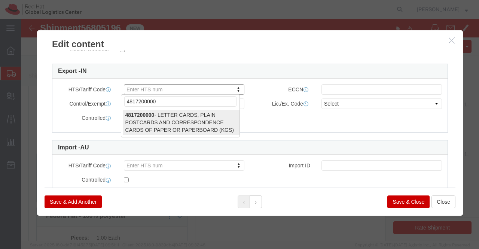
type input "4817200000"
select select "KGS"
type input "4817200000"
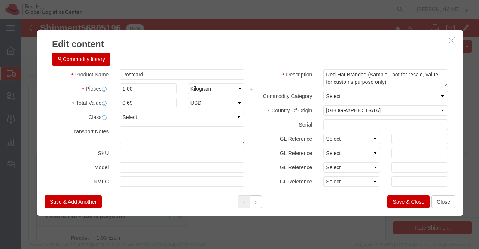
scroll to position [0, 0]
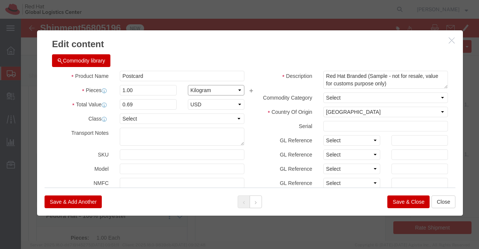
click select "Select Bag Barrels 100Board Feet Bottle Box Blister Pack Carats Can Capsule Car…"
select select "EA"
click select "Select Bag Barrels 100Board Feet Bottle Box Blister Pack Carats Can Capsule Car…"
click button "Save & Close"
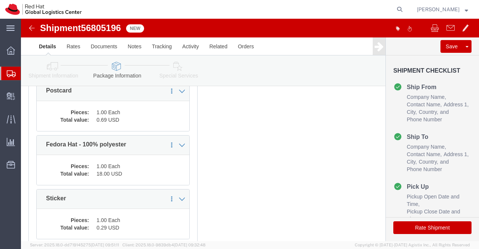
scroll to position [137, 0]
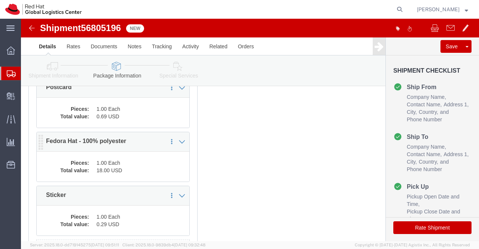
click div "Pieces: 1.00 Each Total value: 18.00 USD"
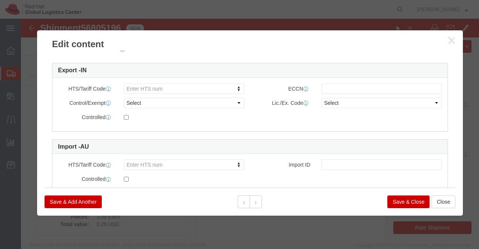
scroll to position [219, 0]
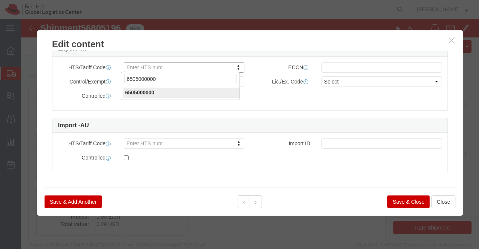
type input "6505000000"
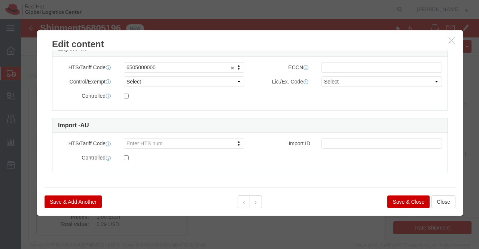
click button "Save & Close"
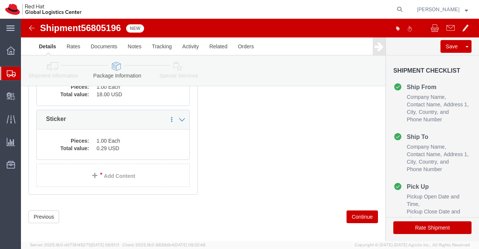
scroll to position [218, 0]
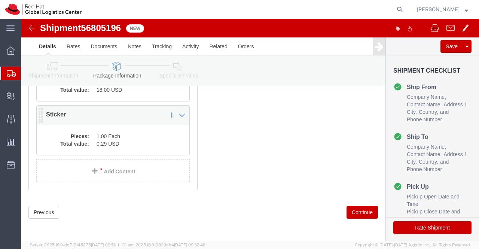
click dt "Total value:"
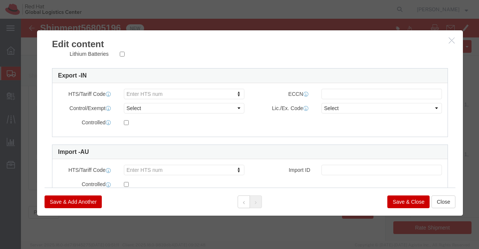
scroll to position [219, 0]
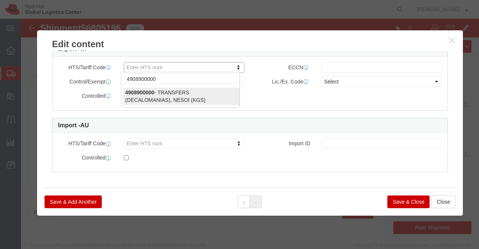
type input "4908900000"
select select "KGS"
type input "4908900000"
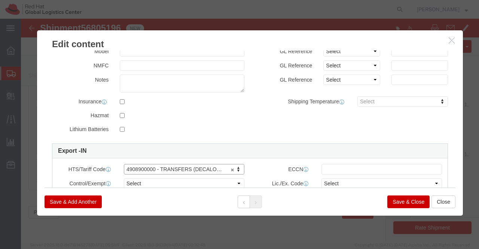
scroll to position [0, 0]
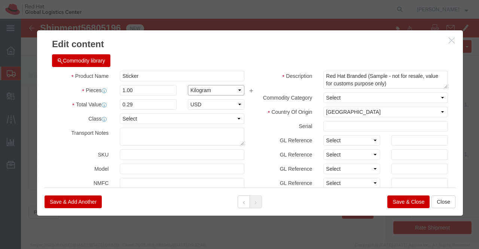
click select "Select Bag Barrels 100Board Feet Bottle Box Blister Pack Carats Can Capsule Car…"
select select "EA"
click select "Select Bag Barrels 100Board Feet Bottle Box Blister Pack Carats Can Capsule Car…"
click button "Save & Close"
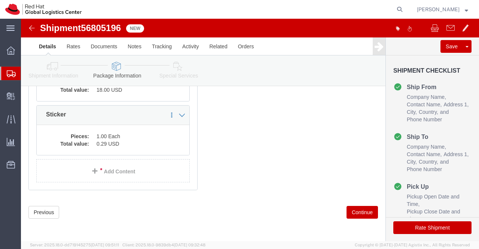
click icon
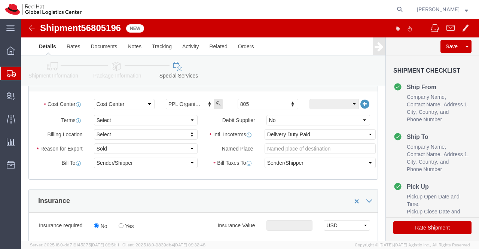
scroll to position [143, 0]
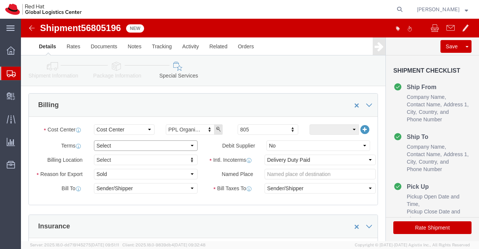
click select "Select Free of Charge Free of Cost NET 30 NET 45 NET 60 See Comment"
select select "FREE_OF_COST"
click select "Select Free of Charge Free of Cost NET 30 NET 45 NET 60 See Comment"
click select "Select Gift Personal Effects Repair/Warranty Return Sample Sold Temporary/Not S…"
select select "SAMPLE"
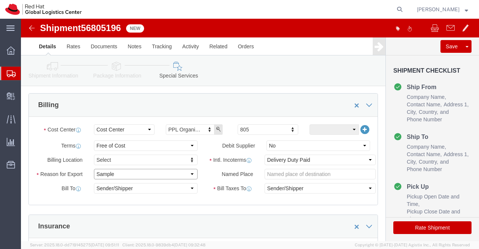
click select "Select Gift Personal Effects Repair/Warranty Return Sample Sold Temporary/Not S…"
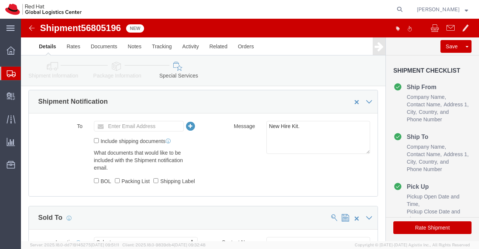
scroll to position [480, 0]
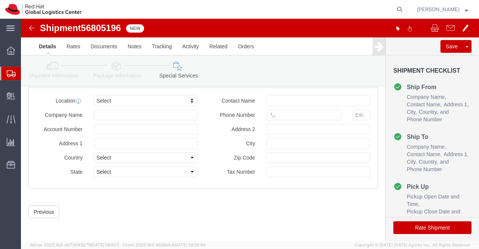
click button "Rate Shipment"
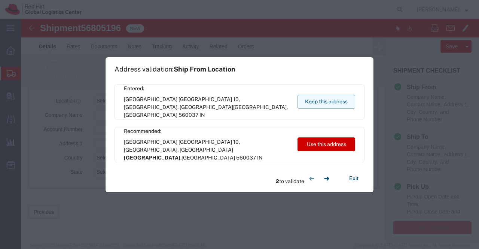
click at [319, 99] on button "Keep this address" at bounding box center [327, 102] width 58 height 14
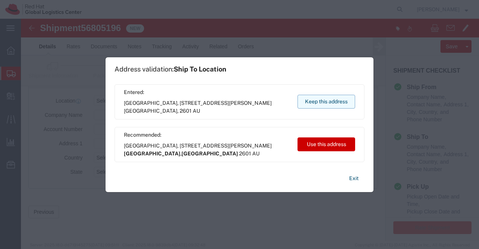
click at [312, 99] on button "Keep this address" at bounding box center [327, 102] width 58 height 14
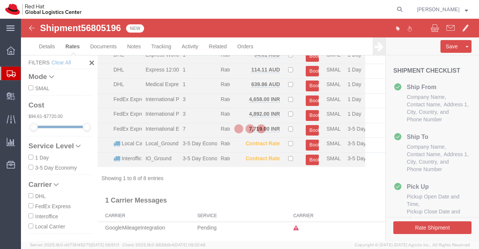
scroll to position [34, 0]
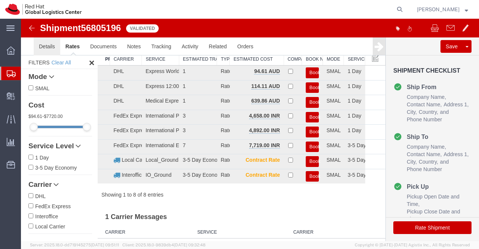
click at [47, 46] on link "Details" at bounding box center [47, 46] width 27 height 18
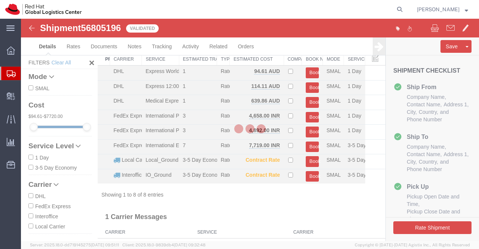
select select "37925"
select select "37938"
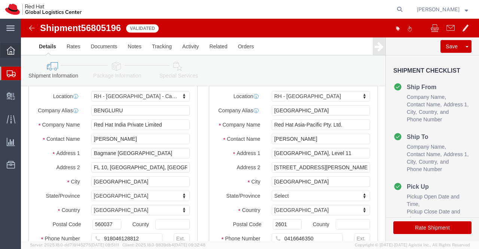
click at [8, 46] on div at bounding box center [10, 50] width 21 height 15
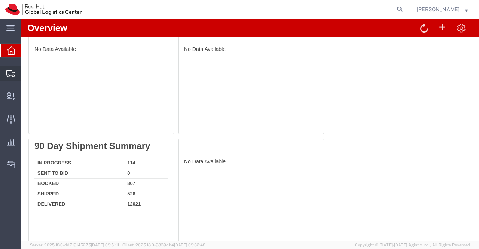
click at [0, 0] on span "Shipment Manager" at bounding box center [0, 0] width 0 height 0
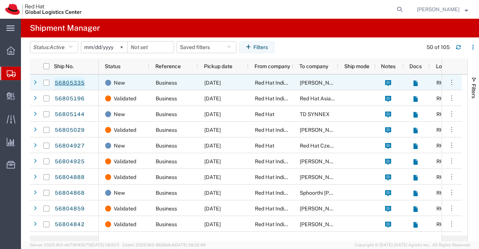
click at [67, 82] on link "56805335" at bounding box center [69, 83] width 31 height 12
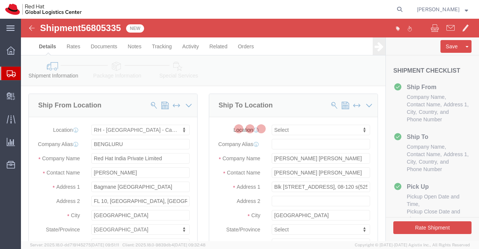
select select "37925"
select select
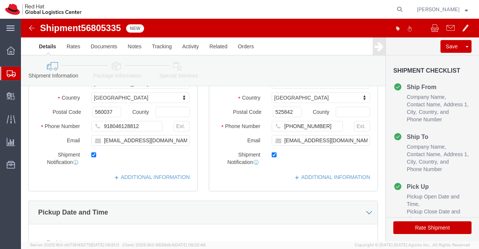
scroll to position [150, 0]
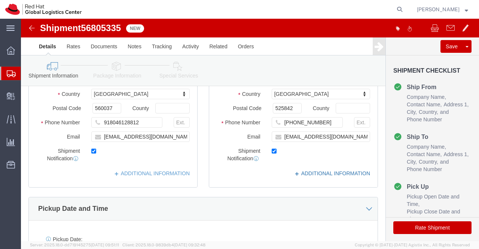
click link "ADDITIONAL INFORMATION"
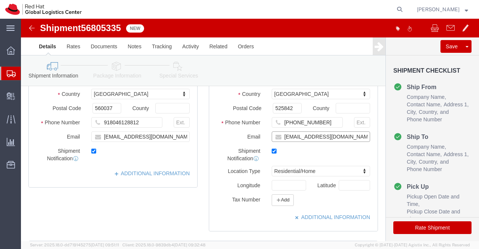
click input "[EMAIL_ADDRESS][DOMAIN_NAME]"
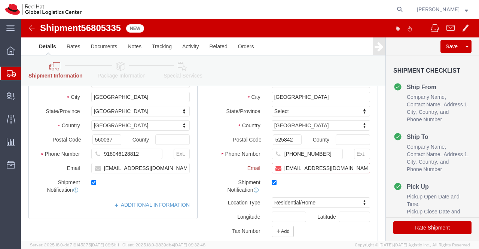
scroll to position [181, 0]
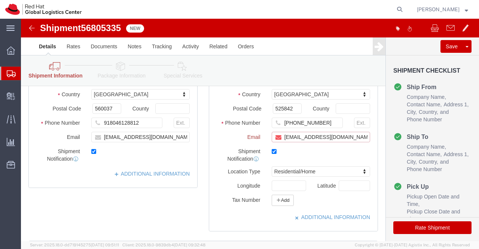
paste input "apaclogistics@redhat.com"
type input "gong@redhat.com,apaclogistics@redhat.com"
click div "ADDITIONAL INFORMATION"
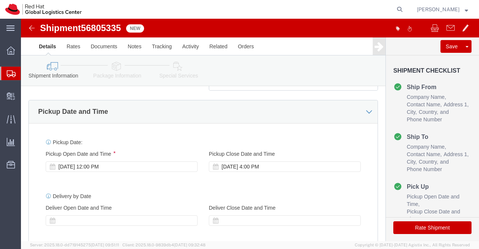
scroll to position [299, 0]
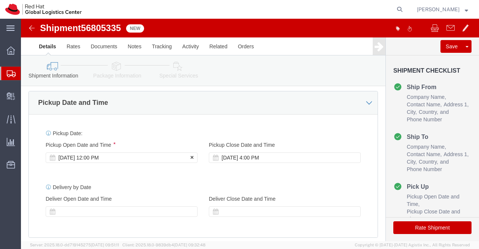
click div "Sep 15 2025 12:00 PM"
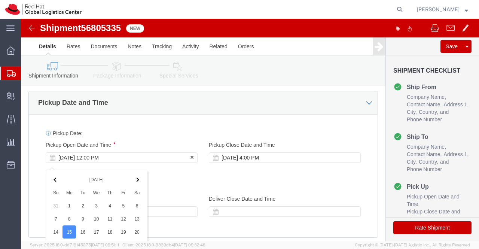
scroll to position [467, 0]
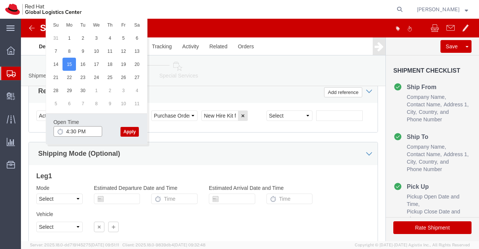
type input "4:30 PM"
click button "Apply"
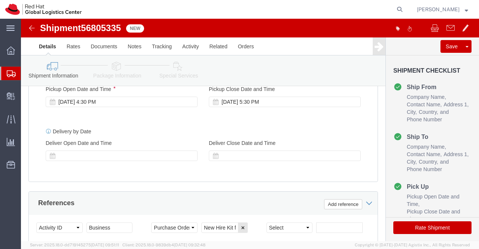
scroll to position [355, 0]
click icon
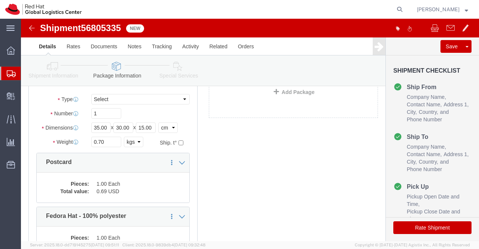
scroll to position [25, 0]
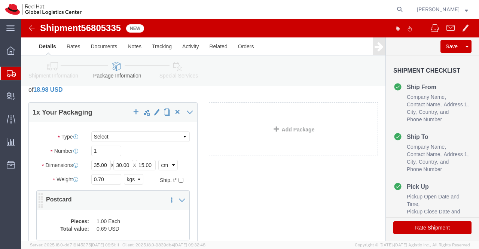
click dd "1.00 Each"
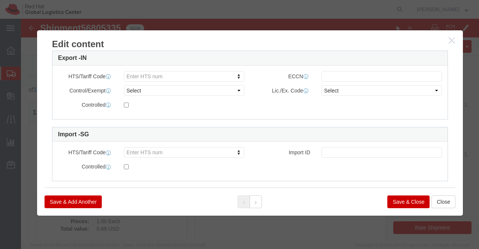
scroll to position [210, 0]
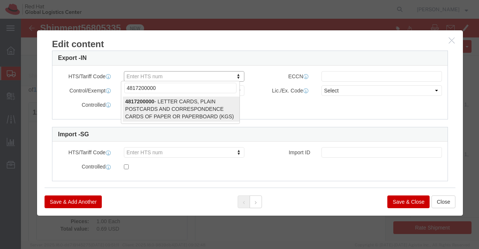
type input "4817200000"
select select "KGS"
type input "4817200000"
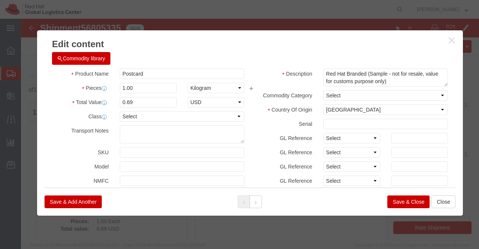
scroll to position [0, 0]
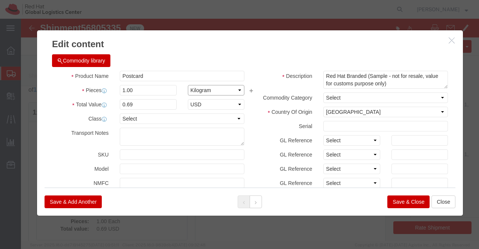
click select "Select Bag Barrels 100Board Feet Bottle Box Blister Pack Carats Can Capsule Car…"
select select "EA"
click select "Select Bag Barrels 100Board Feet Bottle Box Blister Pack Carats Can Capsule Car…"
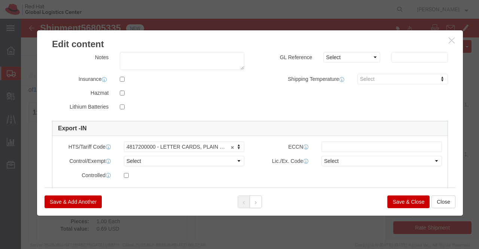
scroll to position [190, 0]
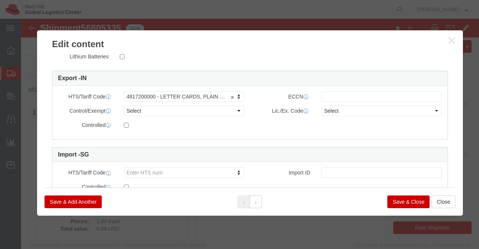
click button "Save & Close"
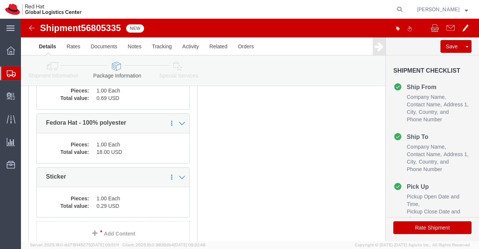
scroll to position [175, 0]
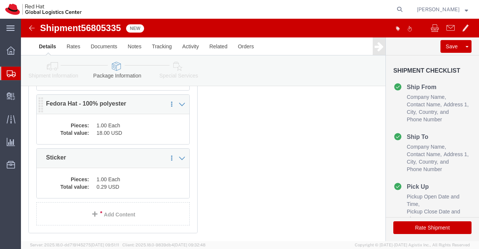
click dd "1.00 Each"
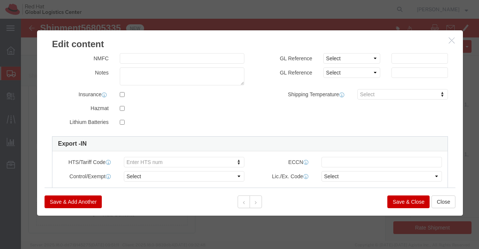
scroll to position [175, 0]
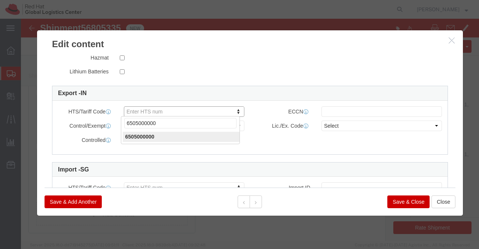
type input "6505000000"
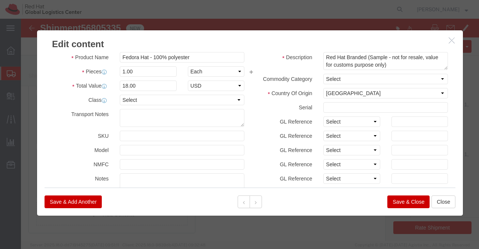
scroll to position [0, 0]
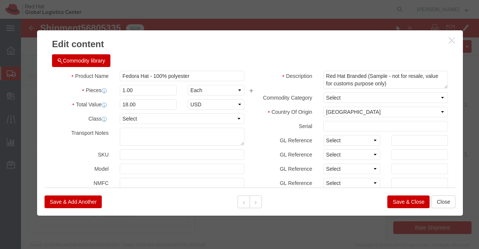
click button "Save & Close"
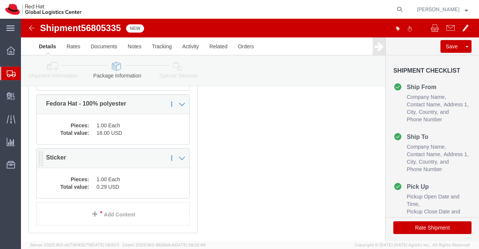
click dd "0.29 USD"
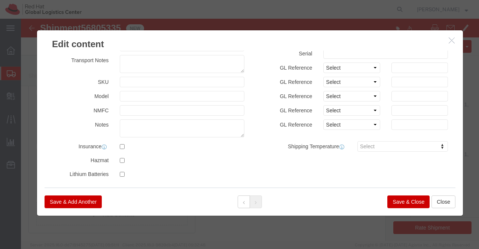
scroll to position [219, 0]
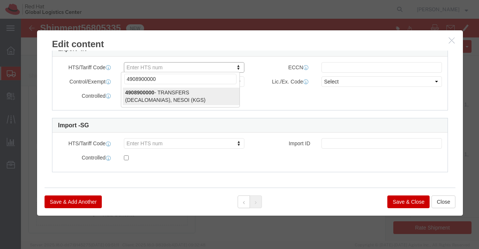
type input "4908900000"
select select "KGS"
type input "4908900000"
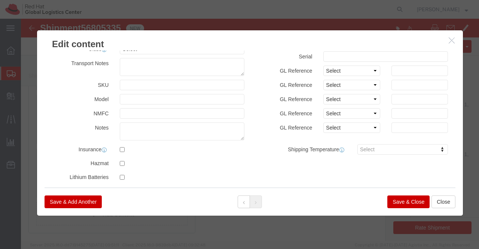
scroll to position [0, 0]
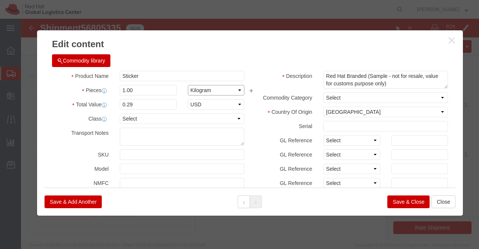
click select "Select Bag Barrels 100Board Feet Bottle Box Blister Pack Carats Can Capsule Car…"
select select "EA"
click select "Select Bag Barrels 100Board Feet Bottle Box Blister Pack Carats Can Capsule Car…"
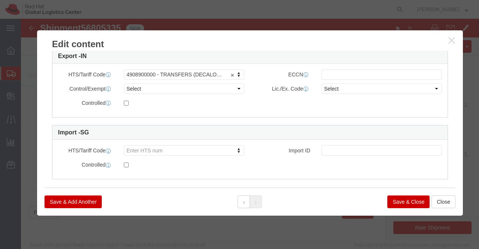
scroll to position [219, 0]
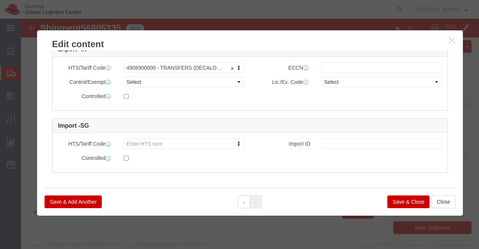
click button "Save & Close"
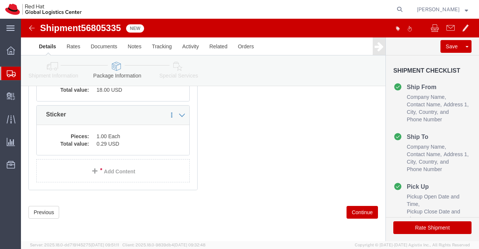
drag, startPoint x: 155, startPoint y: 45, endPoint x: 182, endPoint y: 116, distance: 75.7
click icon
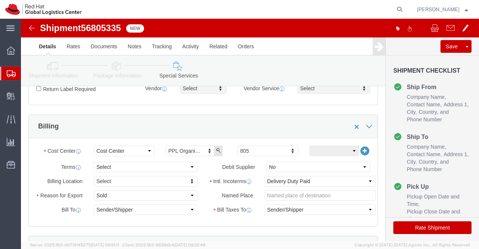
scroll to position [106, 0]
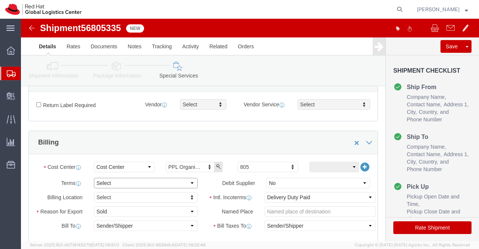
click select "Select Free of Charge Free of Cost NET 30 NET 45 NET 60 See Comment"
select select "FREE_OF_COST"
click select "Select Free of Charge Free of Cost NET 30 NET 45 NET 60 See Comment"
click select "Select Gift Personal Effects Repair/Warranty Return Sample Sold Temporary/Not S…"
select select "SAMPLE"
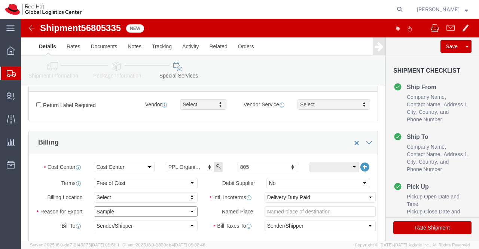
click select "Select Gift Personal Effects Repair/Warranty Return Sample Sold Temporary/Not S…"
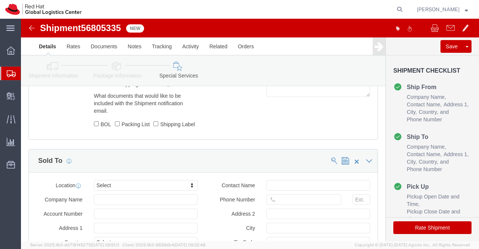
scroll to position [405, 0]
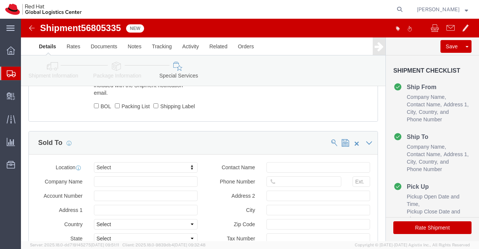
click icon
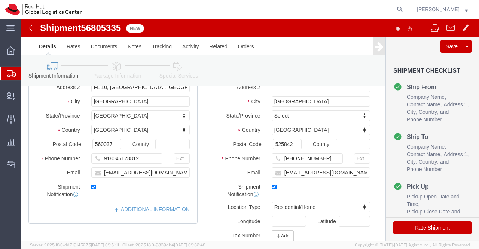
scroll to position [106, 0]
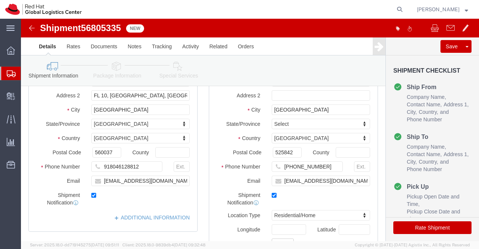
click icon
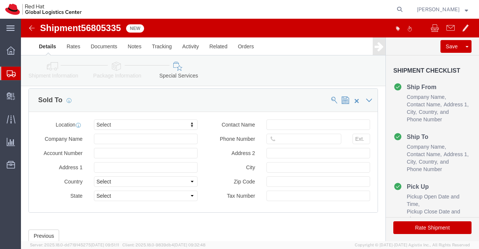
scroll to position [480, 0]
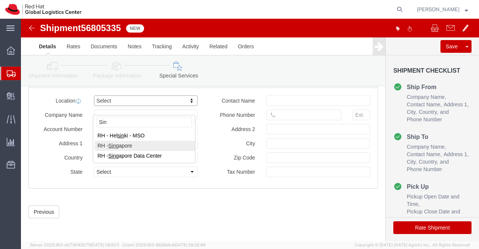
type input "Sin"
select select "51051"
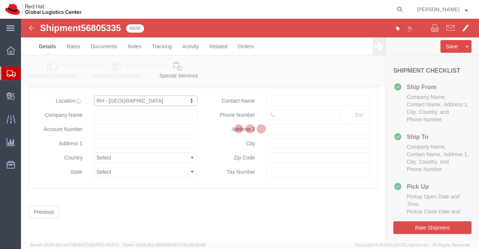
type input "88 Market Street, Level 45"
select select "SG"
type input "65 6490 4200"
type input "CapitaSpring"
type input "SINGAPORE"
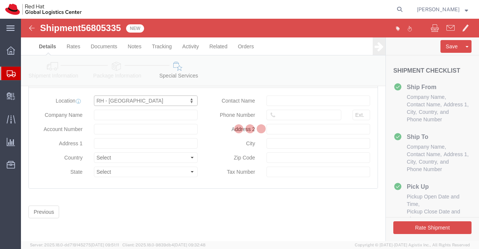
type input "048948"
type input "200004388R"
type input "Red Hat Asia Pacific Pte Ltd"
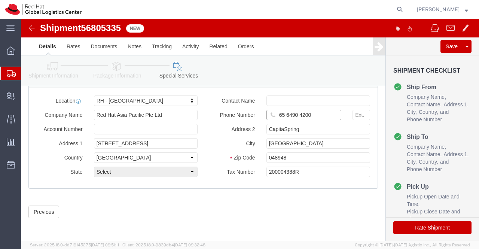
drag, startPoint x: 290, startPoint y: 100, endPoint x: 252, endPoint y: 101, distance: 37.8
click input "65 6490 4200"
paste input "[PHONE_NUMBER]"
type input "[PHONE_NUMBER]"
click button "Rate Shipment"
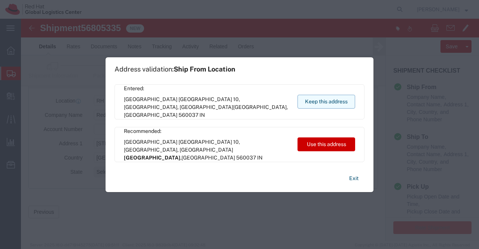
click at [331, 96] on button "Keep this address" at bounding box center [327, 102] width 58 height 14
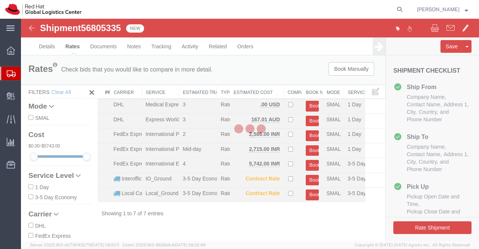
scroll to position [0, 0]
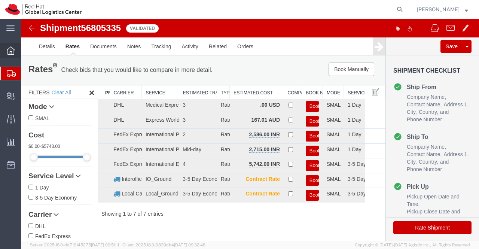
click at [10, 48] on icon at bounding box center [11, 50] width 8 height 8
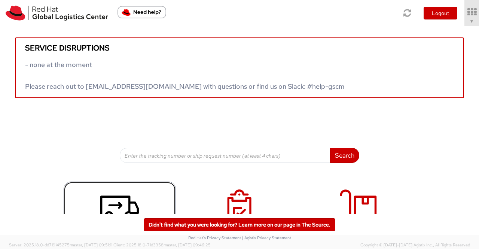
click at [125, 193] on icon at bounding box center [119, 207] width 39 height 37
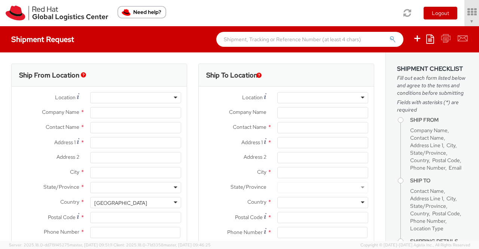
select select "901"
type input "Red Hat India Private Limited"
type input "[PERSON_NAME]"
type input "Bagmane [GEOGRAPHIC_DATA]"
type input "FL 10, [GEOGRAPHIC_DATA], [GEOGRAPHIC_DATA]"
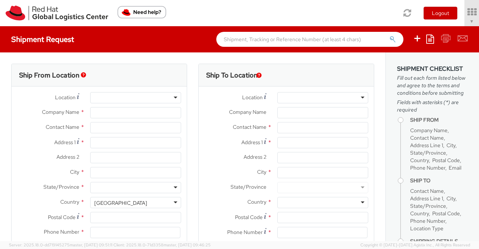
type input "[GEOGRAPHIC_DATA]"
type input "560037"
type input "918046128812"
type input "[EMAIL_ADDRESS][DOMAIN_NAME]"
select select "CM"
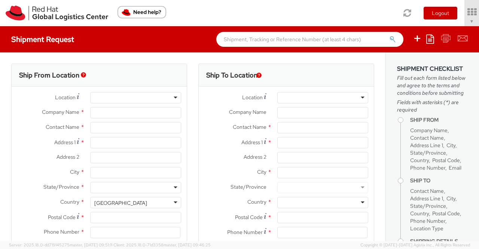
select select "KGS"
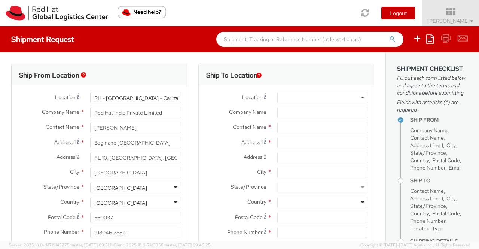
select select
drag, startPoint x: 141, startPoint y: 129, endPoint x: 93, endPoint y: 128, distance: 48.7
click at [93, 128] on input "[PERSON_NAME]" at bounding box center [135, 127] width 91 height 11
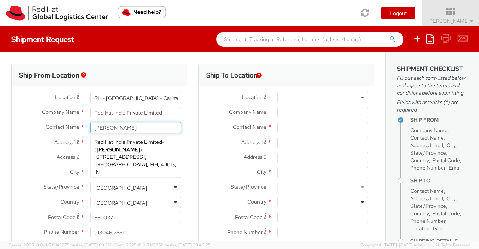
type input "[PERSON_NAME]"
click at [161, 71] on div "Ship From Location" at bounding box center [99, 75] width 175 height 22
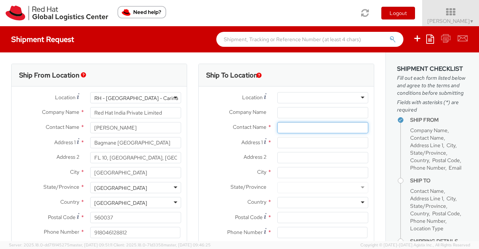
click at [314, 129] on input "text" at bounding box center [322, 127] width 91 height 11
paste input "[PERSON_NAME]"
type input "[PERSON_NAME]"
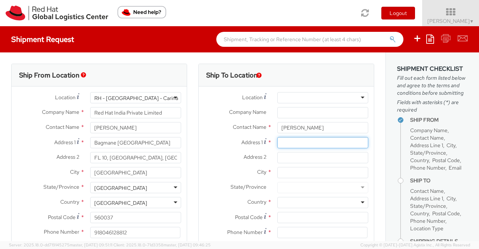
click at [316, 141] on input "Address 1 *" at bounding box center [322, 142] width 91 height 11
paste input "Unit [STREET_ADDRESS]"
type input "Unit [STREET_ADDRESS]"
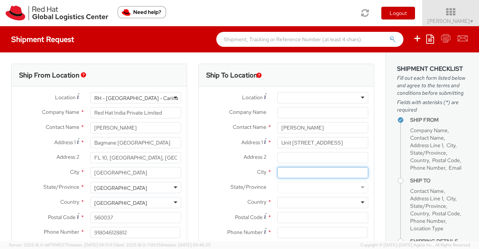
click at [286, 175] on input "City *" at bounding box center [322, 172] width 91 height 11
paste input "Braddon"
type input "Braddon"
click at [290, 204] on div at bounding box center [322, 202] width 91 height 11
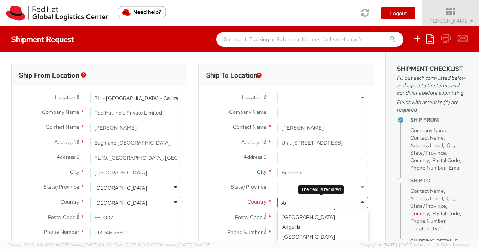
scroll to position [2, 0]
type input "Aus"
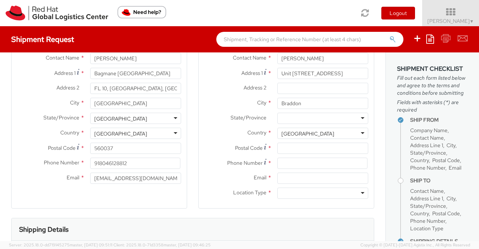
scroll to position [75, 0]
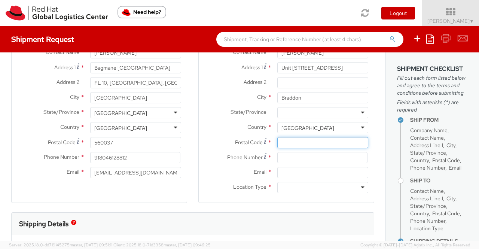
click at [313, 143] on input "Postal Code *" at bounding box center [322, 142] width 91 height 11
paste input "2612"
type input "2612"
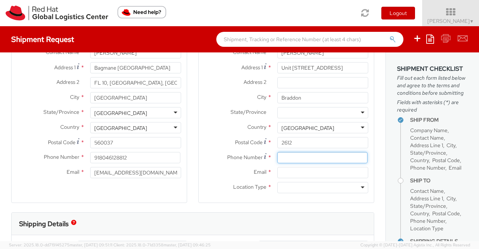
click at [299, 158] on input at bounding box center [322, 157] width 90 height 11
paste input "0406874630"
type input "0406874630"
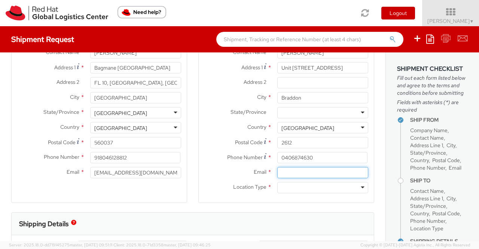
click at [311, 171] on input "Email *" at bounding box center [322, 172] width 91 height 11
paste input "[EMAIL_ADDRESS][DOMAIN_NAME]"
type input "[EMAIL_ADDRESS][DOMAIN_NAME]"
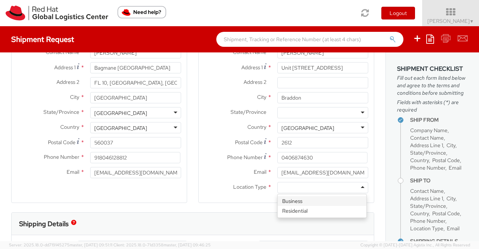
click at [311, 186] on div at bounding box center [322, 187] width 91 height 11
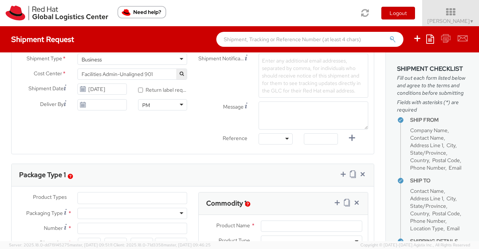
scroll to position [225, 0]
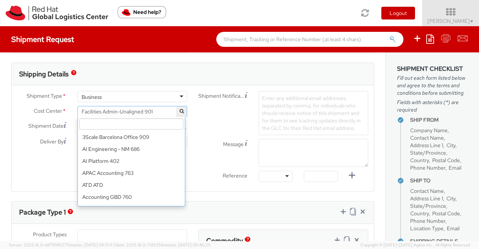
click at [160, 108] on span "Facilities Admin-Unaligned 901" at bounding box center [132, 111] width 101 height 7
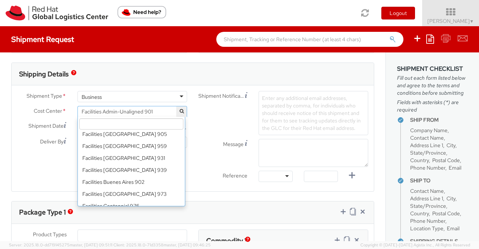
click at [156, 122] on input "search" at bounding box center [131, 123] width 104 height 11
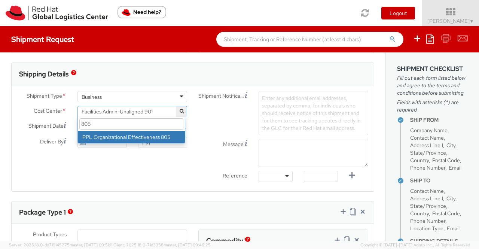
type input "805"
select select "805"
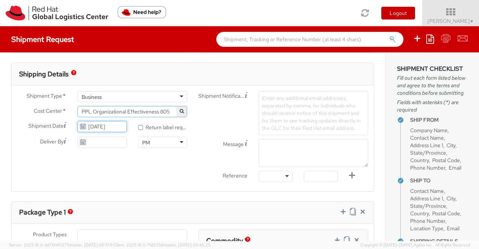
click at [100, 126] on input "[DATE]" at bounding box center [101, 126] width 49 height 11
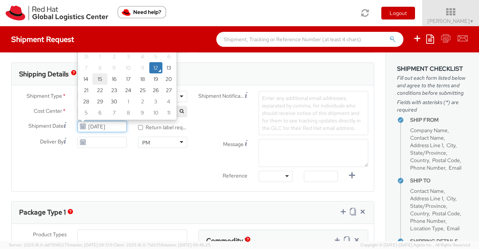
click at [98, 78] on td "15" at bounding box center [99, 78] width 15 height 11
type input "[DATE]"
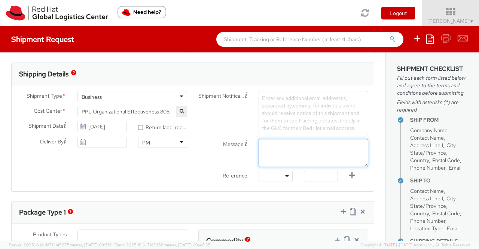
click at [281, 143] on textarea "Message" at bounding box center [314, 153] width 110 height 28
paste textarea "New Hire Kit."
type textarea "New Hire Kit."
click at [282, 175] on div at bounding box center [276, 176] width 34 height 11
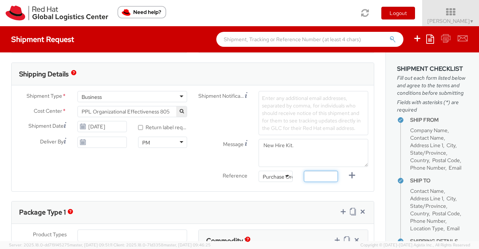
click at [311, 173] on input "text" at bounding box center [321, 176] width 34 height 11
paste input "New Hire Kit."
type input "New Hire Kit."
click at [183, 177] on div "Shipment Type * Business Business Business Cost Center * Facilities Admin-Unali…" at bounding box center [193, 138] width 362 height 95
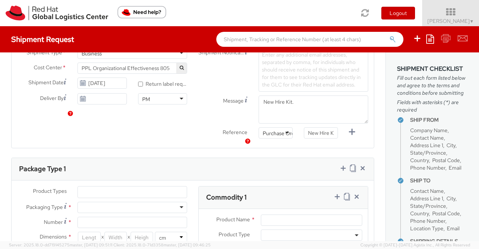
scroll to position [337, 0]
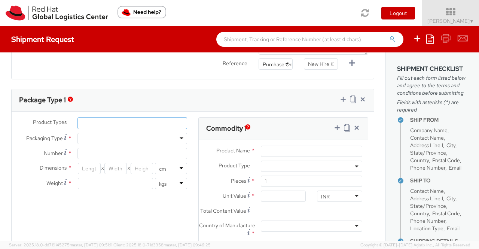
click at [89, 120] on ul at bounding box center [132, 123] width 109 height 11
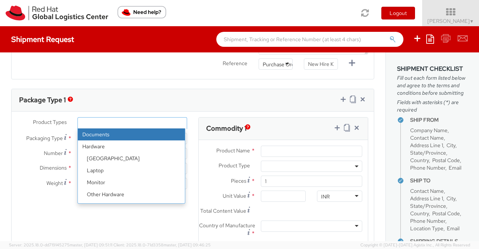
scroll to position [33, 0]
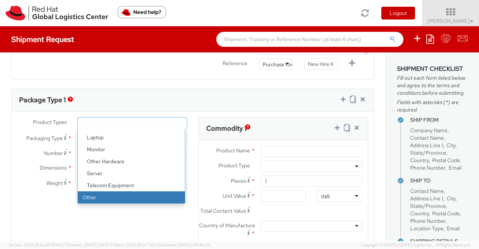
select select "OTHER"
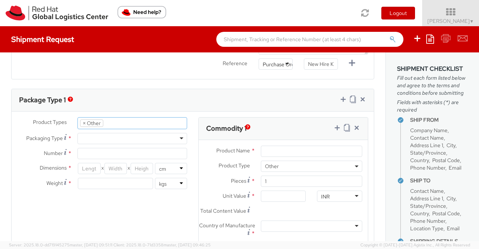
select select "OTHER"
click at [104, 135] on div at bounding box center [132, 138] width 110 height 11
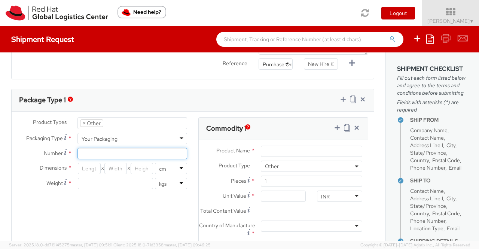
click at [115, 152] on input "Number *" at bounding box center [132, 153] width 110 height 11
type input "1"
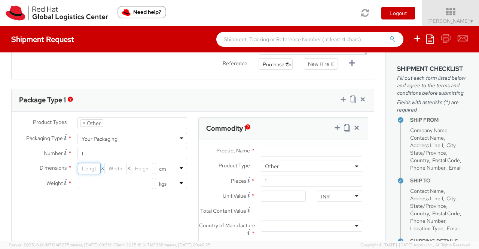
click at [89, 165] on input "number" at bounding box center [89, 168] width 22 height 11
type input "35"
click at [110, 163] on input "number" at bounding box center [115, 168] width 22 height 11
type input "30"
click at [134, 164] on input "number" at bounding box center [142, 168] width 22 height 11
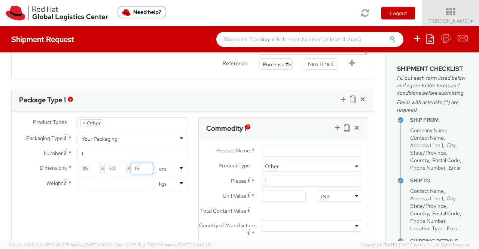
type input "15"
click at [119, 182] on input "number" at bounding box center [115, 183] width 75 height 11
type input "0.70"
click at [271, 143] on div "Product Name * Product Type * Documents Docking Station Laptop Monitor Other Ha…" at bounding box center [283, 206] width 169 height 132
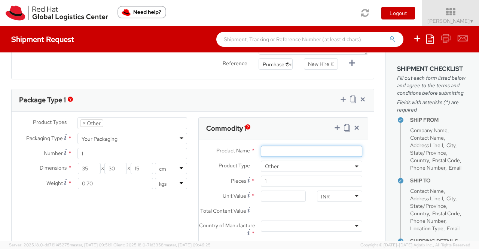
drag, startPoint x: 281, startPoint y: 150, endPoint x: 283, endPoint y: 145, distance: 5.0
click at [281, 149] on input "Product Name *" at bounding box center [311, 151] width 101 height 11
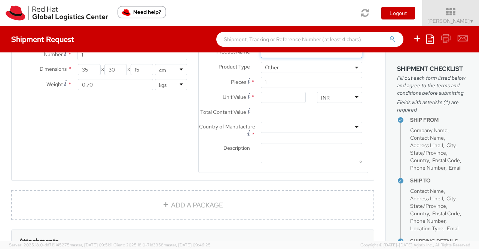
scroll to position [366, 0]
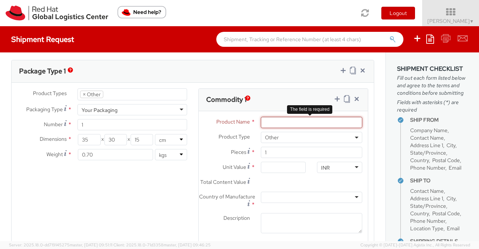
paste input "Postcard"
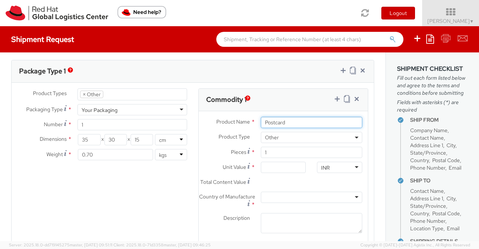
type input "Postcard"
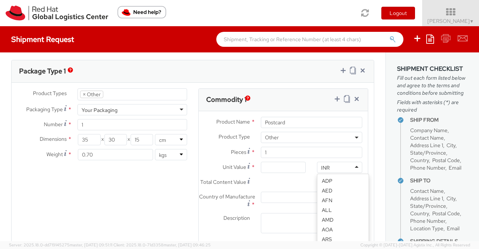
scroll to position [573, 0]
click at [344, 164] on div "INR" at bounding box center [339, 167] width 45 height 11
type input "USD"
click at [284, 168] on input "Unit Value *" at bounding box center [283, 167] width 45 height 11
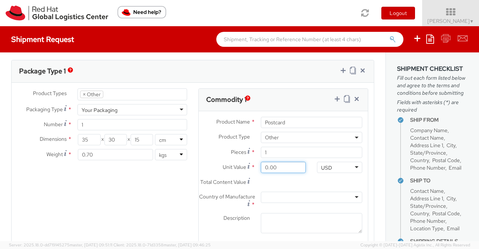
type input "0.60"
type input "0.69"
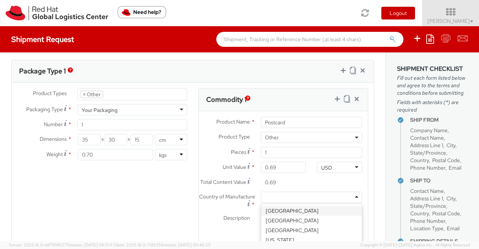
click at [308, 199] on div at bounding box center [311, 197] width 101 height 11
type input "United"
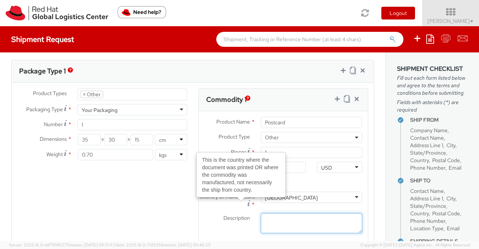
click at [297, 222] on textarea "Description *" at bounding box center [311, 223] width 101 height 21
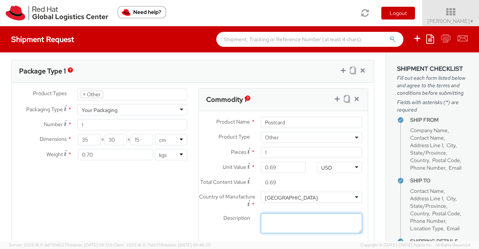
paste textarea "Red Hat Branded (Sample - not for resale, value for customs purpose only)"
type textarea "Red Hat Branded (Sample - not for resale, value for customs purpose only)"
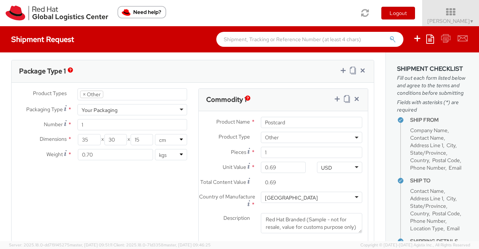
click at [176, 216] on div "Product Types * Documents Docking Station Laptop Monitor Other Hardware Server …" at bounding box center [193, 170] width 362 height 164
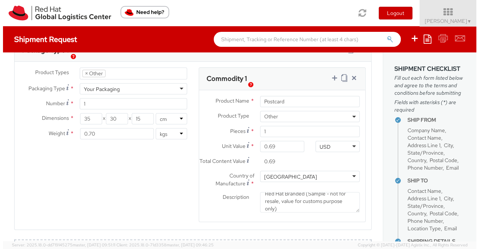
scroll to position [379, 0]
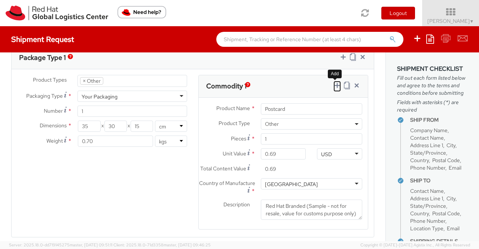
click at [333, 84] on icon at bounding box center [336, 85] width 7 height 7
select select
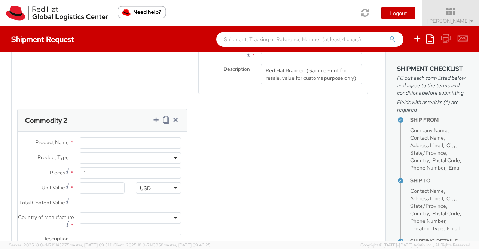
scroll to position [563, 0]
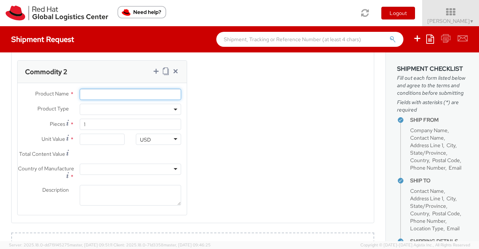
click at [106, 94] on input "Product Name *" at bounding box center [130, 94] width 101 height 11
paste input "Fedora Hat - 100% polyester"
type input "Fedora Hat - 100% polyester"
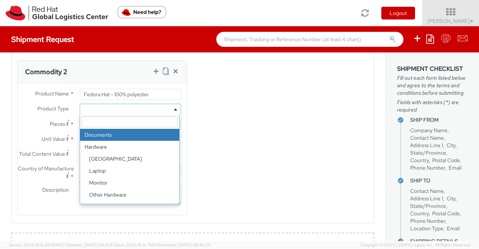
click at [111, 115] on span at bounding box center [130, 109] width 101 height 11
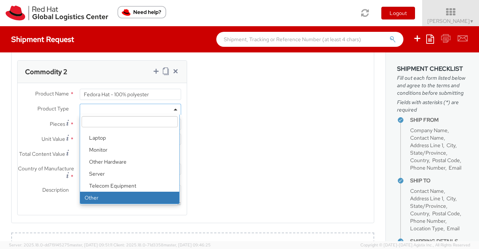
select select "OTHER"
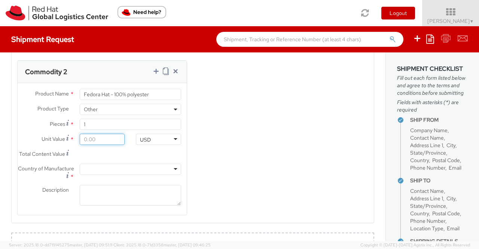
click at [107, 143] on input "Unit Value *" at bounding box center [102, 139] width 45 height 11
type input "1.00"
type input "18.00"
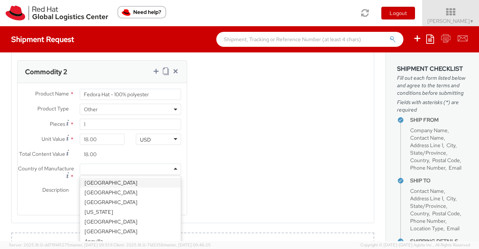
click at [119, 175] on div at bounding box center [130, 169] width 101 height 11
type input "Uni"
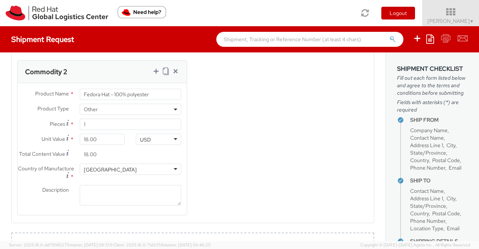
scroll to position [0, 0]
click at [126, 205] on textarea "Description *" at bounding box center [130, 195] width 101 height 21
paste textarea "Red Hat Branded (Sample - not for resale, value for customs purpose only)"
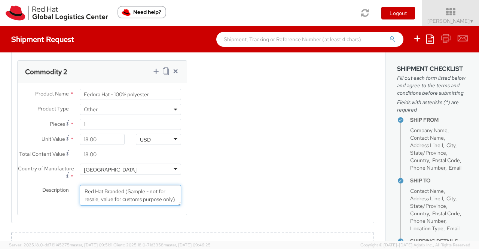
scroll to position [4, 0]
type textarea "Red Hat Branded (Sample - not for resale, value for customs purpose only)"
click at [227, 171] on div "Product Types * Documents Docking Station Laptop Monitor Other Hardware Server …" at bounding box center [193, 58] width 362 height 334
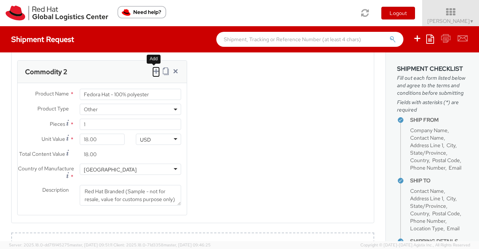
click at [152, 75] on icon at bounding box center [155, 70] width 7 height 7
select select
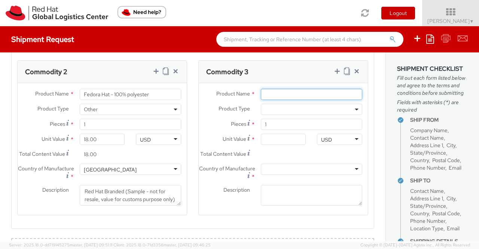
click at [288, 99] on input "Product Name *" at bounding box center [311, 94] width 101 height 11
paste input "Sticker"
type input "Sticker"
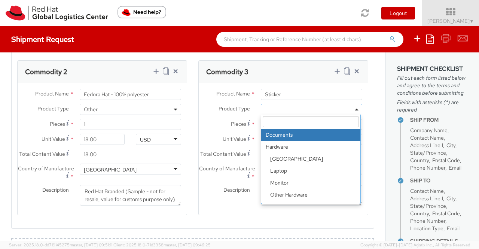
click at [349, 115] on span at bounding box center [311, 109] width 101 height 11
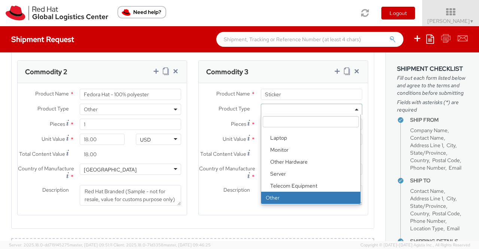
select select "OTHER"
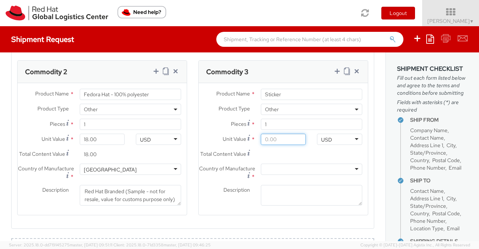
click at [273, 145] on input "Unit Value *" at bounding box center [283, 139] width 45 height 11
type input "0.20"
type input "0.29"
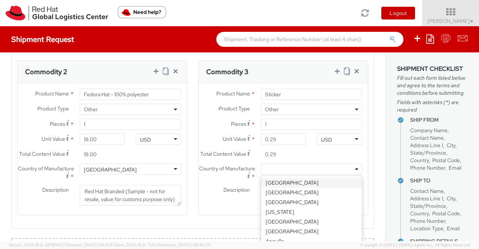
click at [320, 175] on div at bounding box center [311, 169] width 101 height 11
type input "Uni"
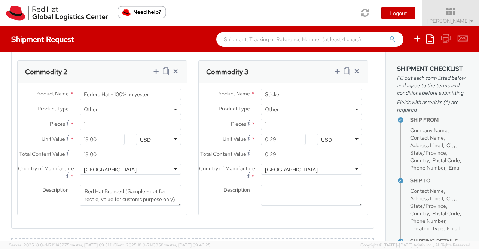
scroll to position [0, 0]
click at [324, 205] on textarea "Description *" at bounding box center [311, 195] width 101 height 21
paste textarea "Red Hat Branded (Sample - not for resale, value for customs purpose only)"
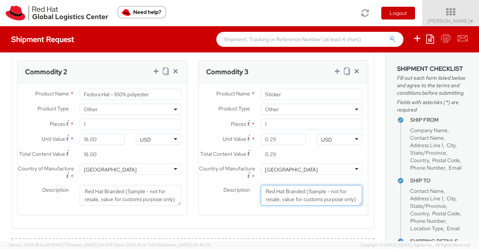
scroll to position [4, 0]
type textarea "Red Hat Branded (Sample - not for resale, value for customs purpose only)"
click at [304, 225] on agx-form-section "Commodity 3 Product Name * Sticker Product Type * Documents Docking Station Lap…" at bounding box center [283, 142] width 181 height 164
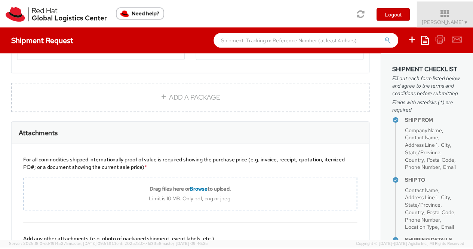
scroll to position [824, 0]
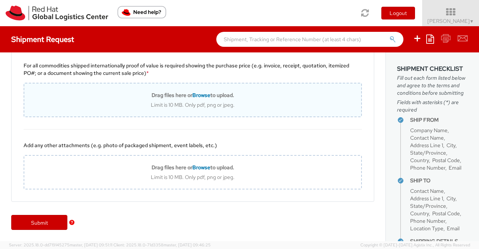
click at [198, 94] on span "Browse" at bounding box center [201, 95] width 18 height 7
type input "C:\fakepath\Value proof for NHO KIT.png"
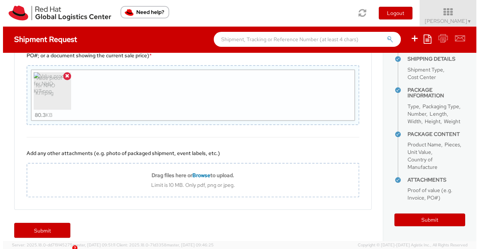
scroll to position [226, 0]
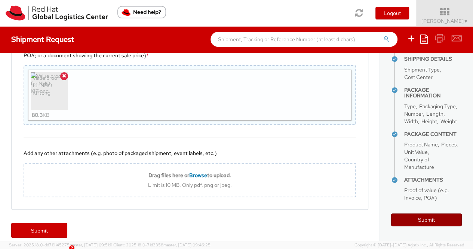
click at [420, 225] on button "Submit" at bounding box center [426, 219] width 71 height 13
type input "[PERSON_NAME]"
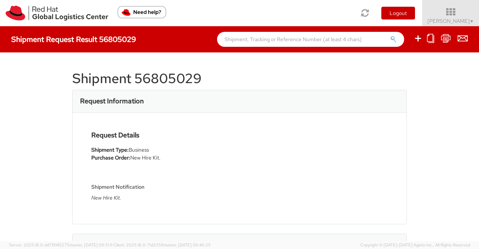
select select
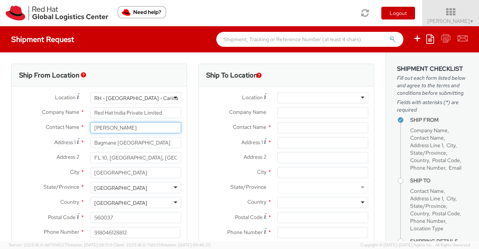
drag, startPoint x: 137, startPoint y: 126, endPoint x: 86, endPoint y: 127, distance: 50.5
click at [88, 127] on div "[PERSON_NAME]" at bounding box center [136, 127] width 102 height 11
select select "901"
type input "[PERSON_NAME]"
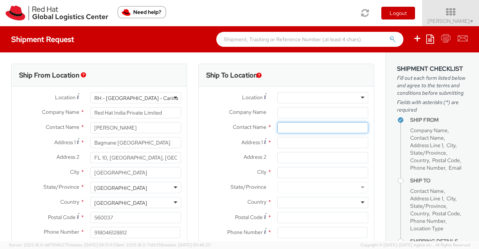
click at [280, 123] on input "text" at bounding box center [322, 127] width 91 height 11
paste input "[PERSON_NAME]"
type input "[PERSON_NAME]"
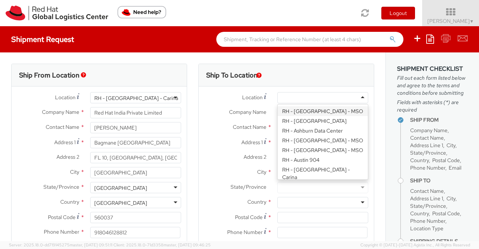
click at [355, 96] on div at bounding box center [322, 97] width 91 height 11
type input "Can"
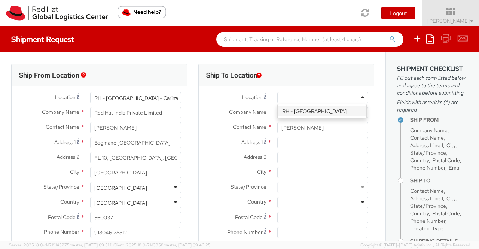
type input "Red Hat Asia-Pacific Pty. Ltd."
type input "[GEOGRAPHIC_DATA], Level 11"
type input "[STREET_ADDRESS][PERSON_NAME]"
type input "[GEOGRAPHIC_DATA]"
type input "2601"
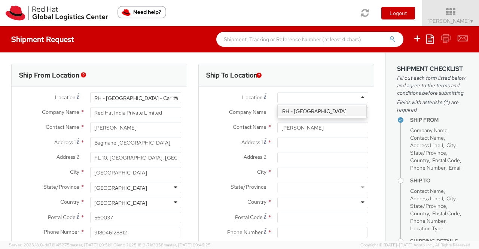
type input "61 2 6145 2810"
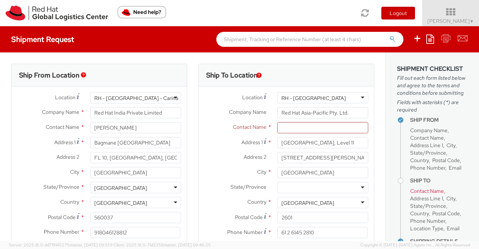
drag, startPoint x: 344, startPoint y: 113, endPoint x: 231, endPoint y: 82, distance: 117.0
click at [286, 129] on input "text" at bounding box center [322, 127] width 91 height 11
paste input "[PERSON_NAME]"
type input "[PERSON_NAME]"
click at [218, 159] on label "Address 2 *" at bounding box center [235, 157] width 73 height 10
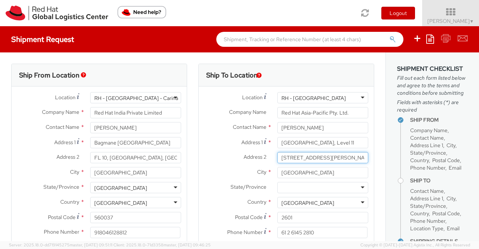
click at [277, 159] on input "[STREET_ADDRESS][PERSON_NAME]" at bounding box center [322, 157] width 91 height 11
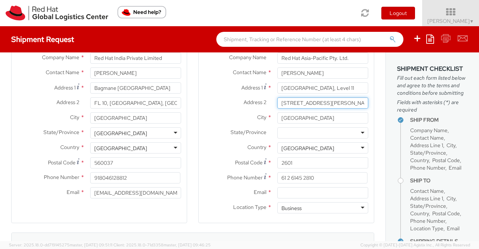
scroll to position [75, 0]
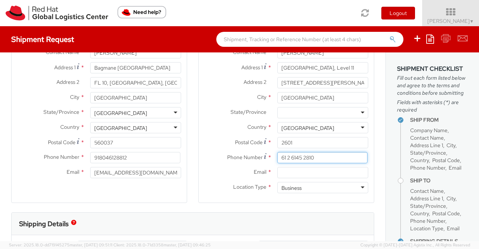
drag, startPoint x: 335, startPoint y: 156, endPoint x: 246, endPoint y: 157, distance: 88.3
click at [246, 157] on div "Phone Number * 61 2 6145 2810" at bounding box center [286, 157] width 175 height 11
paste input "0416646350"
type input "0416646350"
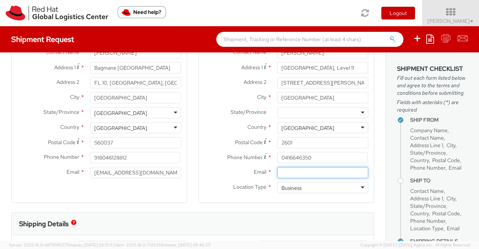
click at [351, 172] on input "Email *" at bounding box center [322, 172] width 91 height 11
paste input "[EMAIL_ADDRESS][DOMAIN_NAME]"
type input "[EMAIL_ADDRESS][DOMAIN_NAME]"
click at [223, 198] on div "Location * [GEOGRAPHIC_DATA] - [GEOGRAPHIC_DATA] [GEOGRAPHIC_DATA] - [GEOGRAPHI…" at bounding box center [286, 107] width 175 height 191
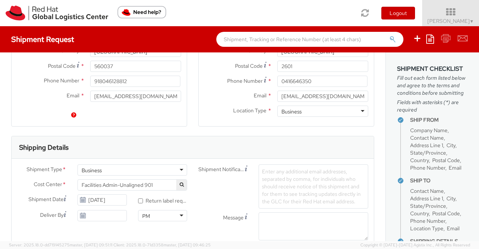
scroll to position [187, 0]
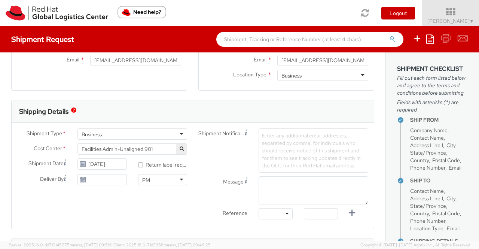
click at [158, 151] on span "Facilities Admin-Unaligned 901" at bounding box center [132, 149] width 101 height 7
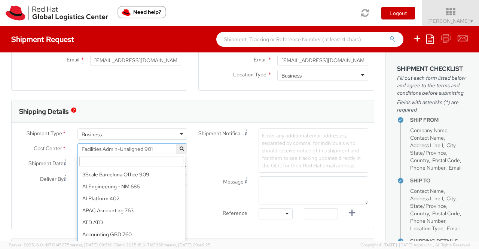
scroll to position [3219, 0]
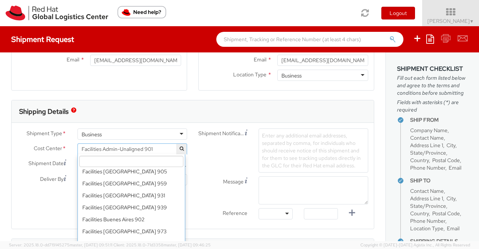
click at [159, 164] on input "search" at bounding box center [131, 161] width 104 height 11
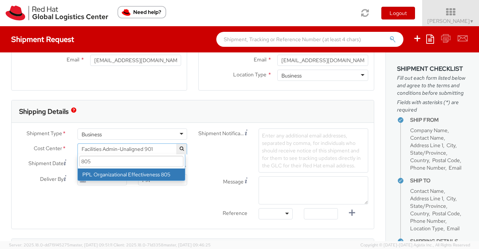
type input "805"
select select "805"
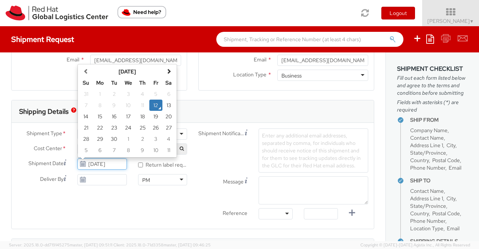
click at [98, 164] on input "[DATE]" at bounding box center [101, 163] width 49 height 11
click at [98, 114] on td "15" at bounding box center [99, 116] width 15 height 11
type input "[DATE]"
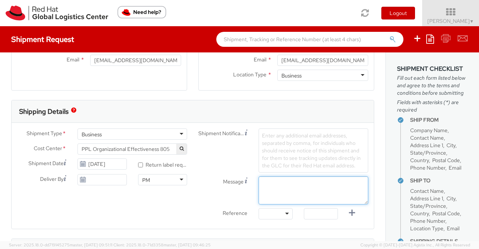
click at [302, 185] on textarea "Message" at bounding box center [314, 190] width 110 height 28
paste textarea "New Hire Kit."
type textarea "New Hire Kit."
click at [285, 211] on div at bounding box center [276, 213] width 34 height 11
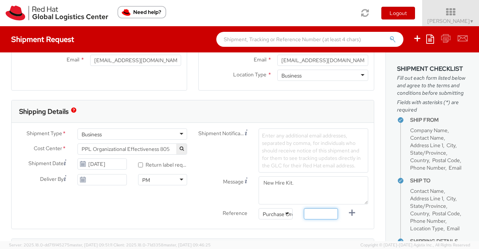
click at [310, 211] on input "text" at bounding box center [321, 213] width 34 height 11
paste input "New Hire Kit for Associate"
type input "New Hire Kit for Associate"
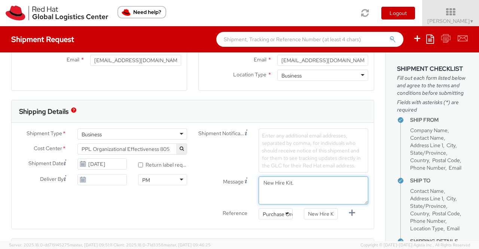
click at [195, 205] on div "Message New Hire Kit." at bounding box center [283, 192] width 181 height 32
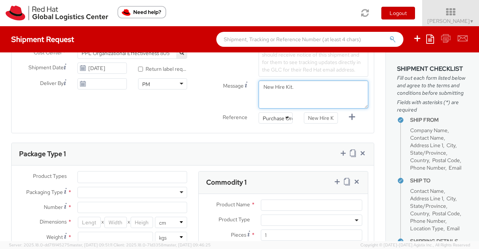
scroll to position [299, 0]
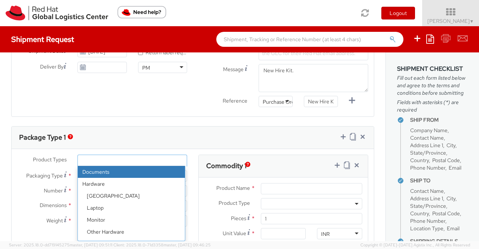
click at [129, 158] on ul at bounding box center [132, 160] width 109 height 11
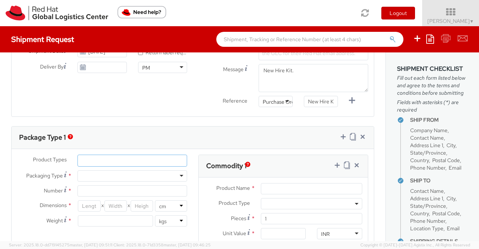
click at [129, 158] on ul at bounding box center [132, 160] width 109 height 11
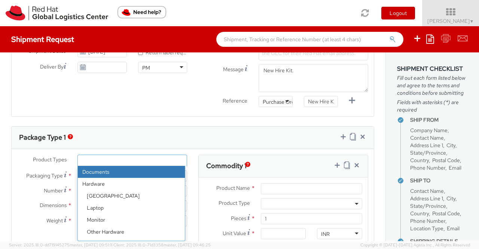
scroll to position [33, 0]
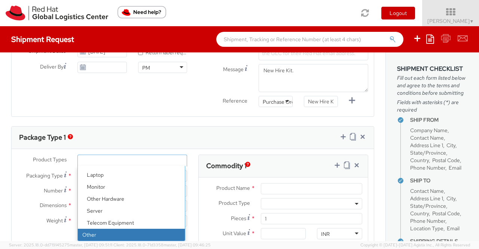
select select "OTHER"
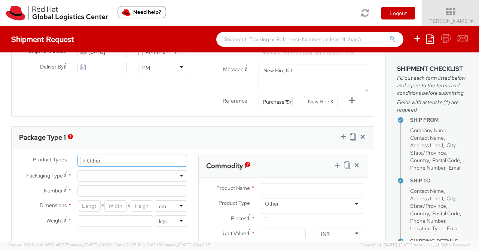
click at [111, 173] on div at bounding box center [132, 175] width 110 height 11
drag, startPoint x: 115, startPoint y: 198, endPoint x: 115, endPoint y: 192, distance: 5.6
click at [117, 185] on input "Number *" at bounding box center [132, 190] width 110 height 11
type input "1"
click at [83, 204] on input "number" at bounding box center [89, 205] width 22 height 11
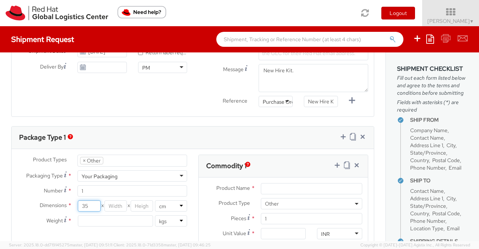
type input "35"
click at [112, 205] on input "number" at bounding box center [115, 205] width 22 height 11
type input "30"
click at [135, 205] on input "number" at bounding box center [142, 205] width 22 height 11
type input "15"
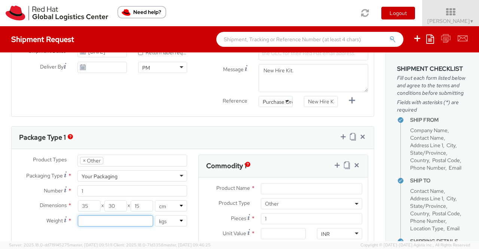
click at [138, 216] on input "number" at bounding box center [115, 220] width 75 height 11
type input "0.70"
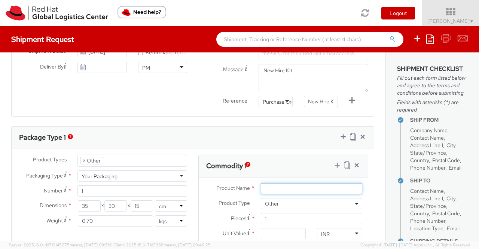
click at [307, 185] on input "Product Name *" at bounding box center [311, 188] width 101 height 11
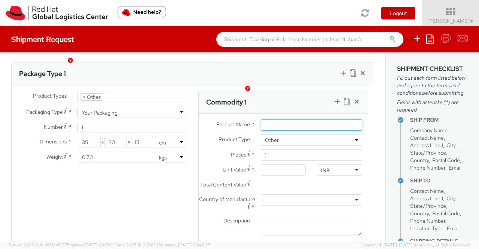
scroll to position [412, 0]
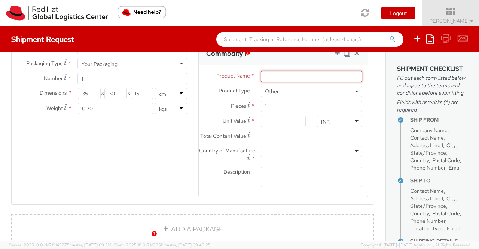
paste input "Postcard"
type input "Postcard"
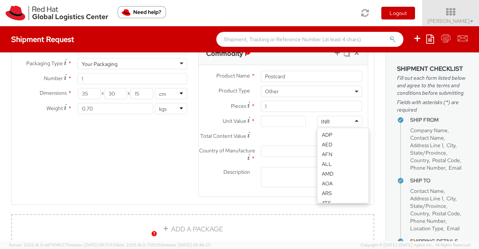
scroll to position [573, 0]
click at [339, 120] on div "INR" at bounding box center [339, 121] width 45 height 11
type input "USD"
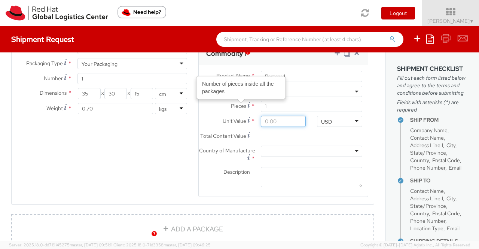
click at [266, 116] on input "Unit Value *" at bounding box center [283, 121] width 45 height 11
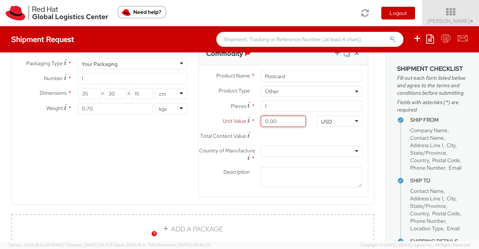
type input "0.60"
type input "0.69"
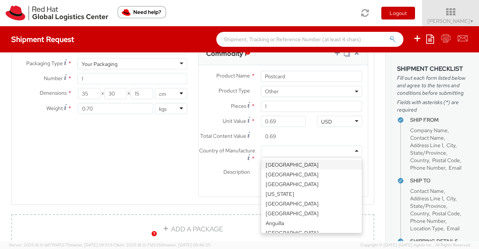
click at [269, 155] on div at bounding box center [311, 151] width 101 height 11
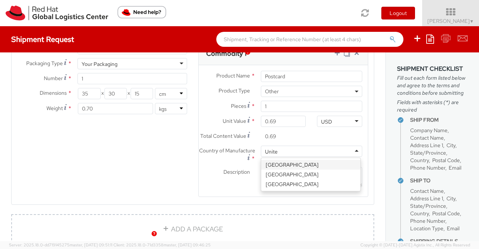
type input "United"
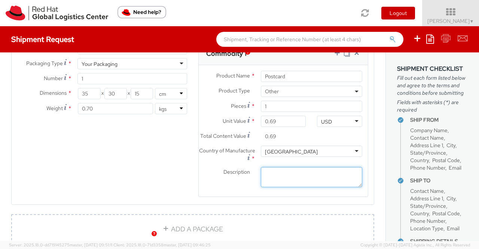
click at [289, 188] on textarea "Description *" at bounding box center [311, 177] width 101 height 21
paste textarea "Red Hat Branded (Sample - not for resale, value for customs purpose only)"
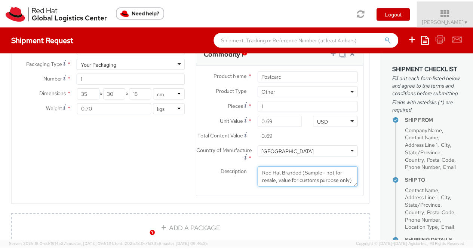
scroll to position [5, 0]
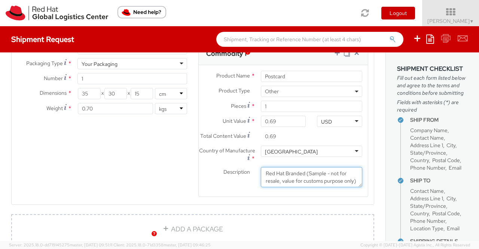
type textarea "Red Hat Branded (Sample - not for resale, value for customs purpose only)"
click at [180, 174] on div "Product Types * Documents Docking Station Laptop Monitor Other Hardware Server …" at bounding box center [193, 124] width 362 height 164
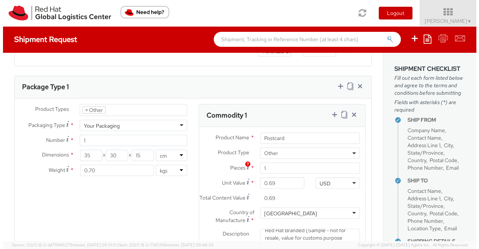
scroll to position [307, 0]
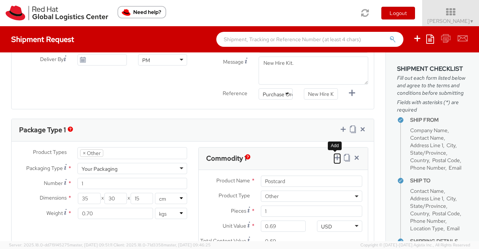
click at [333, 155] on icon at bounding box center [336, 157] width 7 height 7
select select
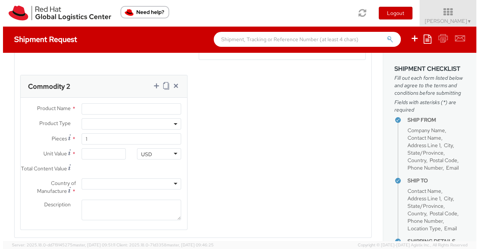
scroll to position [541, 0]
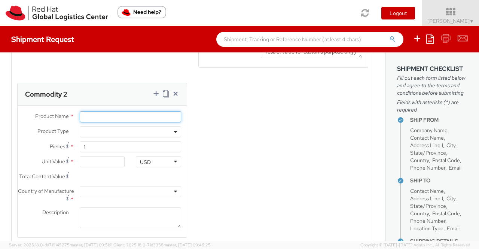
click at [110, 122] on input "Product Name *" at bounding box center [130, 116] width 101 height 11
paste input "Fedora Hat - 100% polyester"
type input "Fedora Hat - 100% polyester"
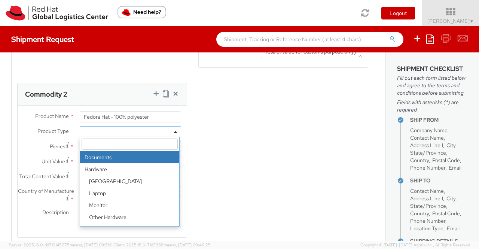
click at [174, 137] on span at bounding box center [130, 131] width 101 height 11
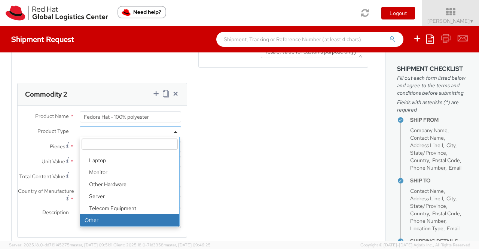
select select "OTHER"
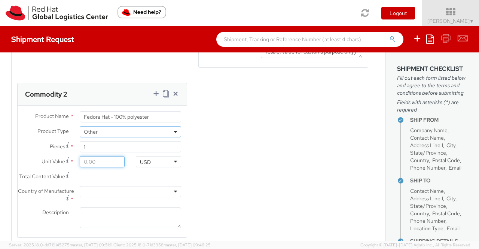
click at [96, 167] on input "Unit Value *" at bounding box center [102, 161] width 45 height 11
type input "1.00"
type input "18.00"
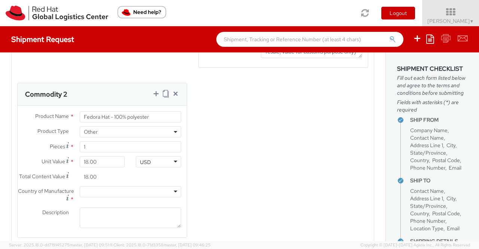
click at [255, 196] on div "Product Types * Documents Docking Station Laptop Monitor Other Hardware Server …" at bounding box center [193, 80] width 362 height 334
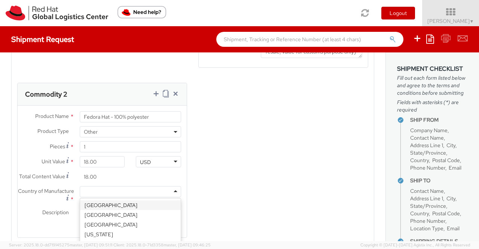
click at [128, 197] on div at bounding box center [130, 191] width 101 height 11
type input "[GEOGRAPHIC_DATA]"
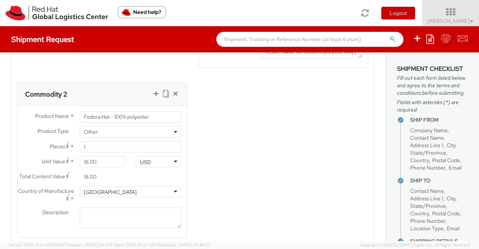
scroll to position [616, 0]
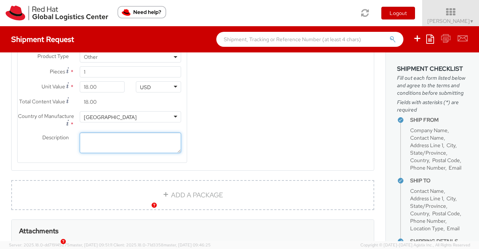
click at [132, 153] on textarea "Description *" at bounding box center [130, 142] width 101 height 21
paste textarea "Red Hat Branded (Sample - not for resale, value for customs purpose only)"
type textarea "Red Hat Branded (Sample - not for resale, value for customs purpose only)"
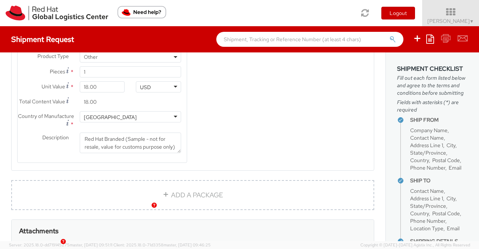
click at [249, 156] on div "Product Types * Documents Docking Station Laptop Monitor Other Hardware Server …" at bounding box center [193, 5] width 362 height 334
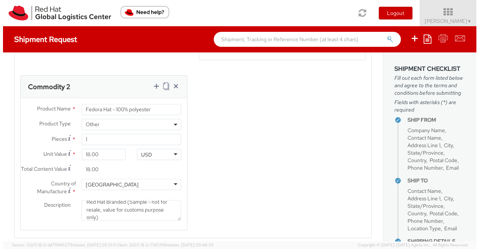
scroll to position [541, 0]
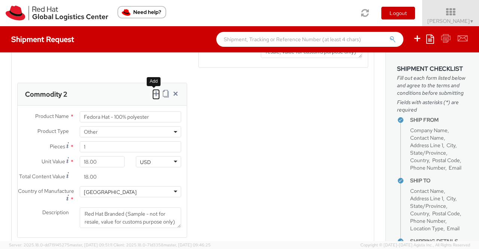
click at [154, 97] on icon at bounding box center [155, 93] width 7 height 7
select select
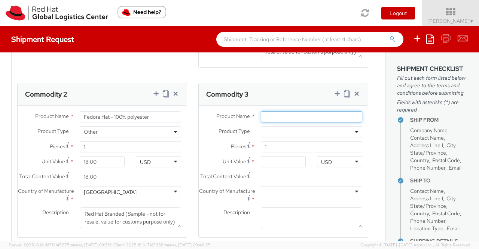
click at [285, 119] on input "Product Name *" at bounding box center [311, 116] width 101 height 11
paste input "Sticker"
type input "Sticker"
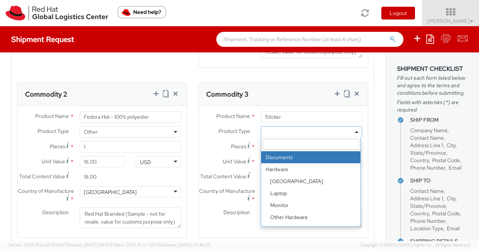
click at [296, 132] on span at bounding box center [311, 131] width 101 height 11
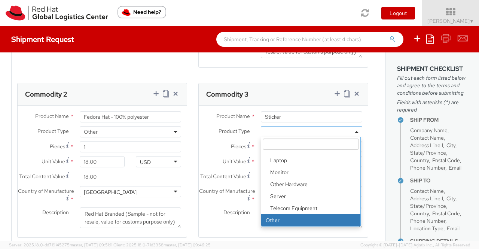
select select "OTHER"
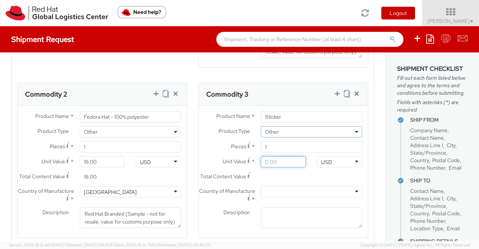
click at [278, 167] on input "Unit Value *" at bounding box center [283, 161] width 45 height 11
type input "0.20"
type input "0.29"
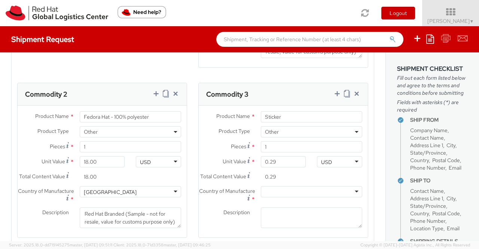
click at [293, 197] on div at bounding box center [311, 191] width 101 height 11
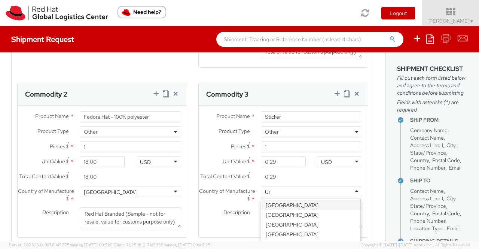
type input "Uni"
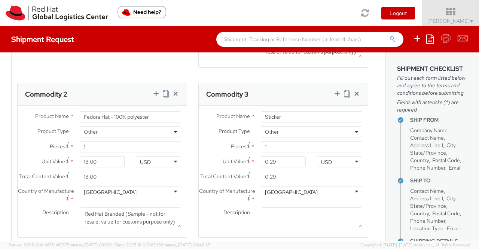
scroll to position [578, 0]
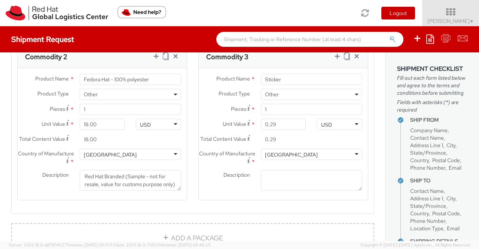
click at [282, 170] on div "Country of Manufacture * [GEOGRAPHIC_DATA] [GEOGRAPHIC_DATA] [GEOGRAPHIC_DATA] …" at bounding box center [283, 159] width 169 height 21
click at [283, 189] on textarea "Description *" at bounding box center [311, 180] width 101 height 21
paste textarea "Red Hat Branded (Sample - not for resale, value for customs purpose only)"
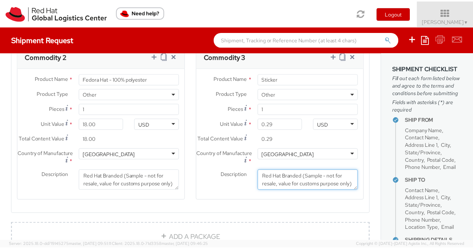
scroll to position [824, 0]
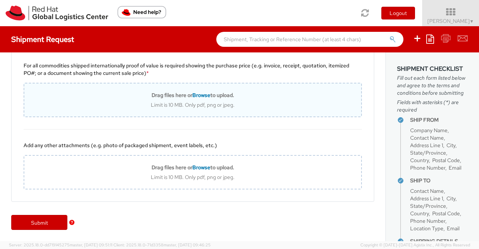
type textarea "Red Hat Branded (Sample - not for resale, value for customs purpose only)"
click at [202, 95] on span "Browse" at bounding box center [201, 95] width 18 height 7
type input "C:\fakepath\Value proof for NHO KIT.png"
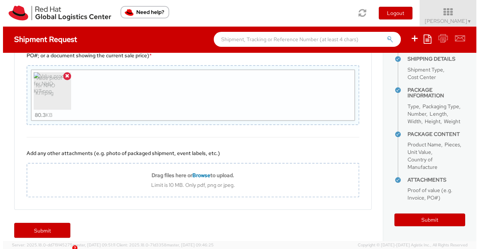
scroll to position [233, 0]
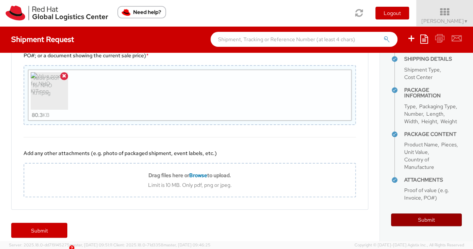
click at [428, 222] on button "Submit" at bounding box center [426, 219] width 71 height 13
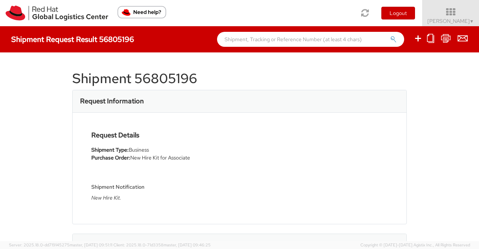
select select
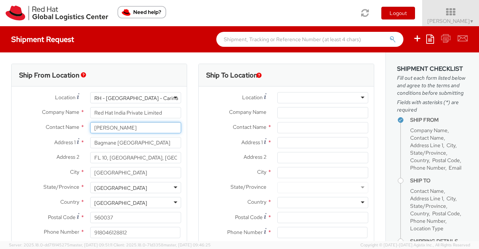
drag, startPoint x: 140, startPoint y: 128, endPoint x: 94, endPoint y: 128, distance: 46.4
click at [94, 128] on input "[PERSON_NAME]" at bounding box center [135, 127] width 91 height 11
select select "901"
type input "[PERSON_NAME]"
click at [180, 71] on div "Ship From Location" at bounding box center [99, 75] width 175 height 22
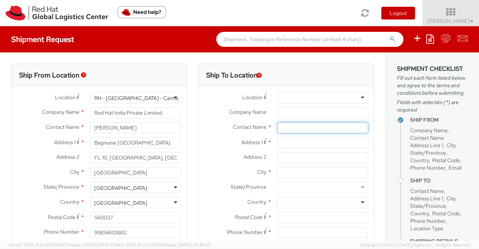
click at [297, 130] on input "text" at bounding box center [322, 127] width 91 height 11
paste input "[PERSON_NAME] [PERSON_NAME]"
type input "[PERSON_NAME] [PERSON_NAME]"
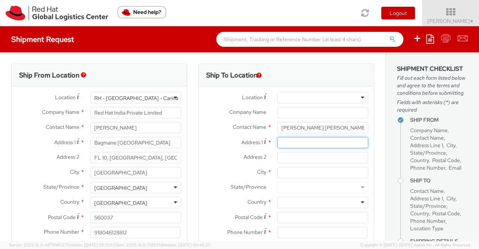
click at [302, 143] on input "Address 1 *" at bounding box center [322, 142] width 91 height 11
paste input "Blk [STREET_ADDRESS], 08-120 s(525842)"
type input "Blk [STREET_ADDRESS], 08-120 s(525842)"
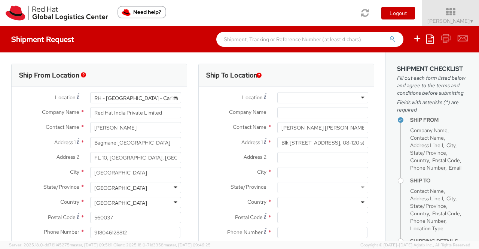
click at [211, 160] on label "Address 2 *" at bounding box center [235, 157] width 73 height 10
click at [277, 160] on input "Address 2 *" at bounding box center [322, 157] width 91 height 11
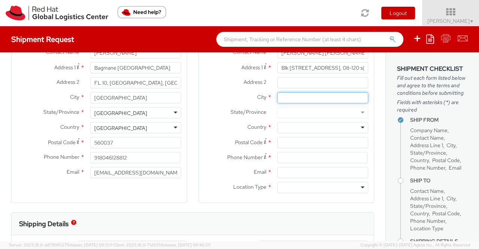
click at [300, 96] on input "City *" at bounding box center [322, 97] width 91 height 11
paste input "[GEOGRAPHIC_DATA]"
type input "[GEOGRAPHIC_DATA]"
click at [287, 127] on div at bounding box center [322, 127] width 91 height 11
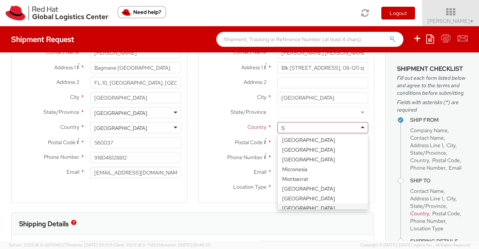
type input "Si"
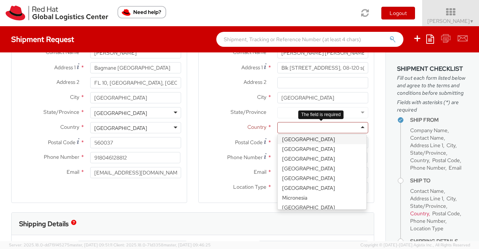
scroll to position [0, 0]
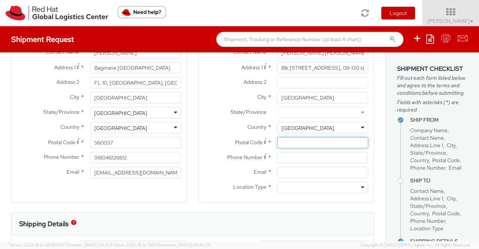
click at [307, 143] on input "Postal Code *" at bounding box center [322, 142] width 91 height 11
paste input "525842"
type input "525842"
click at [200, 163] on div "Phone Number *" at bounding box center [286, 159] width 175 height 15
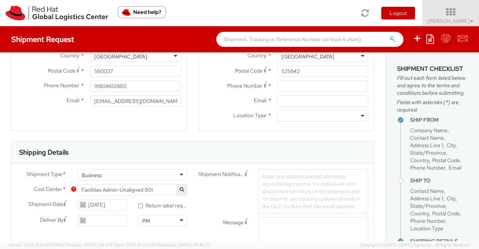
scroll to position [150, 0]
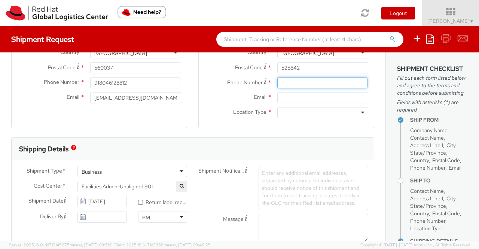
click at [284, 84] on input at bounding box center [322, 82] width 90 height 11
paste input "[PHONE_NUMBER]"
type input "[PHONE_NUMBER]"
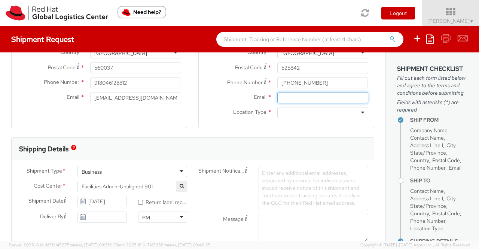
click at [293, 94] on input "Email *" at bounding box center [322, 97] width 91 height 11
paste input "[EMAIL_ADDRESS][DOMAIN_NAME]"
type input "[EMAIL_ADDRESS][DOMAIN_NAME]"
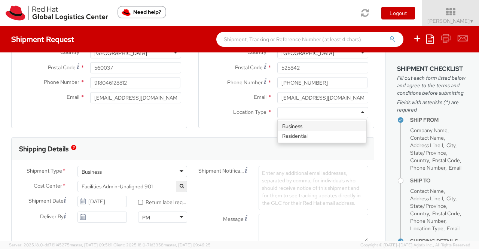
click at [357, 112] on div at bounding box center [322, 112] width 91 height 11
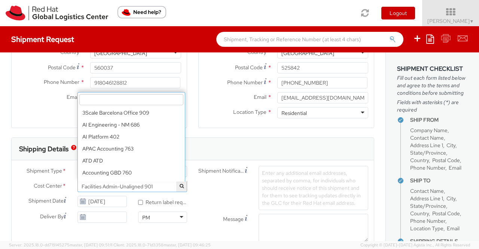
click at [163, 184] on span "Facilities Admin-Unaligned 901" at bounding box center [132, 186] width 101 height 7
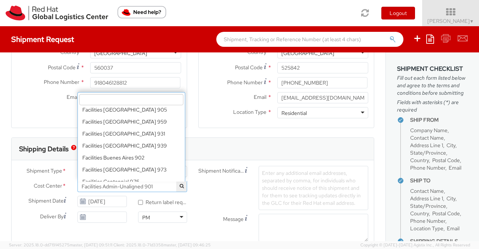
click at [124, 100] on input "search" at bounding box center [131, 99] width 104 height 11
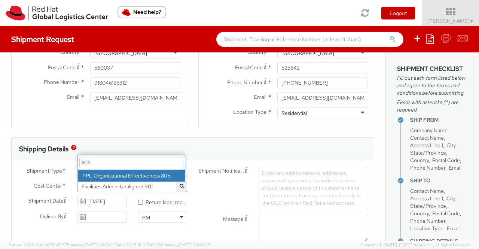
type input "805"
select select "805"
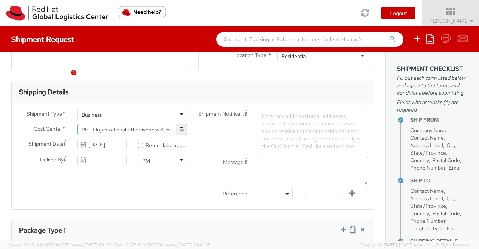
scroll to position [225, 0]
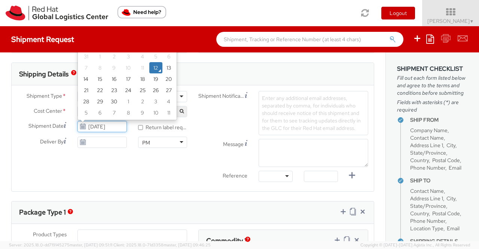
click at [100, 128] on input "[DATE]" at bounding box center [101, 126] width 49 height 11
click at [98, 78] on td "15" at bounding box center [99, 78] width 15 height 11
type input "[DATE]"
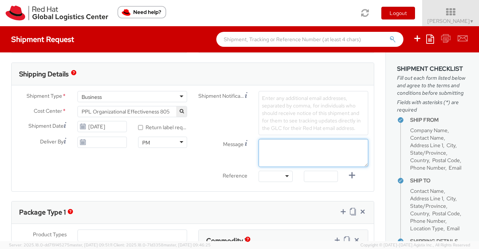
click at [283, 140] on textarea "Message" at bounding box center [314, 153] width 110 height 28
paste textarea "New Hire Kit."
type textarea "New Hire Kit."
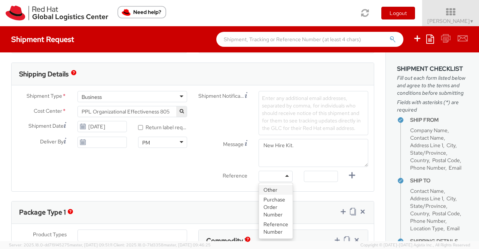
click at [283, 175] on div at bounding box center [276, 176] width 34 height 11
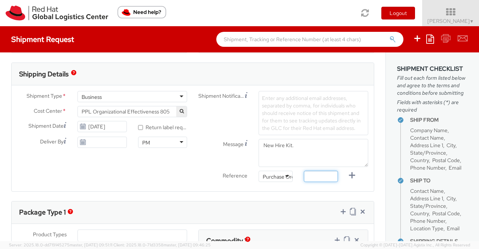
click at [313, 172] on input "text" at bounding box center [321, 176] width 34 height 11
paste input "New Hire Kit for Associate"
type input "New Hire Kit for Associate"
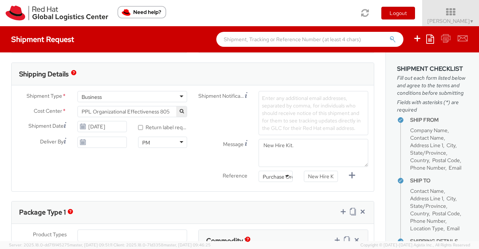
click at [186, 190] on div "Shipment Type * Business Business Business Cost Center * Facilities Admin-Unali…" at bounding box center [193, 138] width 362 height 106
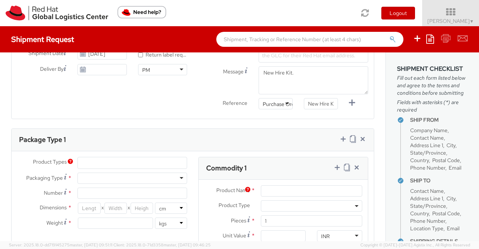
scroll to position [299, 0]
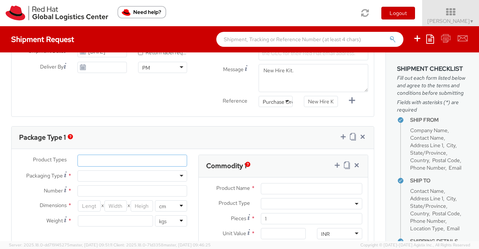
click at [162, 159] on ul at bounding box center [132, 160] width 109 height 11
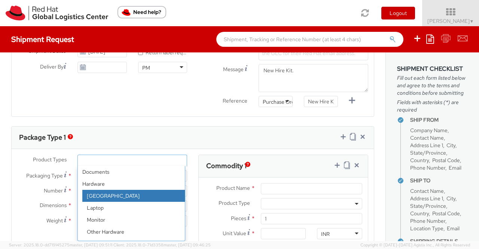
scroll to position [33, 0]
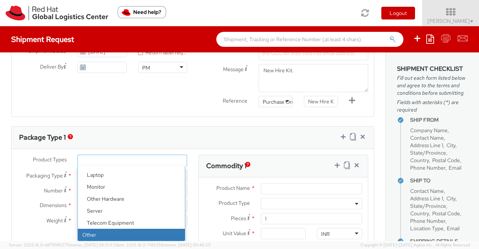
select select "OTHER"
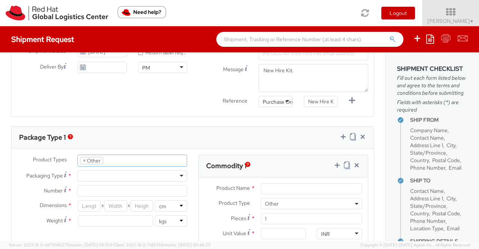
scroll to position [57, 0]
click at [107, 173] on div at bounding box center [132, 175] width 110 height 11
click at [112, 190] on input "Number *" at bounding box center [132, 190] width 110 height 11
type input "1"
click at [92, 204] on input "number" at bounding box center [89, 205] width 22 height 11
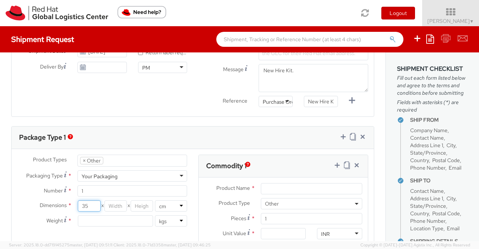
type input "35"
click at [115, 204] on input "number" at bounding box center [115, 205] width 22 height 11
type input "30"
click at [138, 203] on input "number" at bounding box center [142, 205] width 22 height 11
type input "15"
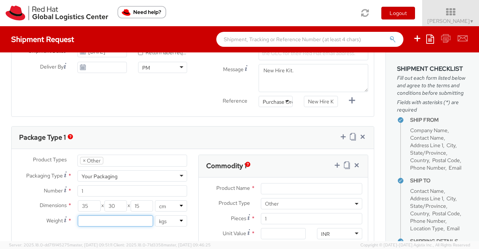
click at [135, 219] on input "number" at bounding box center [115, 220] width 75 height 11
type input "0.70"
click at [148, 232] on div "Product Types * Documents Docking Station Laptop Monitor Other Hardware Server …" at bounding box center [102, 194] width 181 height 79
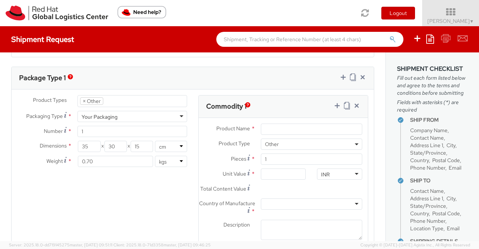
scroll to position [363, 0]
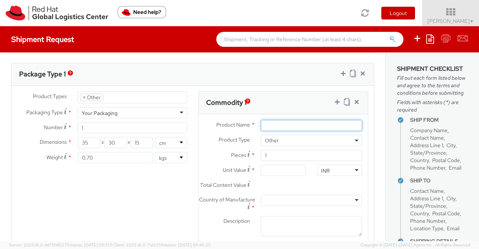
click at [261, 123] on input "Product Name *" at bounding box center [311, 125] width 101 height 11
paste input "Postcard"
type input "Postcard"
click at [341, 169] on div "INR" at bounding box center [339, 170] width 45 height 11
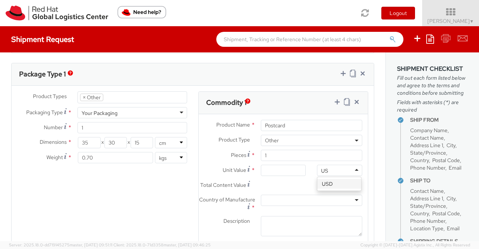
scroll to position [0, 0]
type input "USD"
click at [280, 171] on input "Unit Value *" at bounding box center [283, 170] width 45 height 11
type input "0.60"
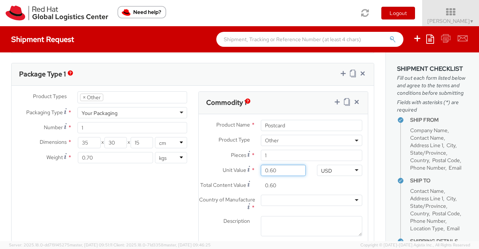
type input "0.69"
click at [285, 189] on input "0.69" at bounding box center [283, 185] width 45 height 11
click at [293, 206] on div at bounding box center [311, 200] width 101 height 11
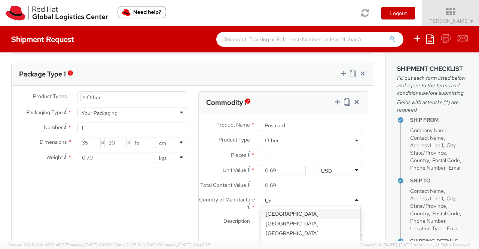
type input "Uni"
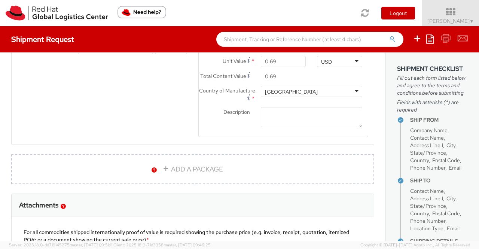
scroll to position [475, 0]
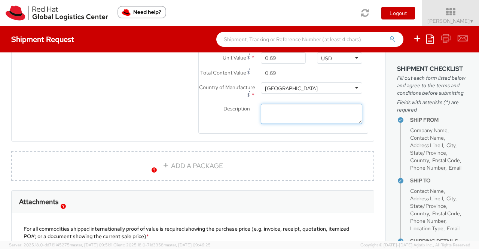
click at [295, 118] on textarea "Description *" at bounding box center [311, 114] width 101 height 21
paste textarea "Red Hat Branded (Sample - not for resale, value for customs purpose only)"
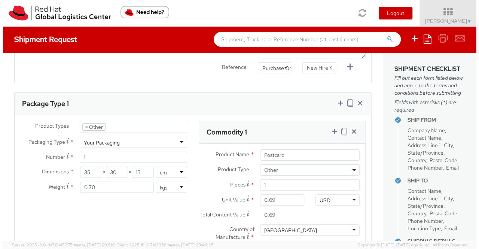
scroll to position [325, 0]
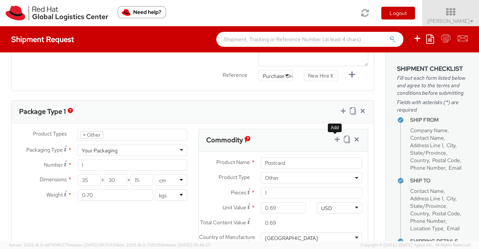
type textarea "Red Hat Branded (Sample - not for resale, value for customs purpose only)"
click at [333, 138] on icon at bounding box center [336, 138] width 7 height 7
select select
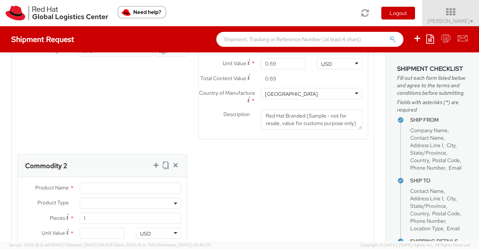
scroll to position [512, 0]
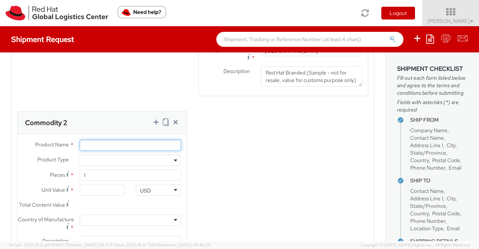
click at [130, 146] on input "Product Name *" at bounding box center [130, 145] width 101 height 11
paste input "Fedora Hat - 100% polyester"
type input "Fedora Hat - 100% polyester"
click at [213, 183] on div "Product Types * Documents Docking Station Laptop Monitor Other Hardware Server …" at bounding box center [193, 109] width 362 height 334
click at [174, 161] on b at bounding box center [176, 160] width 4 height 2
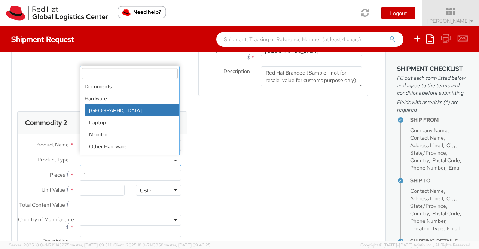
scroll to position [33, 0]
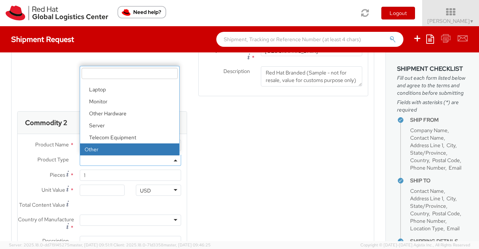
select select "OTHER"
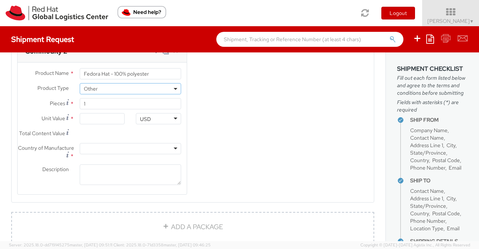
scroll to position [587, 0]
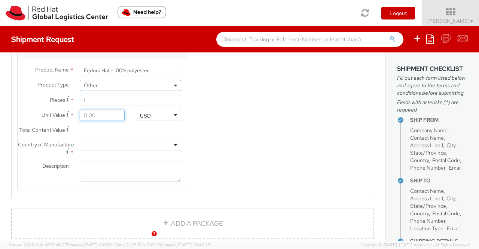
click at [103, 121] on input "Unit Value *" at bounding box center [102, 115] width 45 height 11
type input "1.00"
type input "18.00"
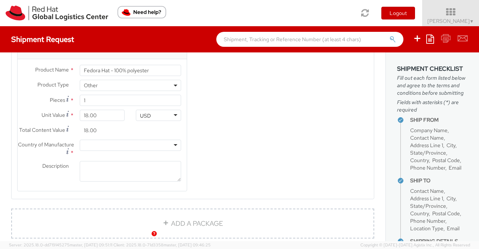
click at [220, 141] on div "Product Types * Documents Docking Station Laptop Monitor Other Hardware Server …" at bounding box center [193, 34] width 362 height 334
click at [156, 151] on div at bounding box center [130, 145] width 101 height 11
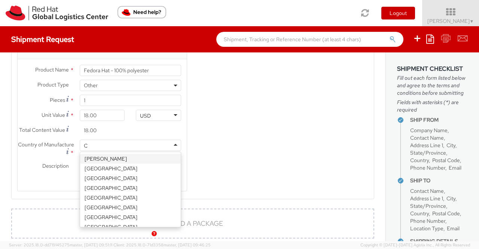
type input "Ch"
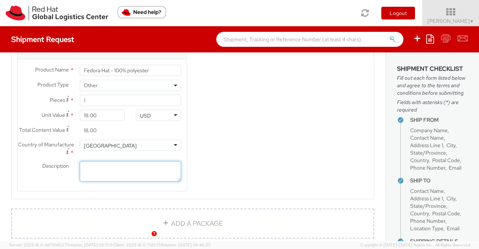
click at [149, 180] on textarea "Description *" at bounding box center [130, 171] width 101 height 21
paste textarea "Red Hat Branded (Sample - not for resale, value for customs purpose only)"
type textarea "Red Hat Branded (Sample - not for resale, value for customs purpose only)"
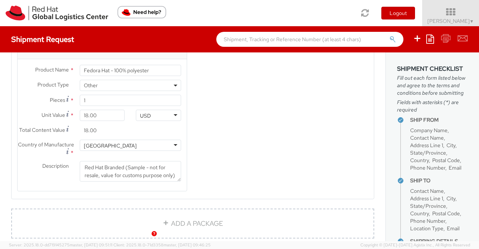
click at [255, 179] on div "Product Types * Documents Docking Station Laptop Monitor Other Hardware Server …" at bounding box center [193, 34] width 362 height 334
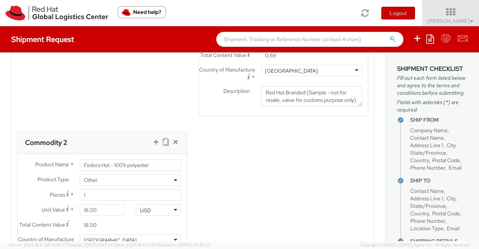
scroll to position [475, 0]
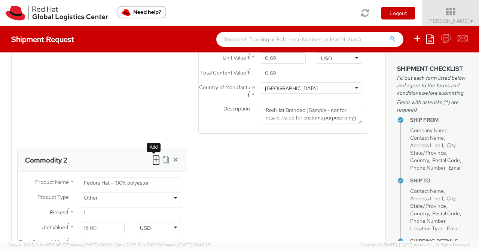
click at [153, 163] on icon at bounding box center [155, 159] width 7 height 7
select select
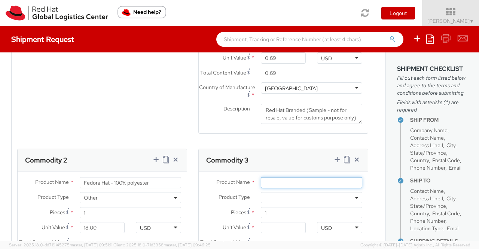
click at [306, 185] on input "Product Name *" at bounding box center [311, 182] width 101 height 11
paste input "Sticker"
type input "Sticker"
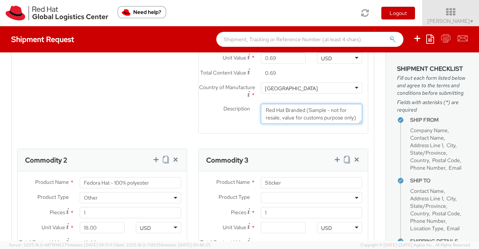
click at [193, 143] on agx-form-section "Commodity 1 Product Name * Postcard Product Type * Documents Docking Station La…" at bounding box center [283, 61] width 181 height 164
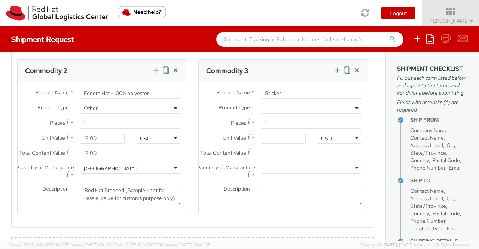
scroll to position [587, 0]
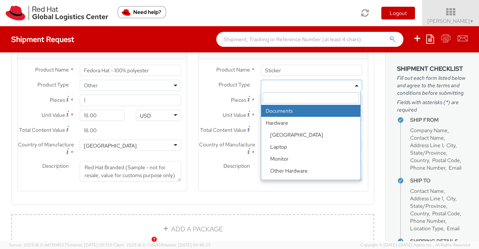
click at [355, 86] on b at bounding box center [357, 86] width 4 height 2
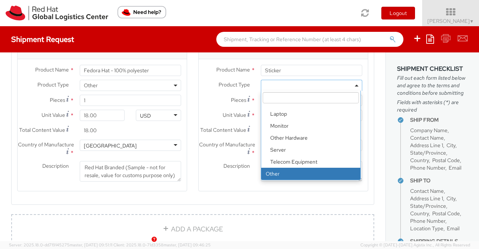
select select "OTHER"
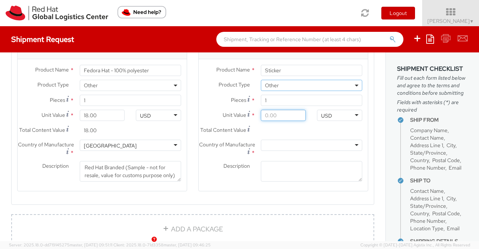
click at [284, 120] on input "Unit Value *" at bounding box center [283, 115] width 45 height 11
type input "0.20"
type input "0.29"
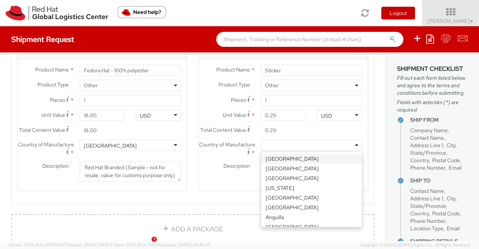
click at [301, 151] on div at bounding box center [311, 145] width 101 height 11
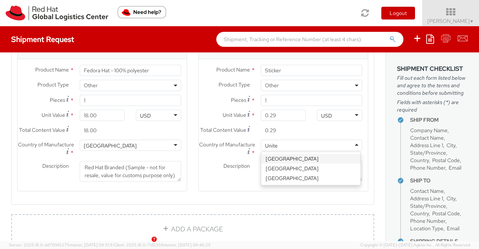
type input "United"
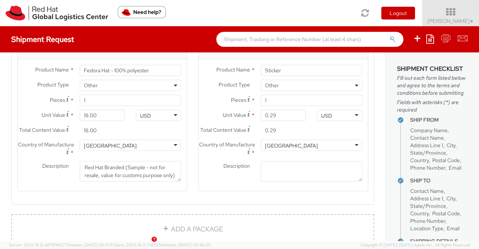
scroll to position [0, 0]
click at [266, 182] on textarea "Description *" at bounding box center [311, 171] width 101 height 21
paste textarea "Red Hat Branded (Sample - not for resale, value for customs purpose only)"
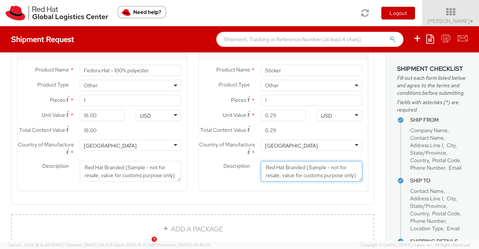
scroll to position [4, 0]
type textarea "Red Hat Branded (Sample - not for resale, value for customs purpose only)"
click at [289, 201] on agx-form-section "Commodity 3 Product Name * Sticker Product Type * Documents Docking Station Lap…" at bounding box center [283, 118] width 181 height 164
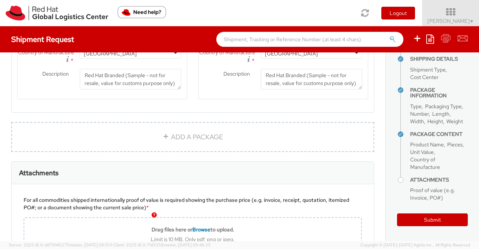
scroll to position [699, 0]
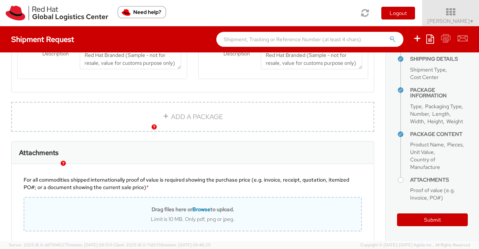
click at [198, 213] on span "Browse" at bounding box center [201, 209] width 18 height 7
type input "C:\fakepath\Value proof for NHO KIT.png"
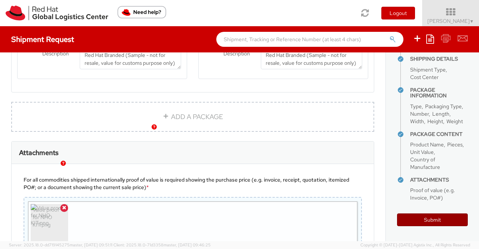
click at [418, 222] on button "Submit" at bounding box center [432, 219] width 71 height 13
type input "[PERSON_NAME] [PERSON_NAME]"
